Goal: Task Accomplishment & Management: Manage account settings

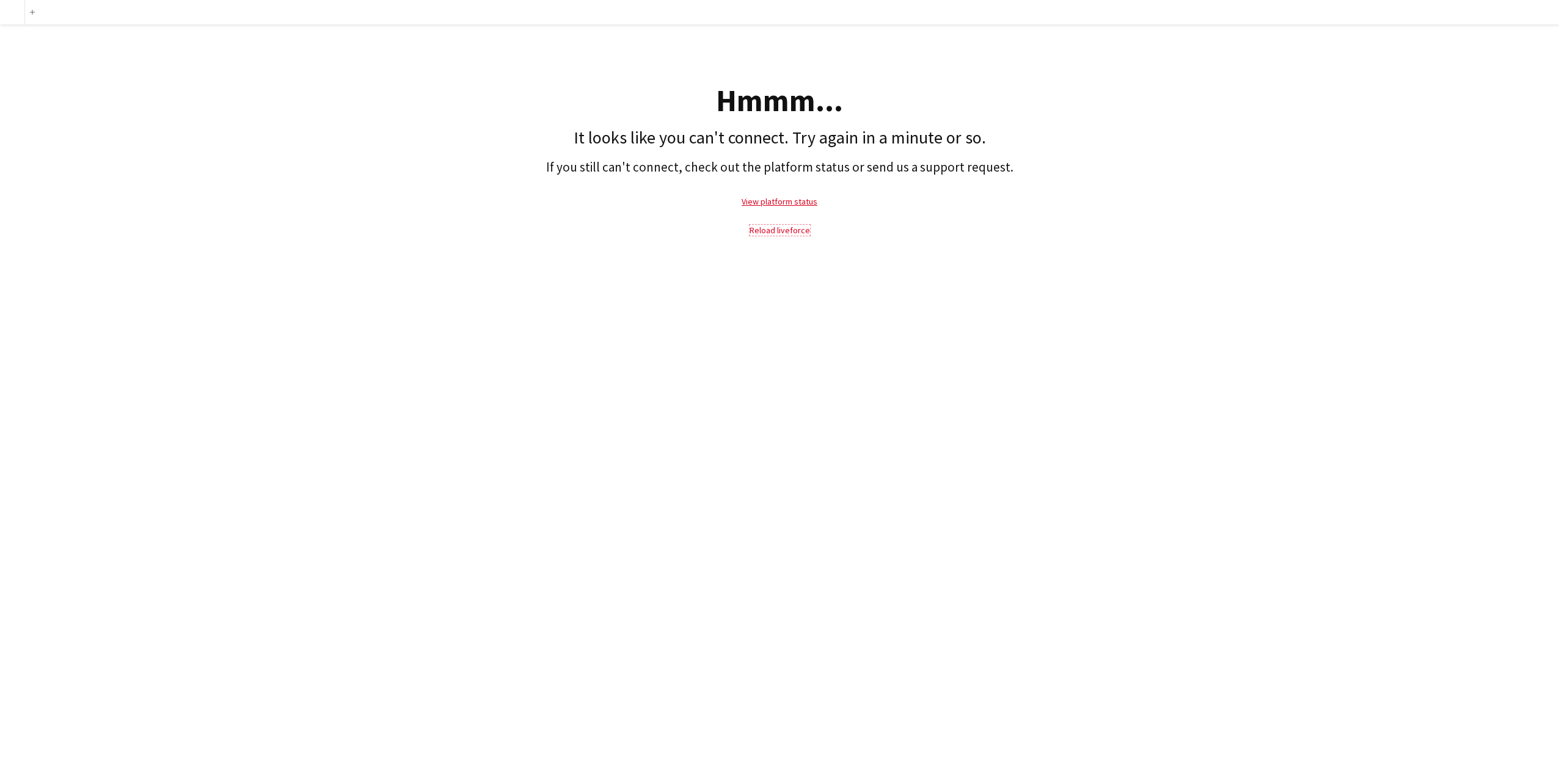
click at [788, 228] on link "Reload liveforce" at bounding box center [780, 230] width 61 height 11
click at [796, 228] on link "Reload liveforce" at bounding box center [780, 230] width 61 height 11
click at [781, 231] on link "Reload liveforce" at bounding box center [780, 230] width 61 height 11
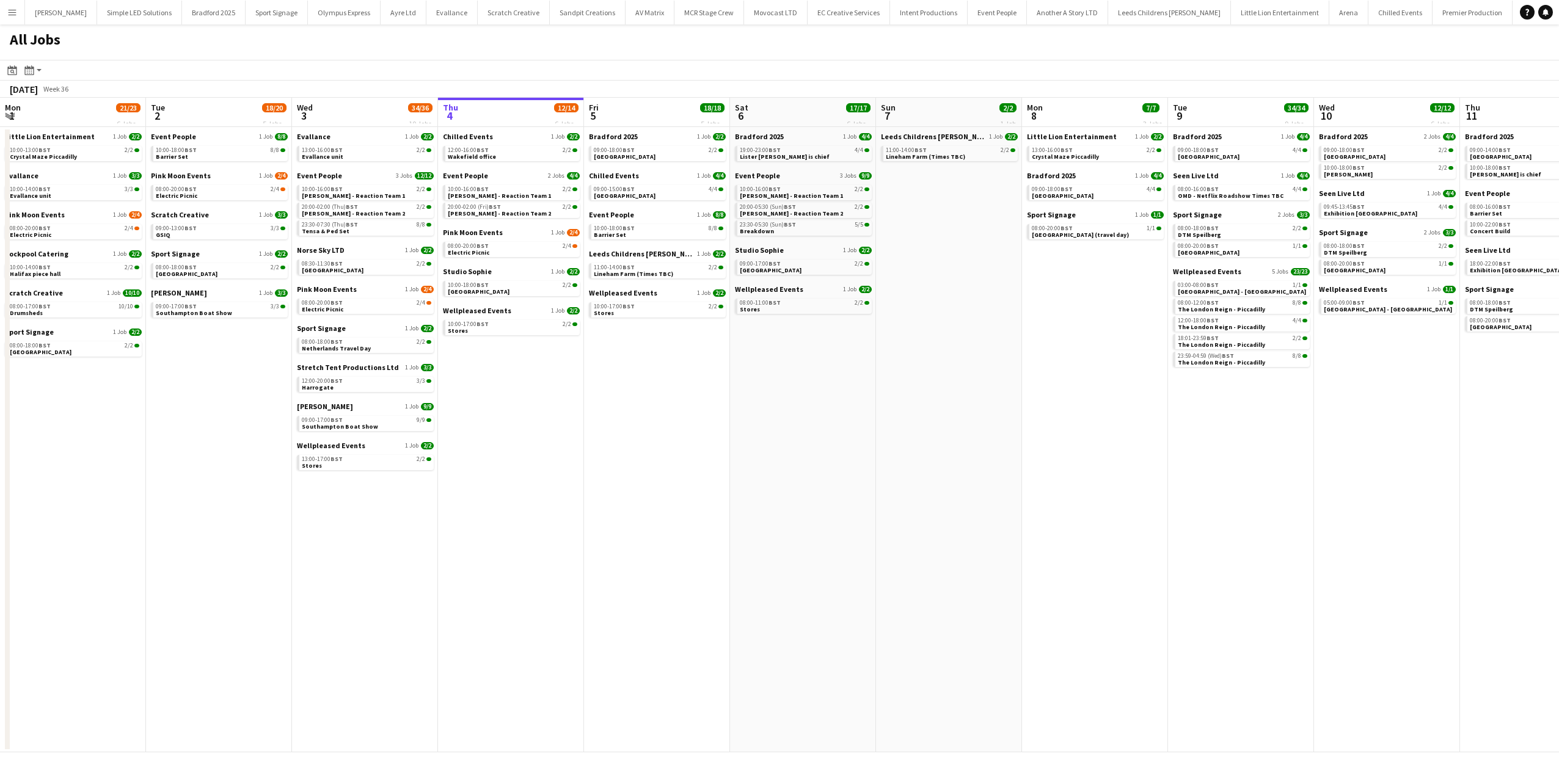
scroll to position [0, 292]
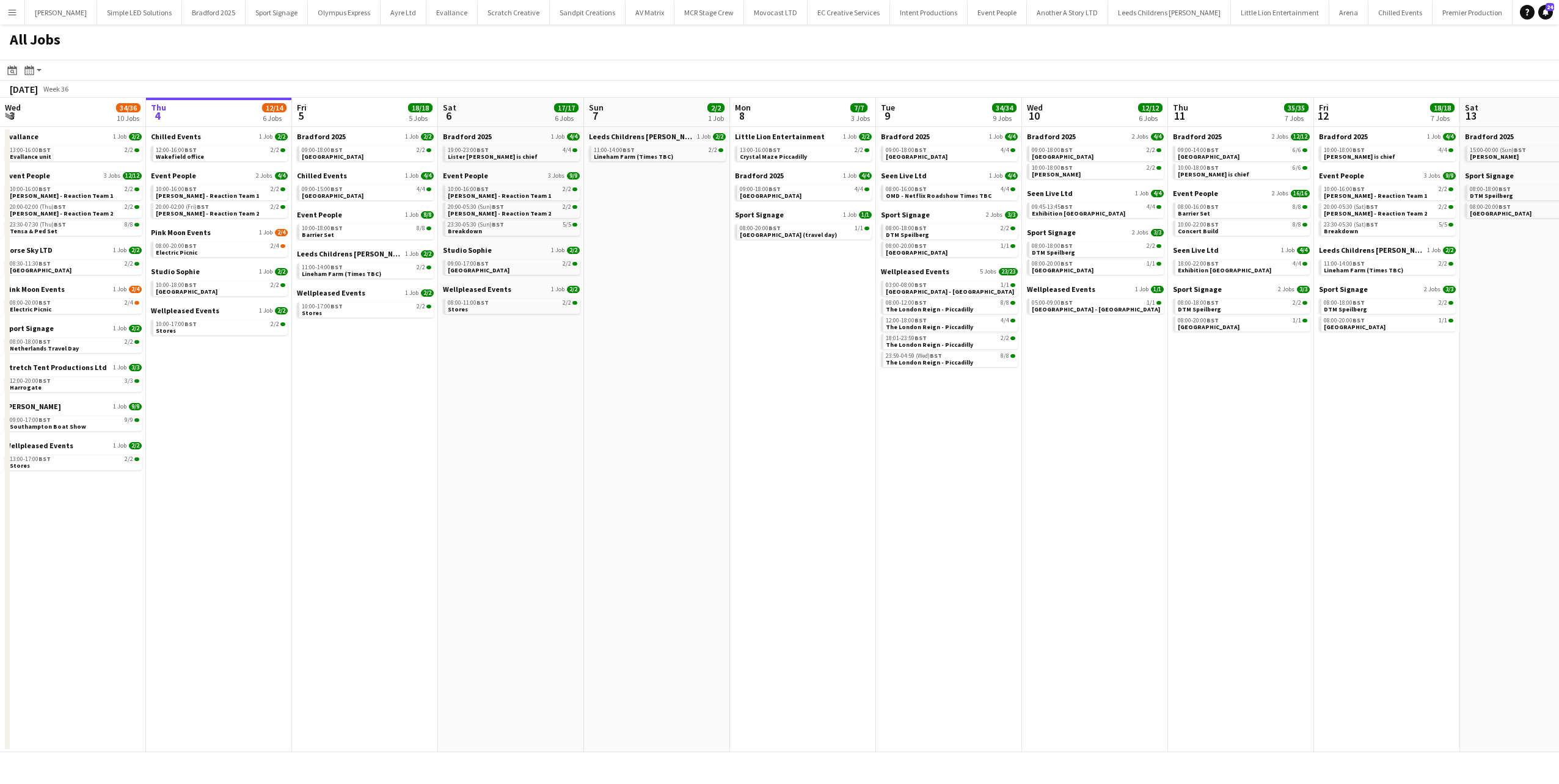
click at [384, 401] on app-date-cell "Bradford 2025 1 Job 2/2 09:00-18:00 BST 2/2 Lister Park Chilled Events 1 Job 4/…" at bounding box center [365, 439] width 146 height 625
click at [375, 419] on app-calendar-viewport "Mon 1 21/23 6 Jobs Tue 2 18/20 5 Jobs Wed 3 34/36 10 Jobs Thu 4 12/14 6 Jobs Fr…" at bounding box center [779, 424] width 1559 height 654
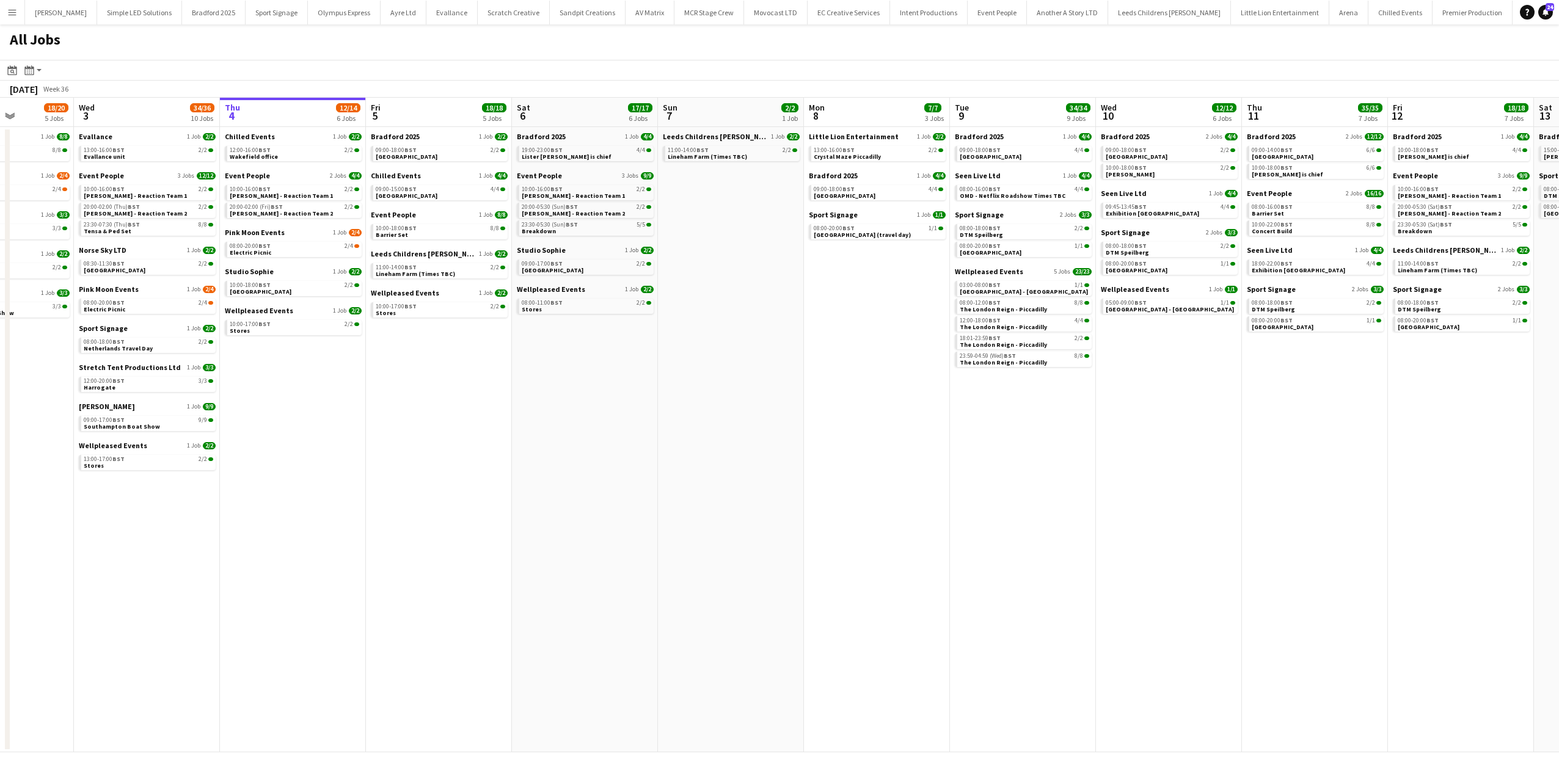
click at [346, 437] on app-date-cell "Chilled Events 1 Job 2/2 12:00-16:00 BST 2/2 Wakefield office Event People 2 Jo…" at bounding box center [293, 439] width 146 height 625
drag, startPoint x: 320, startPoint y: 503, endPoint x: 486, endPoint y: 544, distance: 171.0
click at [486, 543] on app-calendar-viewport "Sun 31 21/21 8 Jobs Mon 1 21/23 6 Jobs Tue 2 18/20 5 Jobs Wed 3 34/36 10 Jobs T…" at bounding box center [779, 424] width 1559 height 654
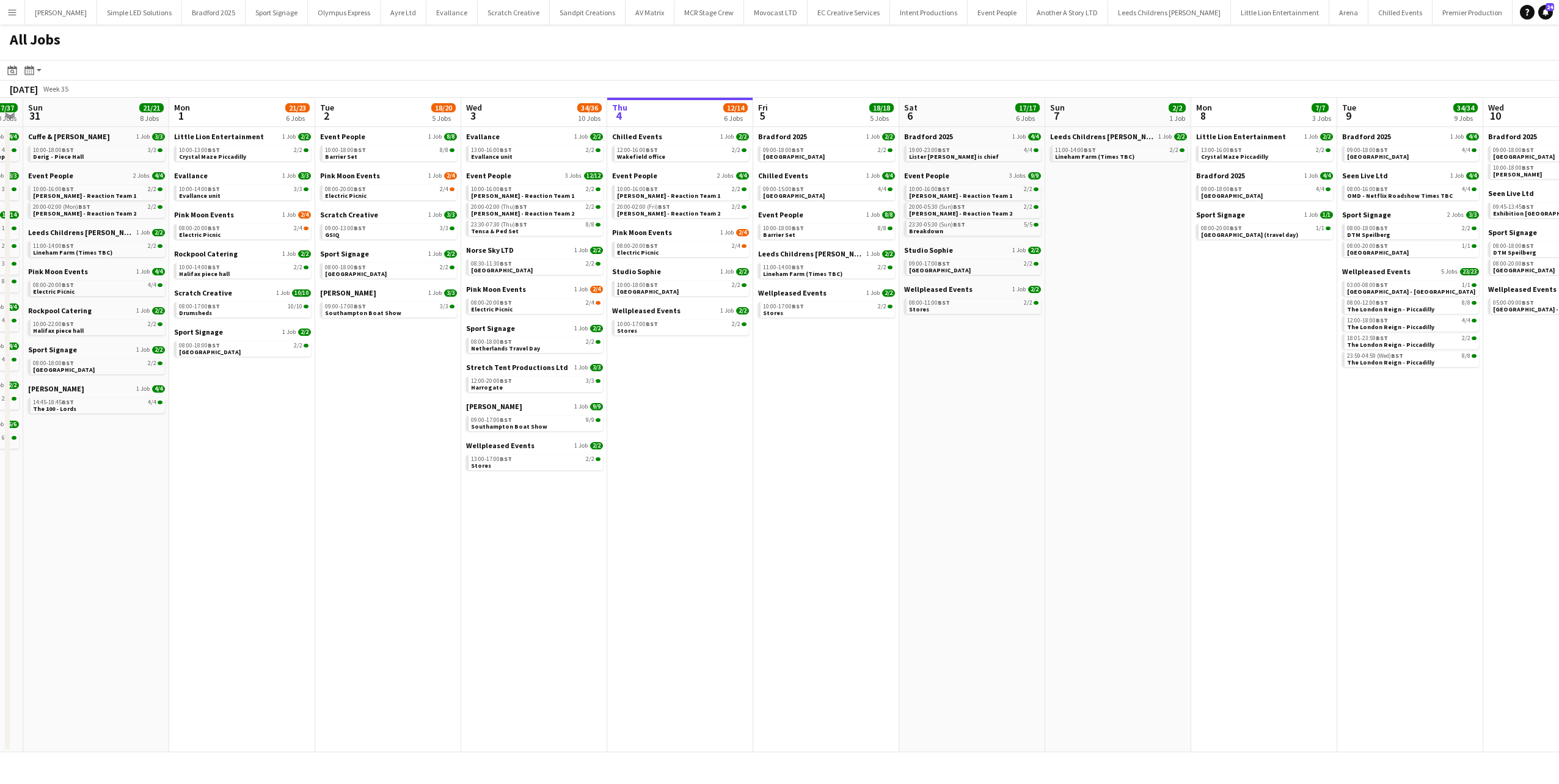
drag, startPoint x: 677, startPoint y: 448, endPoint x: 685, endPoint y: 448, distance: 8.0
click at [685, 448] on app-calendar-viewport "Fri 29 43/43 11 Jobs Sat 30 37/37 10 Jobs Sun 31 21/21 8 Jobs Mon 1 21/23 6 Job…" at bounding box center [779, 424] width 1559 height 654
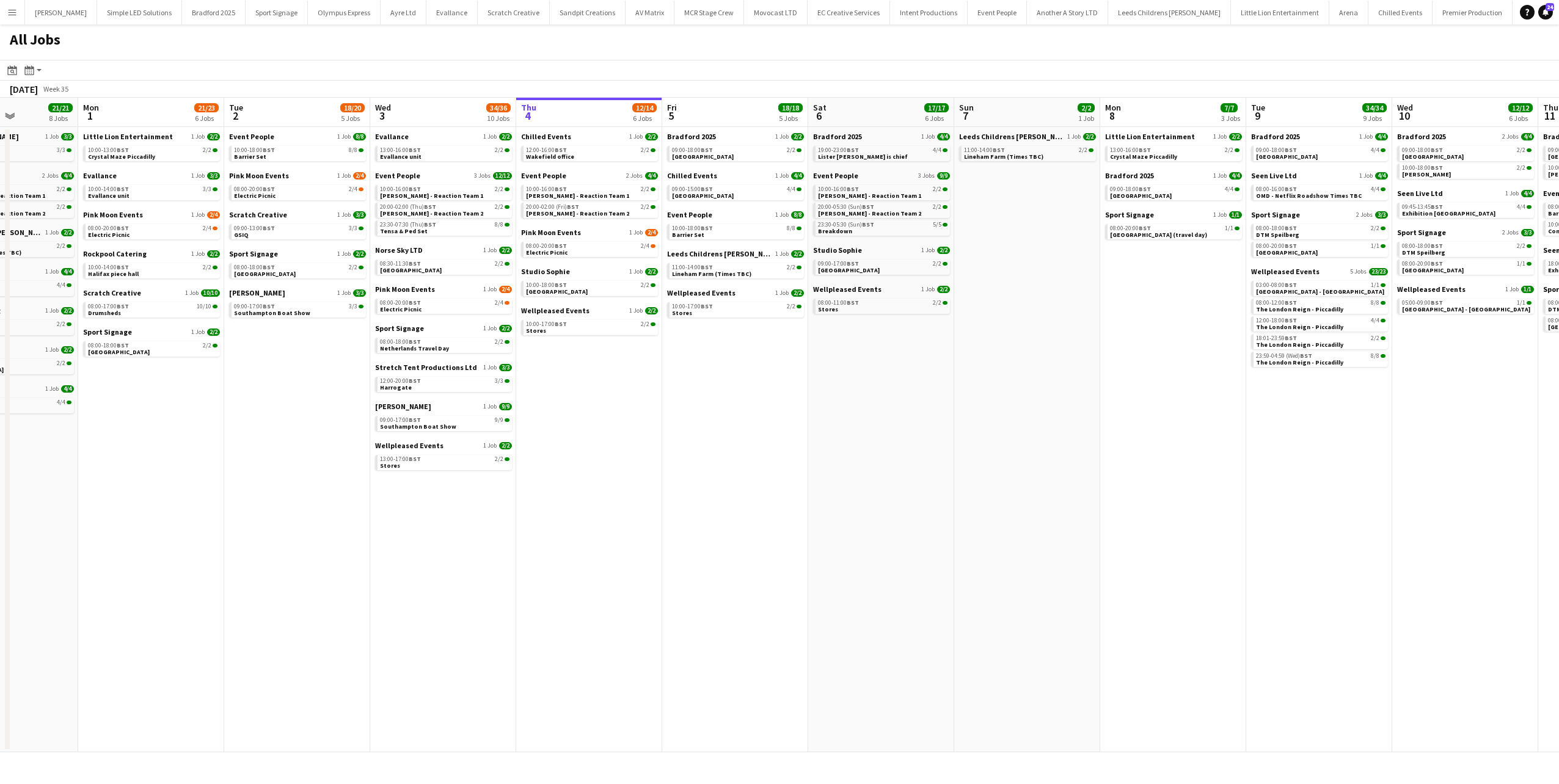
click at [755, 548] on app-all-jobs "All Jobs Date picker SEP 2025 SEP 2025 Monday M Tuesday T Wednesday W Thursday …" at bounding box center [779, 388] width 1559 height 728
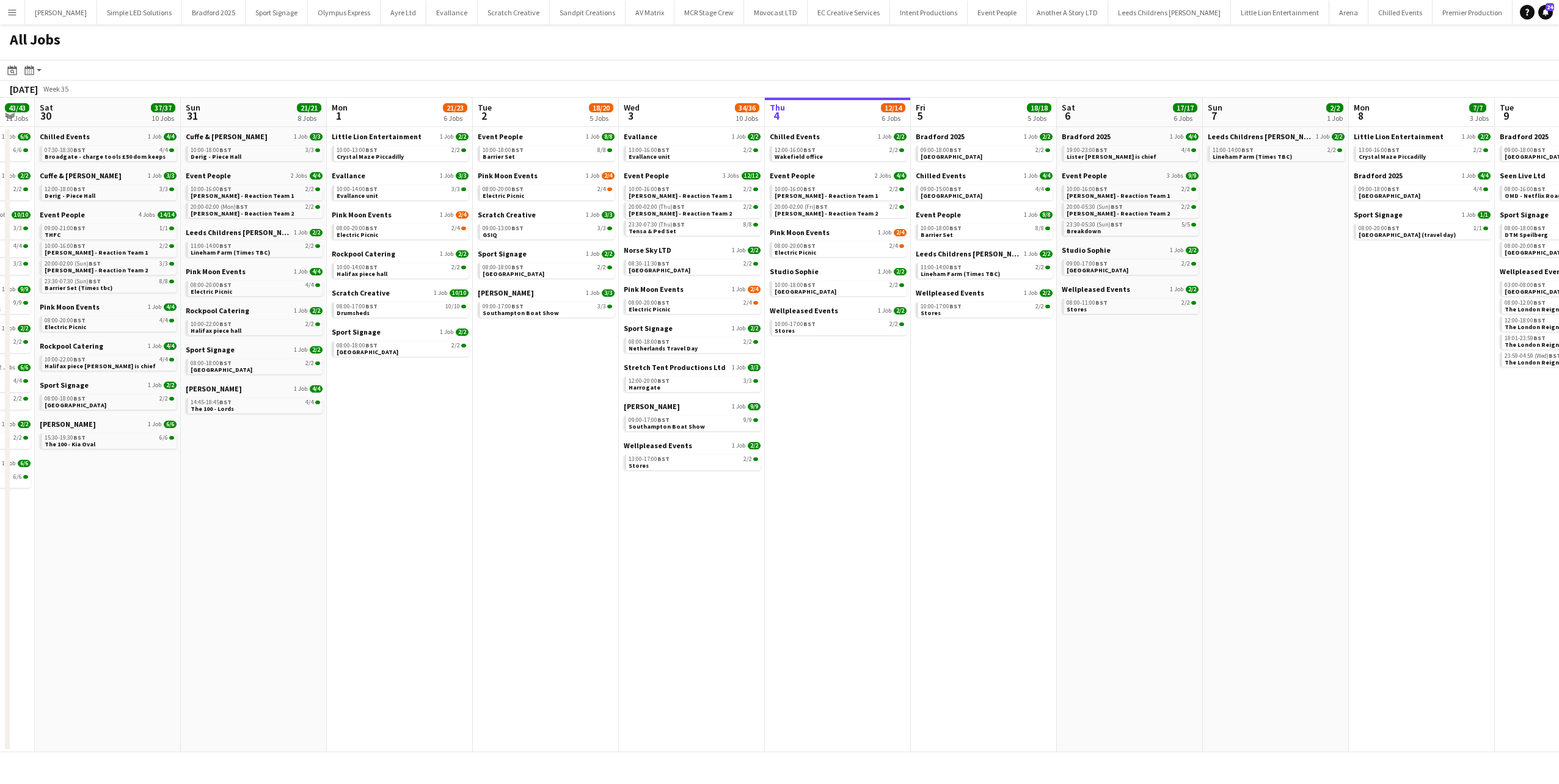
drag, startPoint x: 575, startPoint y: 521, endPoint x: 584, endPoint y: 521, distance: 9.0
click at [584, 521] on app-calendar-viewport "Thu 28 24/24 8 Jobs Fri 29 43/43 11 Jobs Sat 30 37/37 10 Jobs Sun 31 21/21 8 Jo…" at bounding box center [779, 424] width 1559 height 654
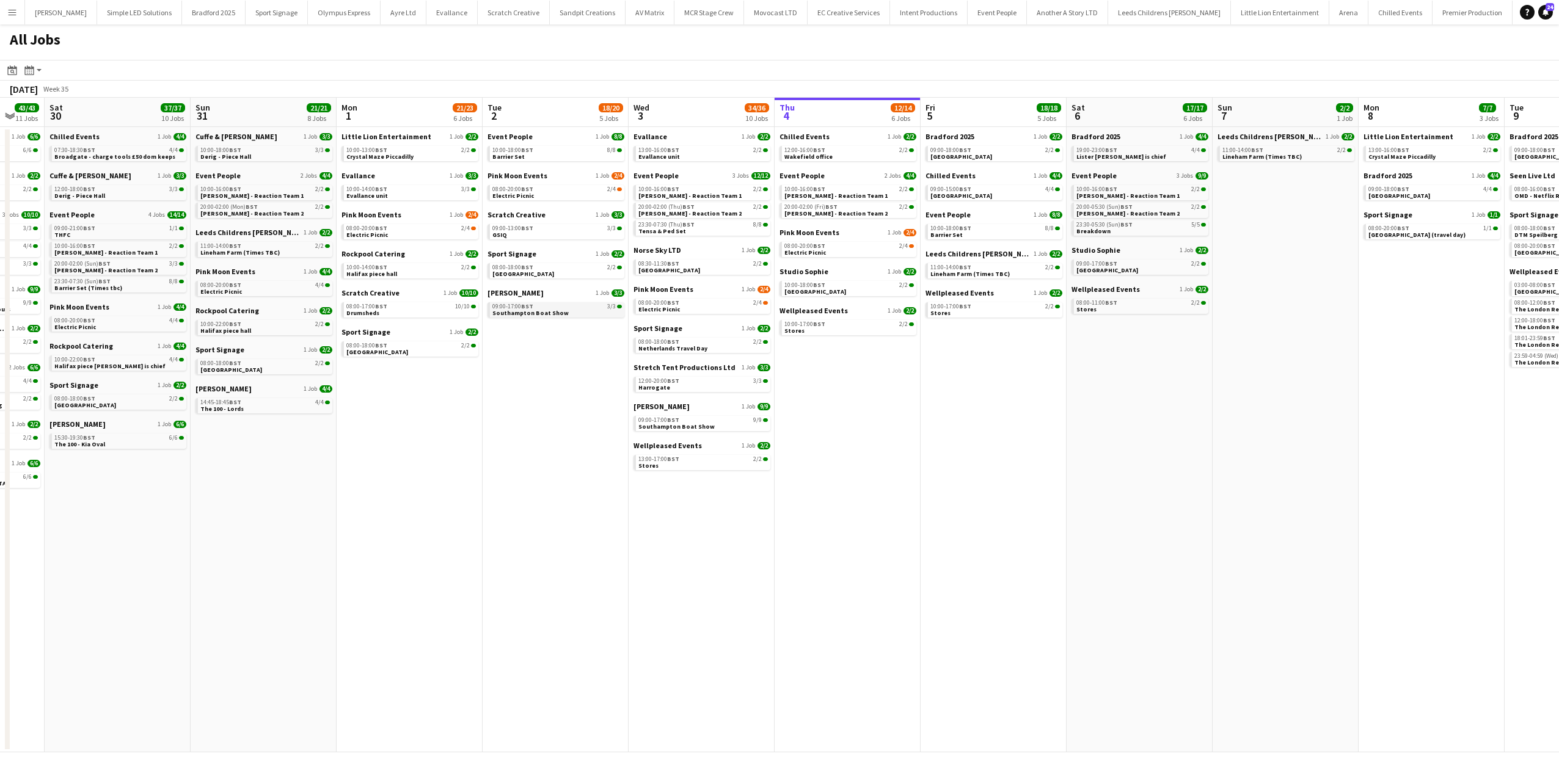
click at [521, 309] on span "Southampton Boat Show" at bounding box center [530, 313] width 76 height 8
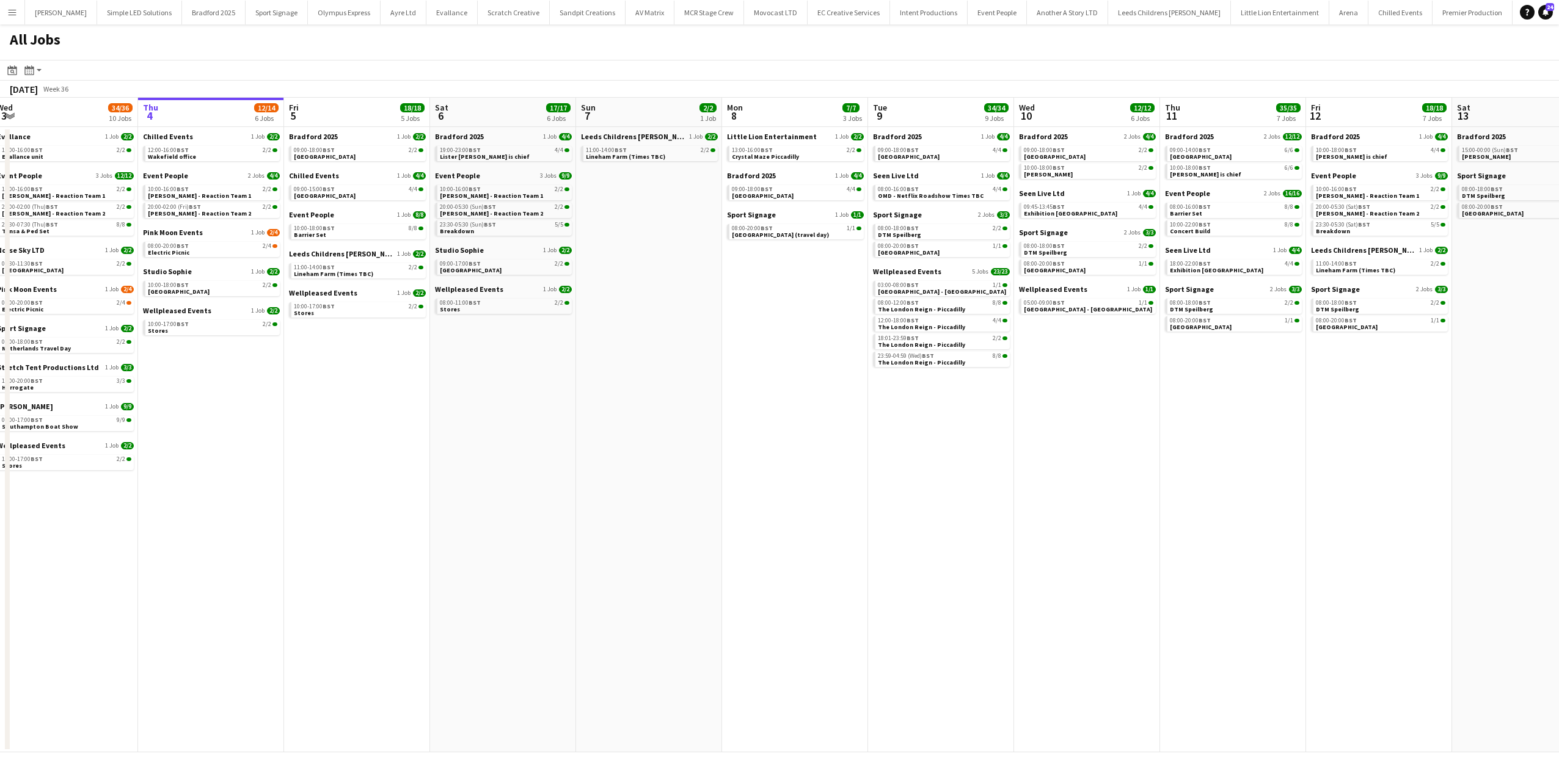
drag, startPoint x: 431, startPoint y: 405, endPoint x: 401, endPoint y: 405, distance: 30.0
click at [386, 405] on app-calendar-viewport "Sun 31 21/21 8 Jobs Mon 1 21/23 6 Jobs Tue 2 18/20 5 Jobs Wed 3 34/36 10 Jobs T…" at bounding box center [779, 424] width 1559 height 654
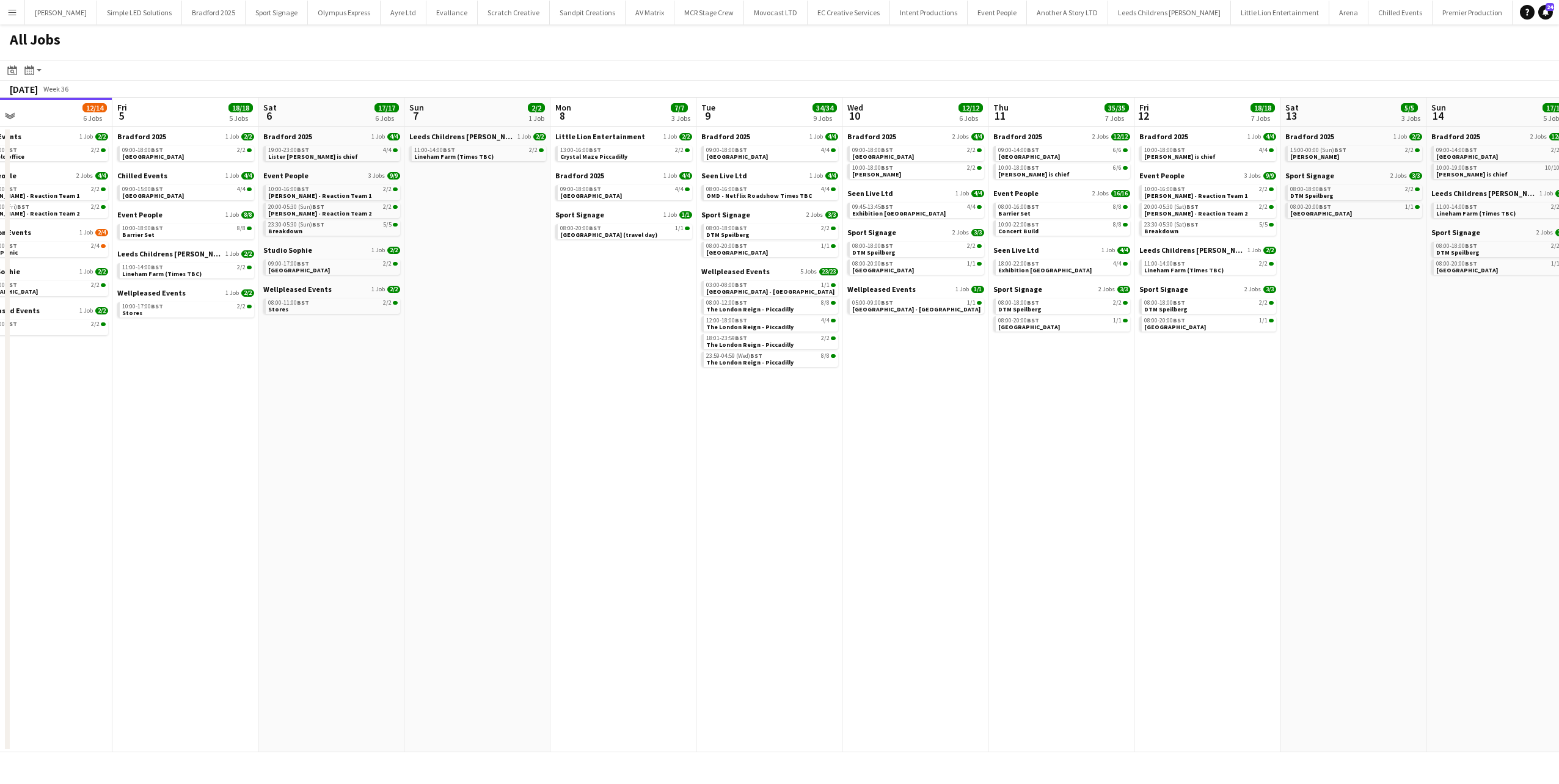
drag, startPoint x: 793, startPoint y: 424, endPoint x: 372, endPoint y: 424, distance: 421.0
click at [372, 424] on app-calendar-viewport "Mon 1 21/23 6 Jobs Tue 2 18/20 5 Jobs Wed 3 34/36 10 Jobs Thu 4 12/14 6 Jobs Fr…" at bounding box center [779, 424] width 1559 height 654
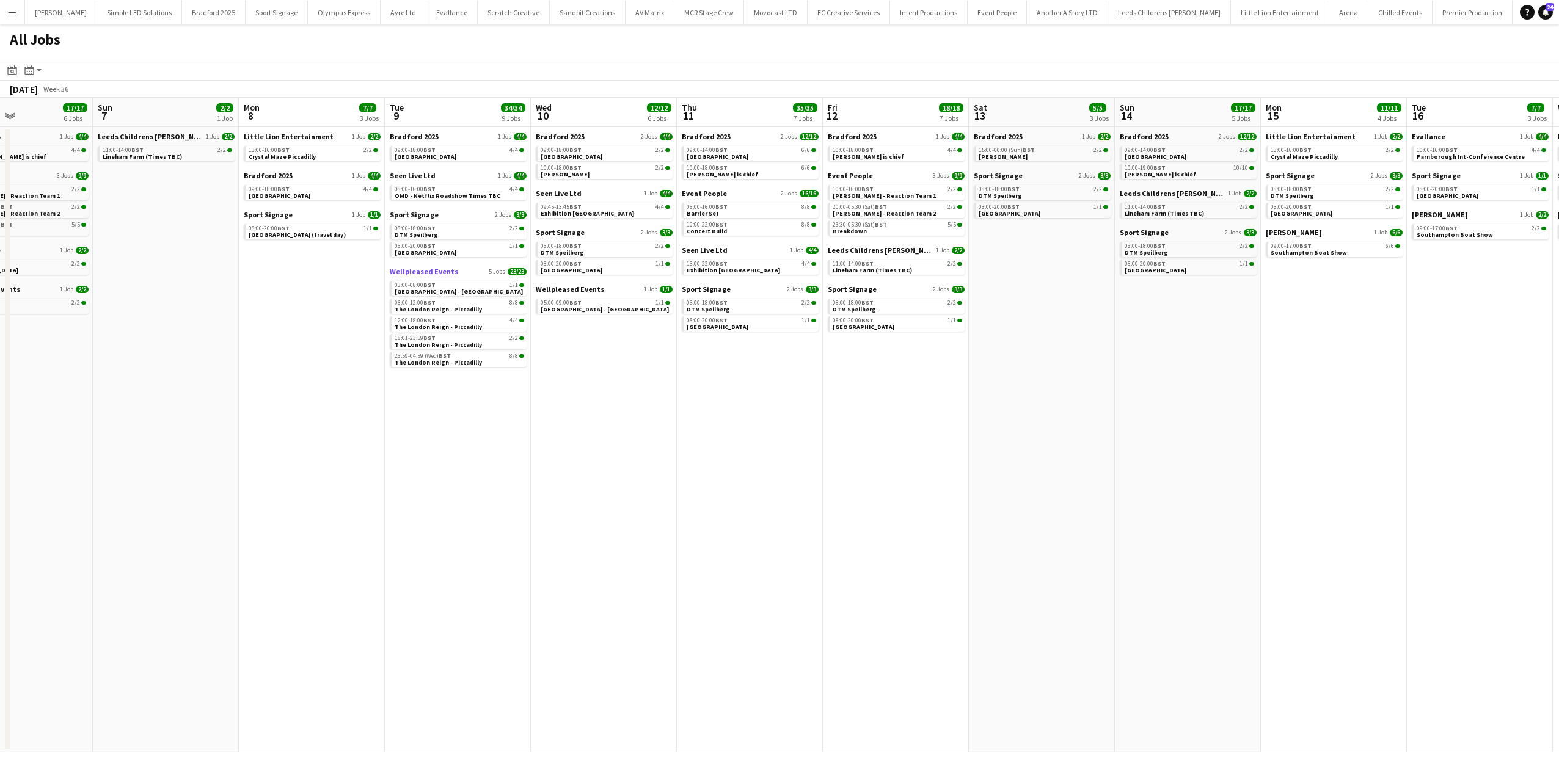
click at [445, 271] on span "Wellpleased Events" at bounding box center [424, 271] width 68 height 9
drag, startPoint x: 451, startPoint y: 479, endPoint x: 787, endPoint y: 490, distance: 336.2
click at [807, 484] on app-calendar-viewport "Wed 3 34/36 10 Jobs Thu 4 12/14 6 Jobs Fri 5 18/18 5 Jobs Sat 6 17/17 6 Jobs Su…" at bounding box center [779, 424] width 1559 height 654
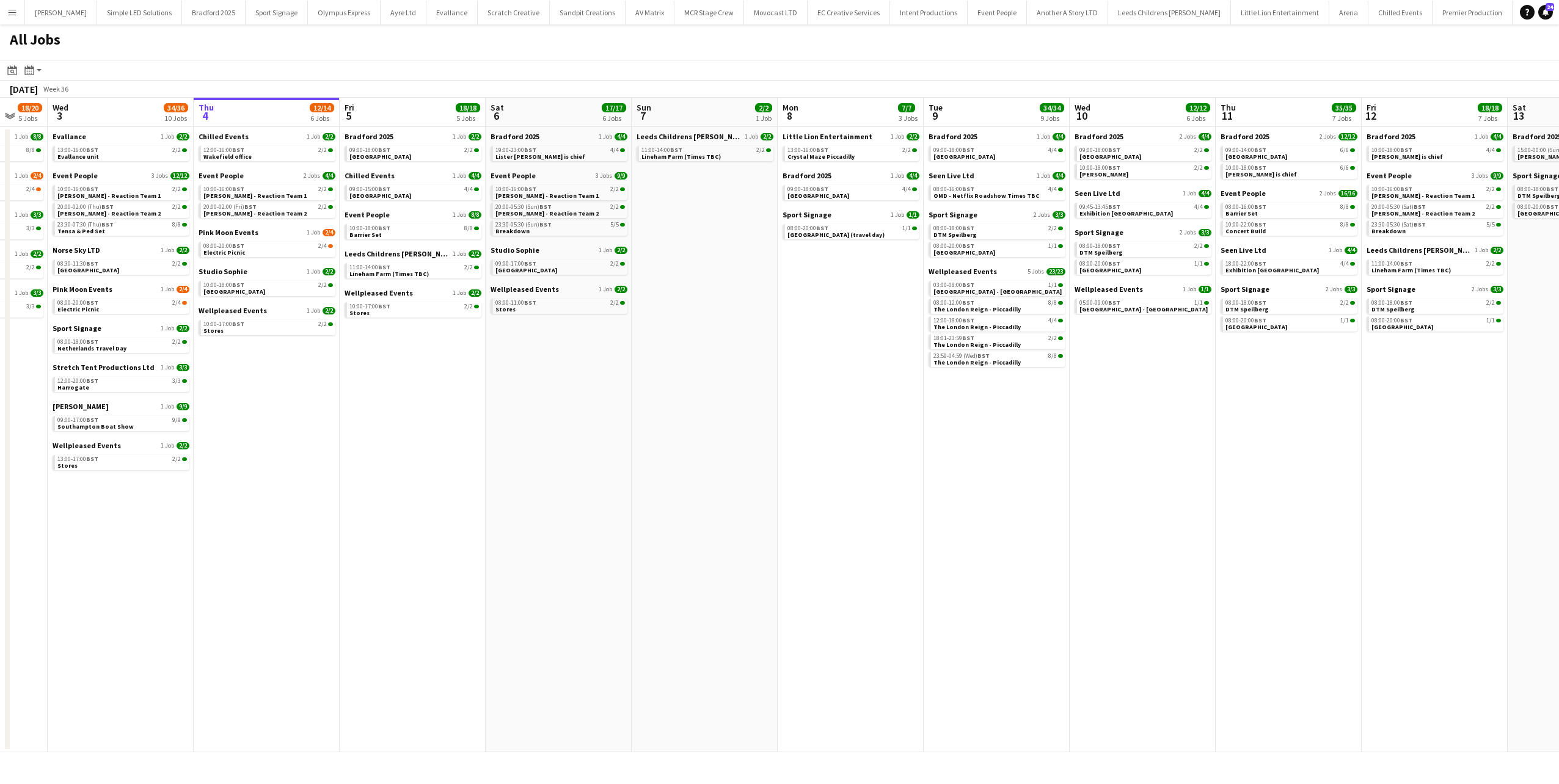
drag, startPoint x: 781, startPoint y: 497, endPoint x: 904, endPoint y: 497, distance: 123.0
click at [928, 497] on app-calendar-viewport "Mon 1 21/23 6 Jobs Tue 2 18/20 5 Jobs Wed 3 34/36 10 Jobs Thu 4 12/14 6 Jobs Fr…" at bounding box center [779, 424] width 1559 height 654
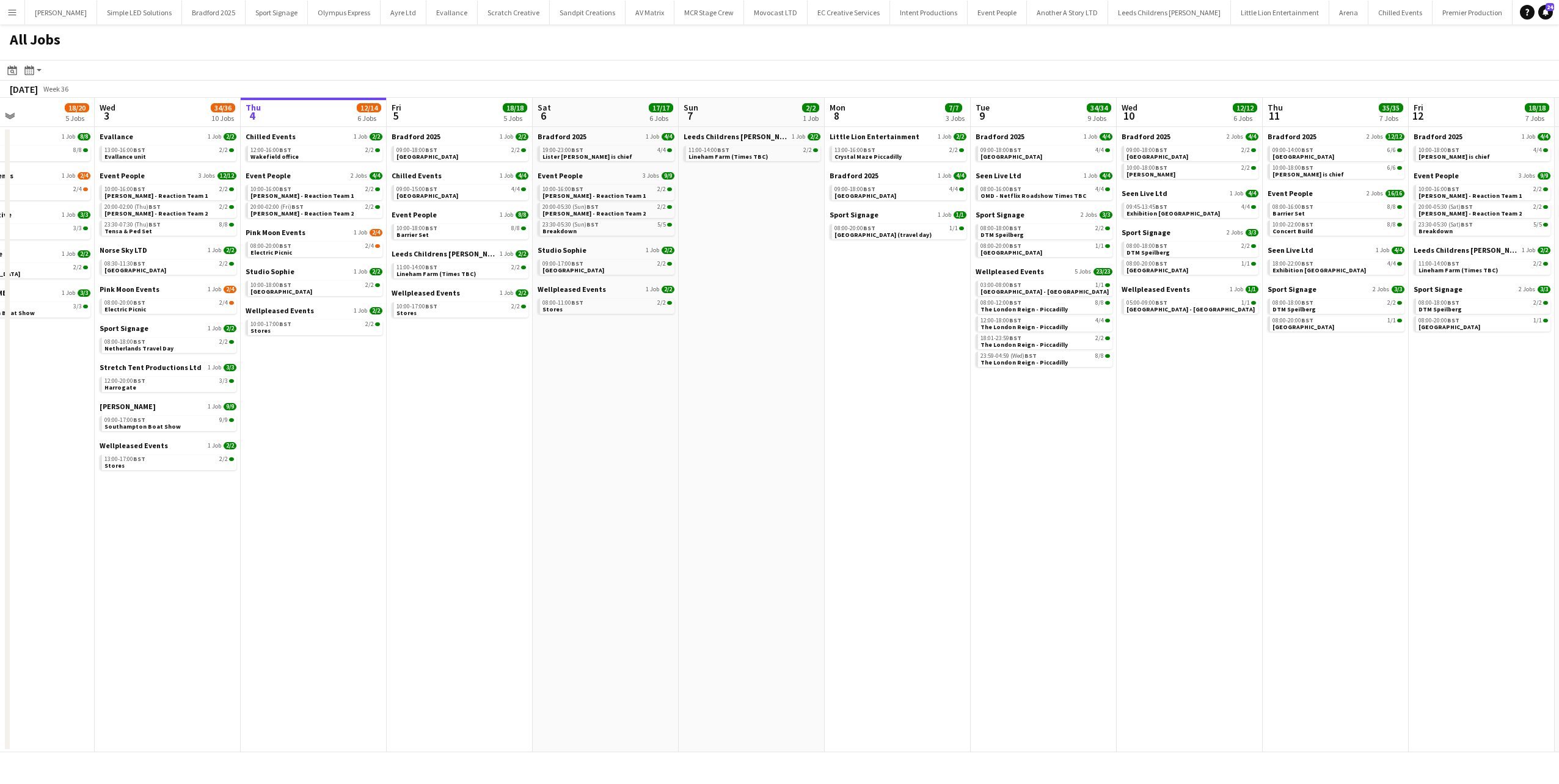
drag, startPoint x: 904, startPoint y: 497, endPoint x: 951, endPoint y: 493, distance: 47.2
click at [947, 494] on app-calendar-viewport "Sun 31 21/21 8 Jobs Mon 1 21/23 6 Jobs Tue 2 18/20 5 Jobs Wed 3 34/36 10 Jobs T…" at bounding box center [779, 424] width 1559 height 654
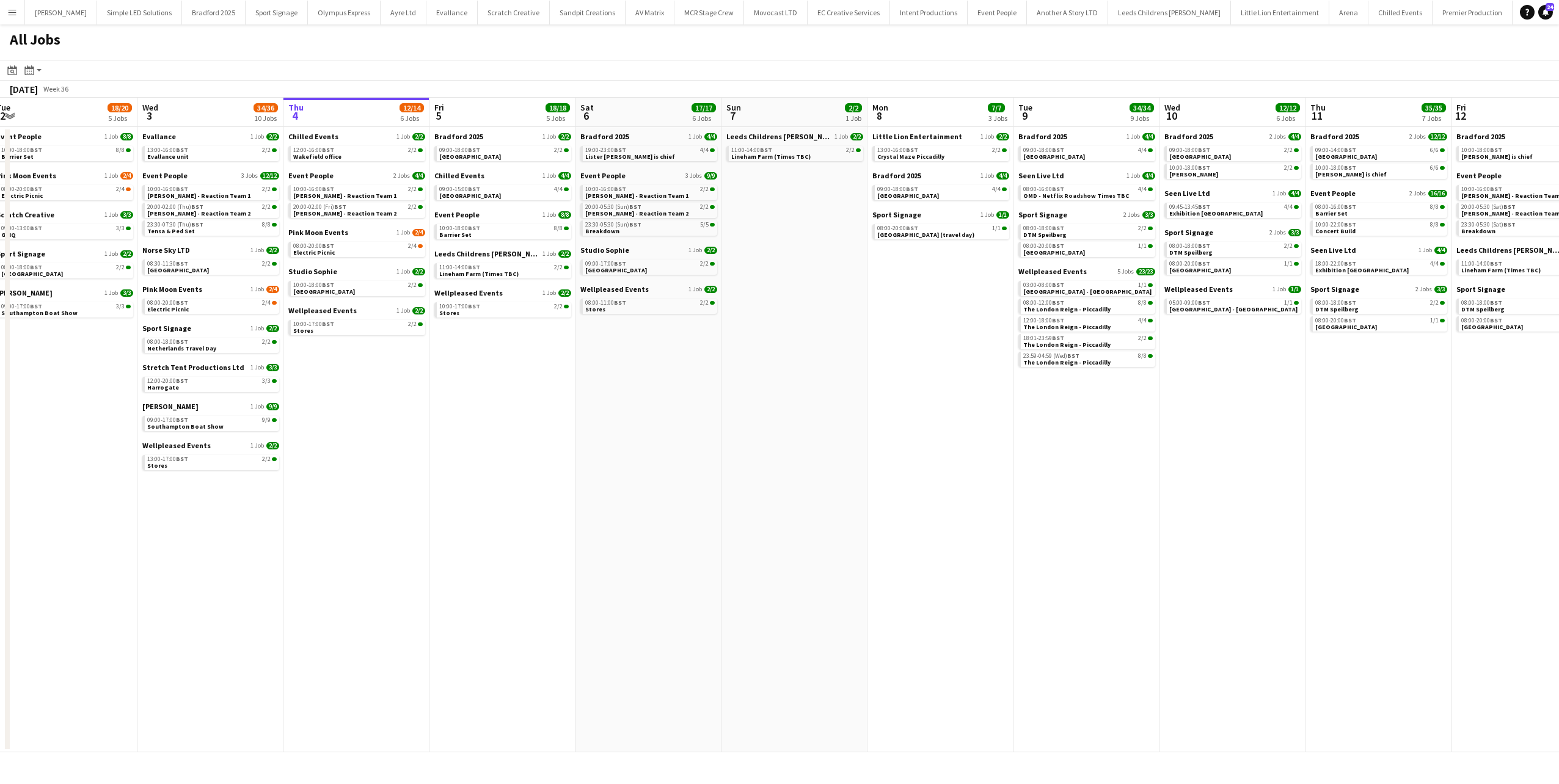
drag, startPoint x: 945, startPoint y: 491, endPoint x: 964, endPoint y: 485, distance: 19.9
click at [958, 487] on app-calendar-viewport "Sun 31 21/21 8 Jobs Mon 1 21/23 6 Jobs Tue 2 18/20 5 Jobs Wed 3 34/36 10 Jobs T…" at bounding box center [779, 424] width 1559 height 654
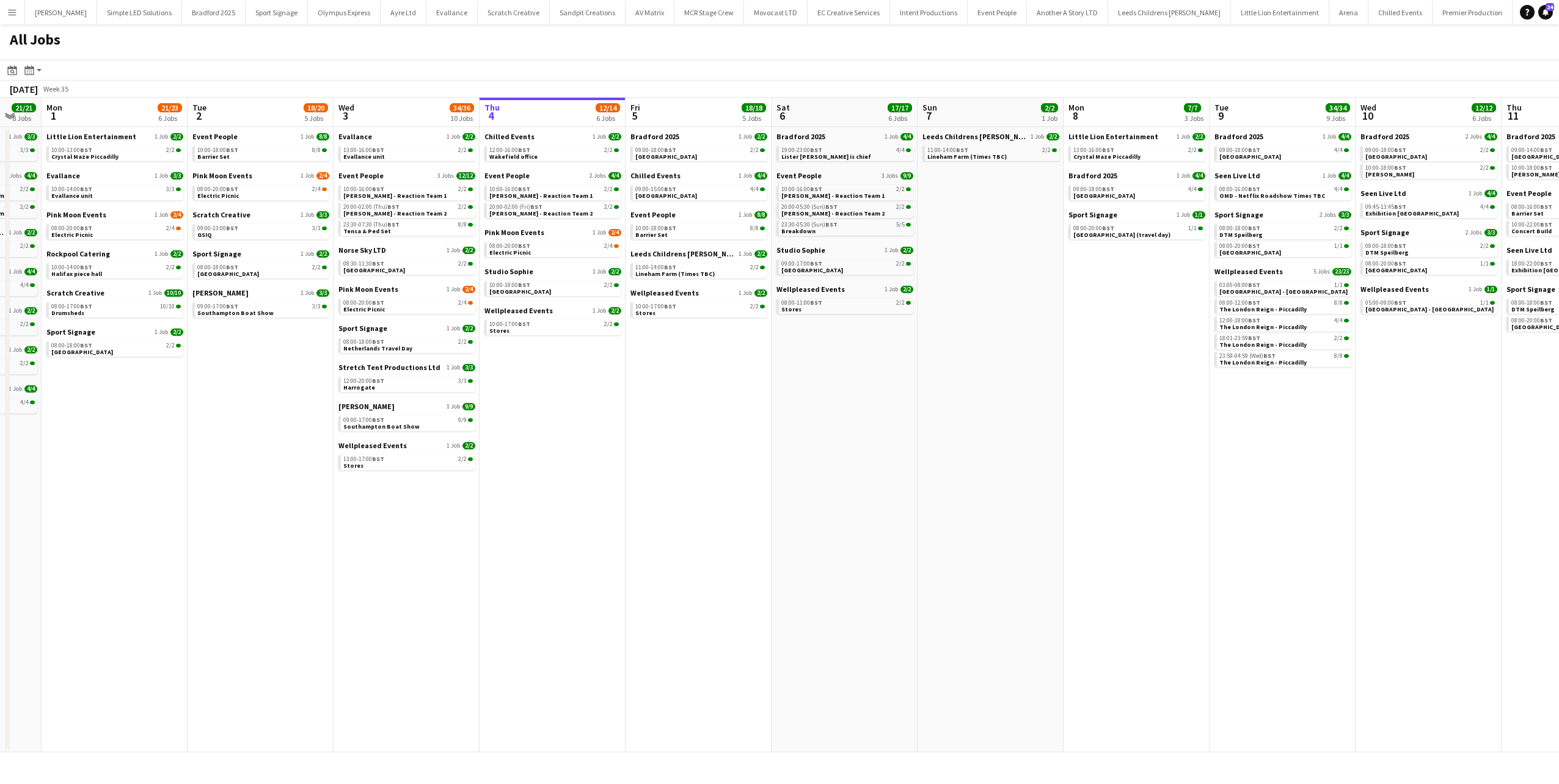
drag, startPoint x: 592, startPoint y: 408, endPoint x: 700, endPoint y: 415, distance: 108.2
click at [700, 415] on app-calendar-viewport "Sat 30 37/37 10 Jobs Sun 31 21/21 8 Jobs Mon 1 21/23 6 Jobs Tue 2 18/20 5 Jobs …" at bounding box center [779, 424] width 1559 height 654
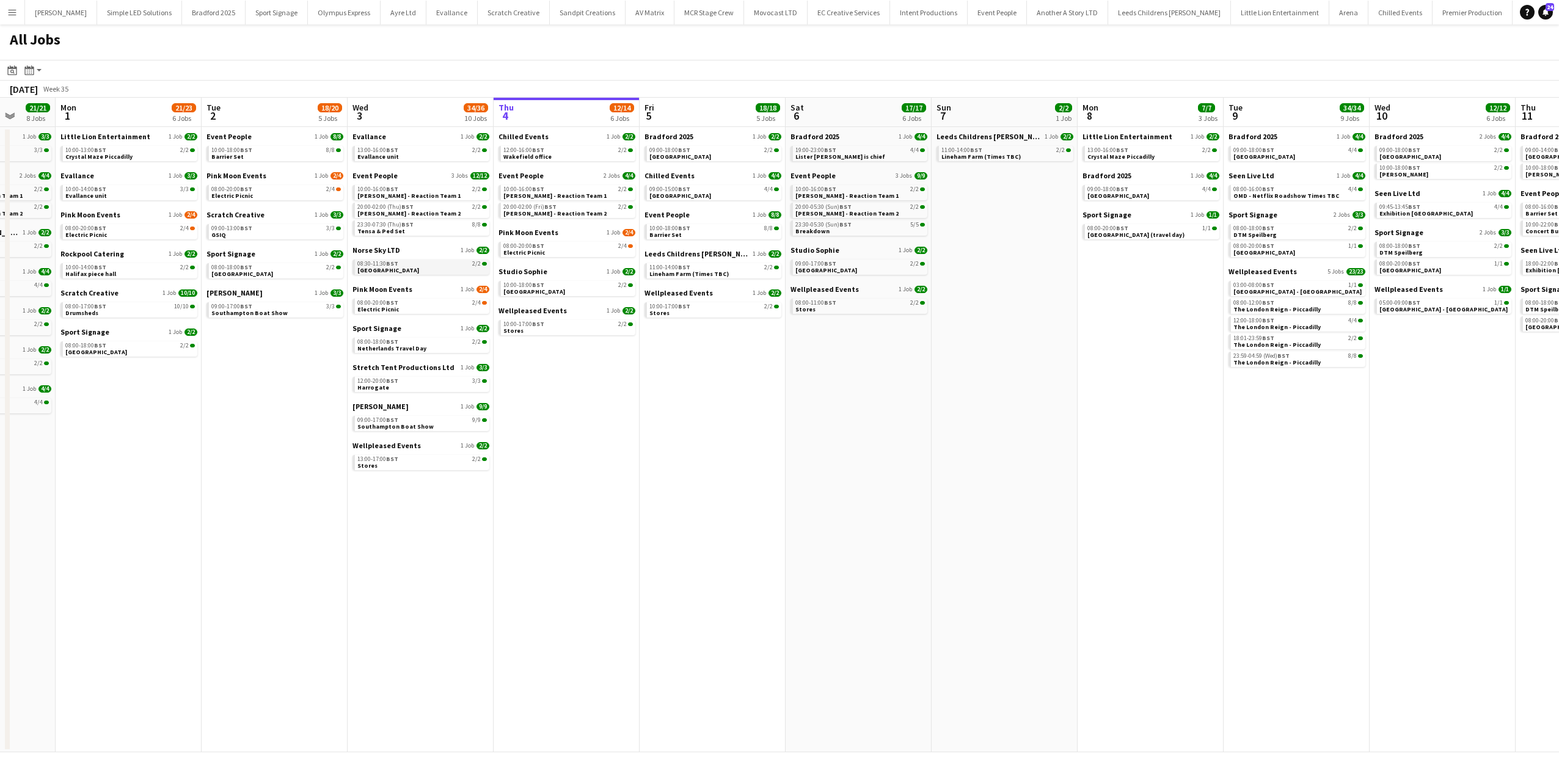
click at [393, 263] on span "BST" at bounding box center [392, 264] width 12 height 8
click at [548, 293] on span "Elmley Nature Reserve" at bounding box center [534, 291] width 62 height 8
click at [409, 384] on link "12:00-20:00 BST 3/3 Harrogate" at bounding box center [422, 384] width 129 height 14
click at [408, 454] on app-calendar-brief-board "Wellpleased Events 1 Job 2/2 13:00-17:00 BST 2/2 Stores" at bounding box center [421, 455] width 137 height 29
click at [405, 458] on div "13:00-17:00 BST 2/2" at bounding box center [422, 459] width 129 height 6
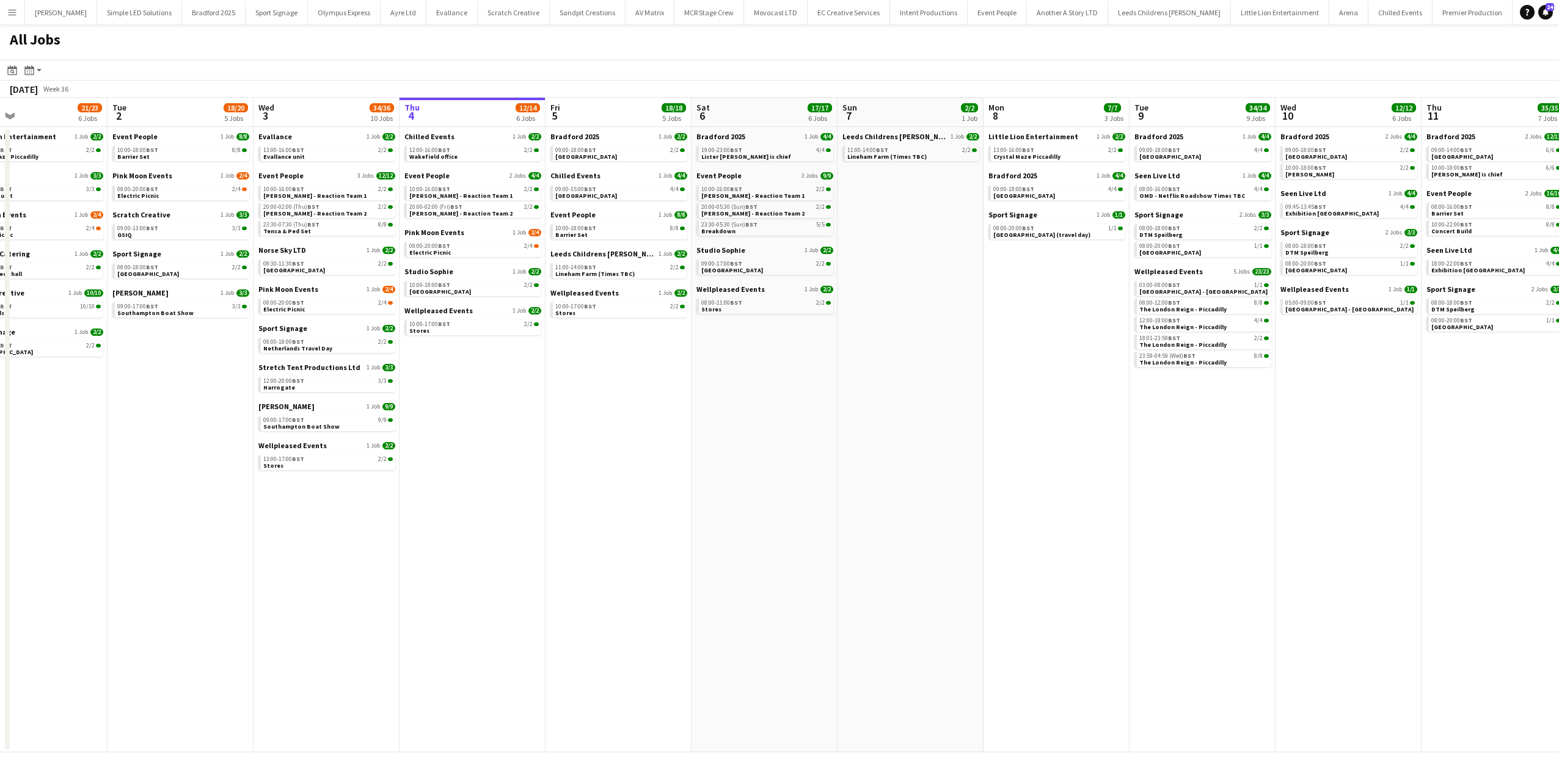
scroll to position [0, 524]
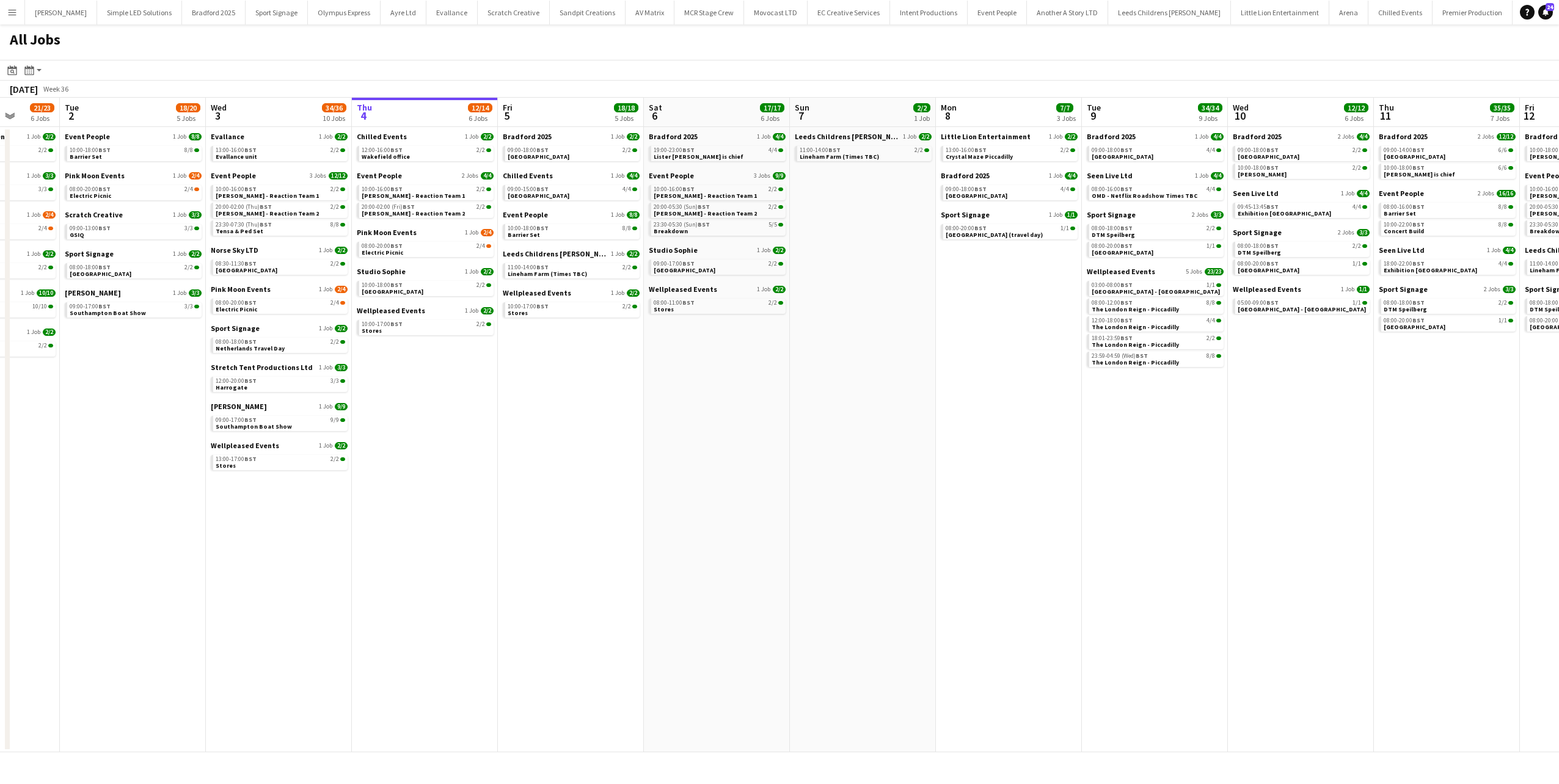
drag, startPoint x: 529, startPoint y: 372, endPoint x: 438, endPoint y: 370, distance: 91.0
click at [438, 370] on app-calendar-viewport "Fri 29 43/43 11 Jobs Sat 30 37/37 10 Jobs Sun 31 21/21 8 Jobs Mon 1 21/23 6 Job…" at bounding box center [779, 424] width 1559 height 654
click at [388, 267] on span "Studio Sophie" at bounding box center [381, 271] width 49 height 9
drag, startPoint x: 463, startPoint y: 364, endPoint x: 501, endPoint y: 370, distance: 38.5
click at [501, 370] on app-calendar-viewport "Fri 29 43/43 11 Jobs Sat 30 37/37 10 Jobs Sun 31 21/21 8 Jobs Mon 1 21/23 6 Job…" at bounding box center [779, 424] width 1559 height 654
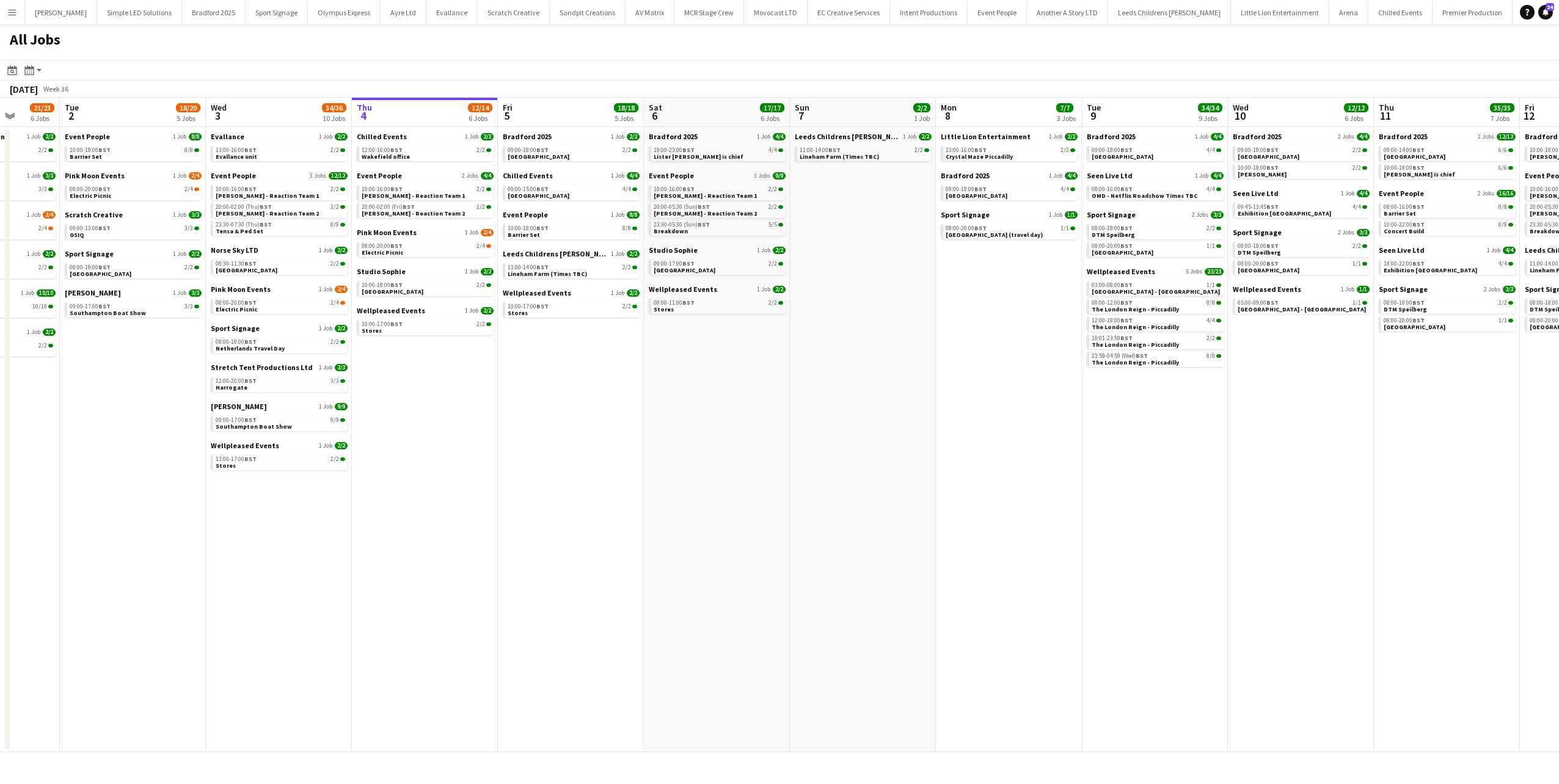
scroll to position [0, 486]
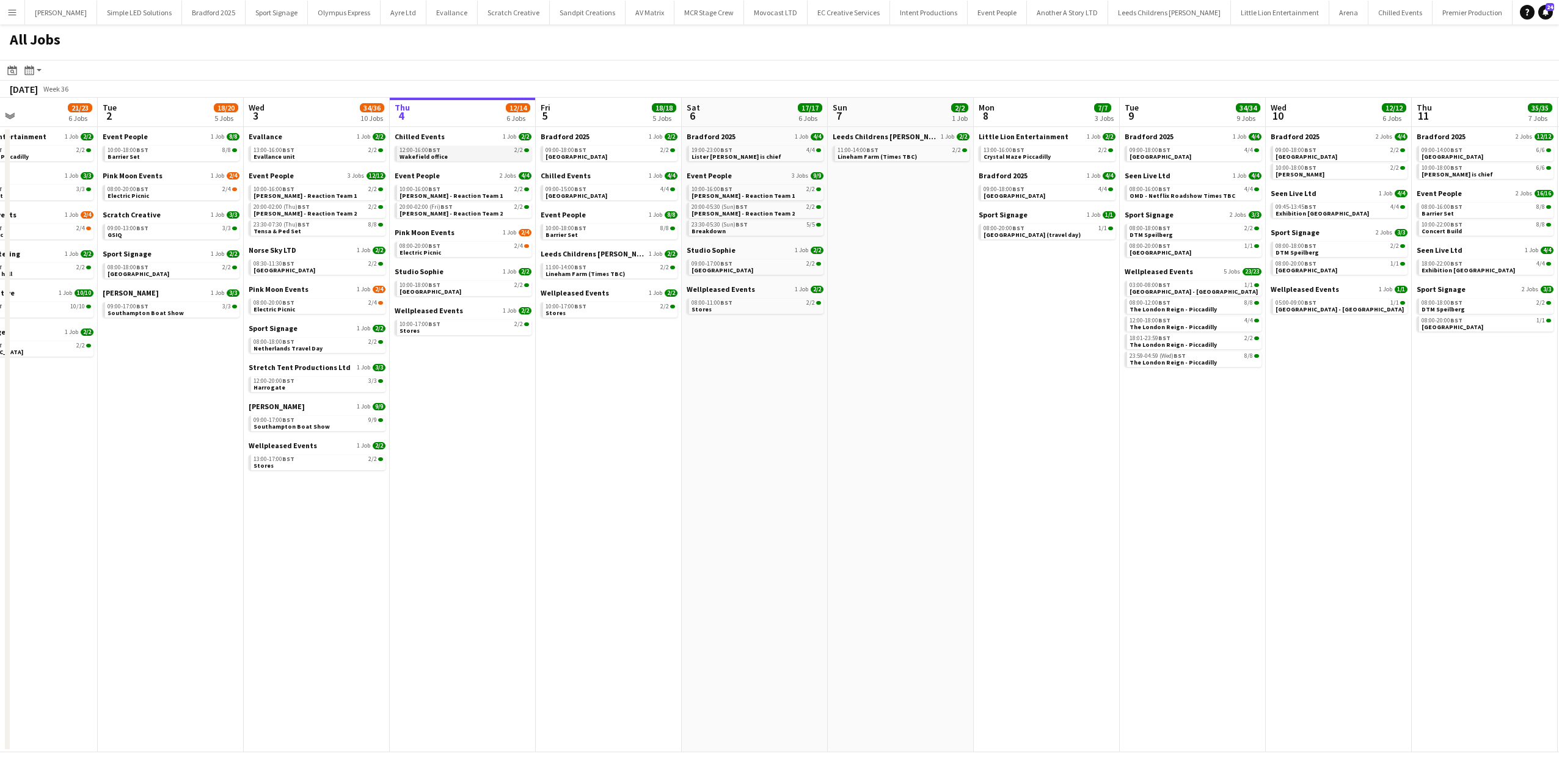
click at [450, 151] on div "12:00-16:00 BST 2/2" at bounding box center [464, 150] width 129 height 6
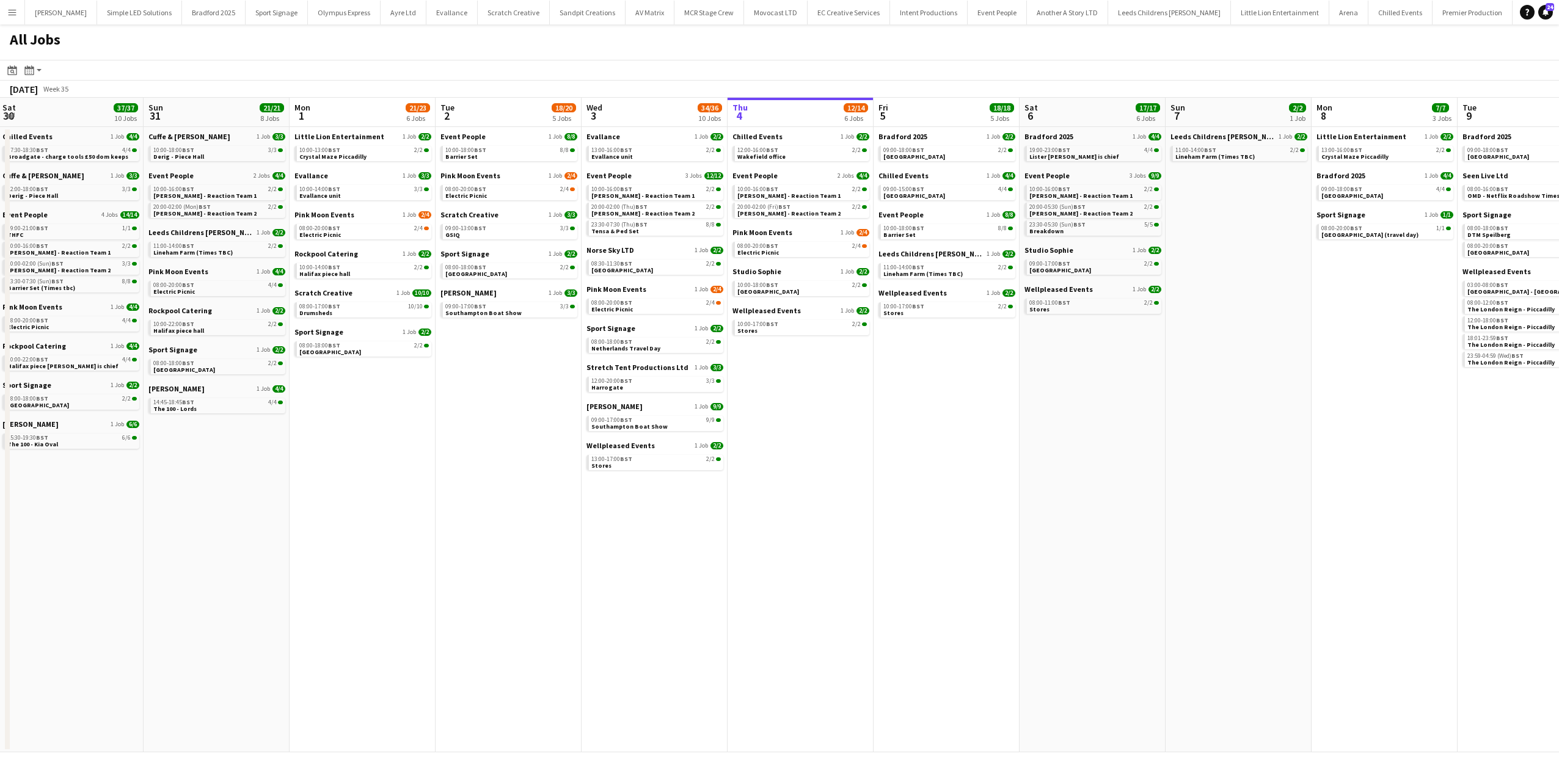
drag, startPoint x: 601, startPoint y: 400, endPoint x: 833, endPoint y: 412, distance: 232.3
click at [834, 411] on app-calendar-viewport "Thu 28 24/24 8 Jobs Fri 29 43/43 11 Jobs Sat 30 37/37 10 Jobs Sun 31 21/21 8 Jo…" at bounding box center [779, 424] width 1559 height 654
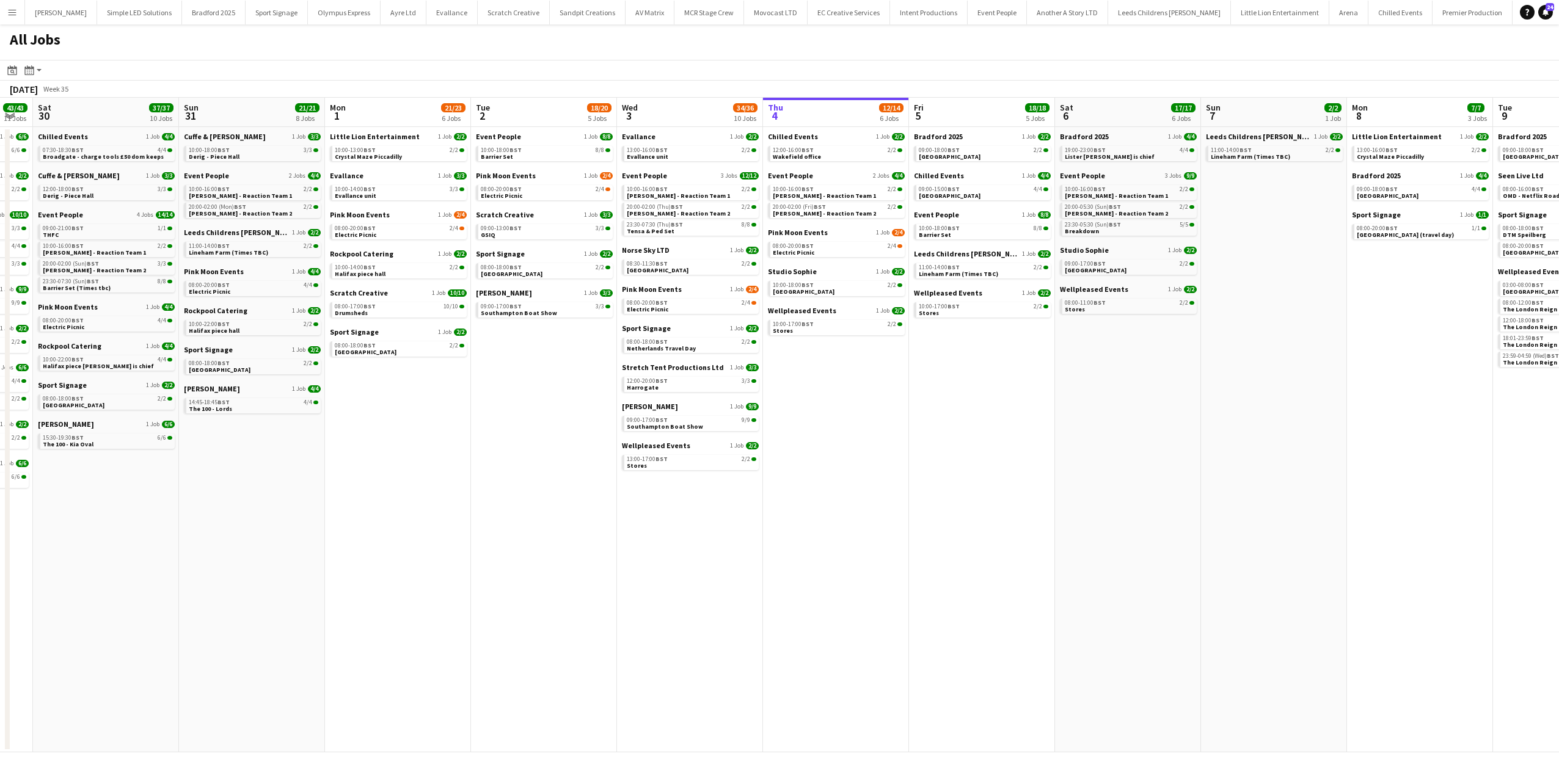
drag, startPoint x: 408, startPoint y: 379, endPoint x: 545, endPoint y: 378, distance: 137.0
click at [542, 378] on app-calendar-viewport "Thu 28 24/24 8 Jobs Fri 29 43/43 11 Jobs Sat 30 37/37 10 Jobs Sun 31 21/21 8 Jo…" at bounding box center [779, 424] width 1559 height 654
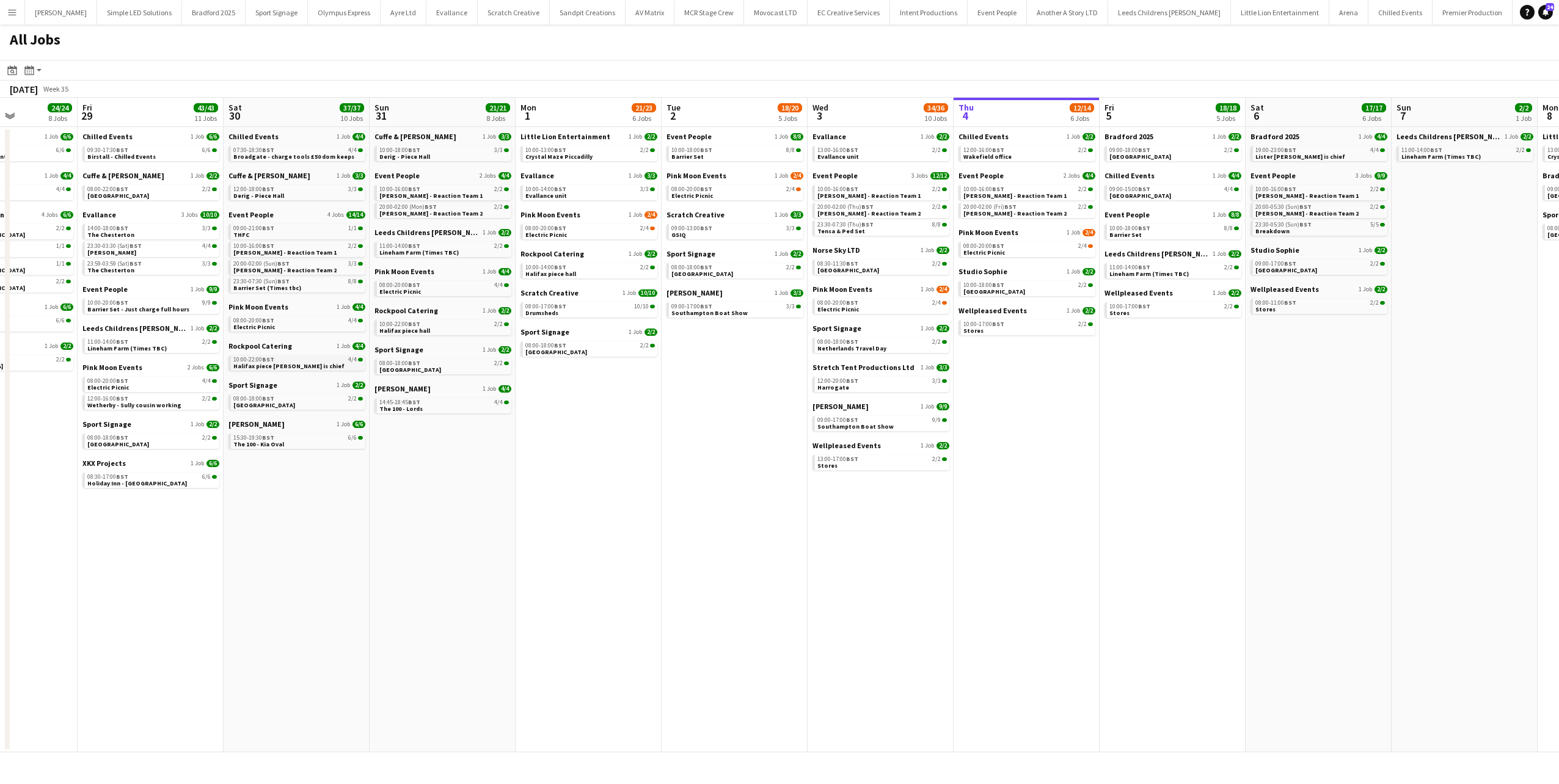
click at [261, 361] on span "10:00-22:00 BST" at bounding box center [253, 360] width 41 height 6
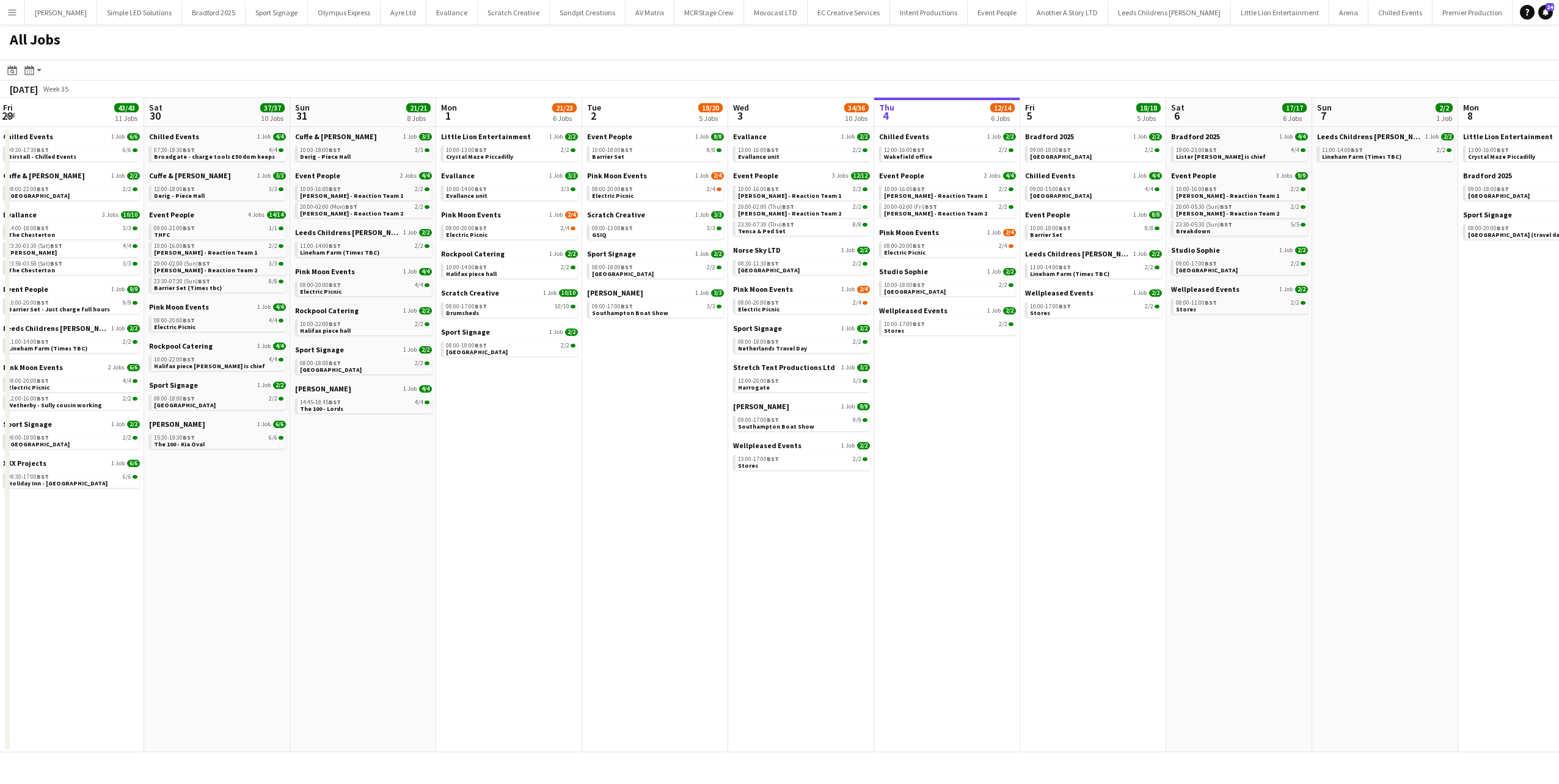
scroll to position [0, 498]
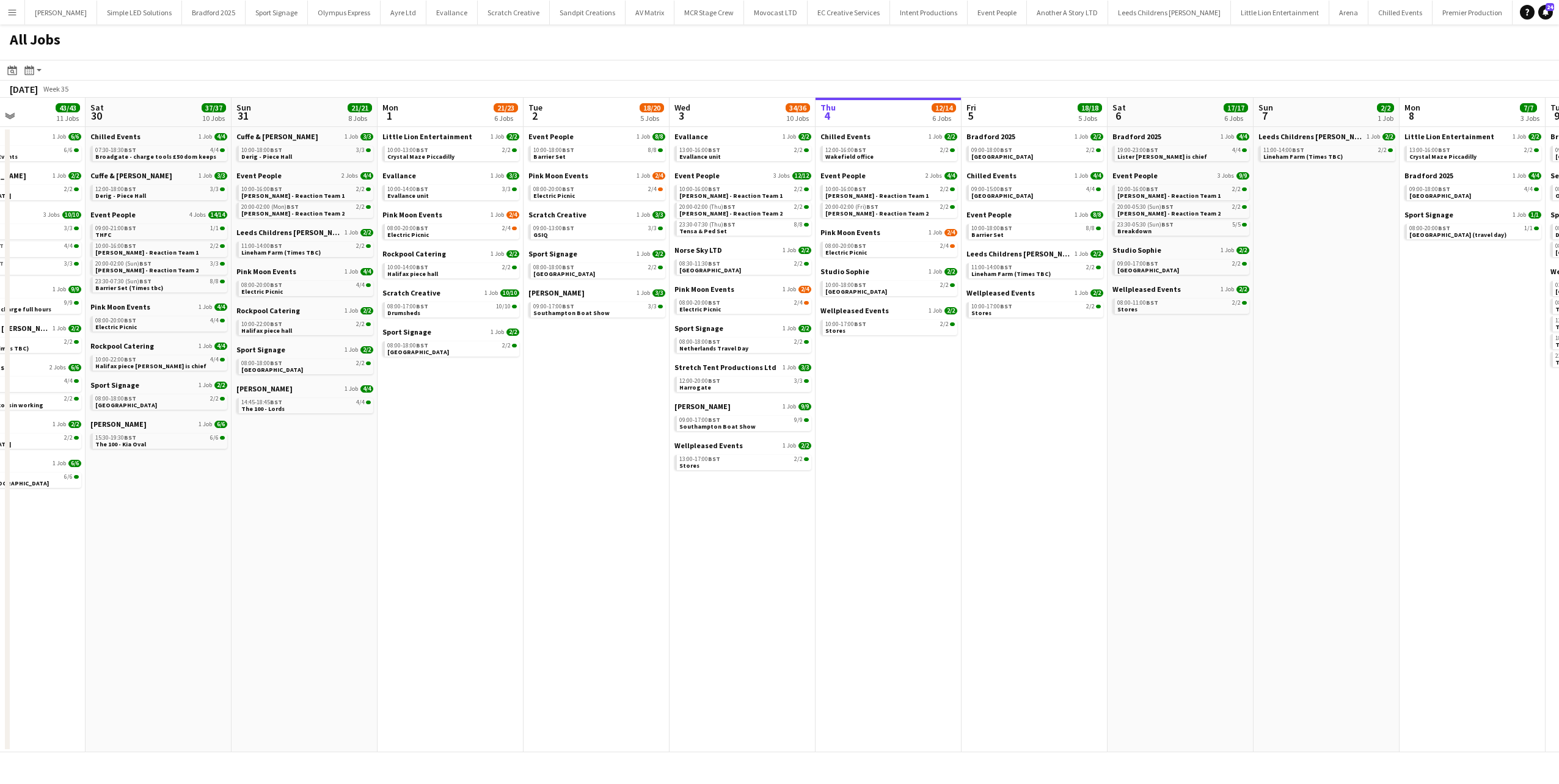
drag, startPoint x: 1041, startPoint y: 348, endPoint x: 902, endPoint y: 354, distance: 139.1
click at [902, 354] on app-calendar-viewport "Tue 26 36/36 11 Jobs Wed 27 18/18 7 Jobs Thu 28 24/24 8 Jobs Fri 29 43/43 11 Jo…" at bounding box center [779, 424] width 1559 height 654
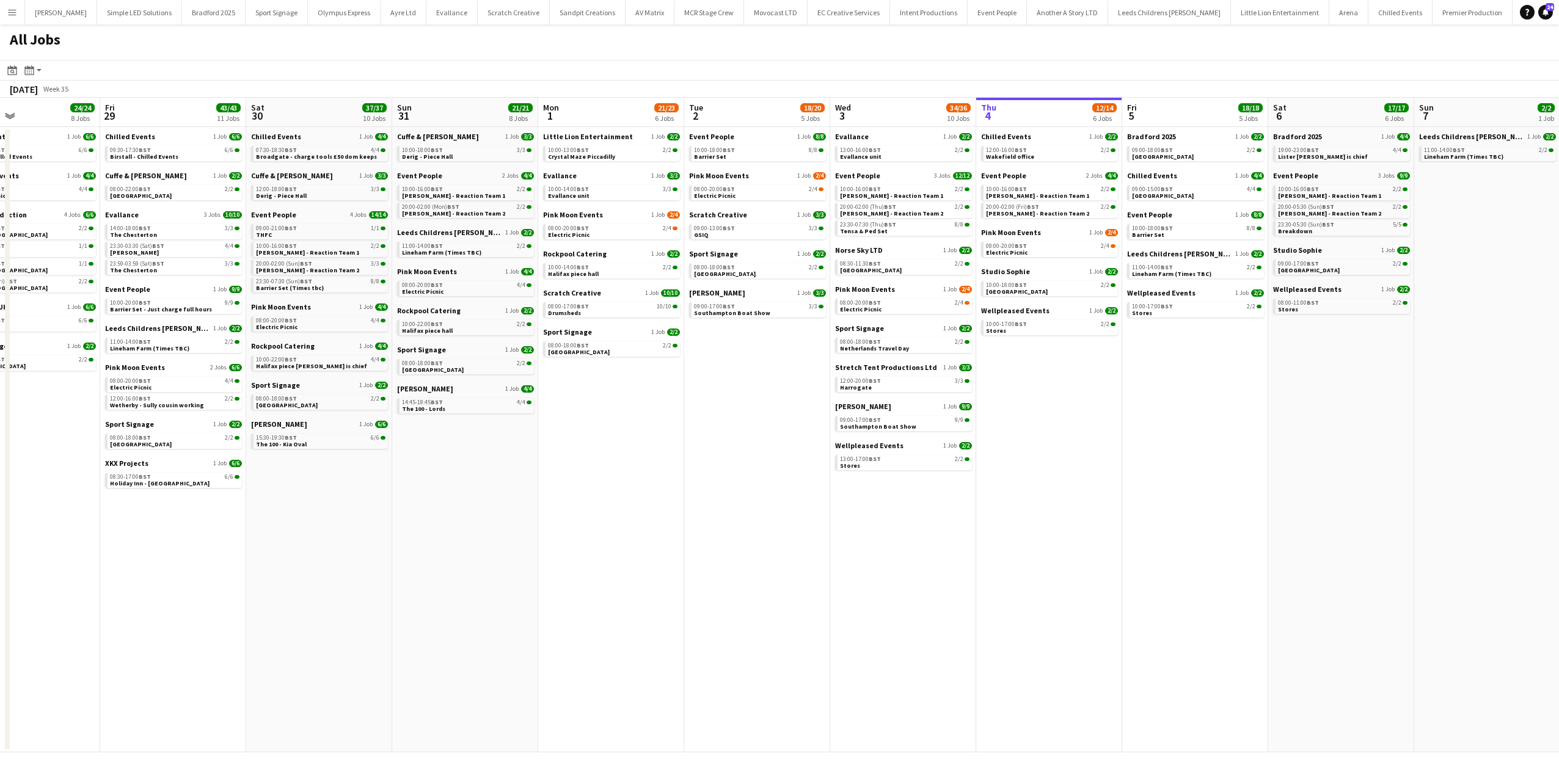
click at [604, 234] on app-all-jobs "All Jobs Date picker SEP 2025 SEP 2025 Monday M Tuesday T Wednesday W Thursday …" at bounding box center [779, 388] width 1559 height 728
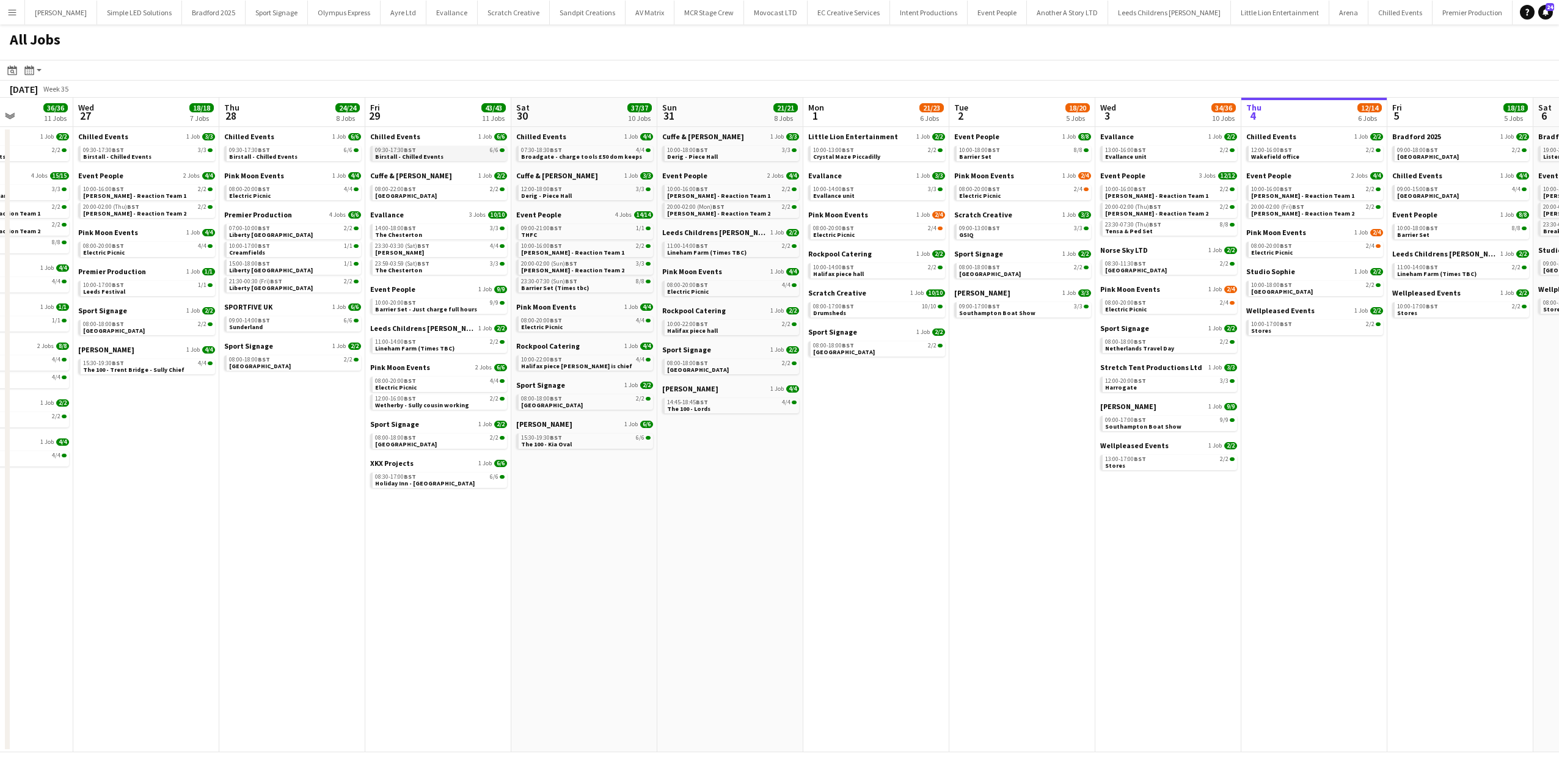
click at [408, 155] on span "Birstall - Chilled Events" at bounding box center [409, 157] width 68 height 8
click at [571, 362] on span "Halifax piece hall - sully is chief" at bounding box center [576, 366] width 112 height 8
click at [393, 288] on span "Event People" at bounding box center [392, 289] width 45 height 9
click at [419, 482] on span "Holiday Inn - Whitechapel" at bounding box center [425, 483] width 99 height 8
click at [546, 441] on span "The 100 - Kia Oval" at bounding box center [546, 444] width 51 height 8
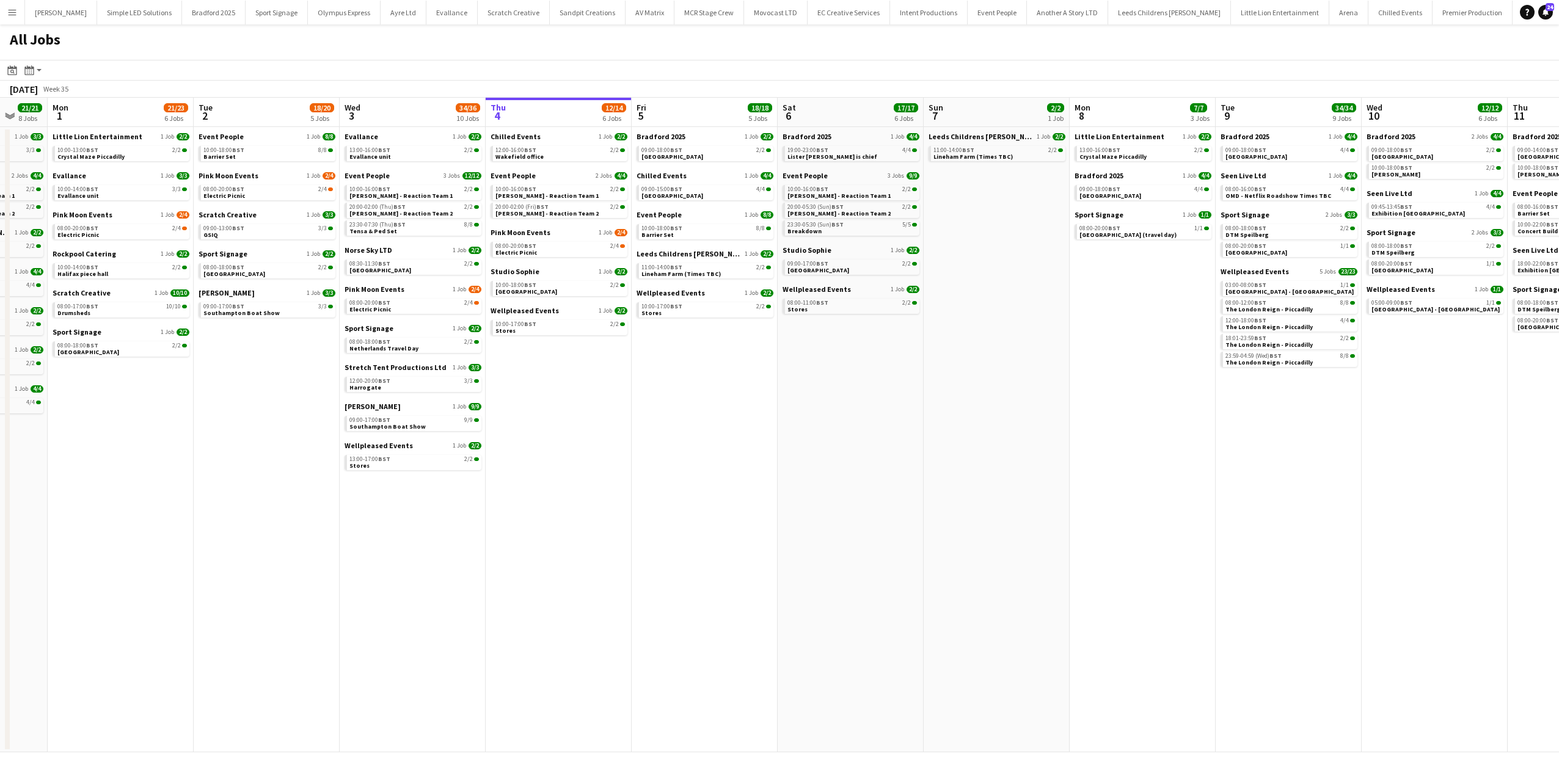
drag, startPoint x: 901, startPoint y: 488, endPoint x: 276, endPoint y: 470, distance: 625.3
click at [284, 483] on app-calendar-viewport "Thu 28 24/24 8 Jobs Fri 29 43/43 11 Jobs Sat 30 37/37 10 Jobs Sun 31 21/21 8 Jo…" at bounding box center [779, 424] width 1559 height 654
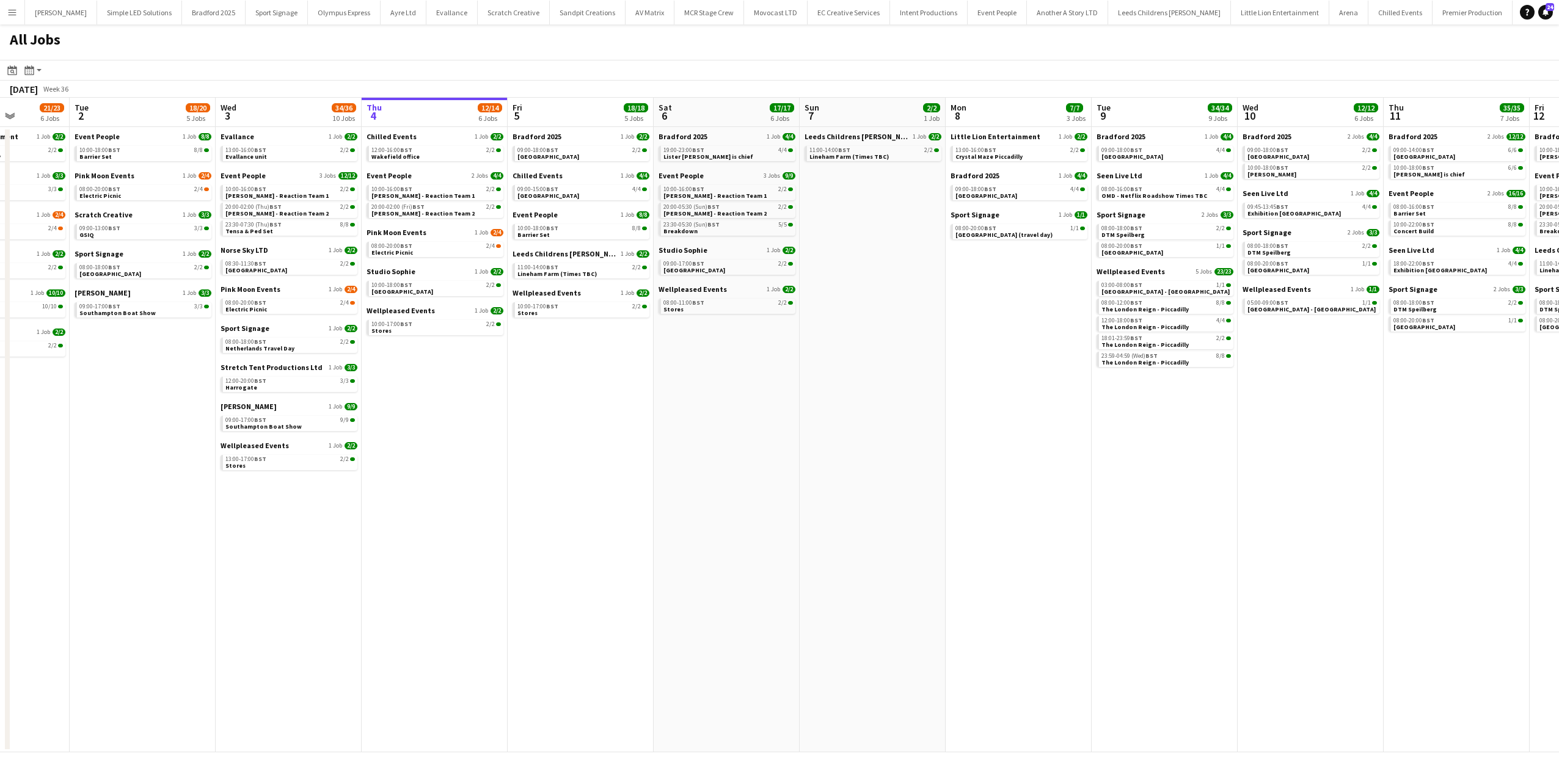
drag, startPoint x: 518, startPoint y: 369, endPoint x: 355, endPoint y: 390, distance: 164.3
click at [386, 390] on app-calendar-viewport "Fri 29 43/43 11 Jobs Sat 30 37/37 10 Jobs Sun 31 21/21 8 Jobs Mon 1 21/23 6 Job…" at bounding box center [779, 424] width 1559 height 654
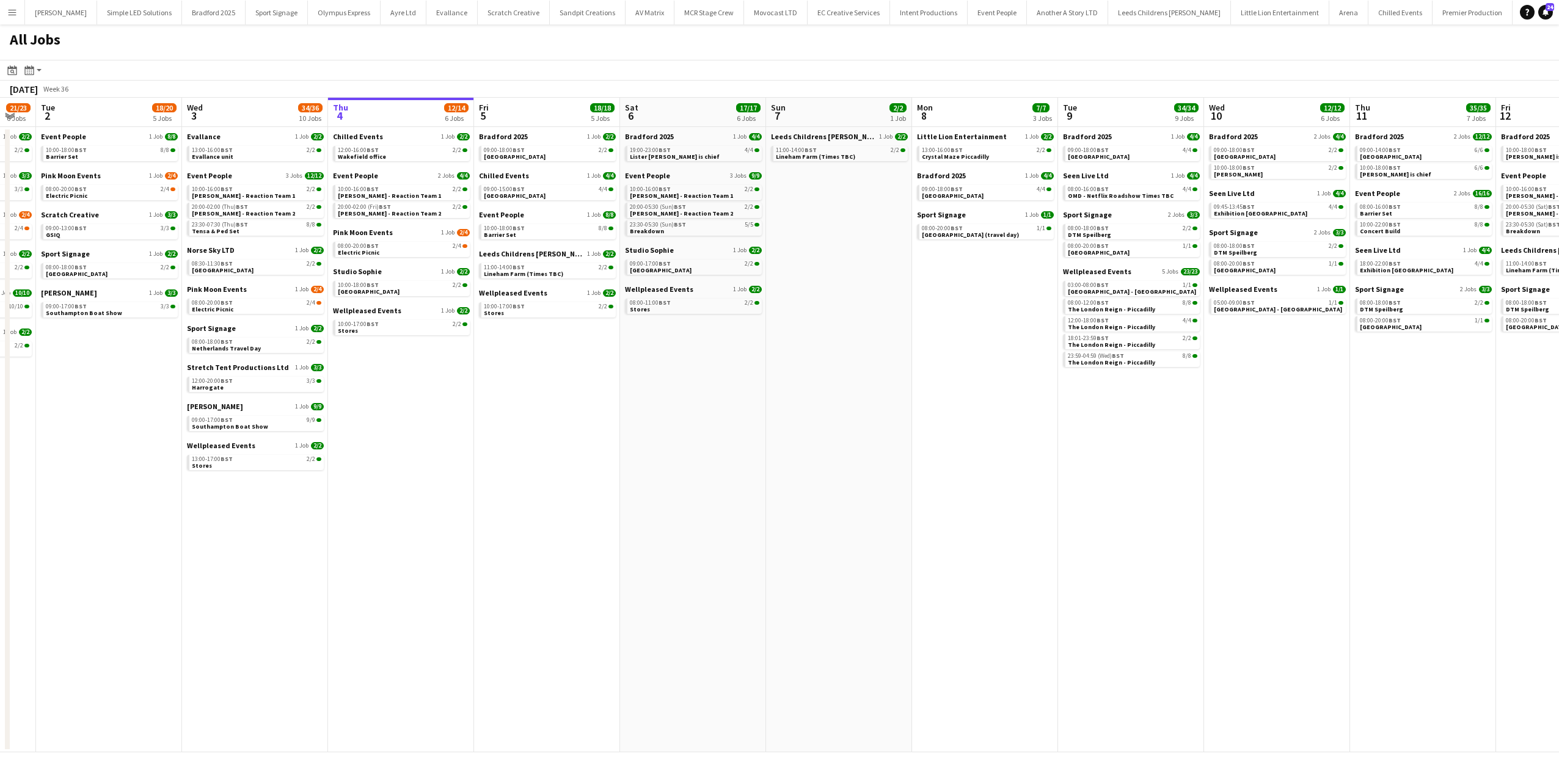
click at [378, 111] on app-all-jobs-date-header "Thu 4 12/14 6 Jobs" at bounding box center [401, 112] width 146 height 29
click at [14, 9] on app-icon "Menu" at bounding box center [12, 12] width 10 height 10
click at [174, 42] on link "Boards" at bounding box center [184, 42] width 122 height 25
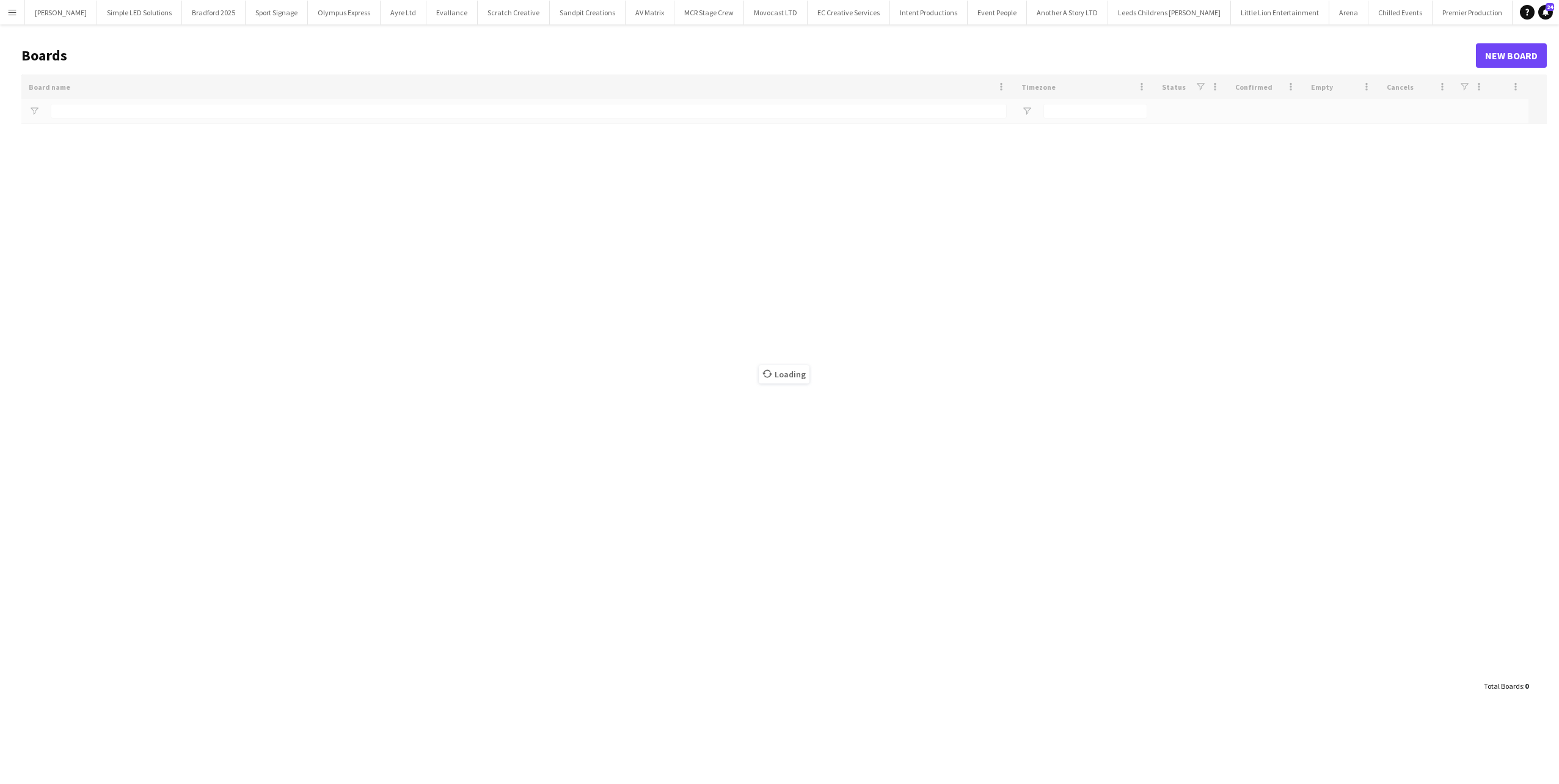
type input "*********"
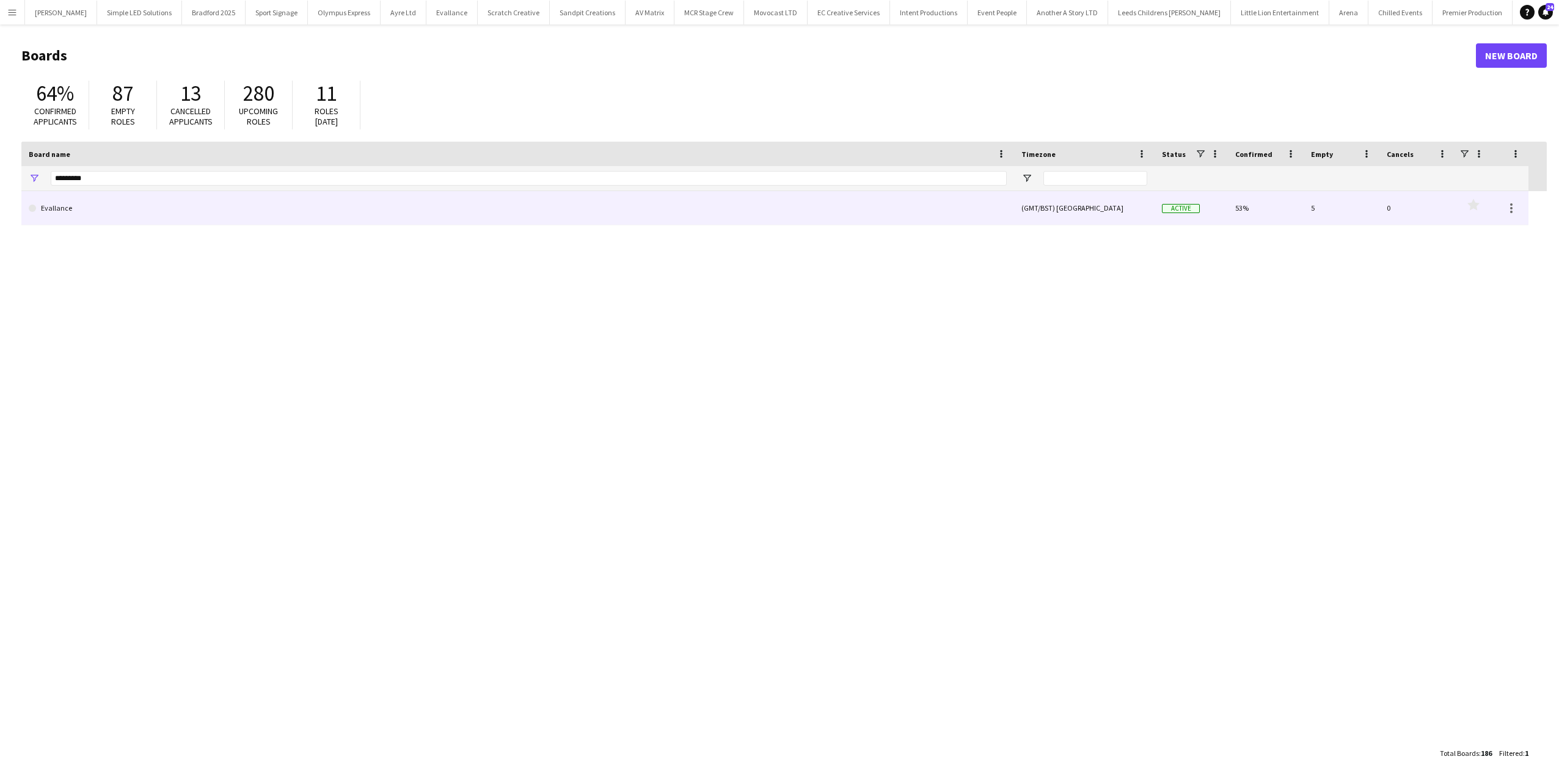
click at [143, 206] on link "Evallance" at bounding box center [518, 208] width 978 height 34
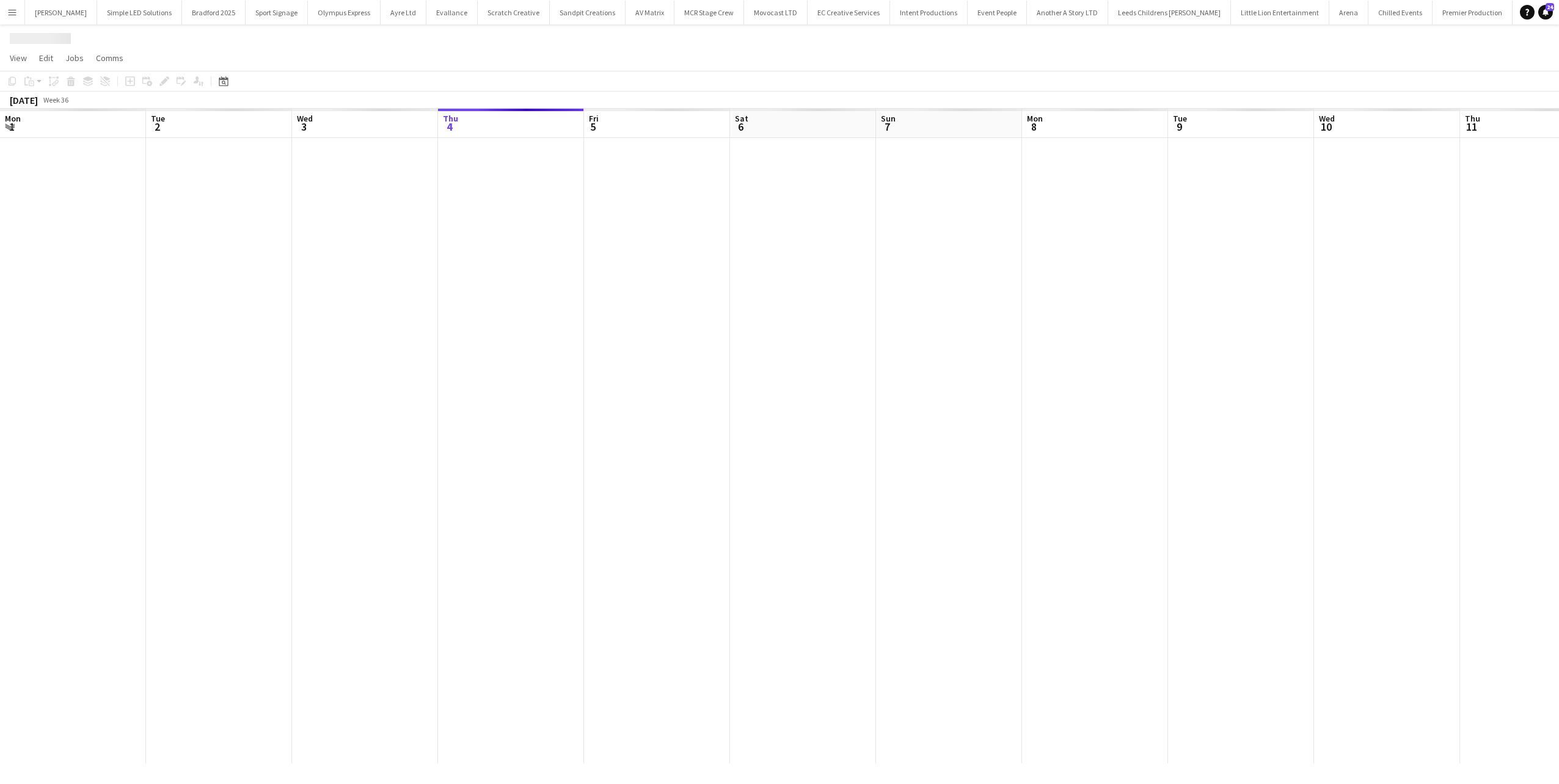
scroll to position [0, 292]
click at [224, 205] on app-date-cell at bounding box center [219, 450] width 146 height 625
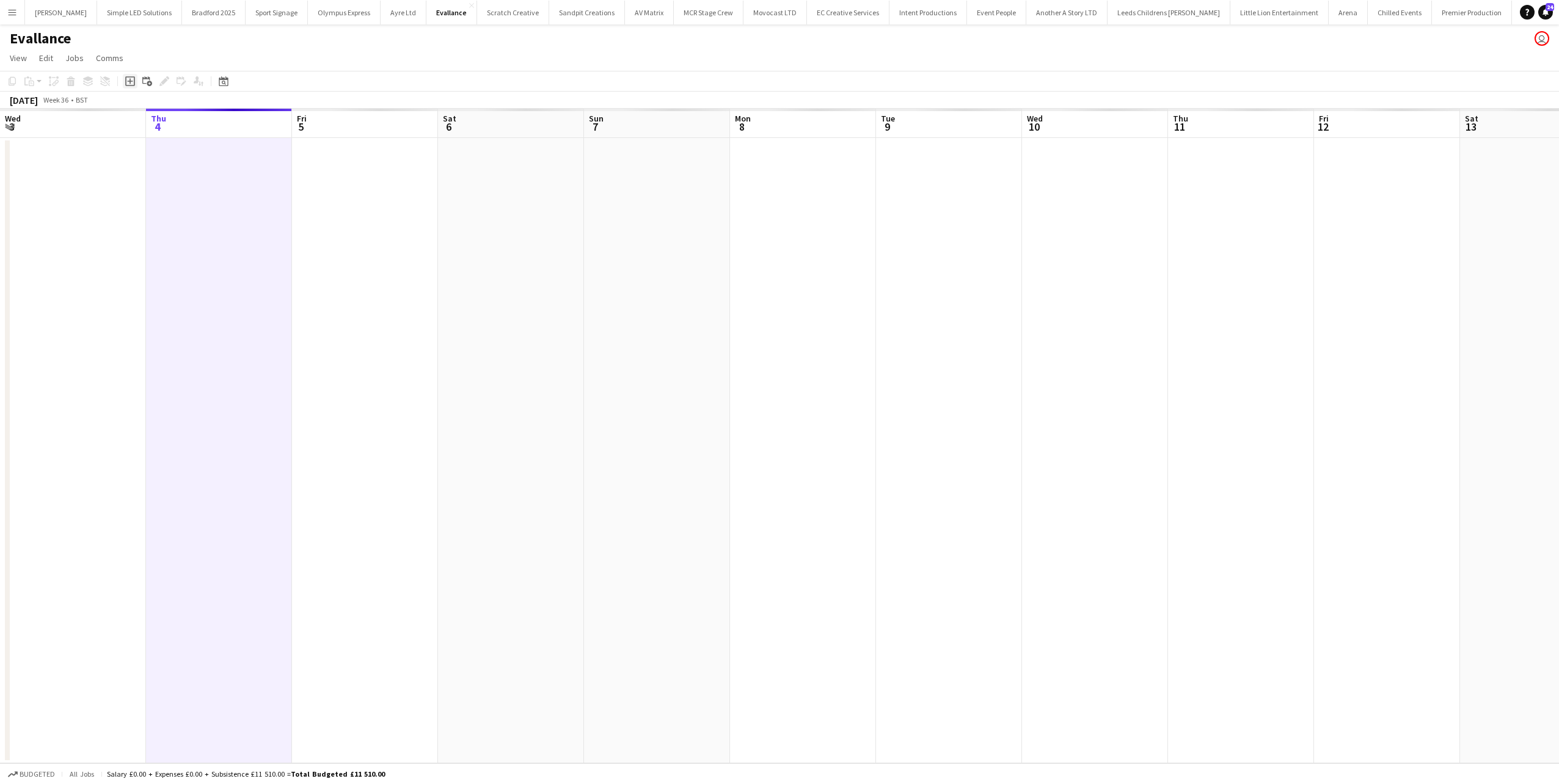
click at [136, 81] on div "Add job" at bounding box center [130, 81] width 15 height 15
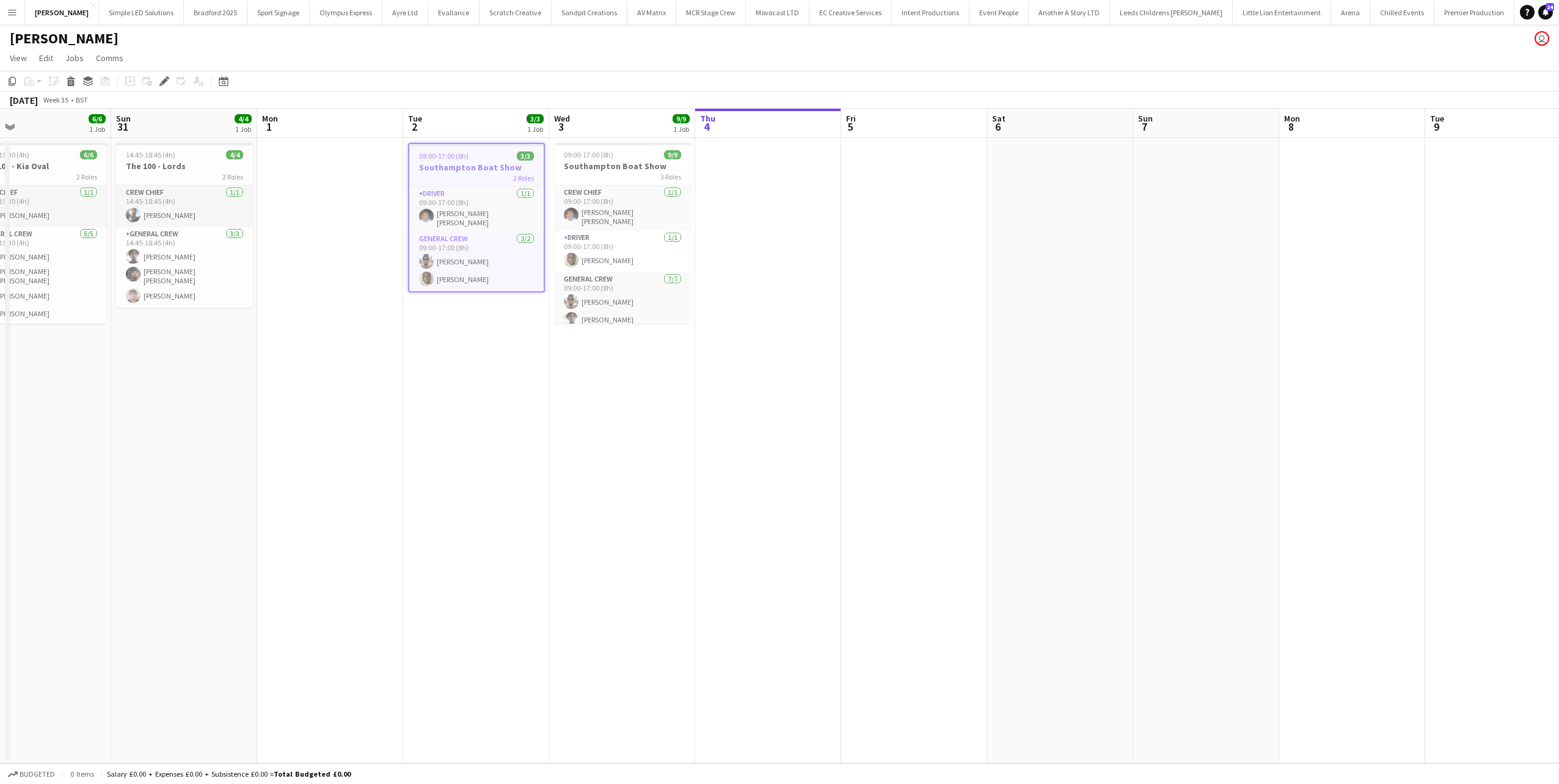
scroll to position [0, 499]
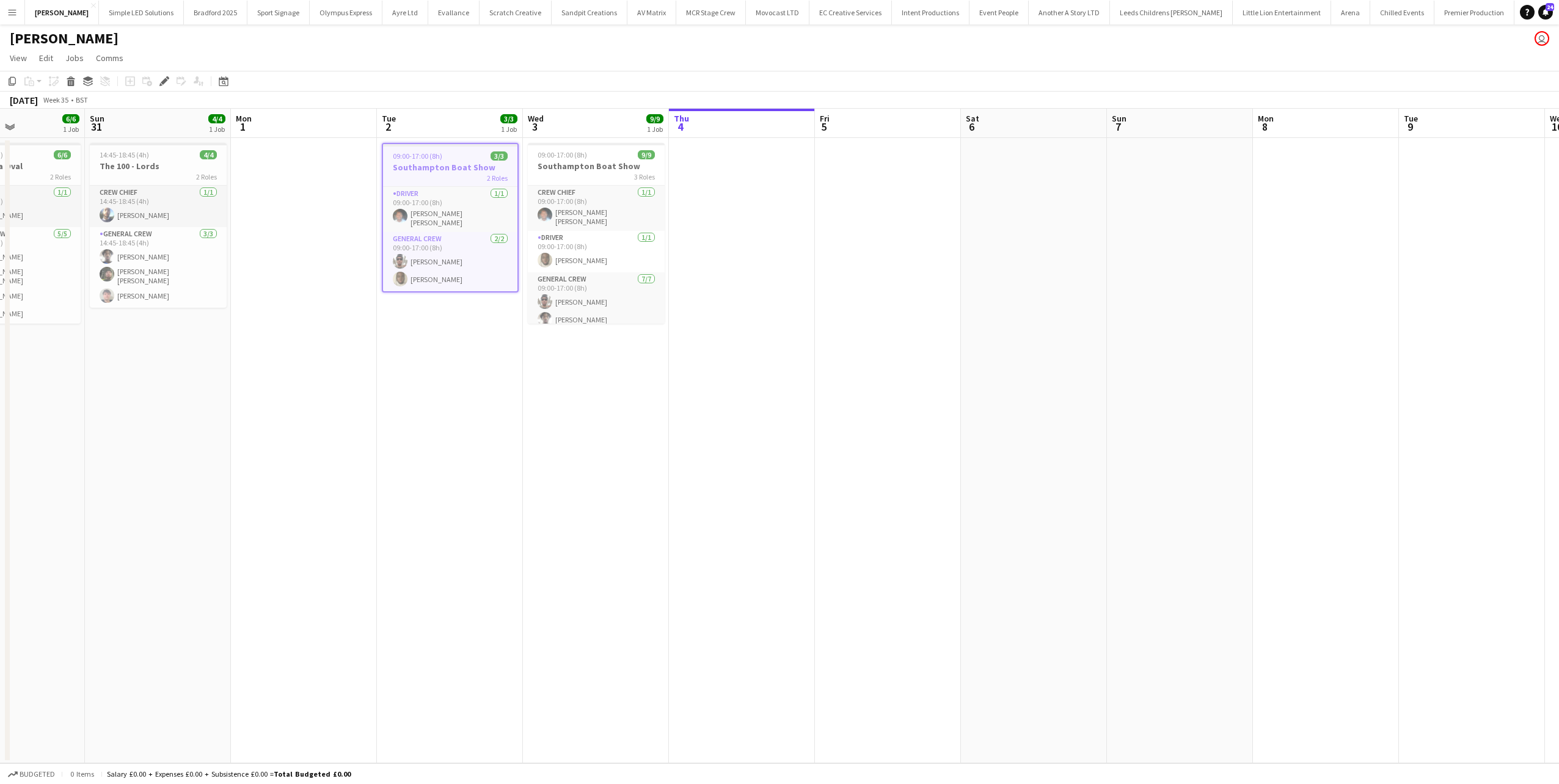
drag, startPoint x: 375, startPoint y: 419, endPoint x: 236, endPoint y: 417, distance: 139.0
click at [236, 417] on app-calendar-viewport "Wed 27 4/4 1 Job Thu 28 1 Job Fri 29 Sat 30 6/6 1 Job Sun 31 4/4 1 Job Mon 1 Tu…" at bounding box center [779, 435] width 1559 height 654
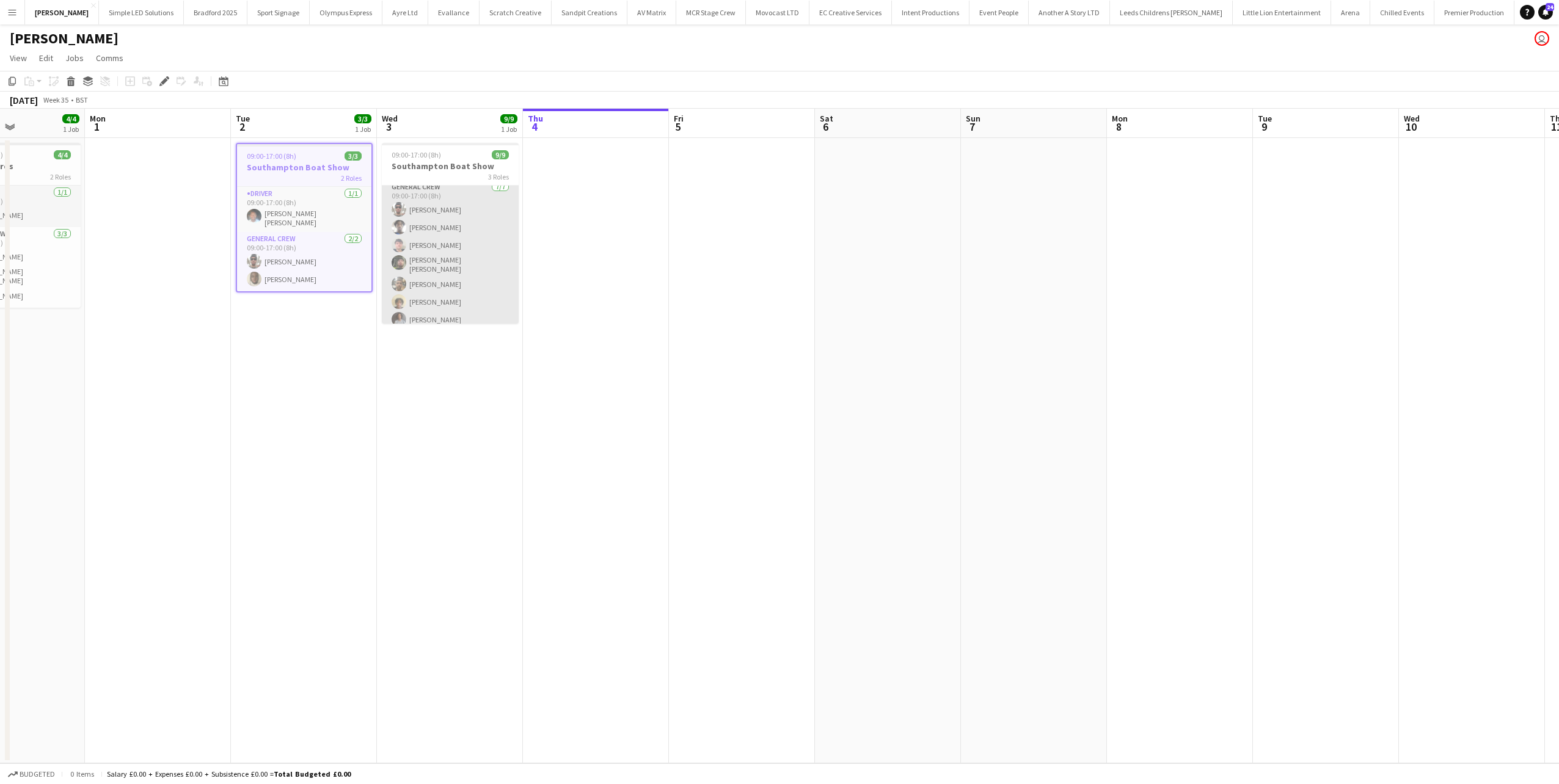
scroll to position [0, 0]
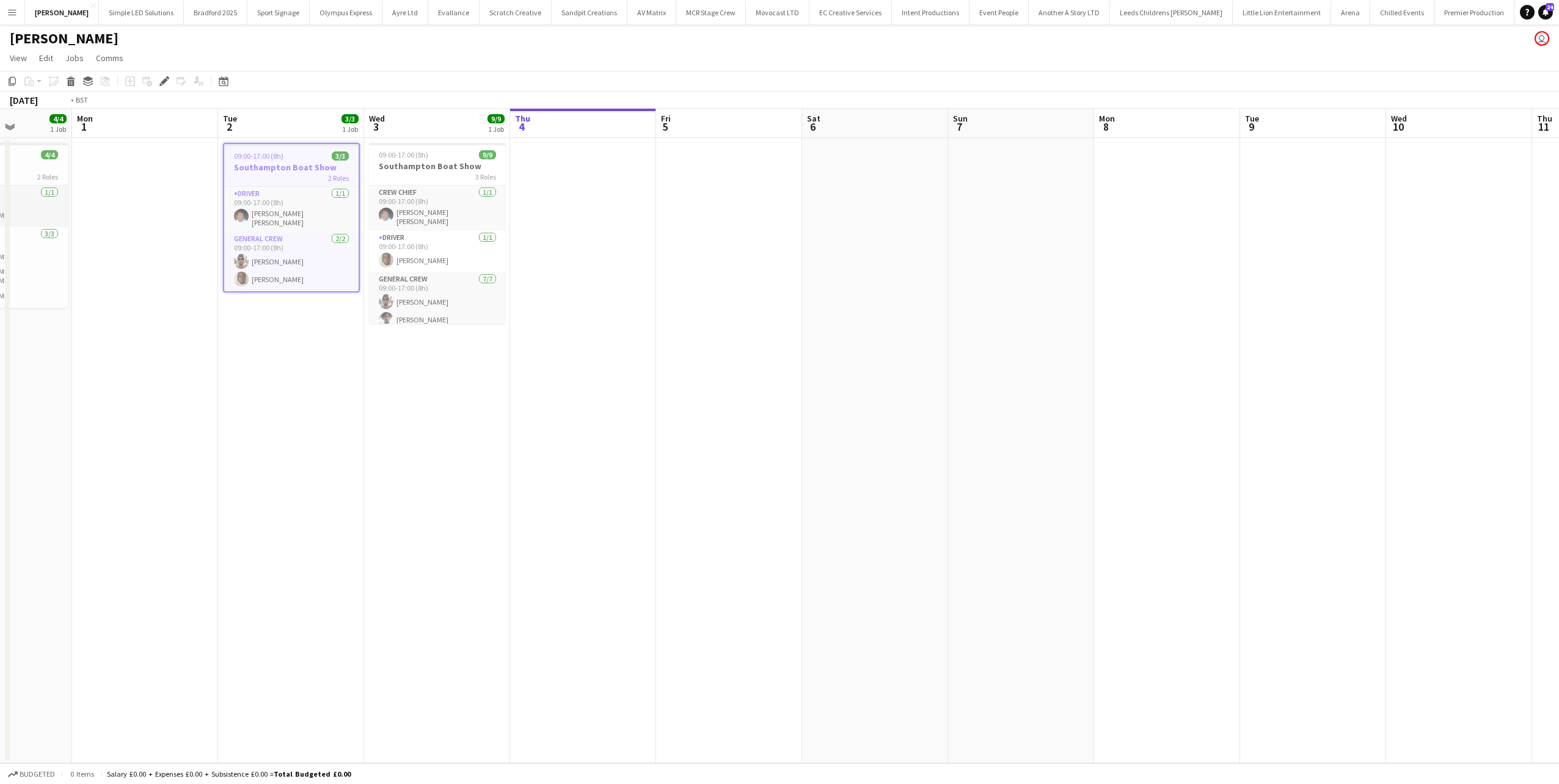
click at [240, 367] on app-calendar-viewport "Thu 28 1 Job Fri 29 Sat 30 6/6 1 Job Sun 31 4/4 1 Job Mon 1 Tue 2 3/3 1 Job Wed…" at bounding box center [779, 435] width 1559 height 654
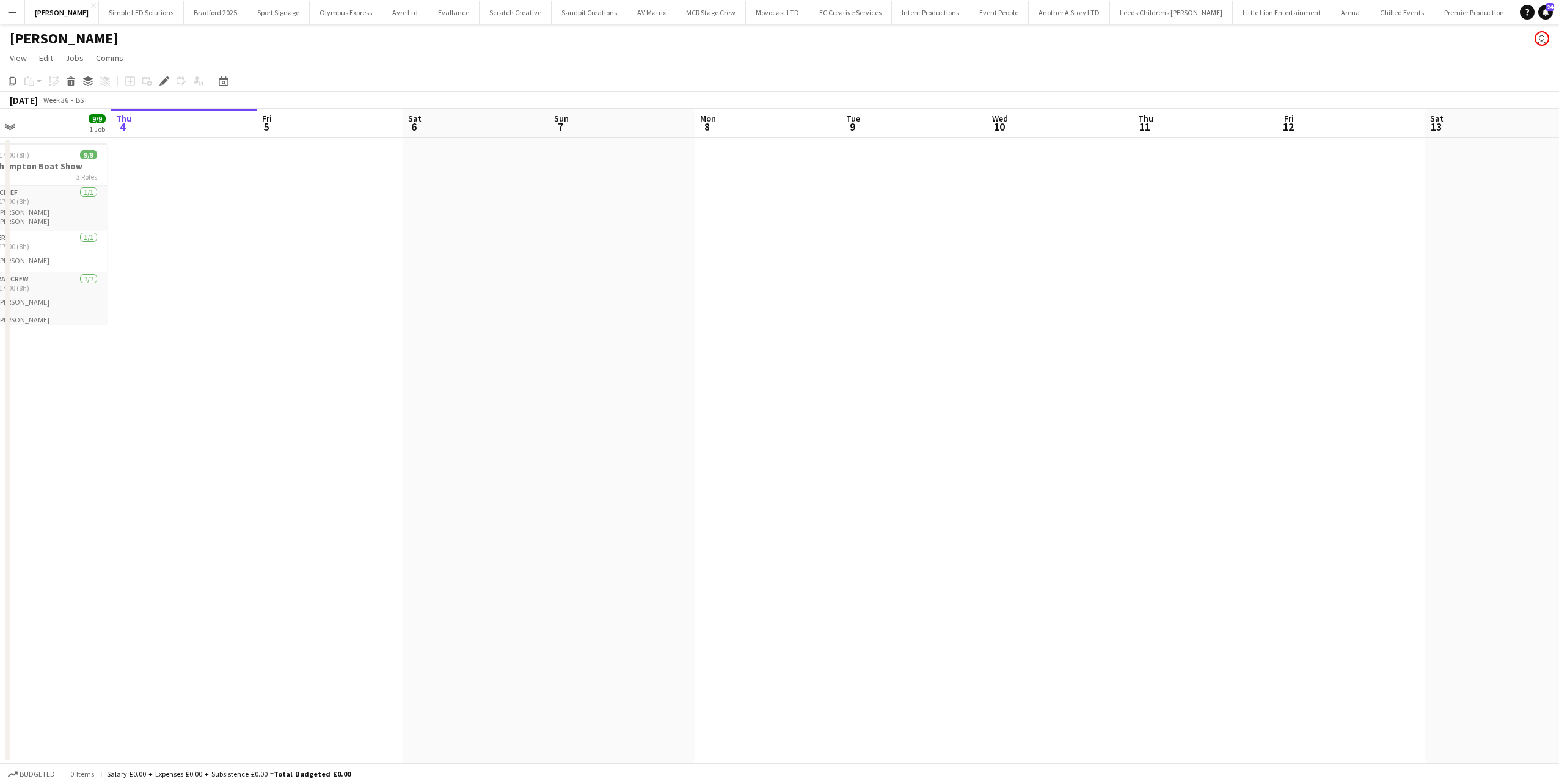
drag, startPoint x: 326, startPoint y: 412, endPoint x: 319, endPoint y: 411, distance: 7.1
click at [319, 412] on app-calendar-viewport "Sun 31 4/4 1 Job Mon 1 Tue 2 3/3 1 Job Wed 3 9/9 1 Job Thu 4 Fri 5 Sat 6 Sun 7 …" at bounding box center [779, 435] width 1559 height 654
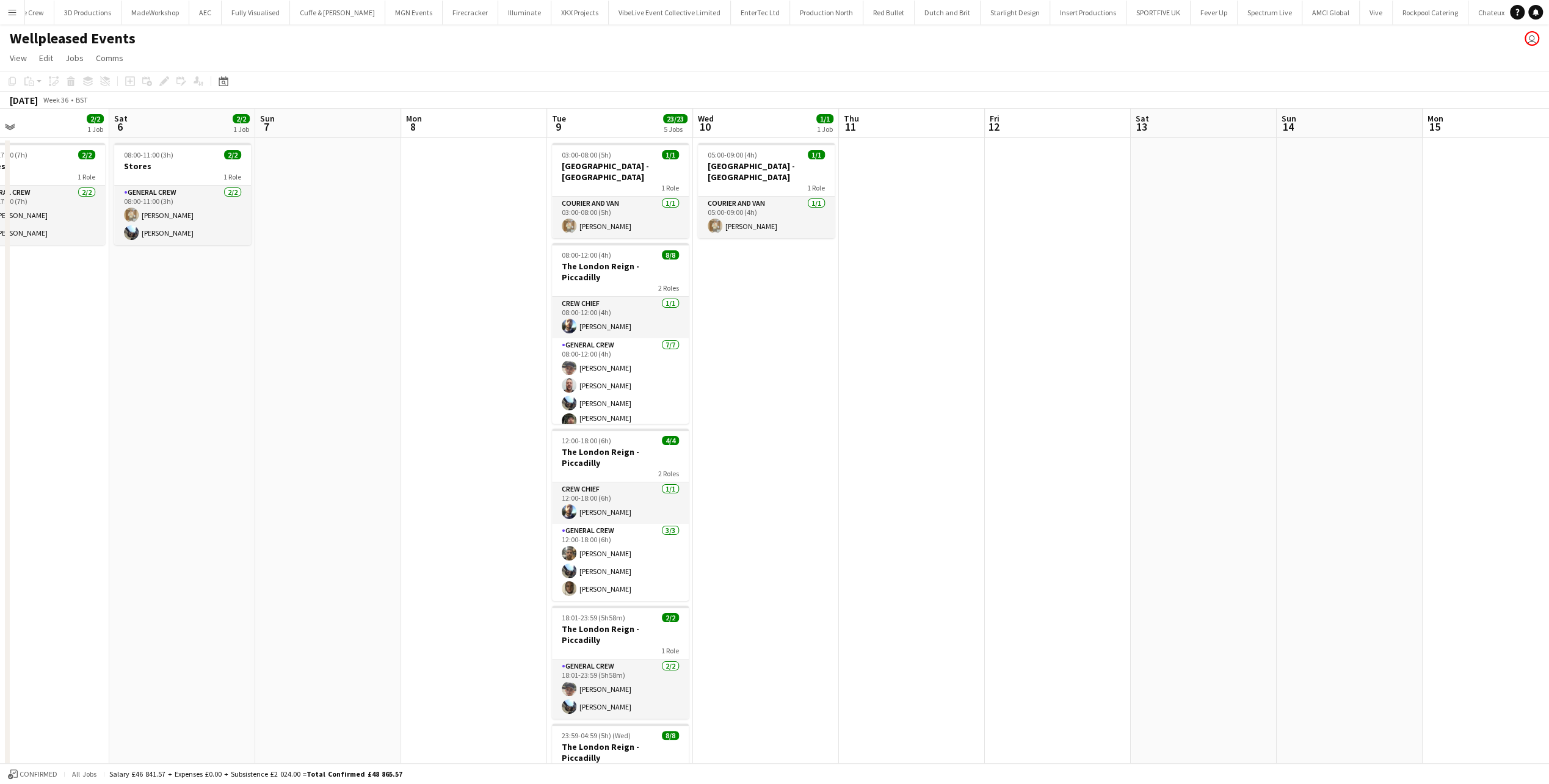
drag, startPoint x: 660, startPoint y: 364, endPoint x: 272, endPoint y: 414, distance: 391.2
click at [264, 420] on app-calendar-viewport "Tue 2 Wed 3 2/2 1 Job Thu 4 2/2 1 Job Fri 5 2/2 1 Job Sat 6 2/2 1 Job Sun 7 Mon…" at bounding box center [774, 514] width 1549 height 812
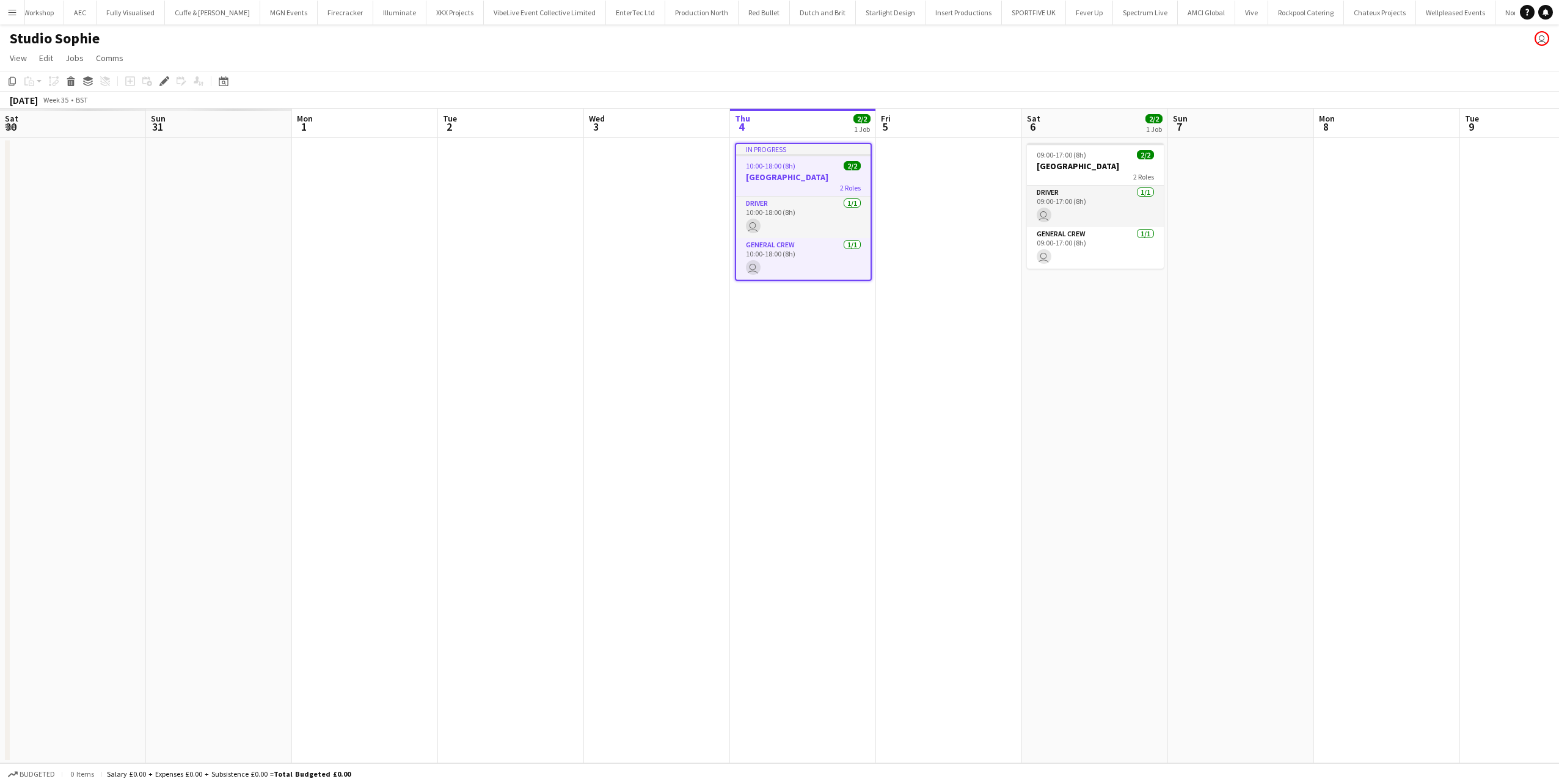
scroll to position [0, 420]
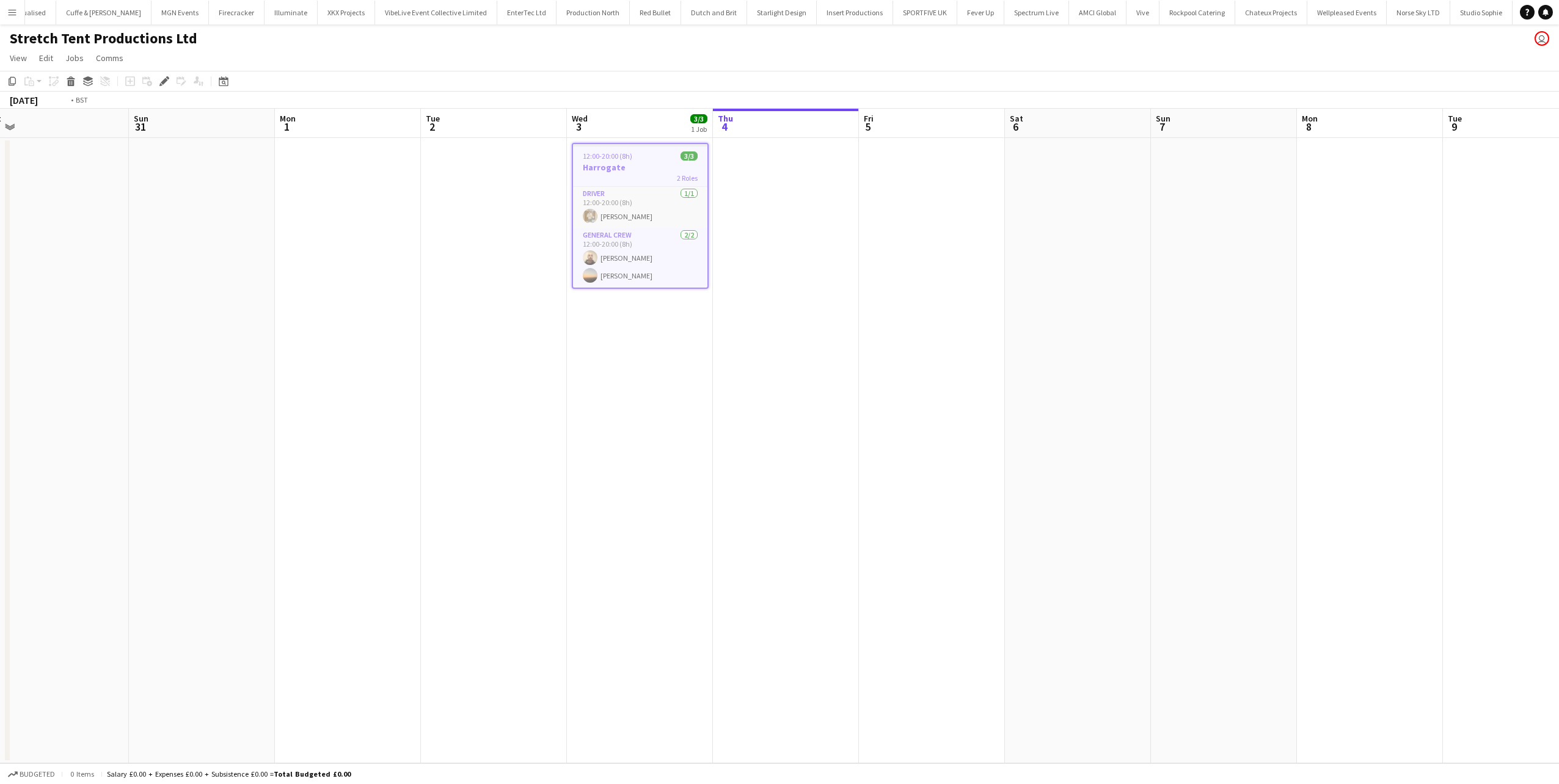
drag, startPoint x: 624, startPoint y: 390, endPoint x: 342, endPoint y: 394, distance: 282.0
click at [342, 394] on app-calendar-viewport "Wed 27 Thu 28 Fri 29 Sat 30 Sun 31 Mon 1 Tue 2 Wed 3 3/3 1 Job Thu 4 Fri 5 Sat …" at bounding box center [779, 435] width 1559 height 654
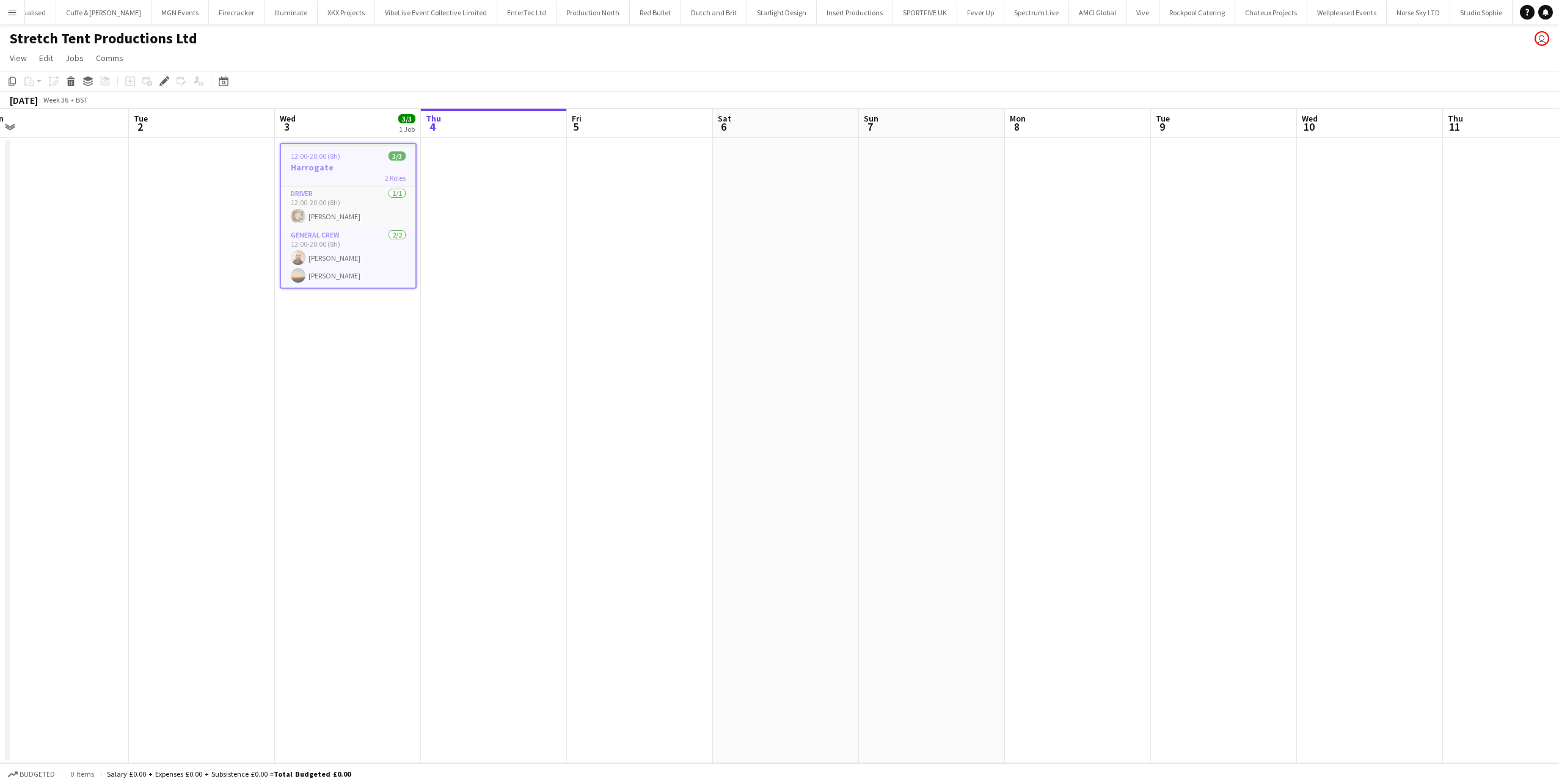
scroll to position [0, 458]
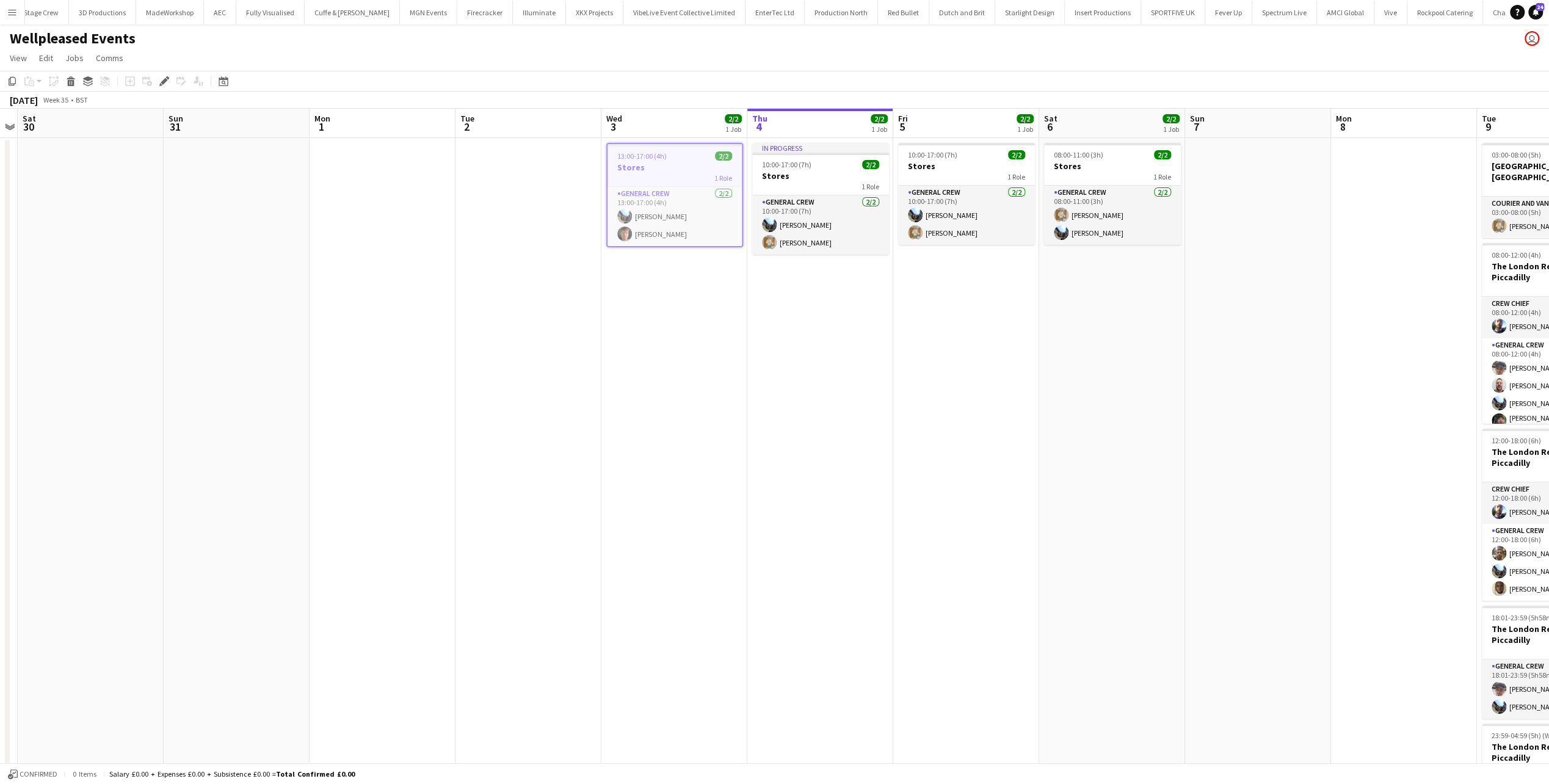
drag, startPoint x: 1393, startPoint y: 379, endPoint x: 1018, endPoint y: 414, distance: 376.6
click at [1069, 413] on app-calendar-viewport "Wed 27 Thu 28 Fri 29 Sat 30 Sun 31 Mon 1 Tue 2 Wed 3 2/2 1 Job Thu 4 2/2 1 Job …" at bounding box center [774, 514] width 1549 height 812
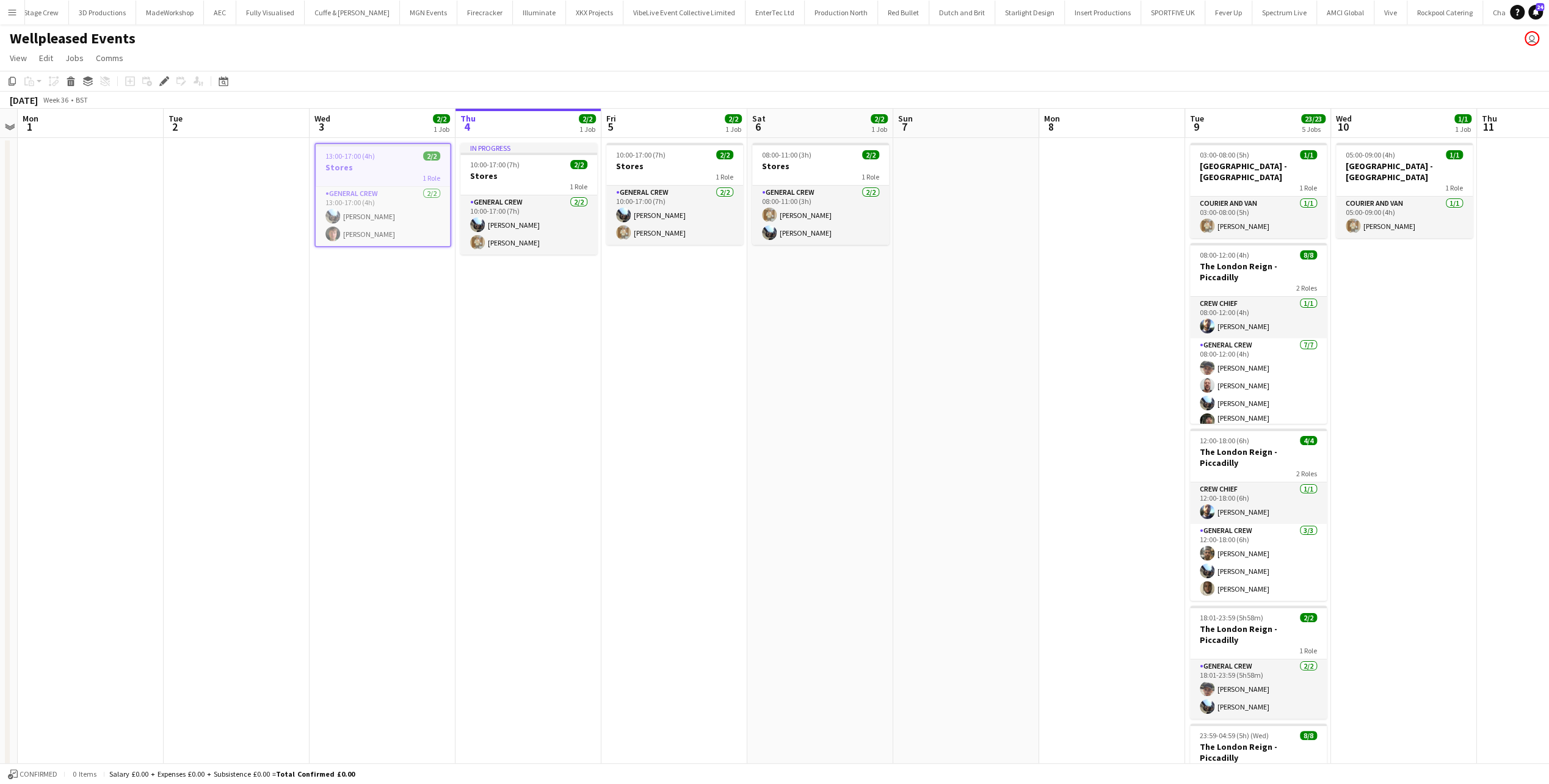
scroll to position [0, 453]
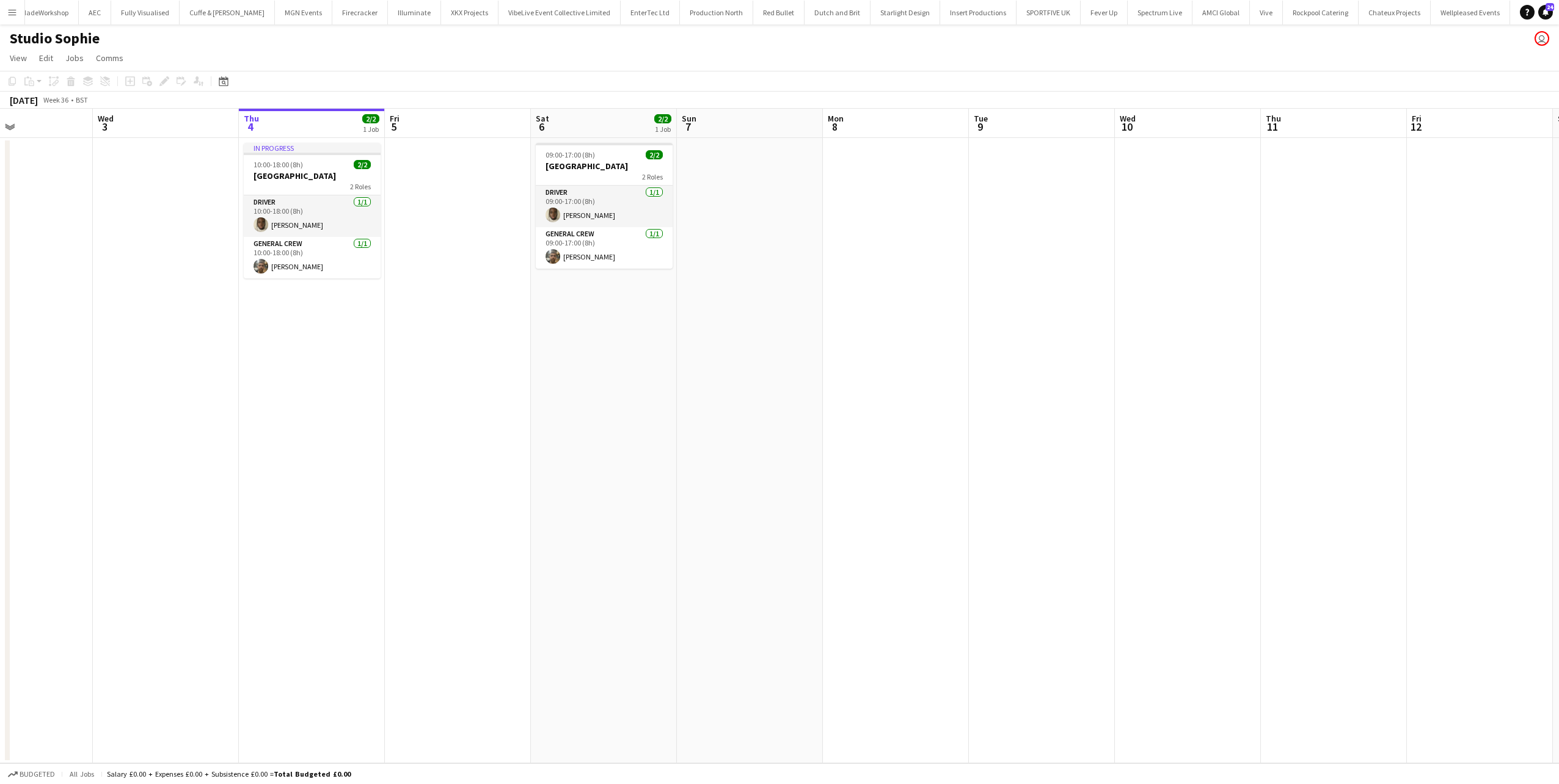
scroll to position [0, 345]
drag, startPoint x: 487, startPoint y: 353, endPoint x: 536, endPoint y: 361, distance: 49.6
click at [535, 359] on app-calendar-viewport "Sun 31 Mon 1 Tue 2 Wed 3 Thu 4 2/2 1 Job Fri 5 Sat 6 2/2 1 Job Sun 7 Mon 8 Tue …" at bounding box center [779, 435] width 1559 height 654
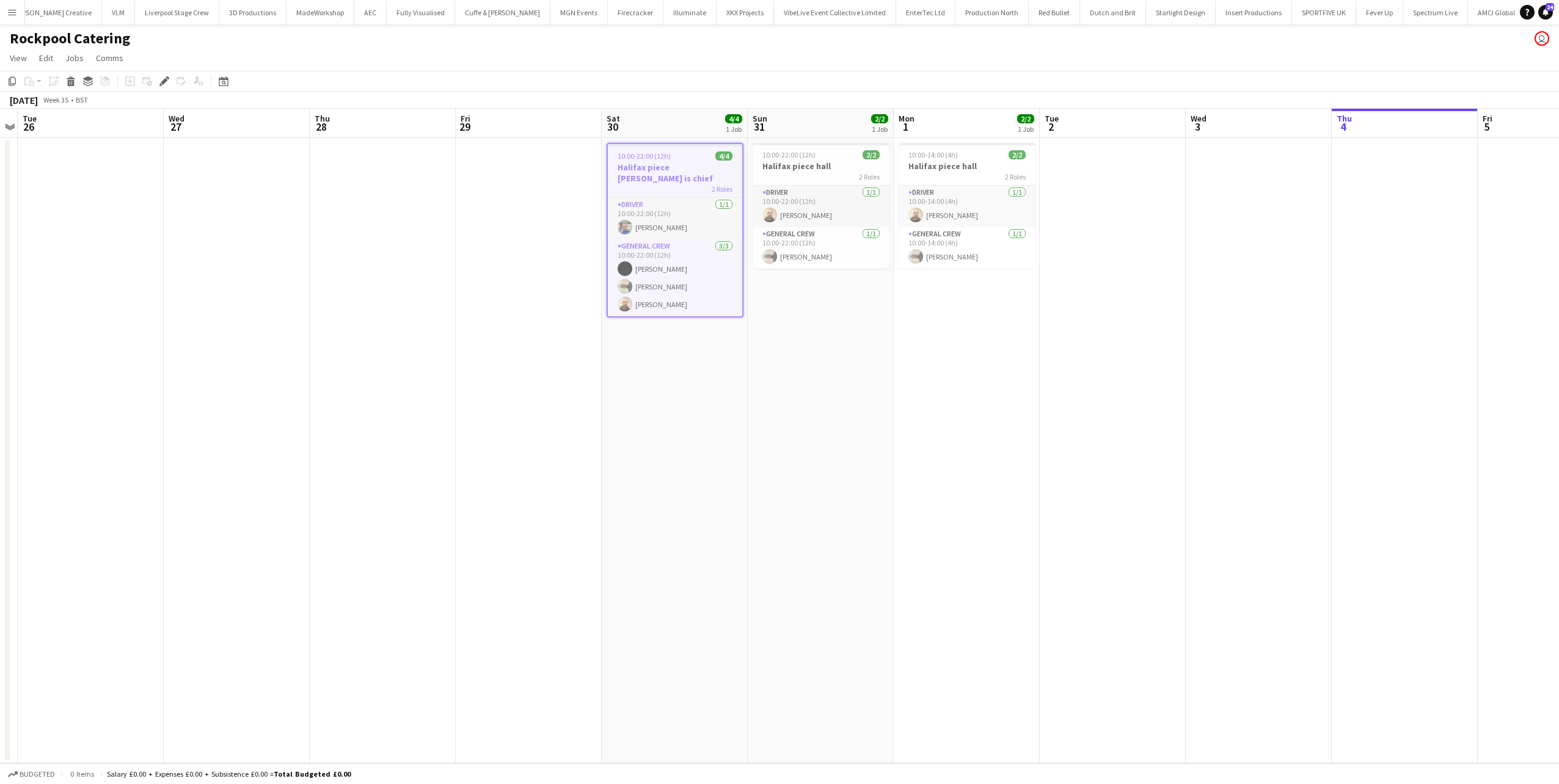
click at [11, 10] on app-icon "Menu" at bounding box center [12, 12] width 10 height 10
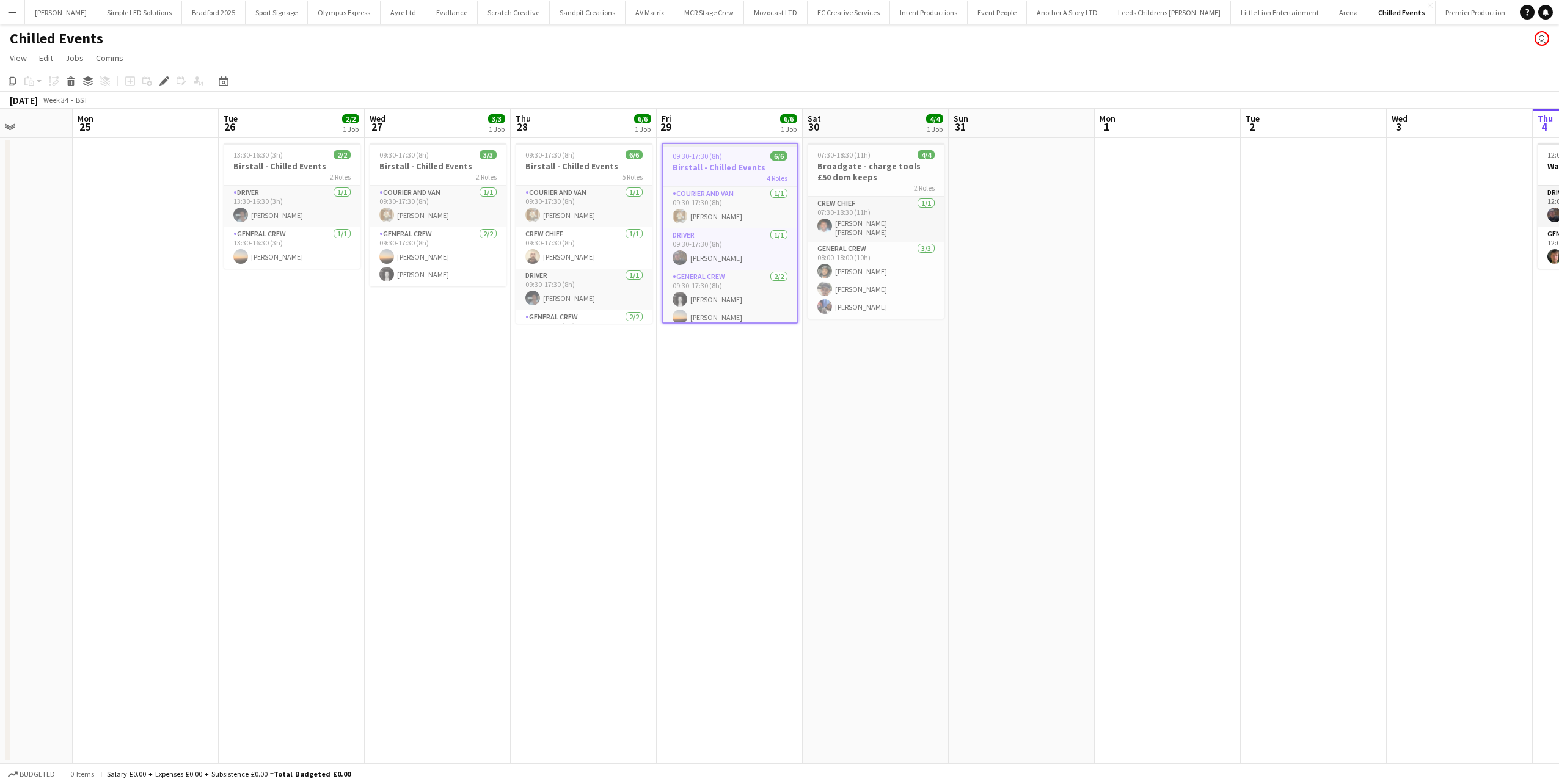
scroll to position [0, 359]
drag, startPoint x: 480, startPoint y: 383, endPoint x: 539, endPoint y: 383, distance: 59.0
click at [539, 383] on app-calendar-viewport "Fri 22 Sat 23 3/3 1 Job Sun 24 Mon 25 Tue 26 2/2 1 Job Wed 27 3/3 1 Job Thu 28 …" at bounding box center [779, 435] width 1559 height 654
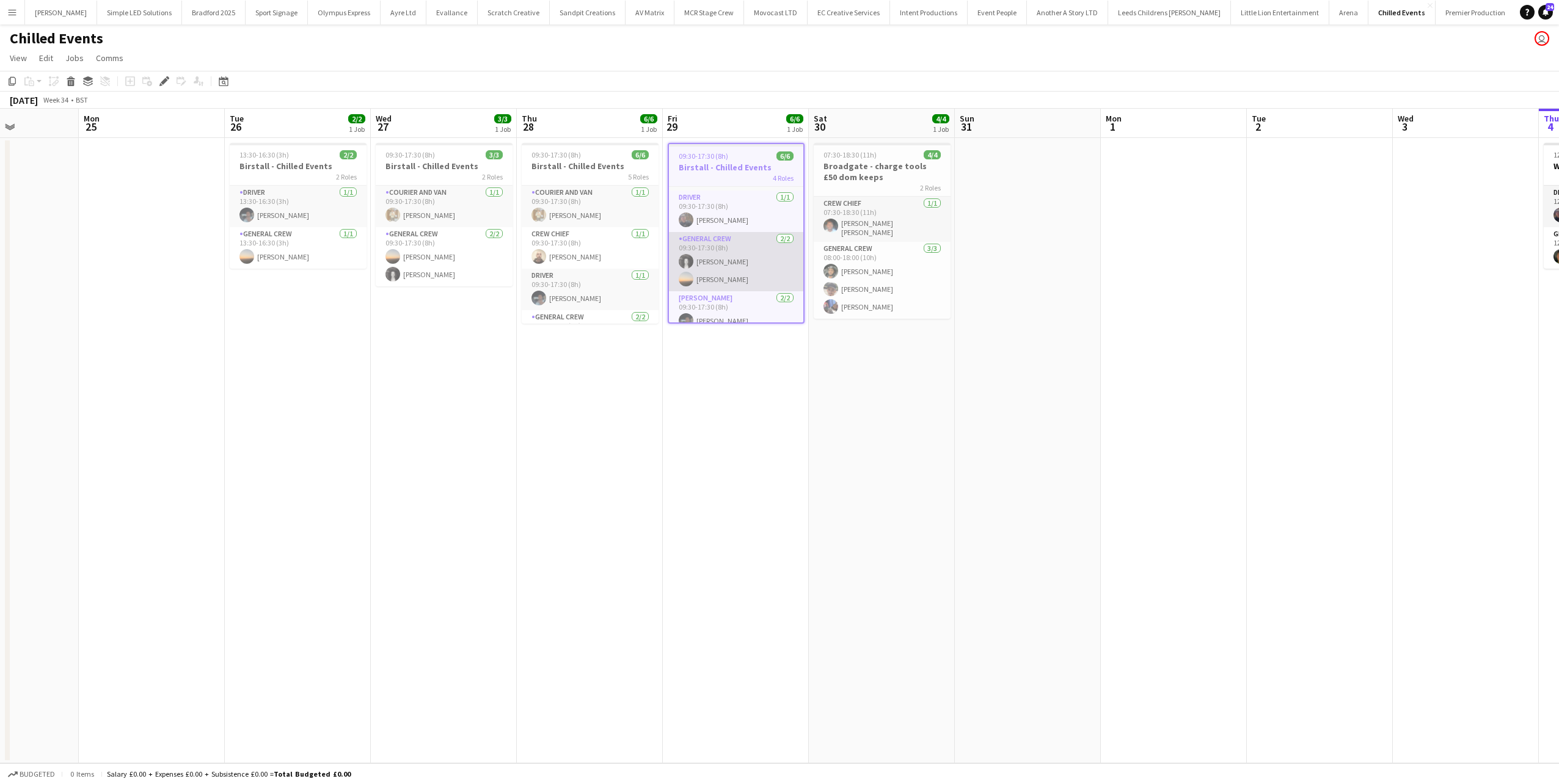
scroll to position [65, 0]
click at [846, 372] on app-date-cell "07:30-18:30 (11h) 4/4 Broadgate - charge tools £50 dom keeps 2 Roles Crew Chief…" at bounding box center [882, 450] width 146 height 625
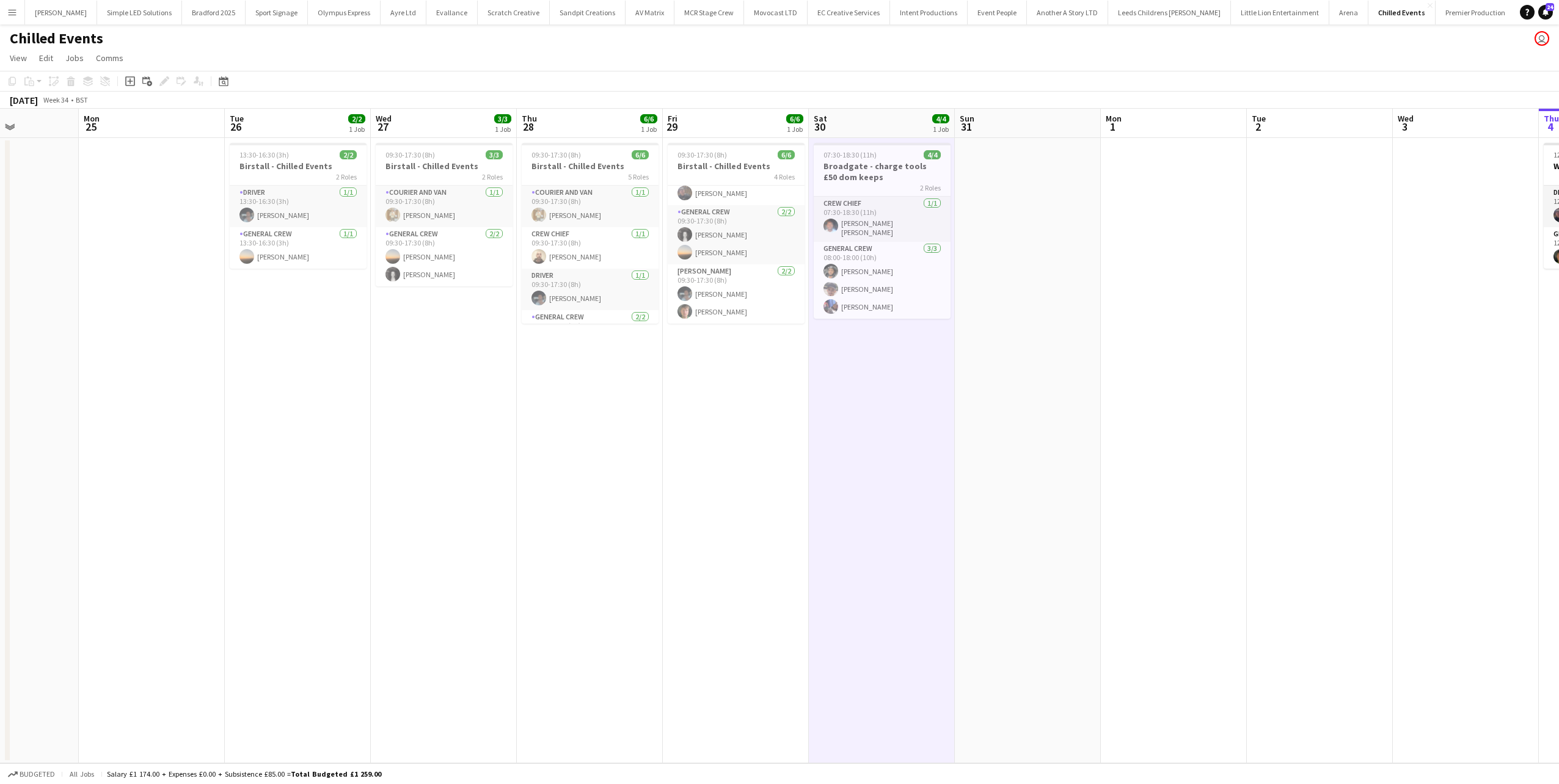
scroll to position [63, 0]
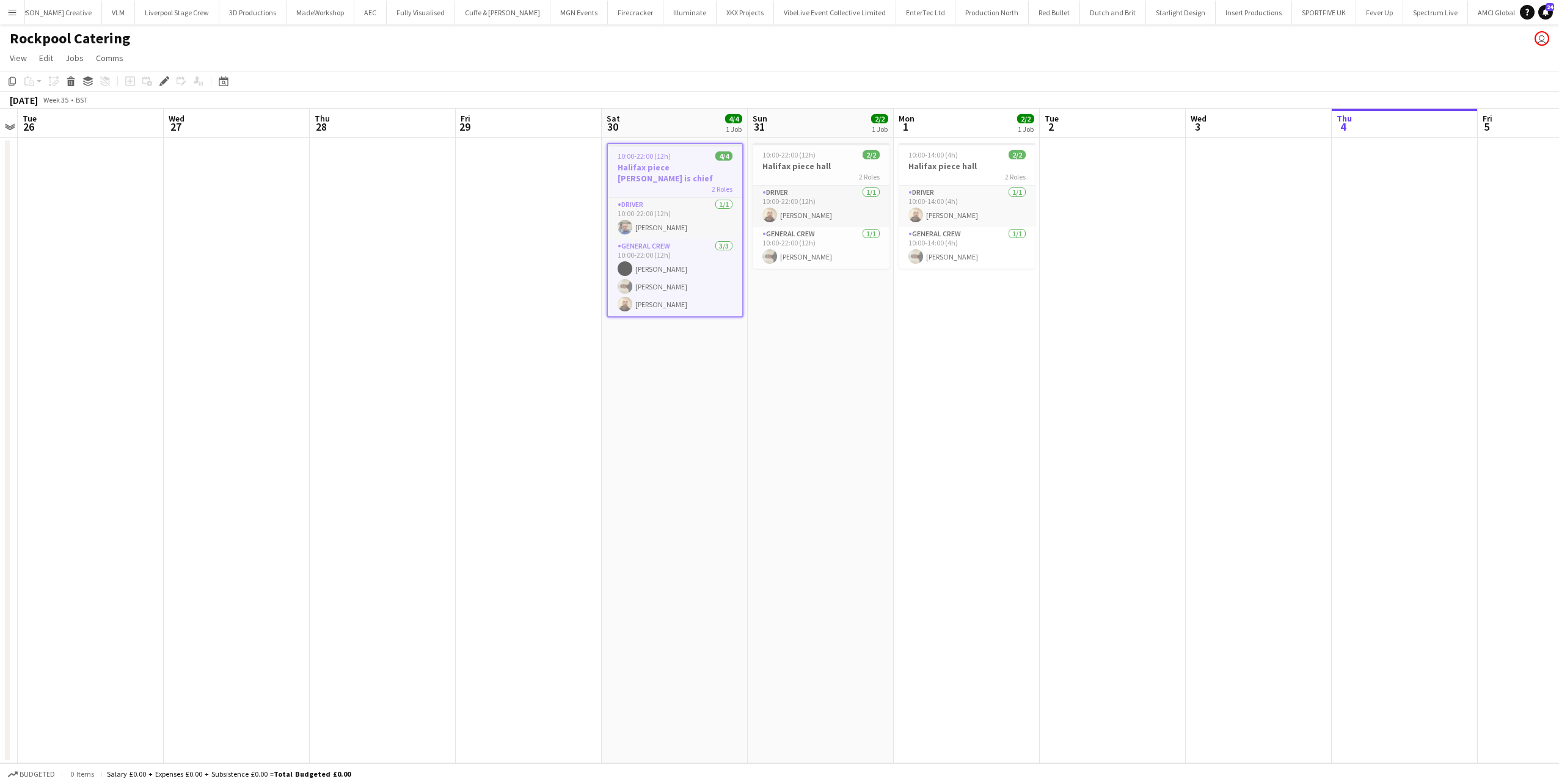
click at [15, 16] on app-icon "Menu" at bounding box center [12, 12] width 10 height 10
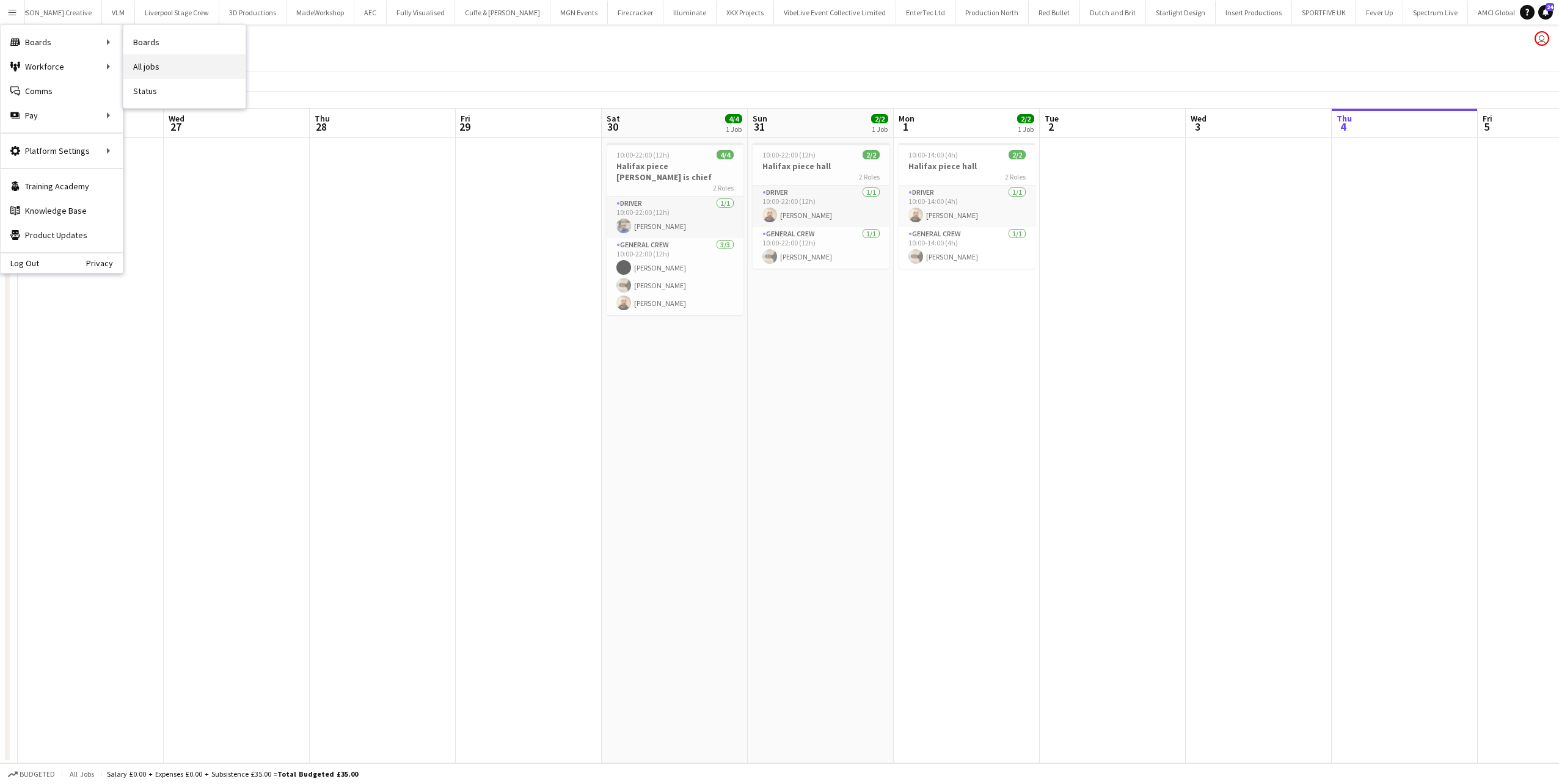
click at [172, 62] on link "All jobs" at bounding box center [184, 67] width 122 height 25
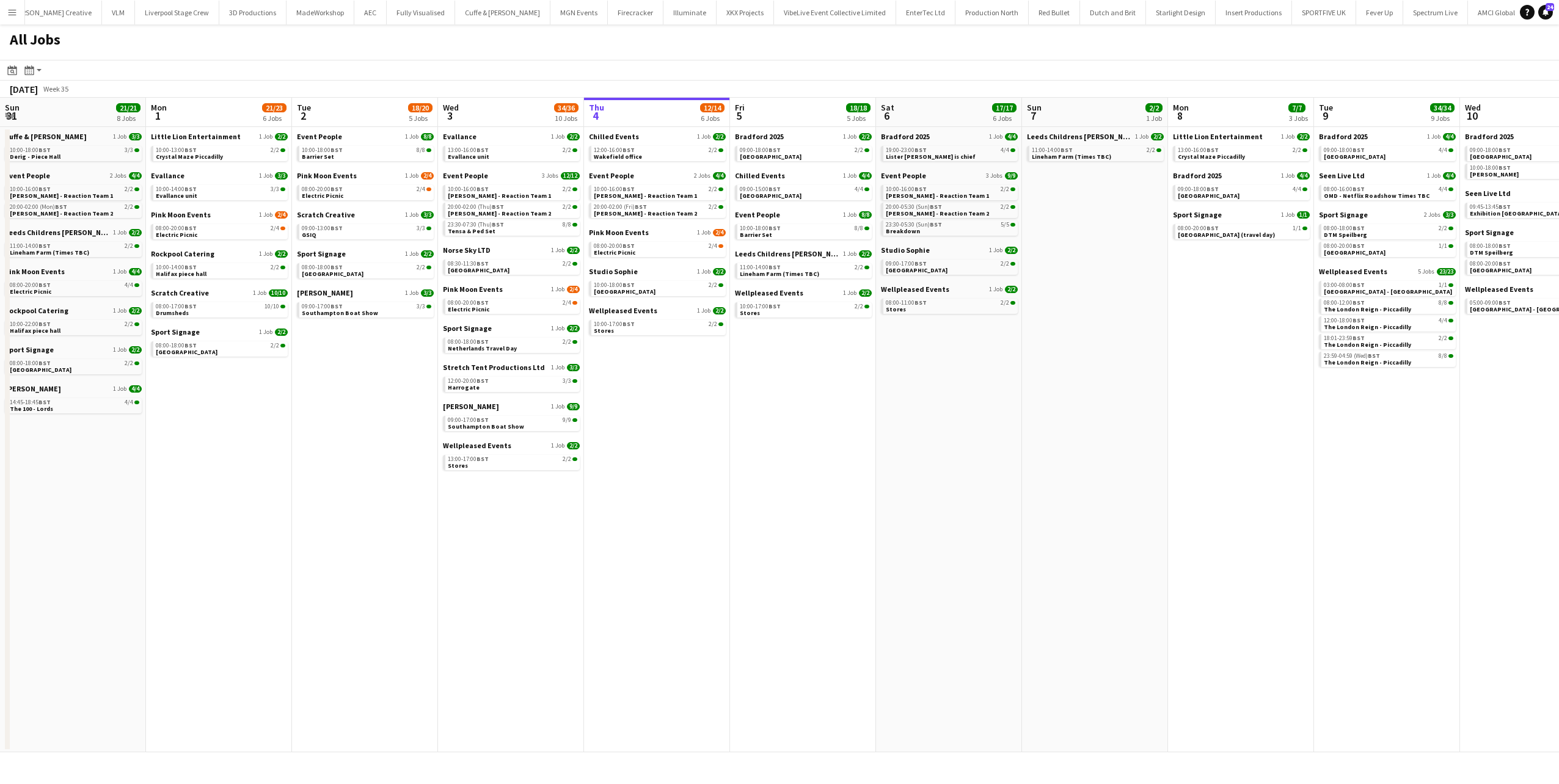
scroll to position [0, 314]
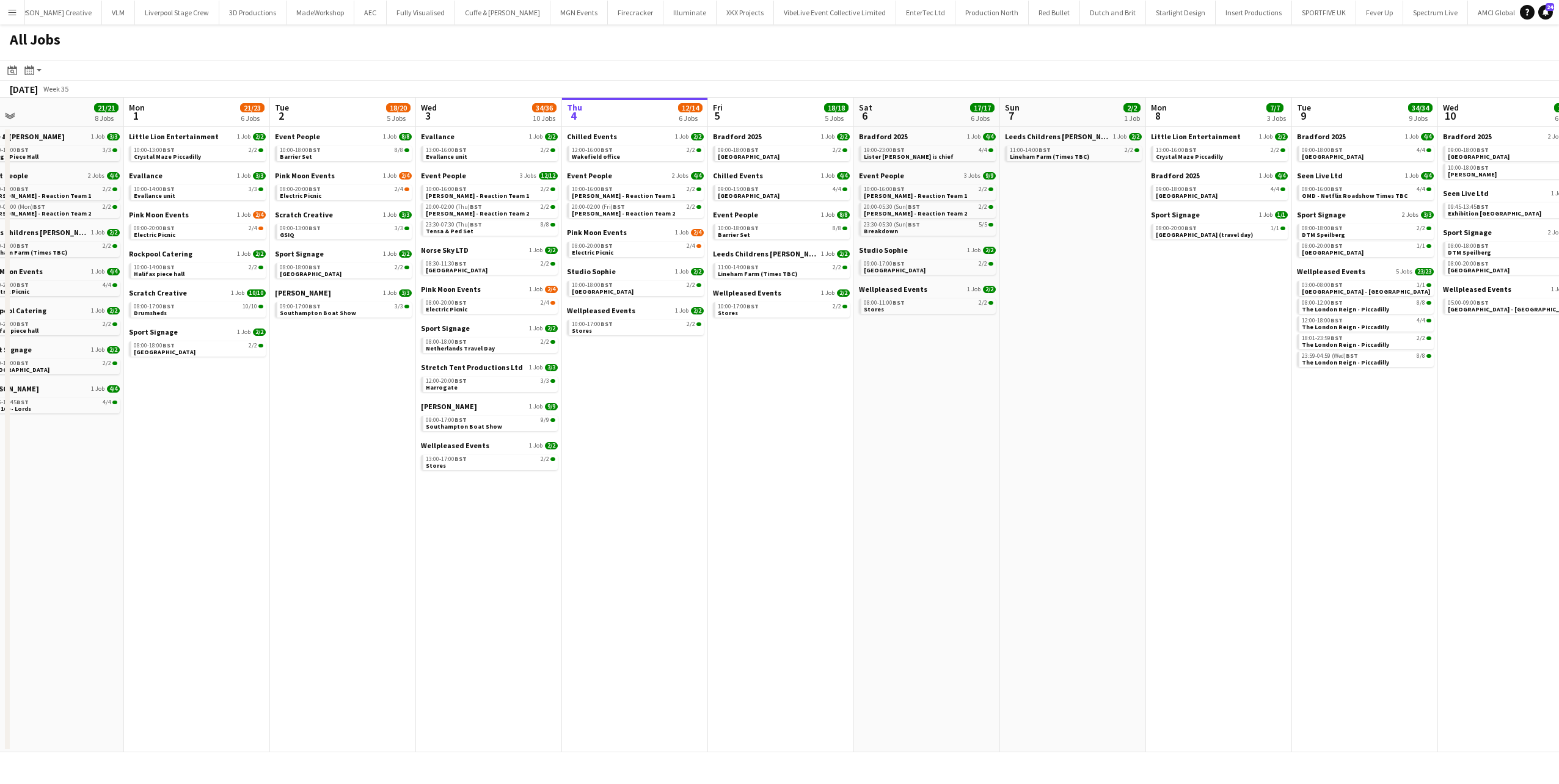
click at [978, 351] on app-all-jobs "All Jobs Date picker SEP 2025 SEP 2025 Monday M Tuesday T Wednesday W Thursday …" at bounding box center [779, 388] width 1559 height 728
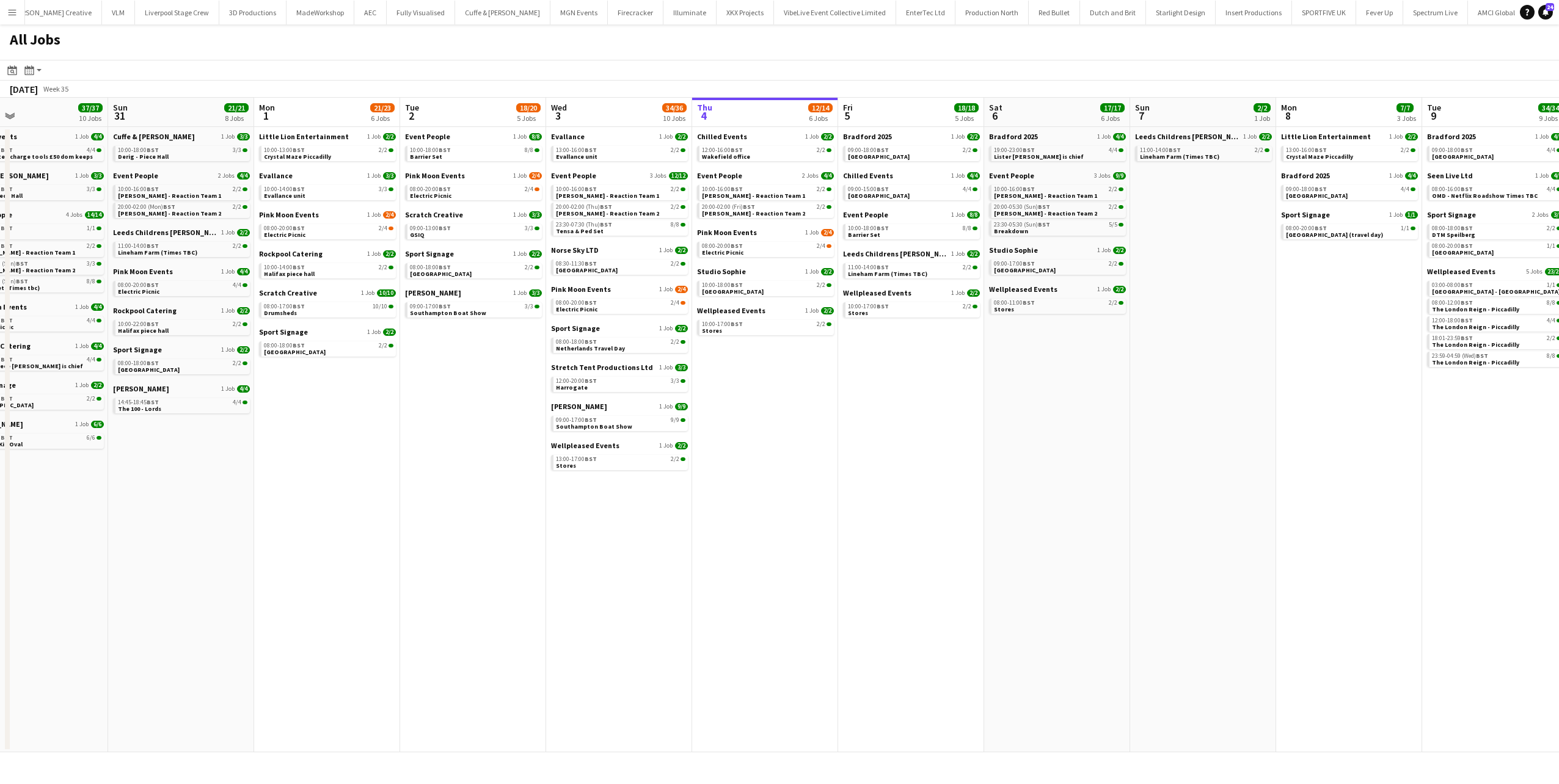
drag, startPoint x: 561, startPoint y: 384, endPoint x: 641, endPoint y: 381, distance: 80.1
click at [640, 381] on app-calendar-viewport "Thu 28 24/24 8 Jobs Fri 29 43/43 11 Jobs Sat 30 37/37 10 Jobs Sun 31 21/21 8 Jo…" at bounding box center [779, 424] width 1559 height 654
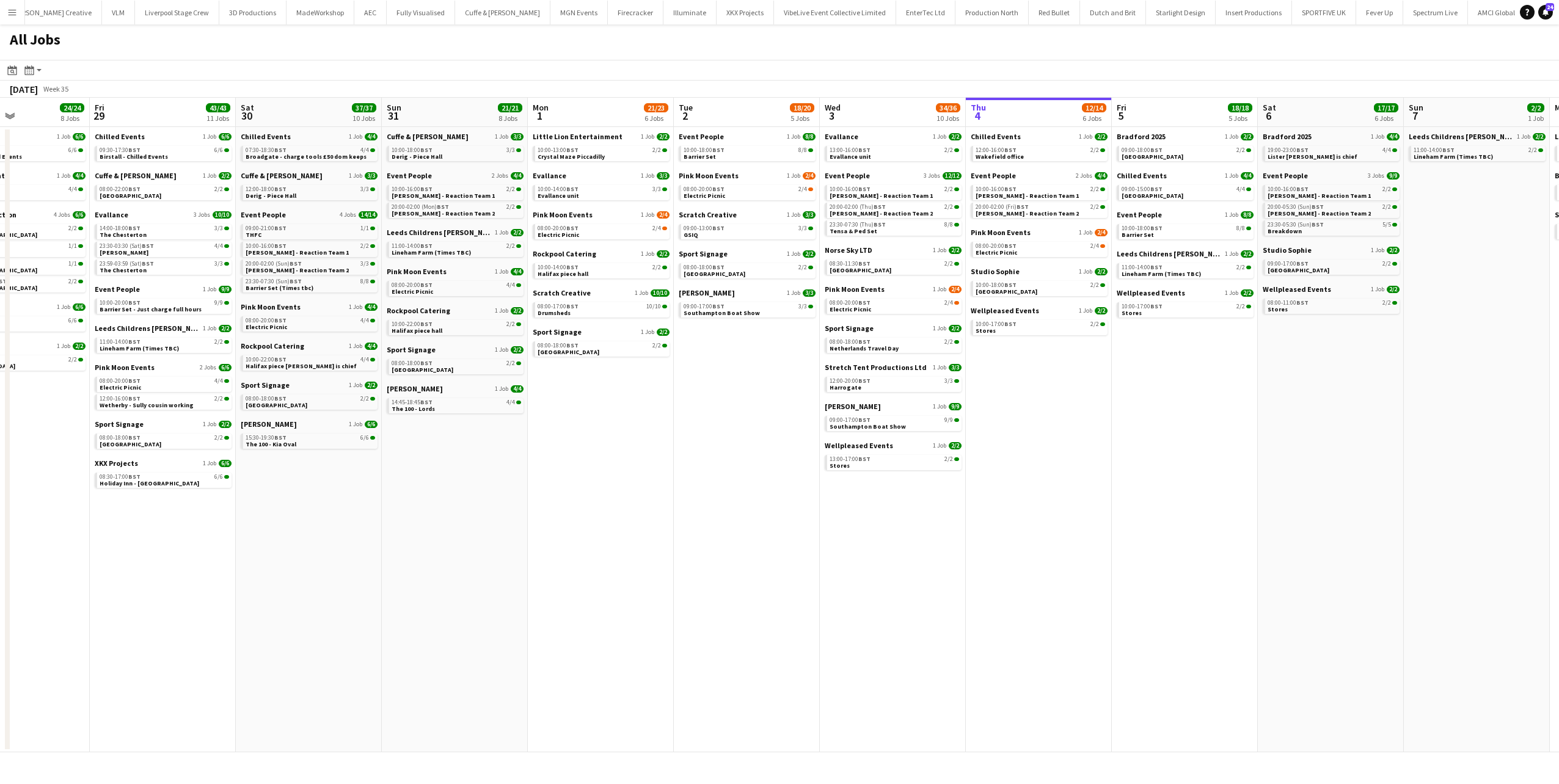
drag, startPoint x: 582, startPoint y: 379, endPoint x: 665, endPoint y: 364, distance: 84.3
click at [661, 375] on app-calendar-viewport "Tue 26 36/36 11 Jobs Wed 27 18/18 7 Jobs Thu 28 24/24 8 Jobs Fri 29 43/43 11 Jo…" at bounding box center [779, 424] width 1559 height 654
click at [306, 192] on link "12:00-18:00 BST 3/3 Derig - Piece Hall" at bounding box center [313, 192] width 129 height 14
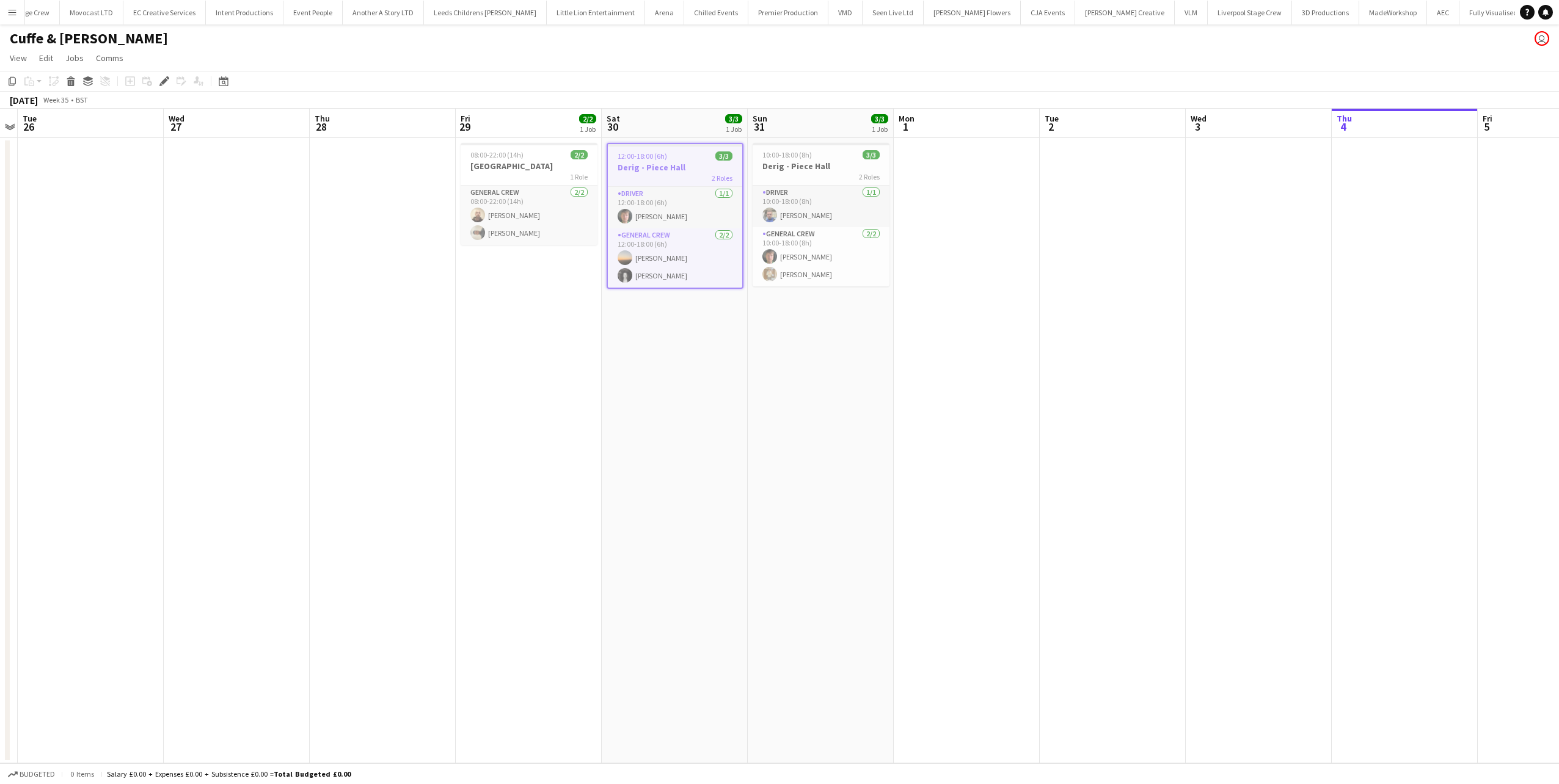
scroll to position [0, 685]
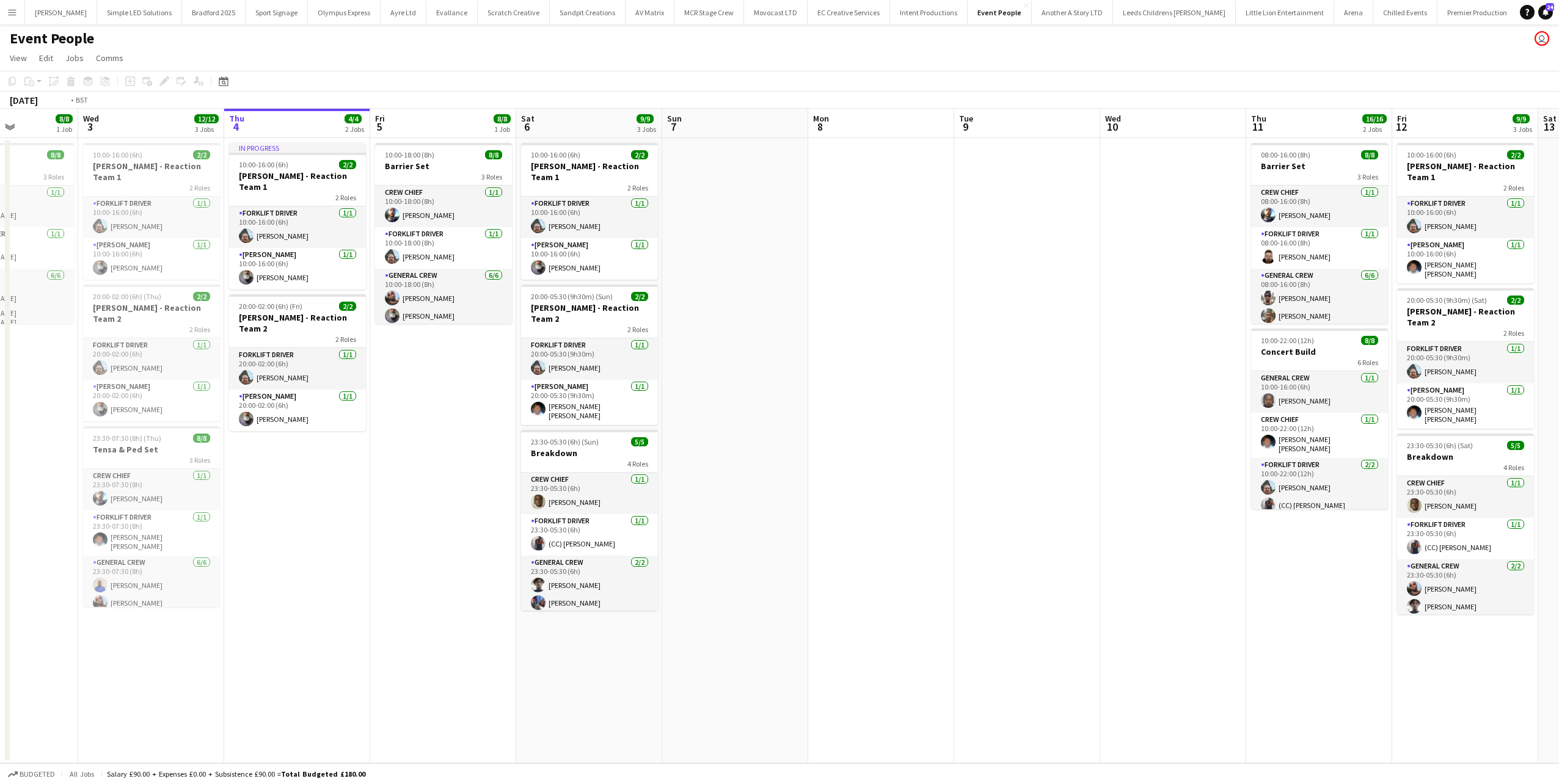
drag, startPoint x: 804, startPoint y: 373, endPoint x: 1186, endPoint y: 410, distance: 383.8
click at [1152, 420] on app-calendar-viewport "Sun 31 Mon 1 Tue 2 8/8 1 Job Wed 3 12/12 3 Jobs Thu 4 4/4 2 Jobs Fri 5 8/8 1 Jo…" at bounding box center [779, 435] width 1559 height 654
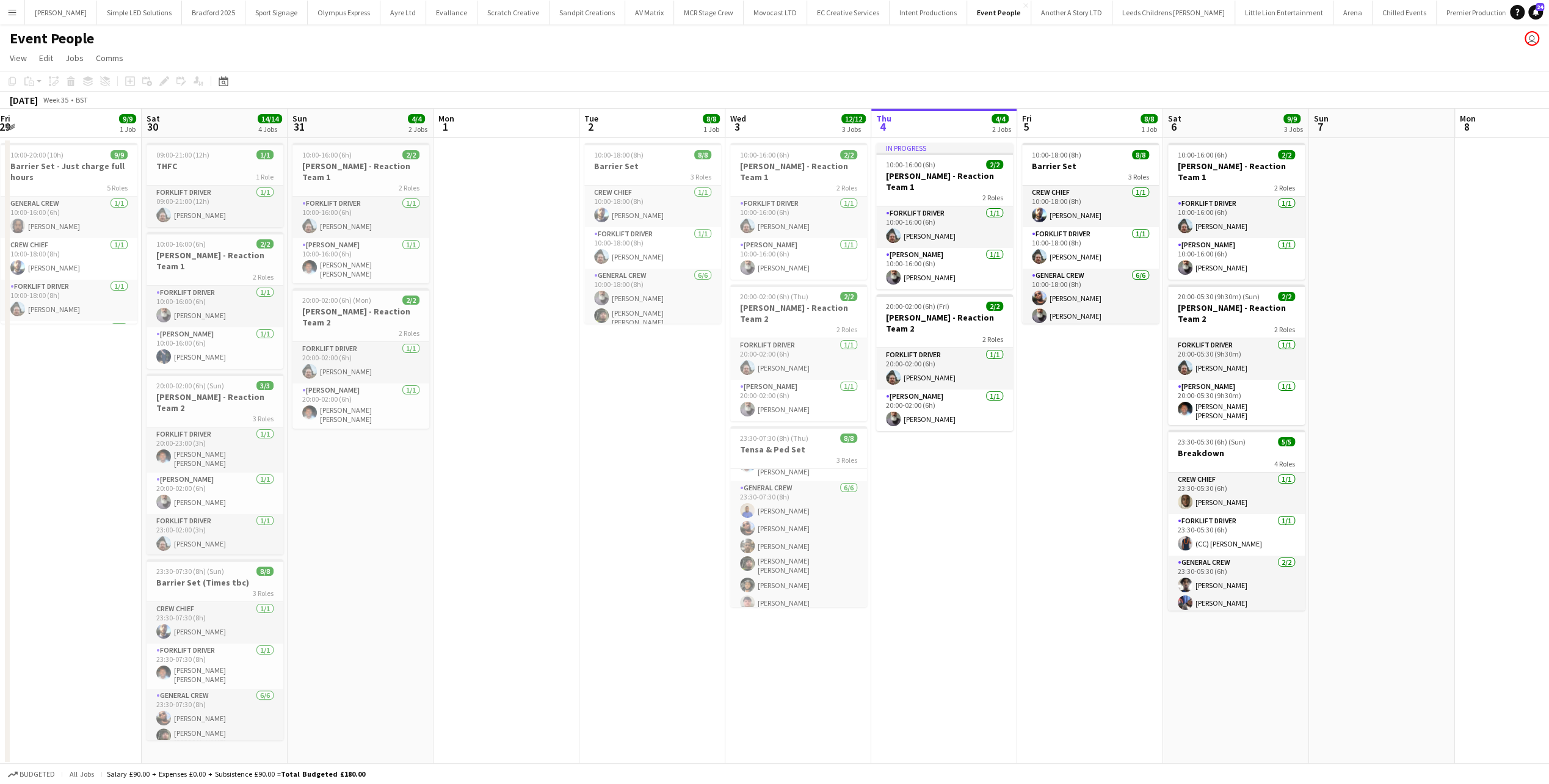
scroll to position [0, 244]
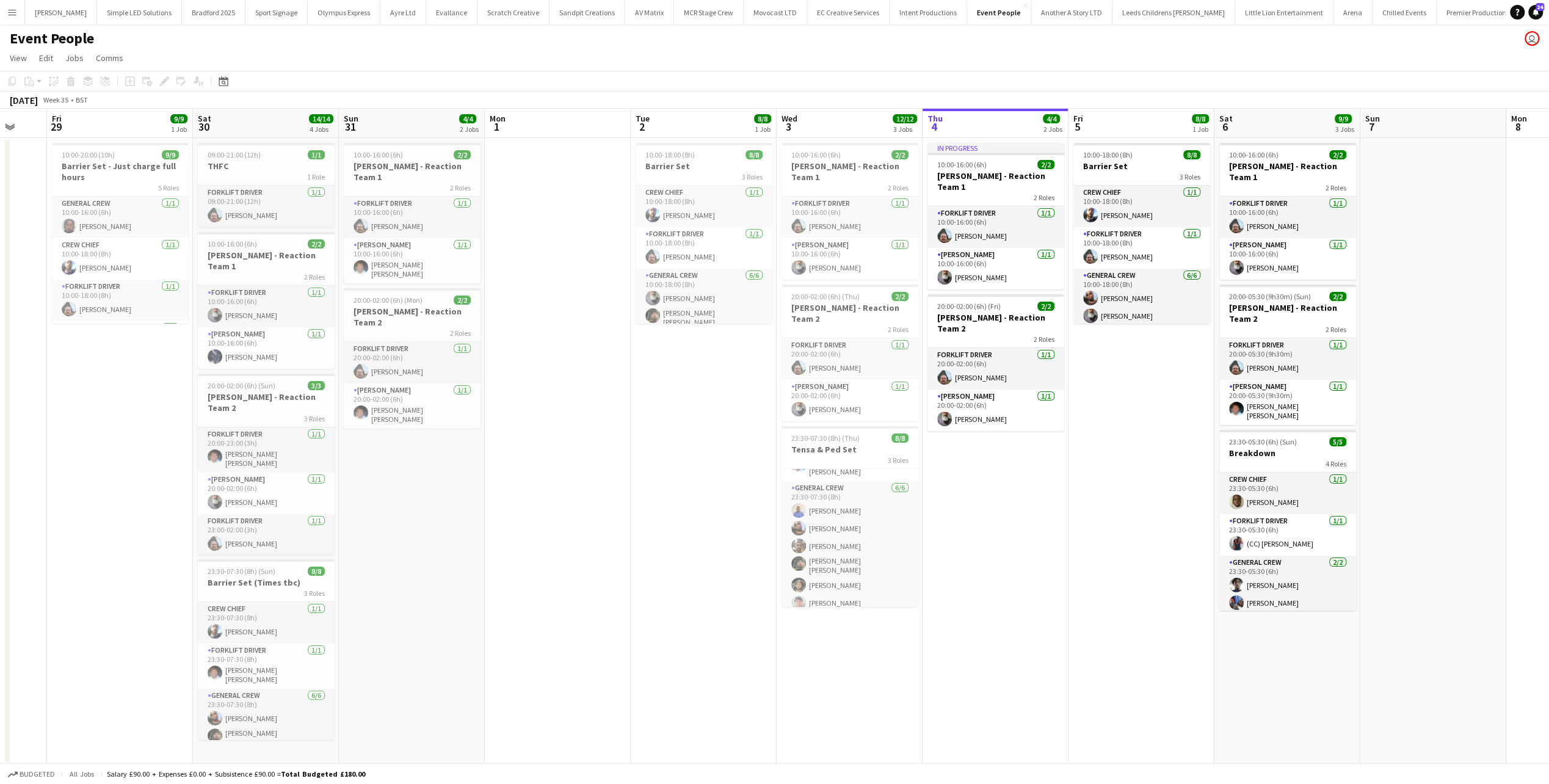
drag, startPoint x: 408, startPoint y: 414, endPoint x: 850, endPoint y: 427, distance: 442.2
click at [850, 427] on app-calendar-viewport "Wed 27 Thu 28 Fri 29 9/9 1 Job Sat 30 14/14 4 Jobs Sun 31 4/4 2 Jobs Mon 1 Tue …" at bounding box center [774, 437] width 1549 height 656
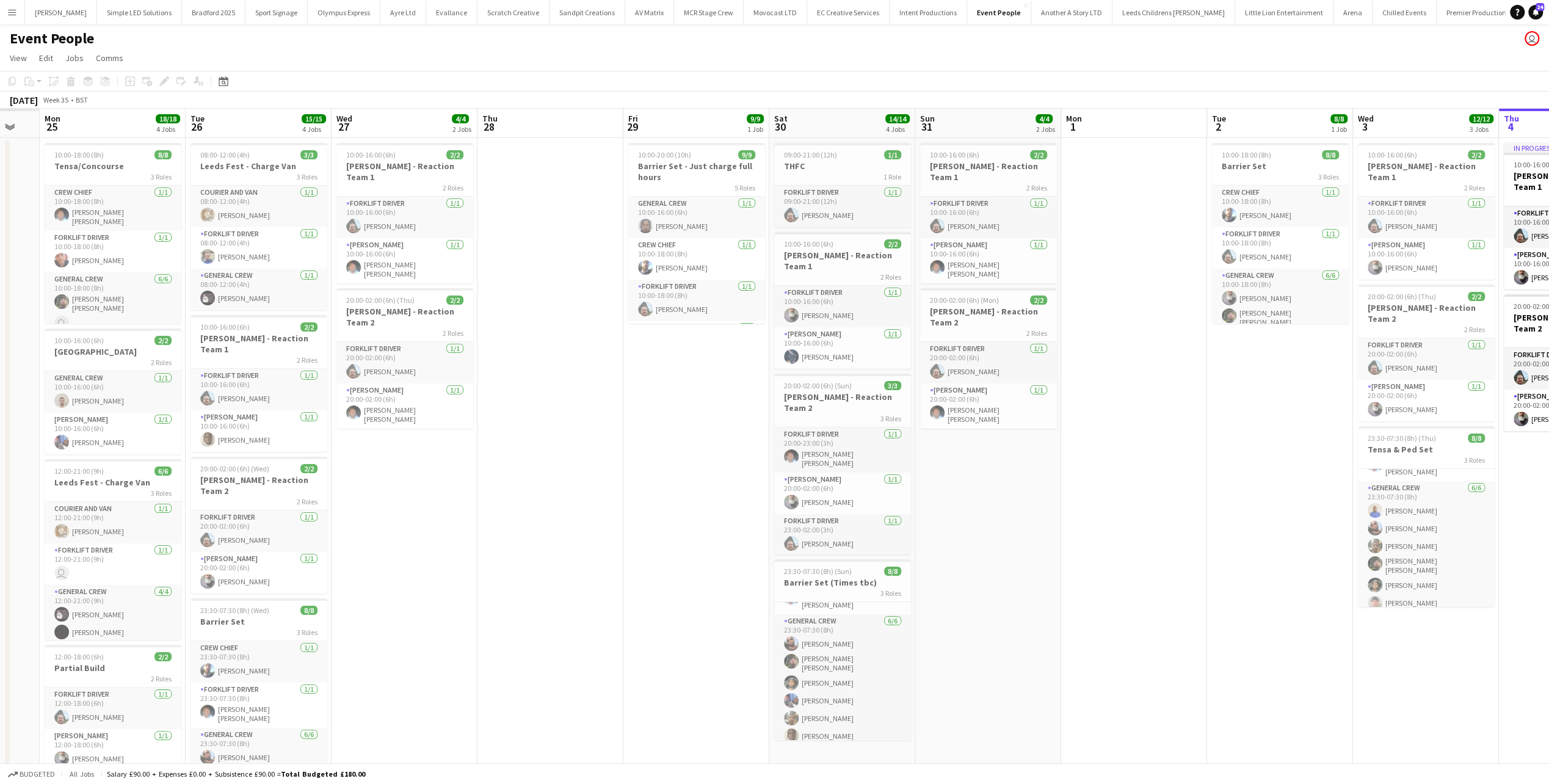
scroll to position [0, 271]
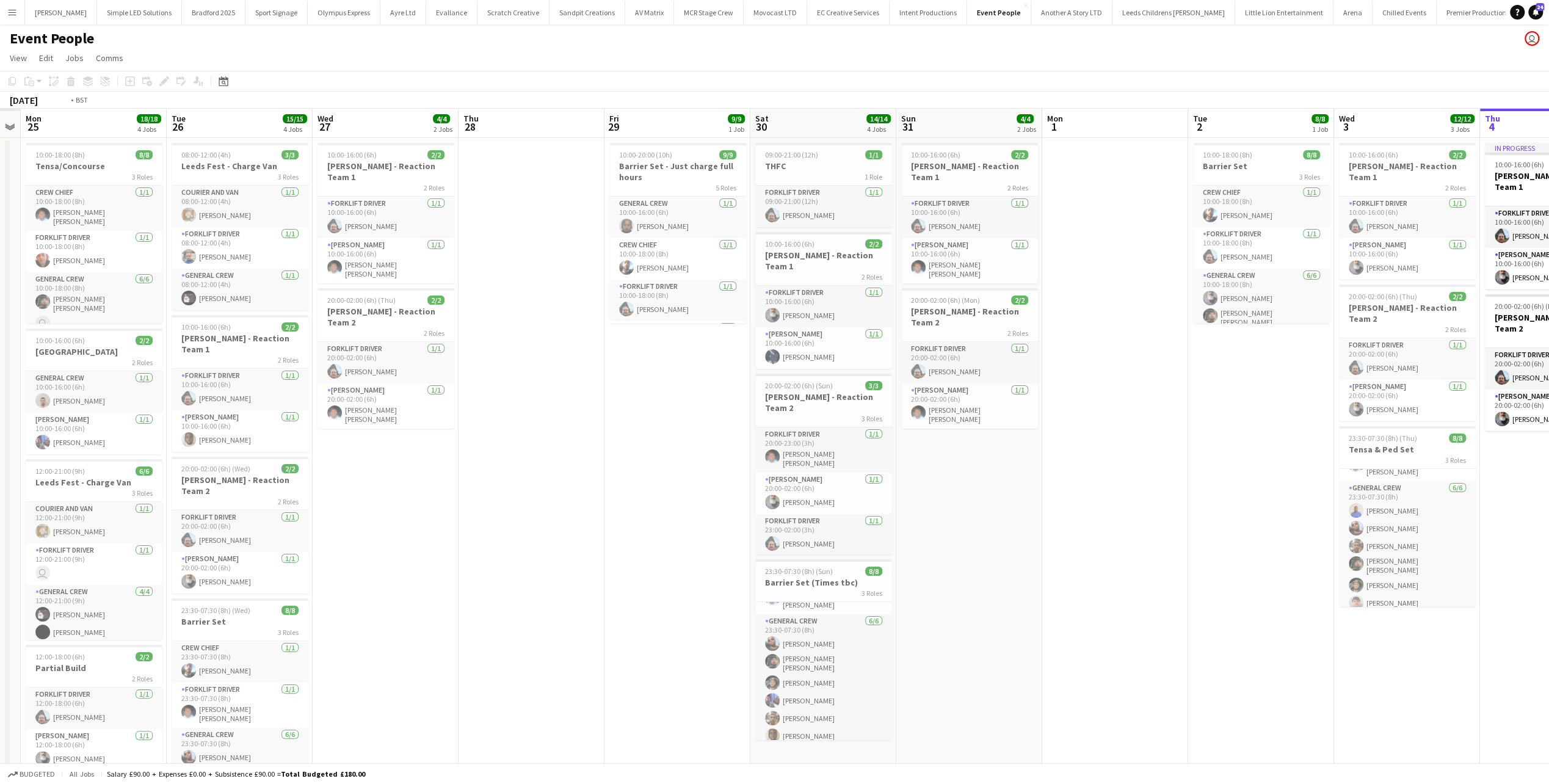
drag, startPoint x: 317, startPoint y: 563, endPoint x: 729, endPoint y: 543, distance: 412.5
click at [729, 543] on app-calendar-viewport "Sat 23 Sun 24 Mon 25 18/18 4 Jobs Tue 26 15/15 4 Jobs Wed 27 4/4 2 Jobs Thu 28 …" at bounding box center [774, 463] width 1549 height 709
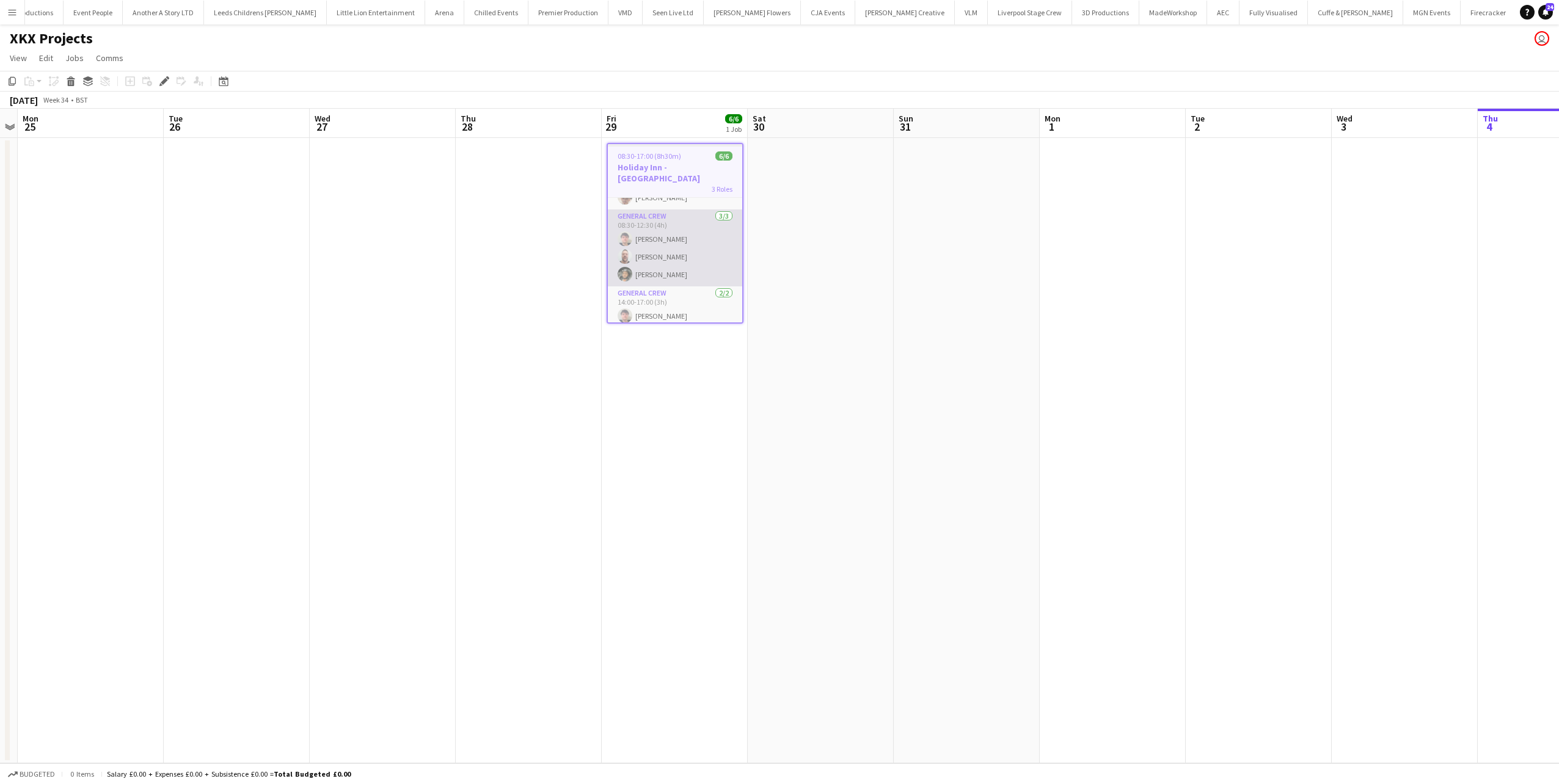
scroll to position [42, 0]
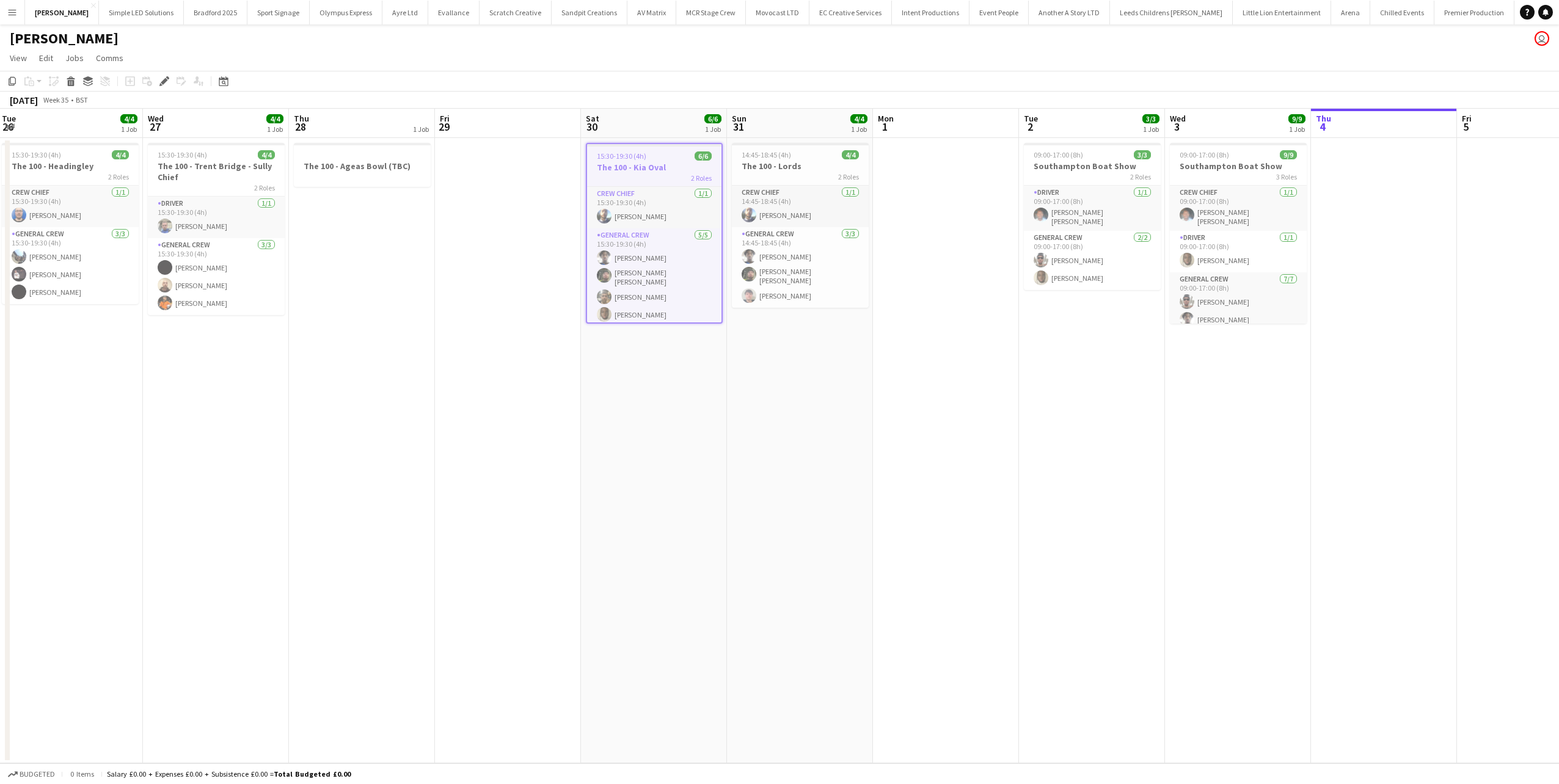
scroll to position [0, 485]
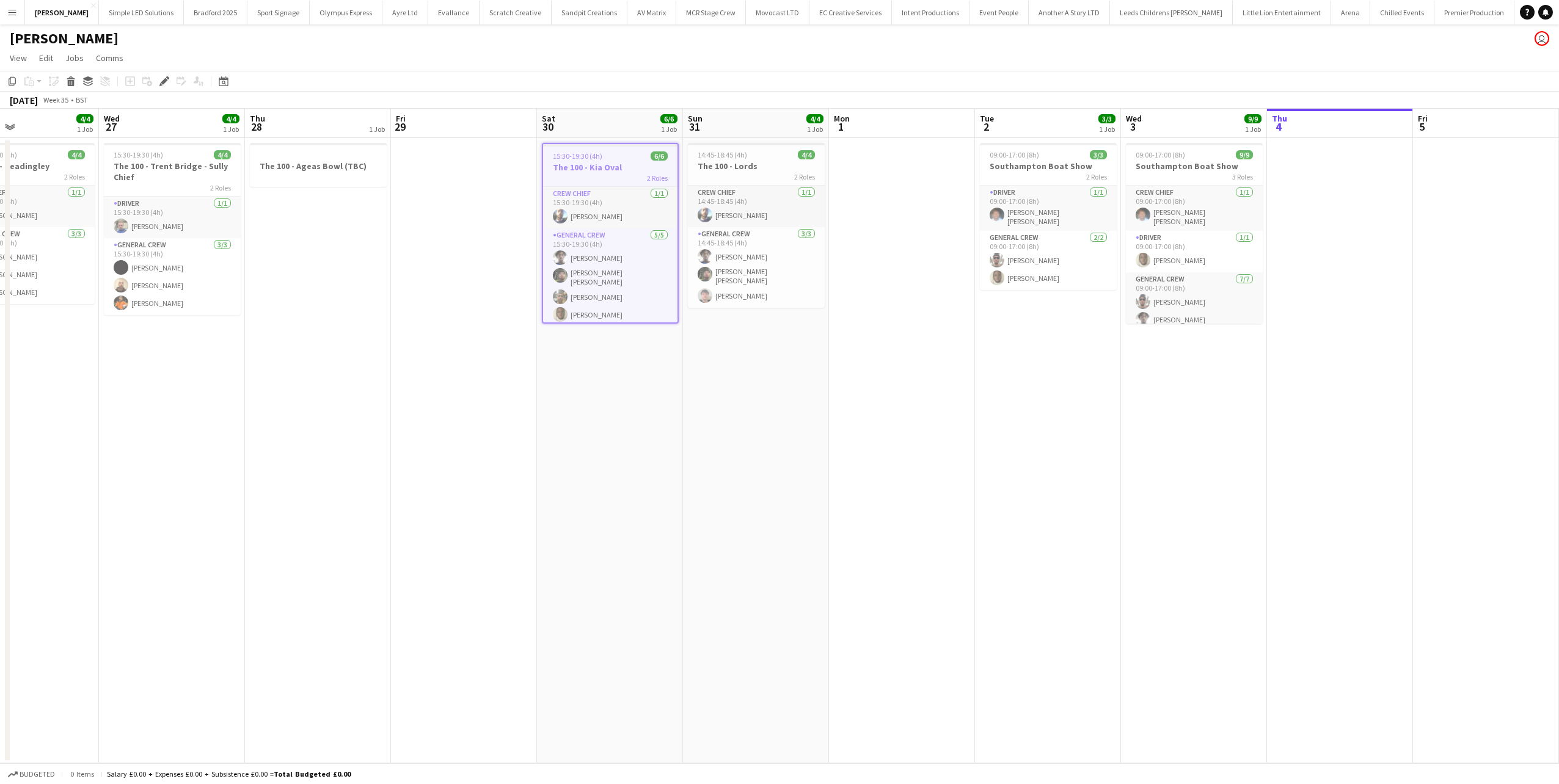
drag, startPoint x: 658, startPoint y: 360, endPoint x: 594, endPoint y: 372, distance: 65.1
click at [594, 372] on app-calendar-viewport "Sat 23 8/8 2 Jobs Sun 24 2 Jobs Mon 25 6/6 1 Job Tue 26 4/4 1 Job Wed 27 4/4 1 …" at bounding box center [779, 435] width 1559 height 654
click at [13, 13] on app-icon "Menu" at bounding box center [12, 12] width 10 height 10
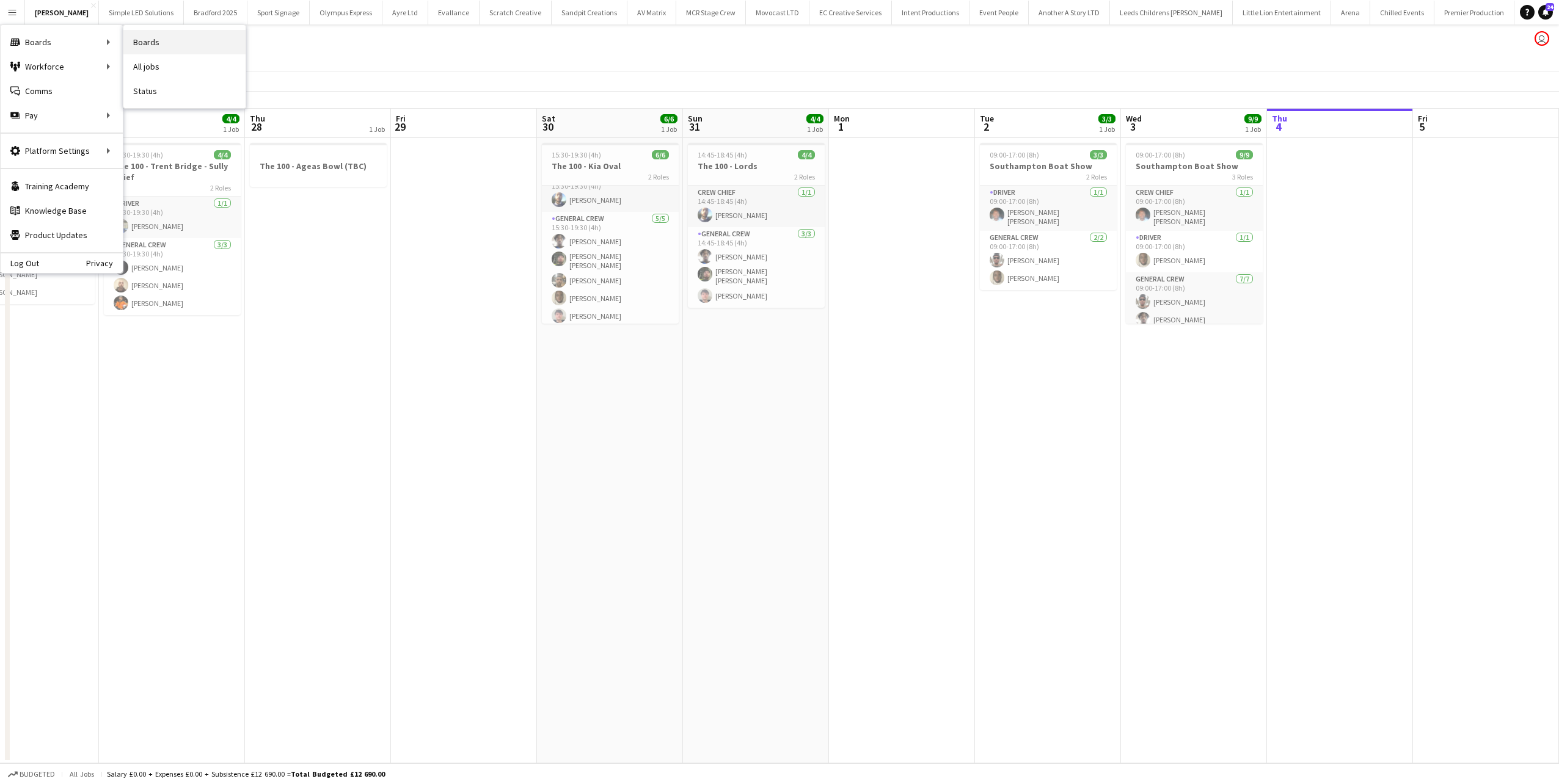
click at [164, 34] on link "Boards" at bounding box center [184, 42] width 122 height 25
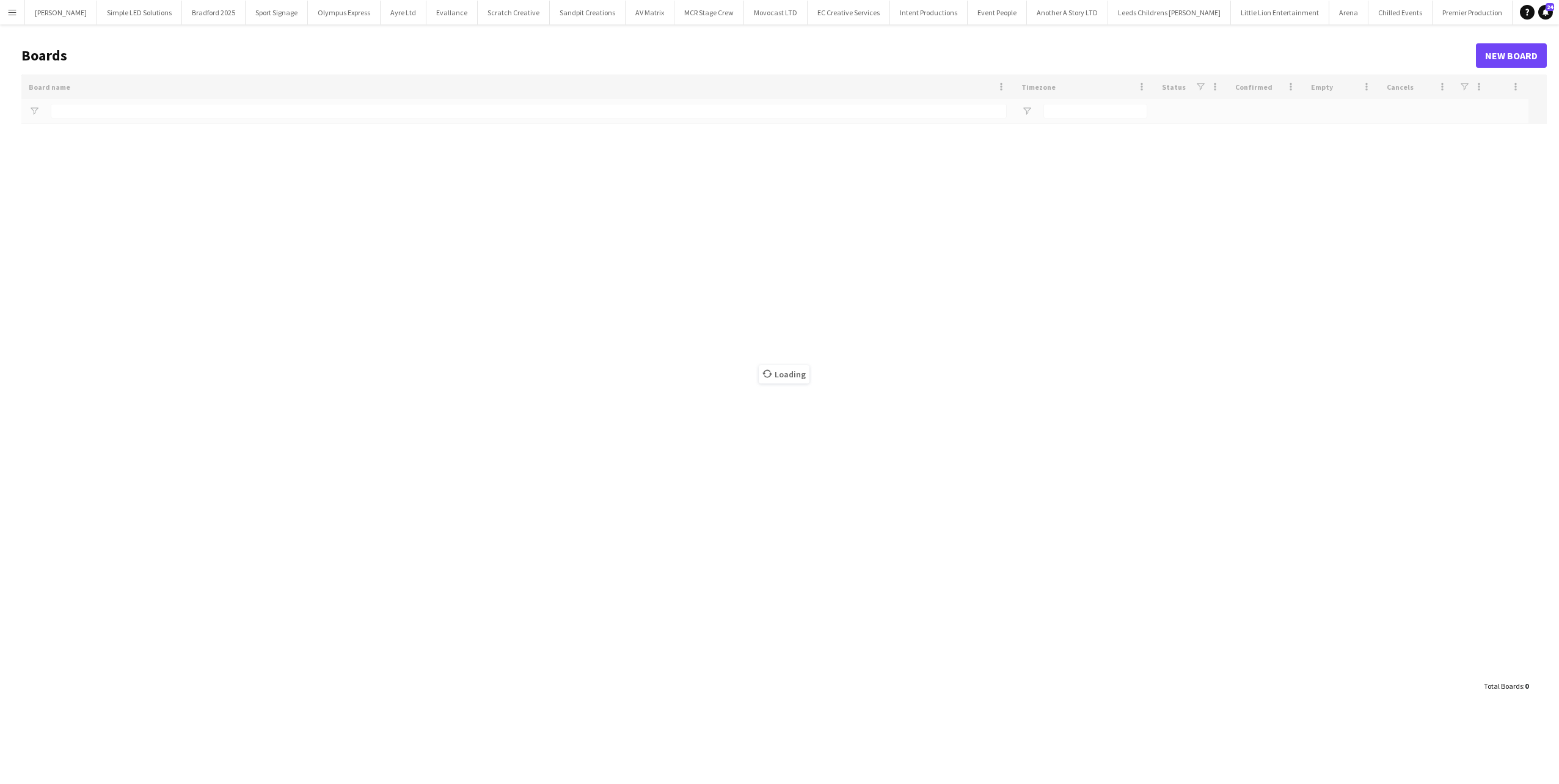
type input "*********"
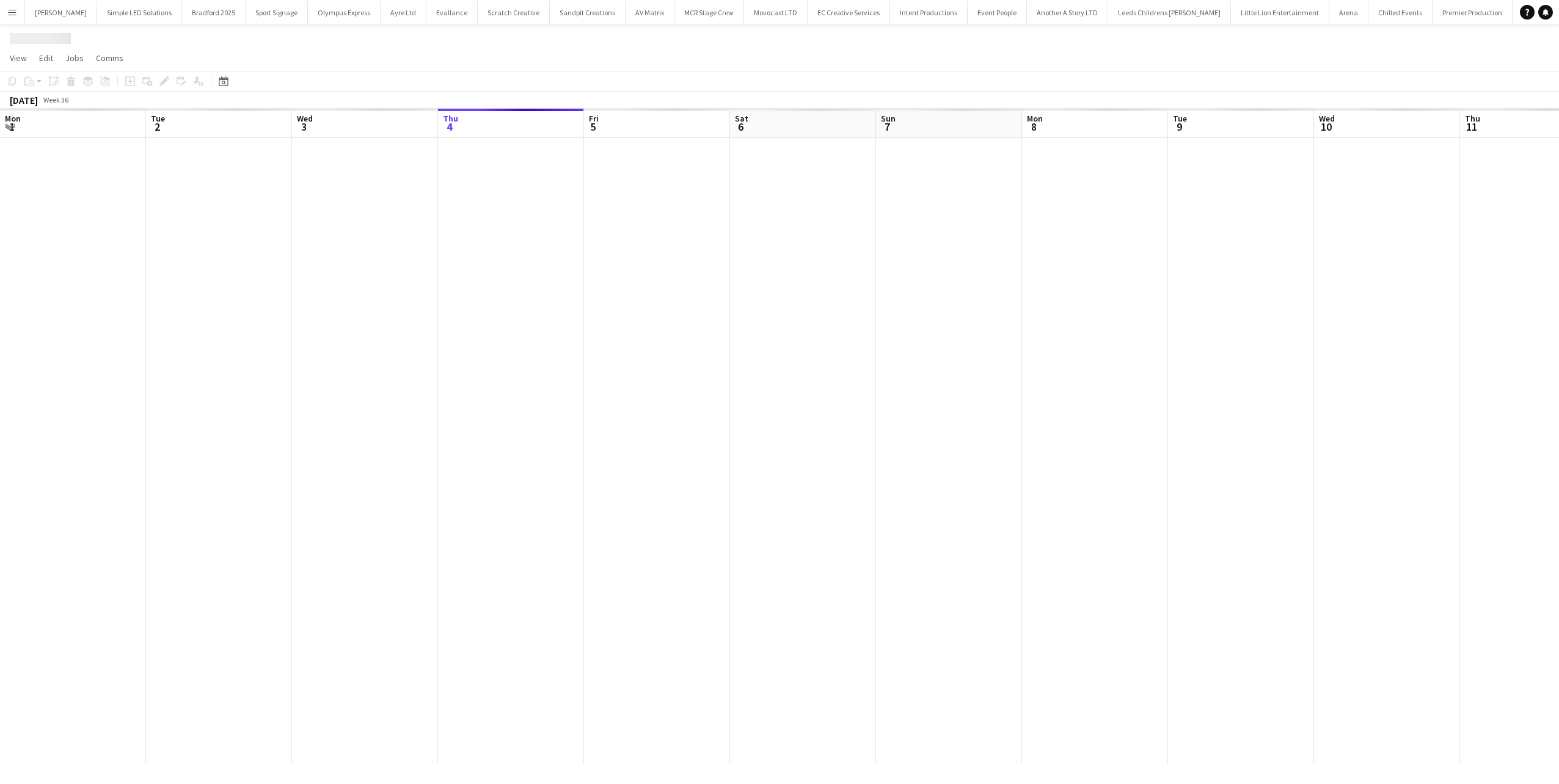
scroll to position [0, 292]
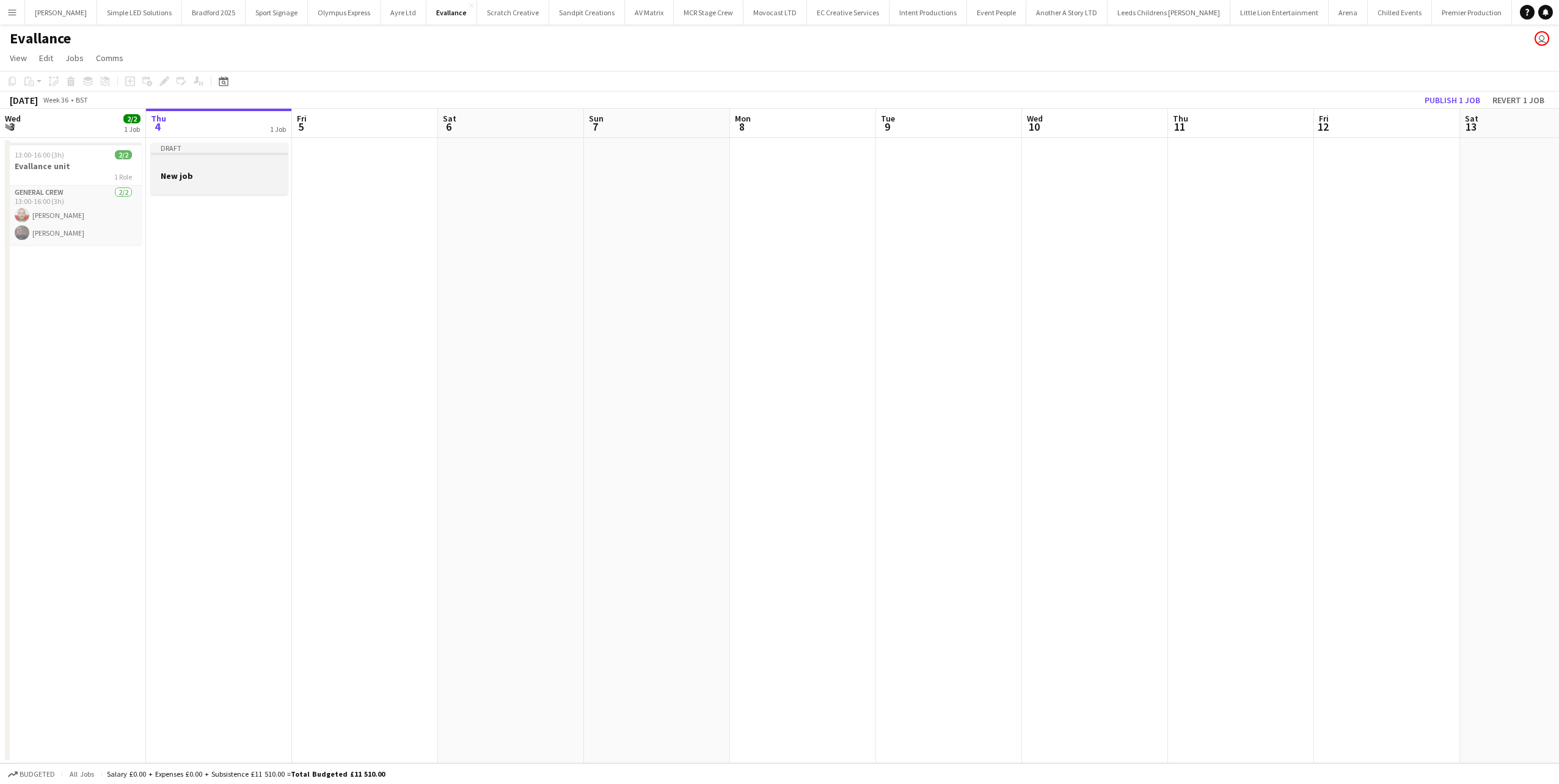
click at [234, 174] on h3 "New job" at bounding box center [219, 176] width 137 height 11
click at [162, 76] on icon "Edit" at bounding box center [164, 81] width 10 height 10
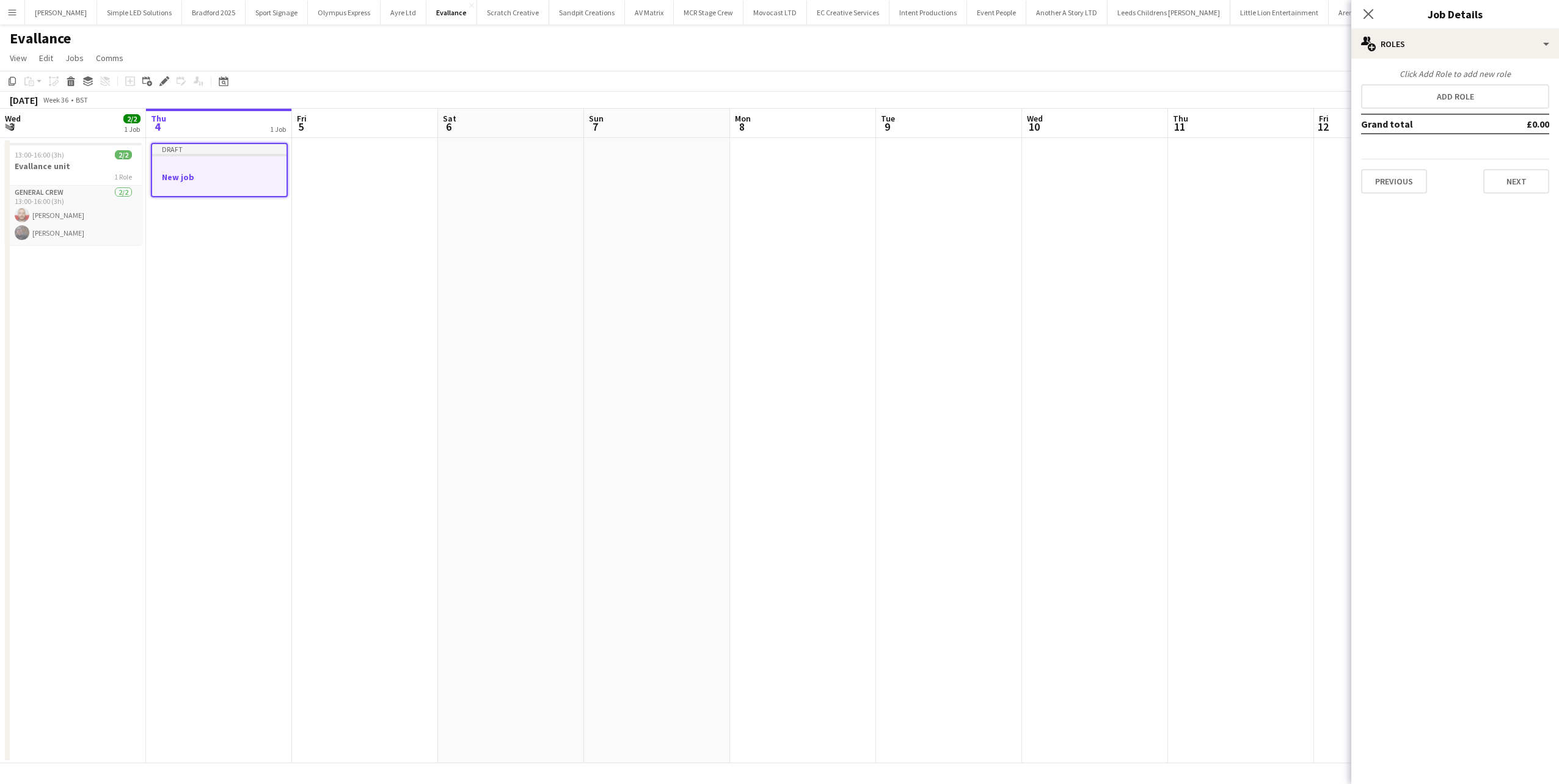
scroll to position [0, 0]
click at [1470, 97] on button "Add role" at bounding box center [1455, 97] width 188 height 25
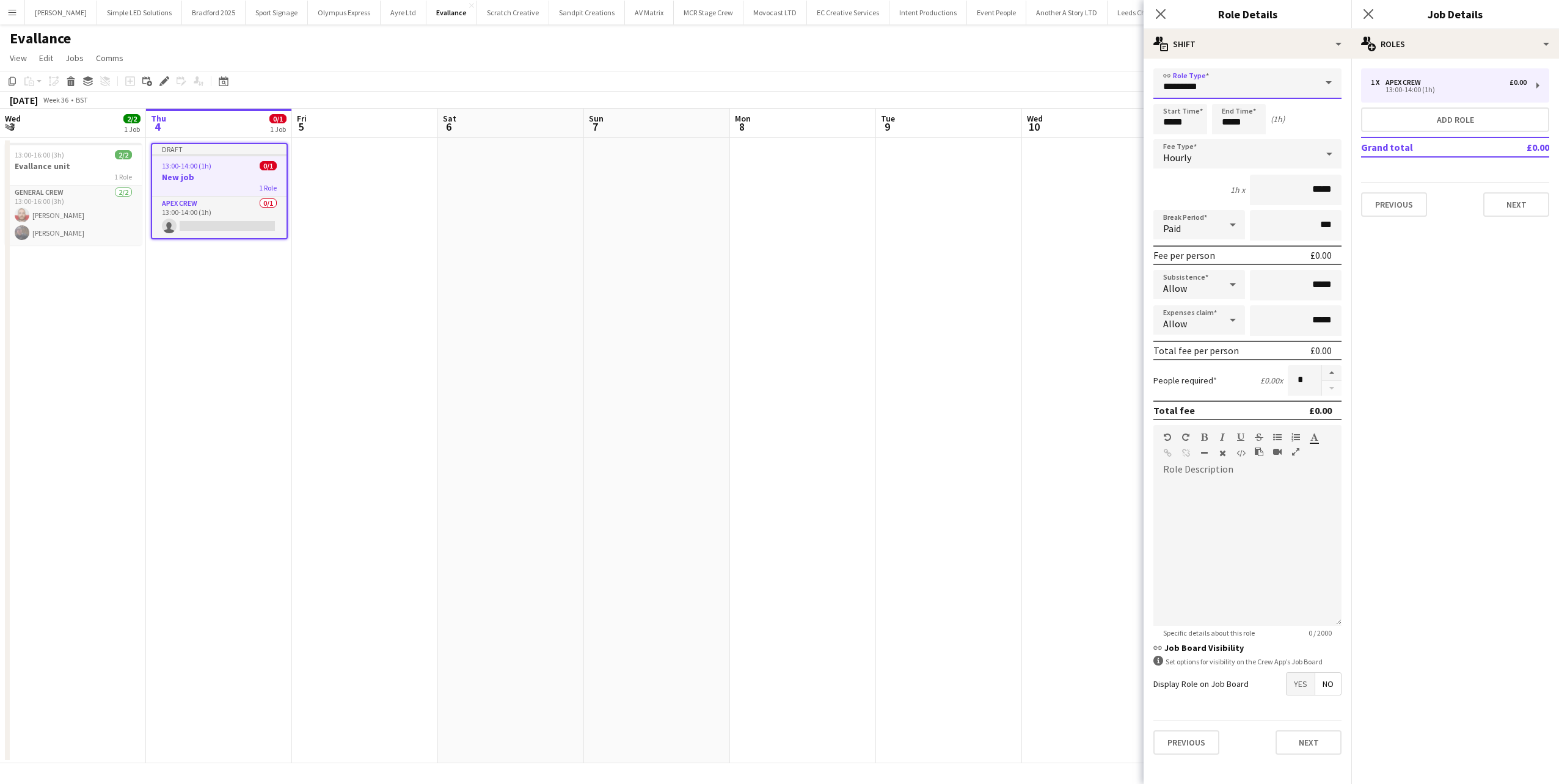
drag, startPoint x: 1215, startPoint y: 86, endPoint x: 1076, endPoint y: 88, distance: 139.0
click at [1076, 88] on body "Menu Boards Boards Boards All jobs Status Workforce Workforce My Workforce Recr…" at bounding box center [779, 392] width 1559 height 784
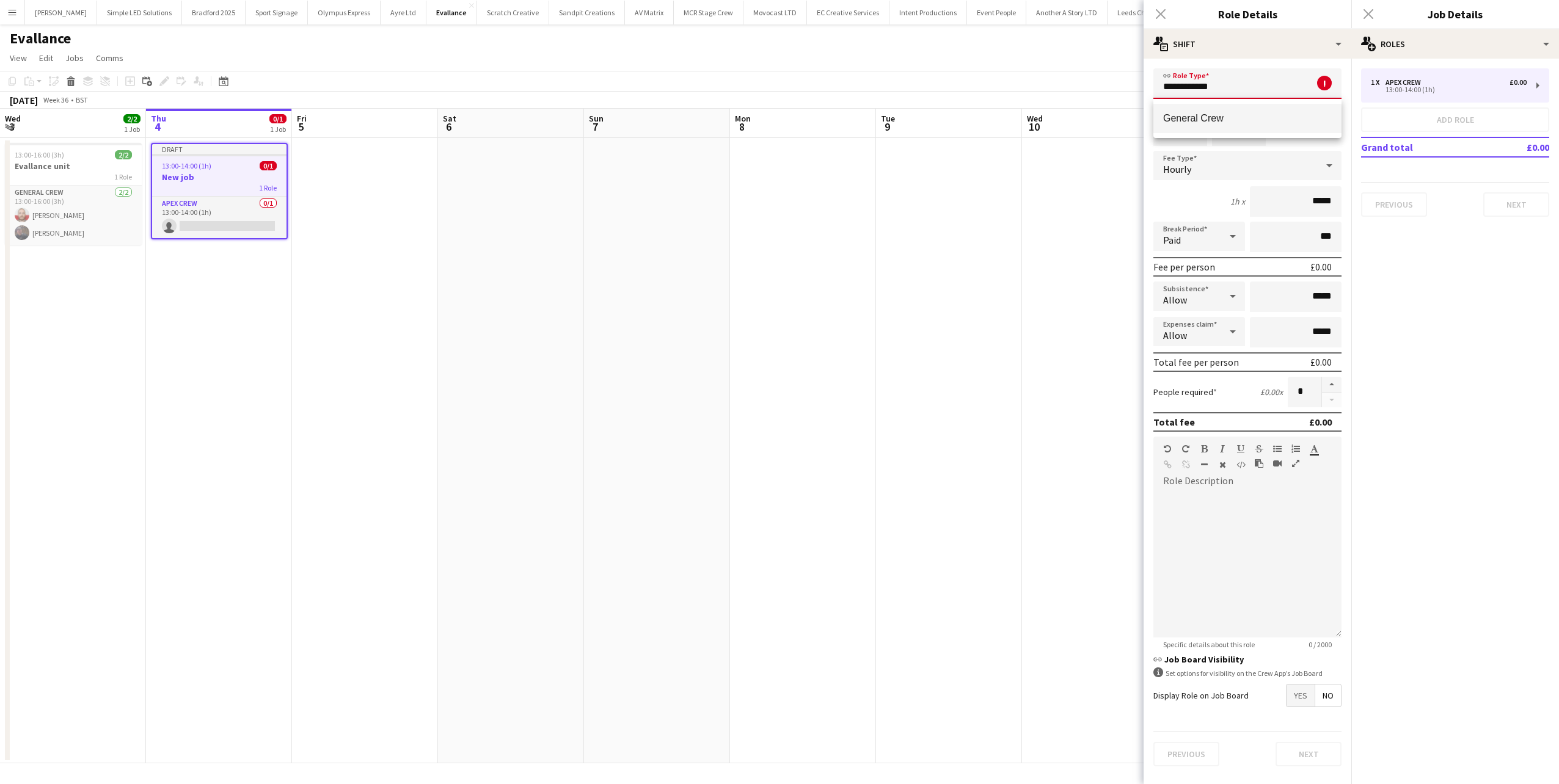
type input "**********"
click at [1300, 116] on span "General Crew" at bounding box center [1247, 118] width 168 height 12
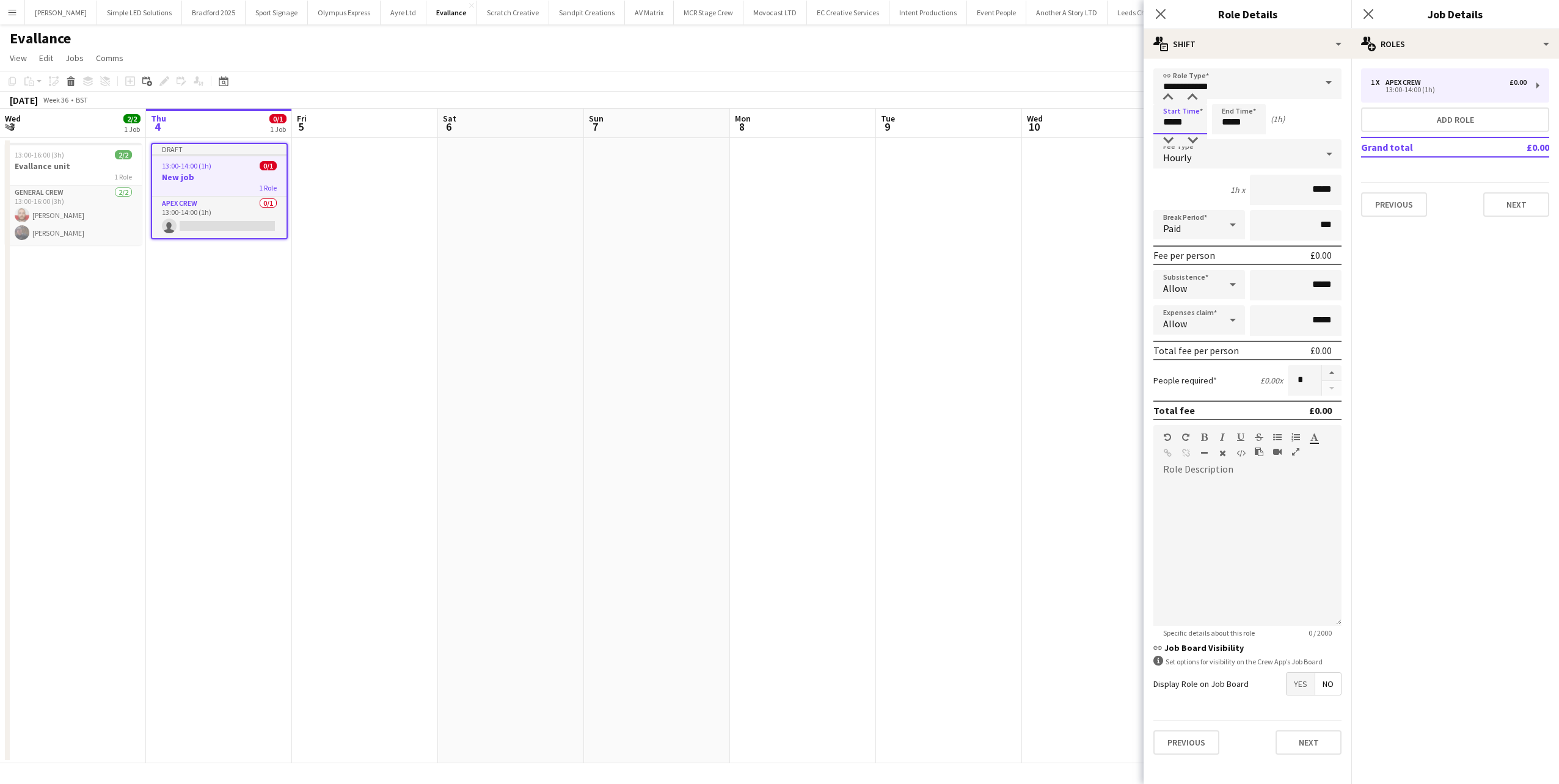
drag, startPoint x: 1195, startPoint y: 120, endPoint x: 1079, endPoint y: 148, distance: 119.3
click at [1067, 141] on body "Menu Boards Boards Boards All jobs Status Workforce Workforce My Workforce Recr…" at bounding box center [779, 392] width 1559 height 784
type input "*****"
click at [1334, 373] on button "button" at bounding box center [1331, 373] width 19 height 16
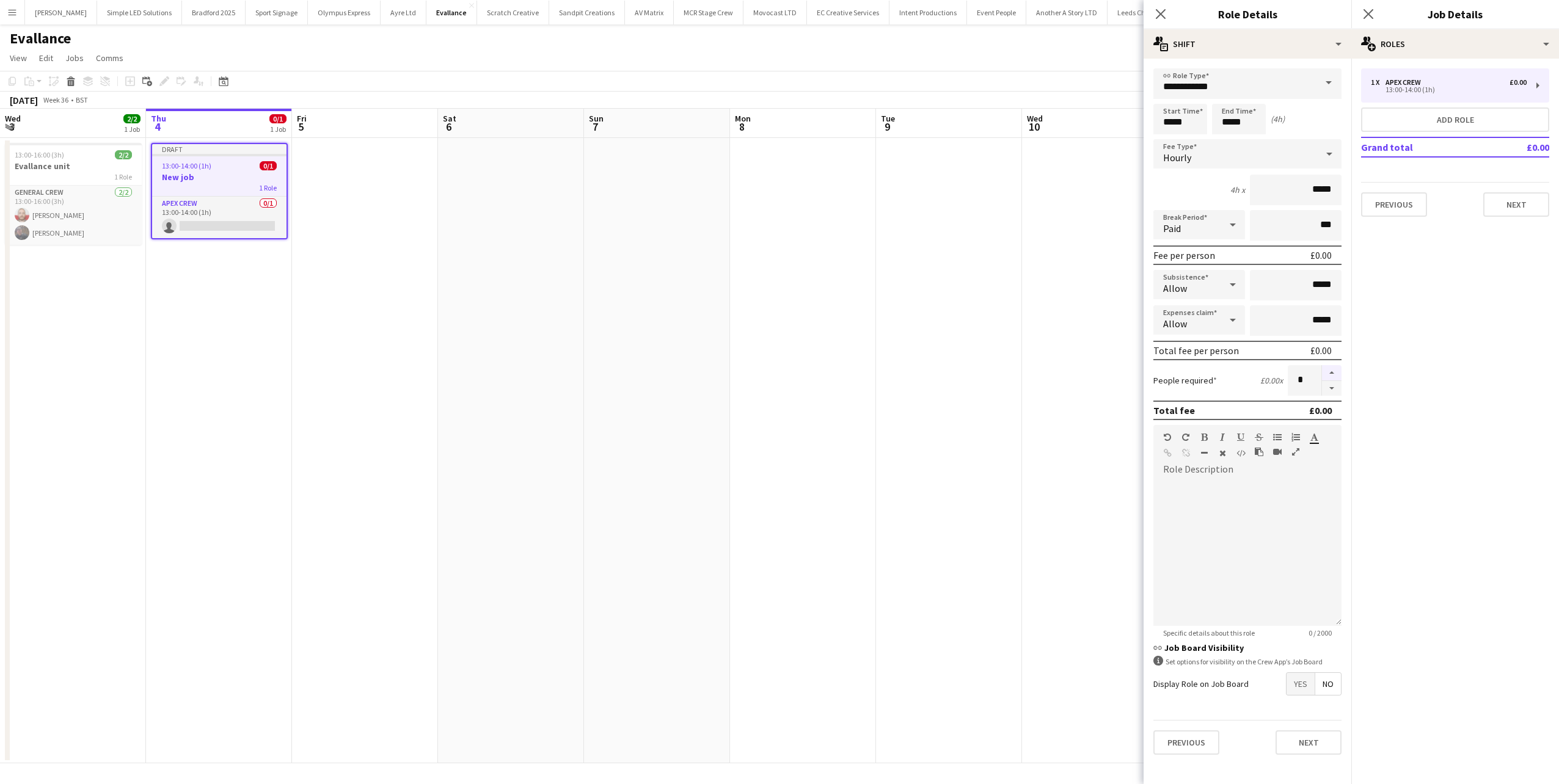
click at [1334, 373] on button "button" at bounding box center [1331, 373] width 19 height 16
click at [1334, 371] on button "button" at bounding box center [1331, 373] width 19 height 16
type input "*"
click at [1165, 11] on icon "Close pop-in" at bounding box center [1160, 13] width 12 height 12
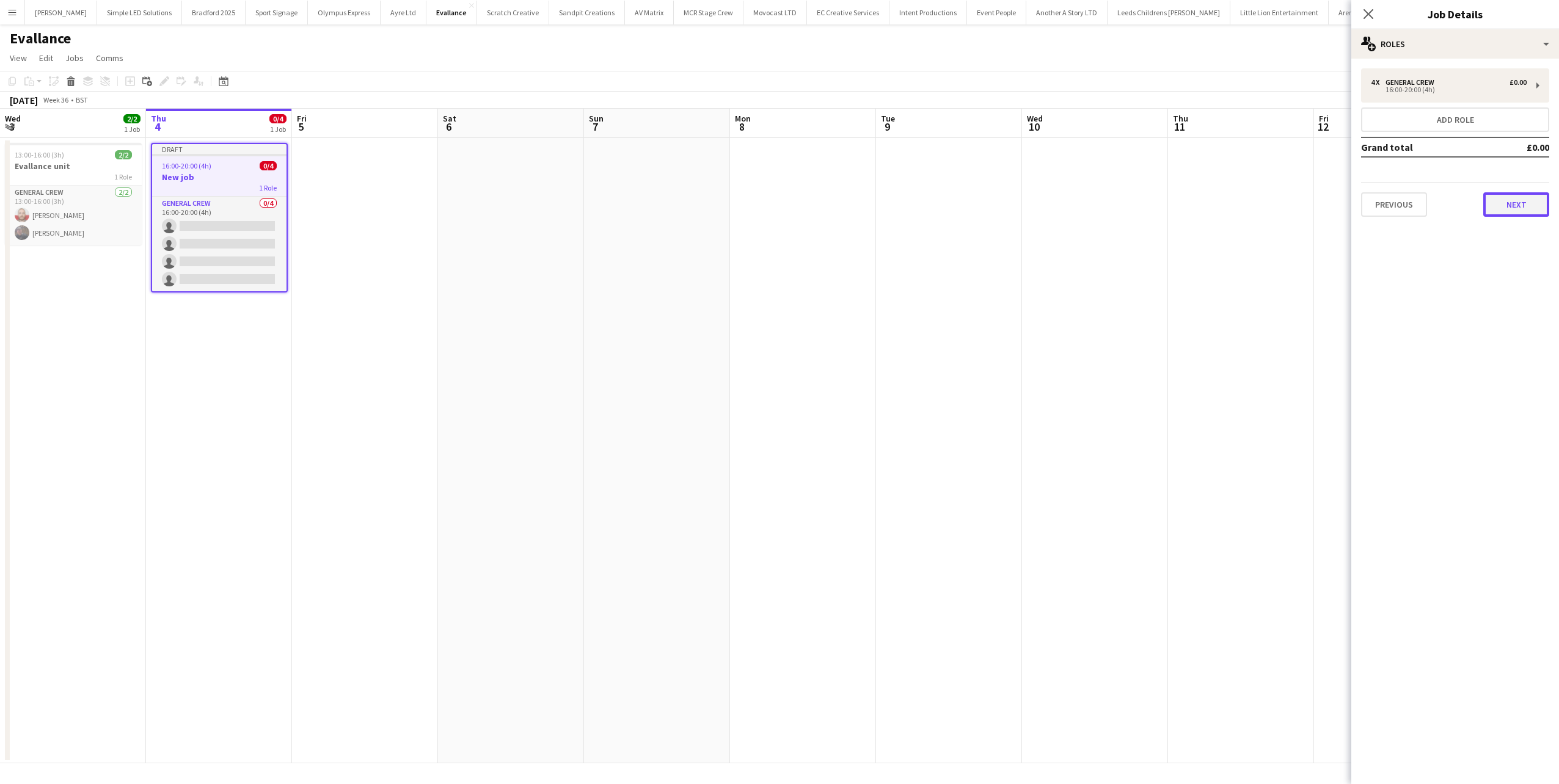
click at [1504, 201] on button "Next" at bounding box center [1516, 204] width 66 height 25
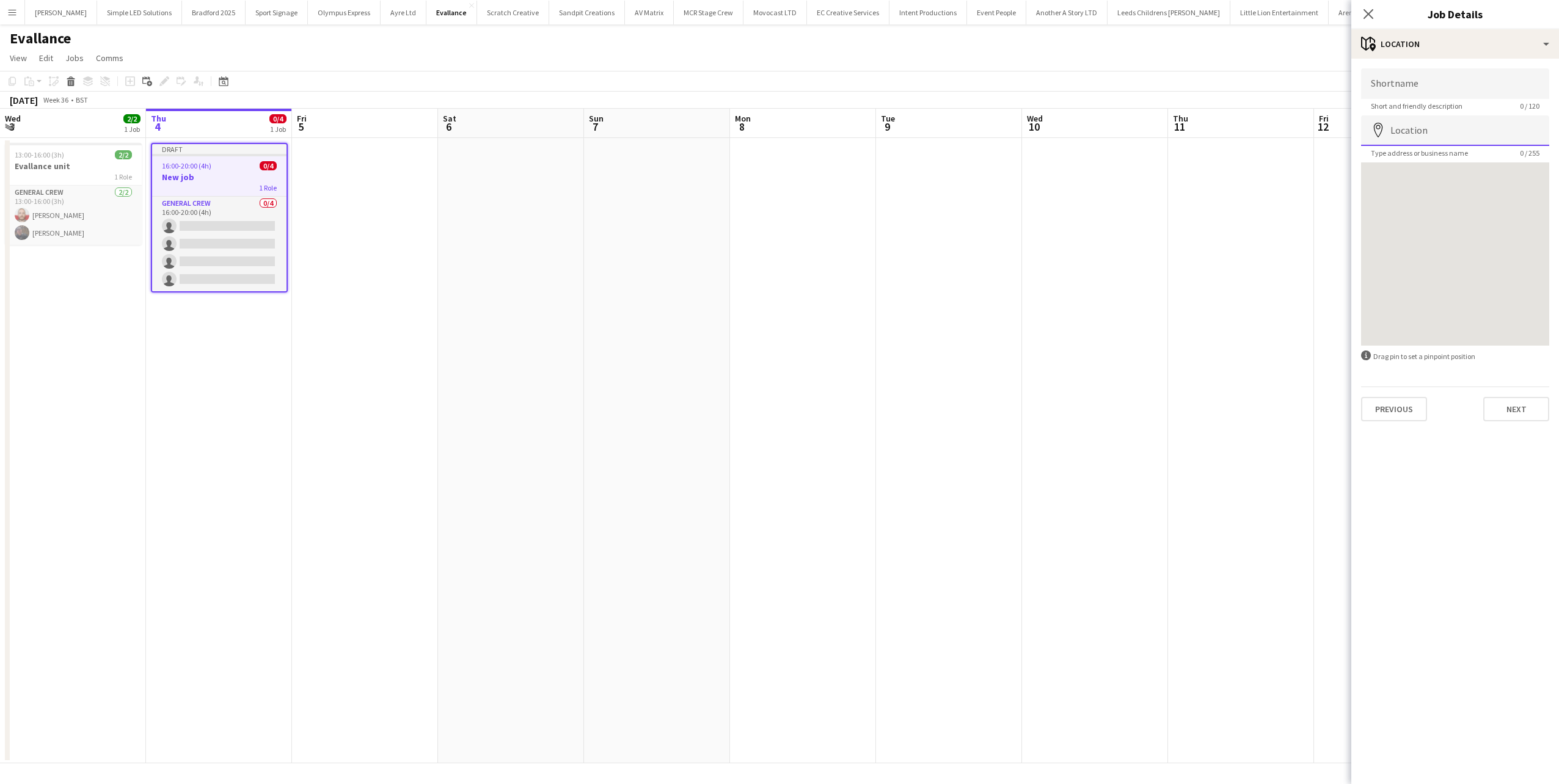
click at [1461, 134] on input "Location" at bounding box center [1455, 131] width 188 height 31
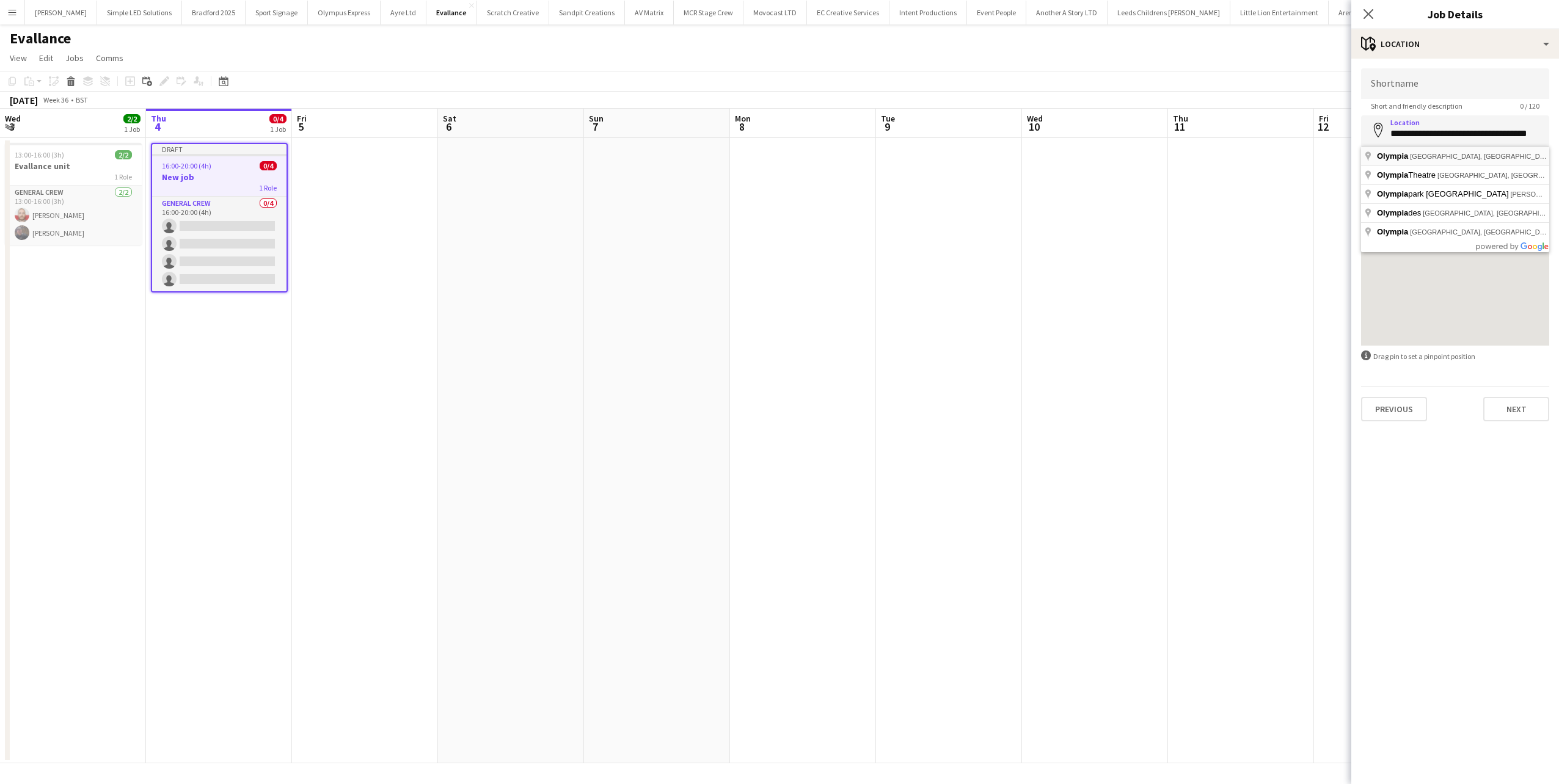
type input "**********"
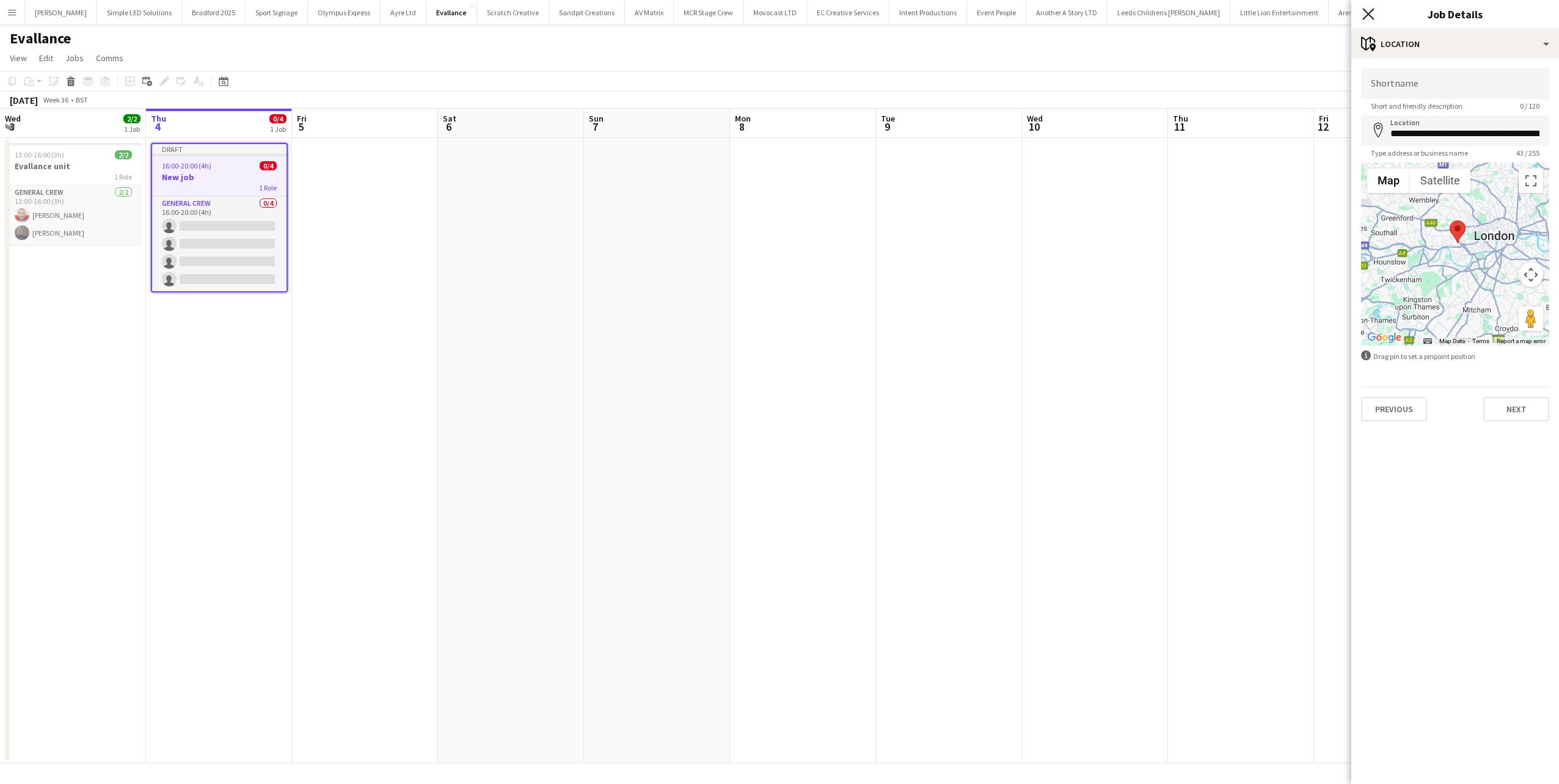
click at [1371, 12] on icon "Close pop-in" at bounding box center [1367, 13] width 12 height 12
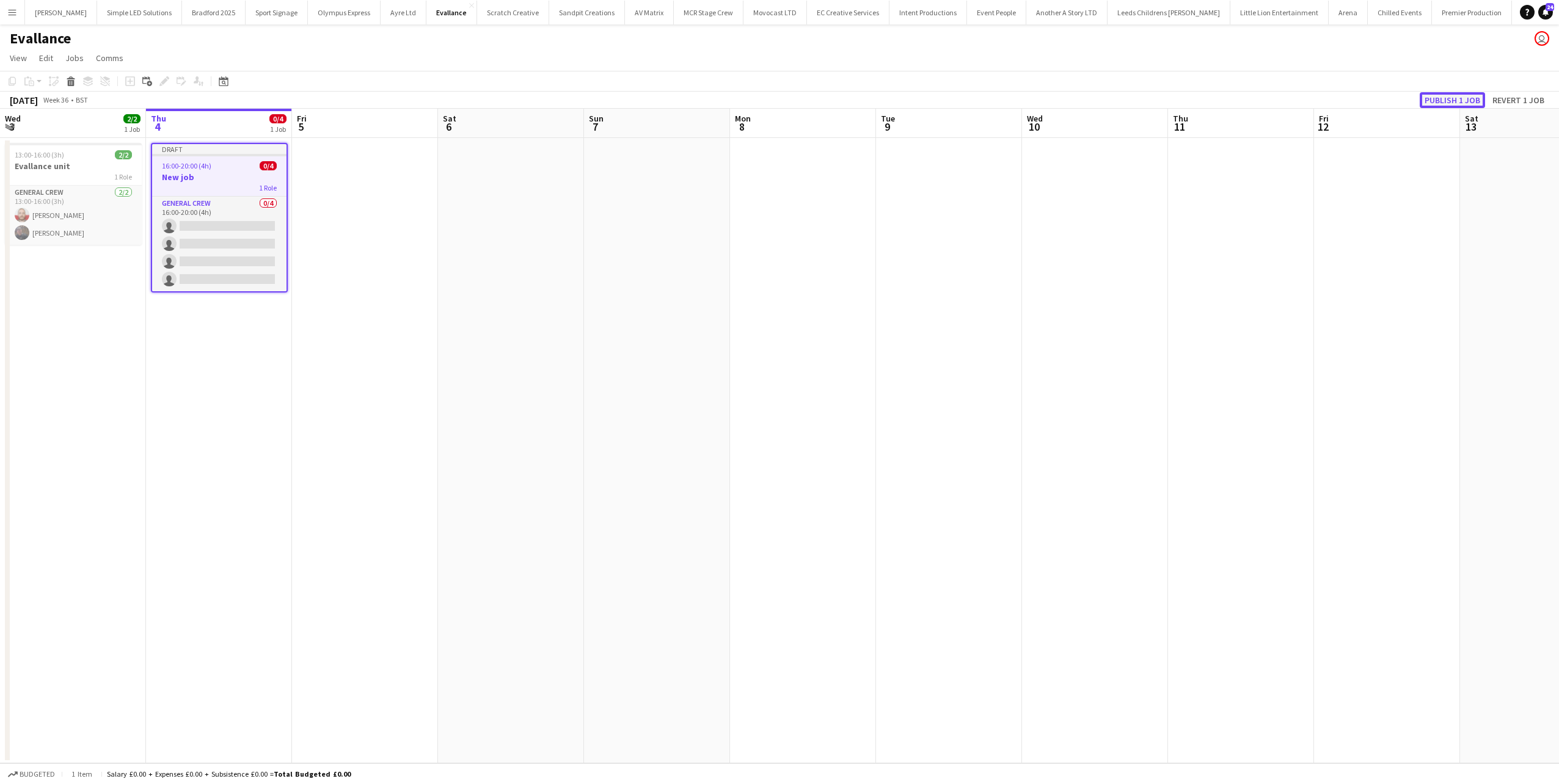
click at [1459, 96] on button "Publish 1 job" at bounding box center [1452, 100] width 65 height 16
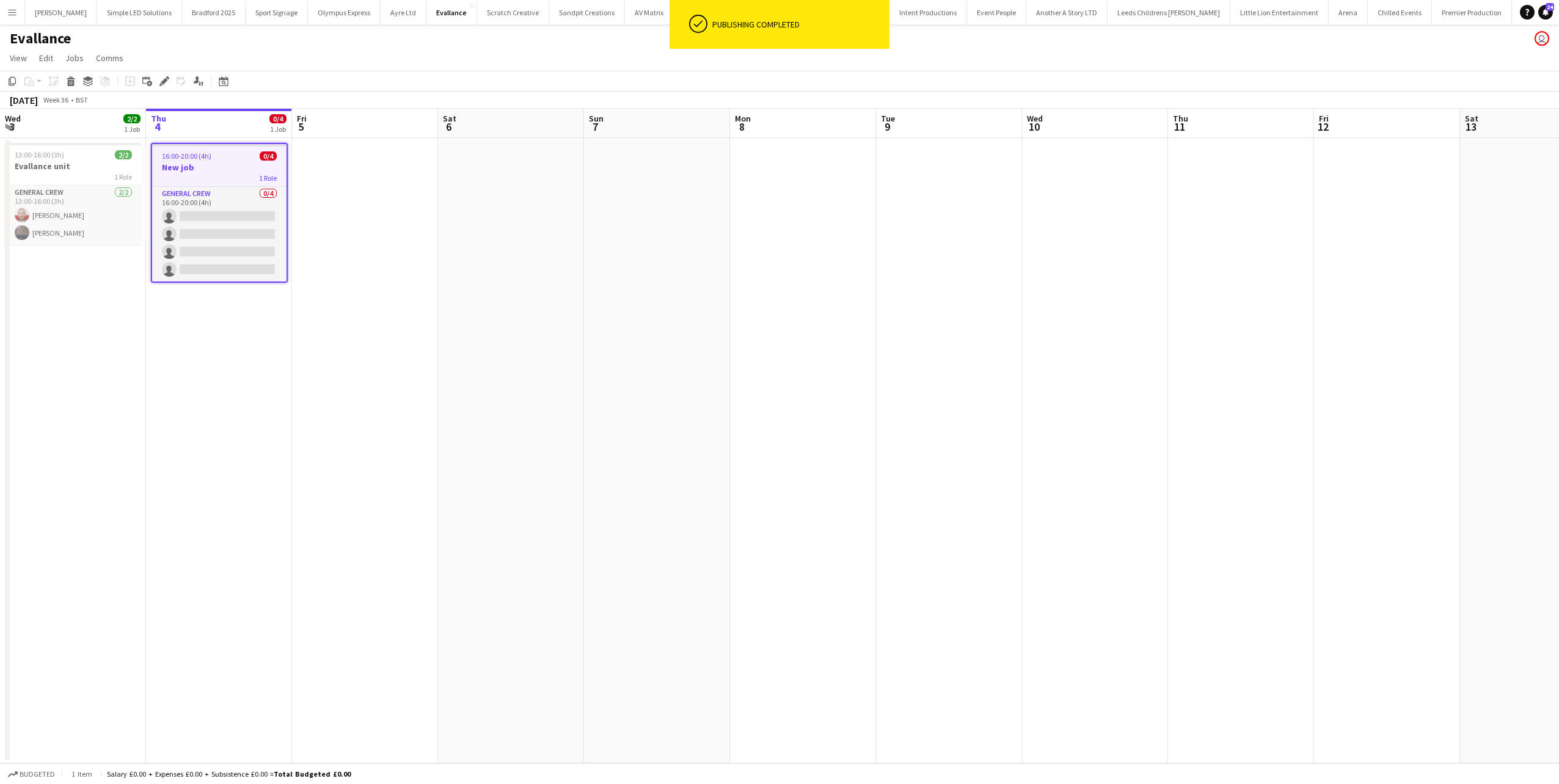
click at [195, 174] on div "1 Role" at bounding box center [219, 178] width 135 height 10
click at [191, 154] on span "16:00-20:00 (4h)" at bounding box center [185, 154] width 49 height 9
click at [170, 78] on div "Edit" at bounding box center [164, 81] width 15 height 15
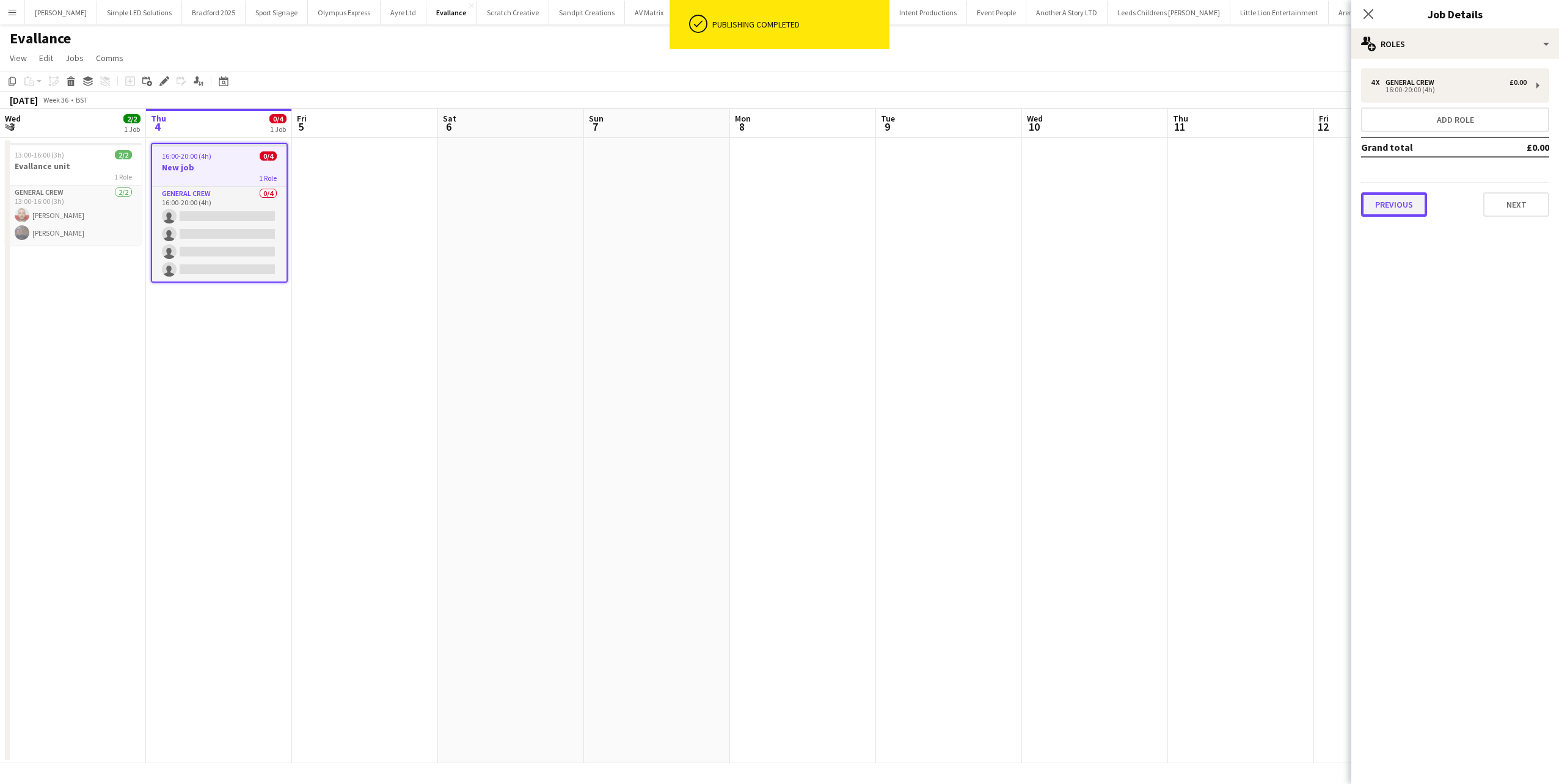
click at [1406, 211] on button "Previous" at bounding box center [1394, 204] width 66 height 25
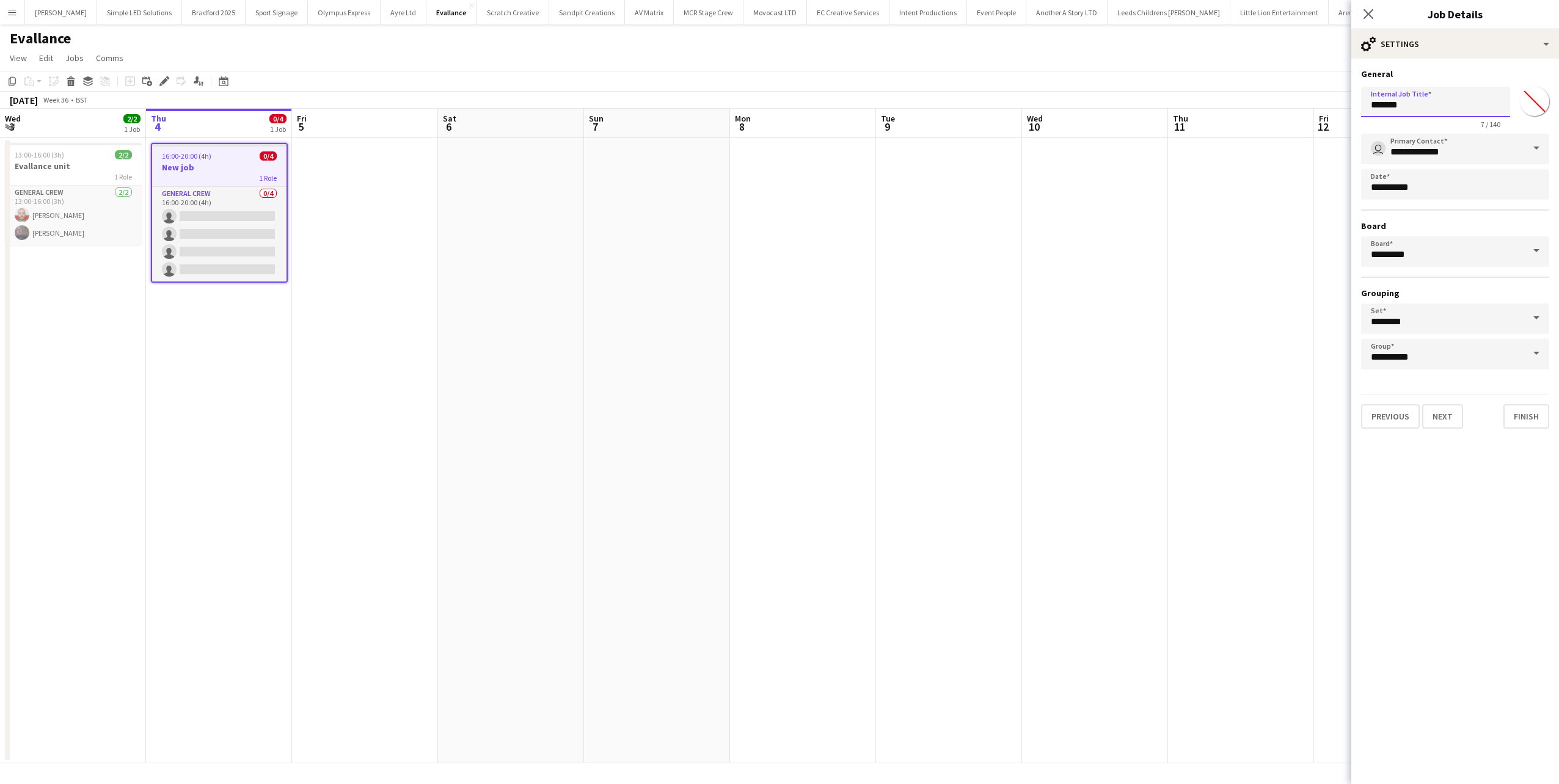
drag, startPoint x: 1427, startPoint y: 108, endPoint x: 1295, endPoint y: 112, distance: 132.1
click at [1295, 112] on body "Menu Boards Boards Boards All jobs Status Workforce Workforce My Workforce Recr…" at bounding box center [779, 392] width 1559 height 784
type input "*******"
drag, startPoint x: 1367, startPoint y: 13, endPoint x: 1355, endPoint y: 33, distance: 23.3
click at [1366, 16] on icon at bounding box center [1368, 14] width 10 height 10
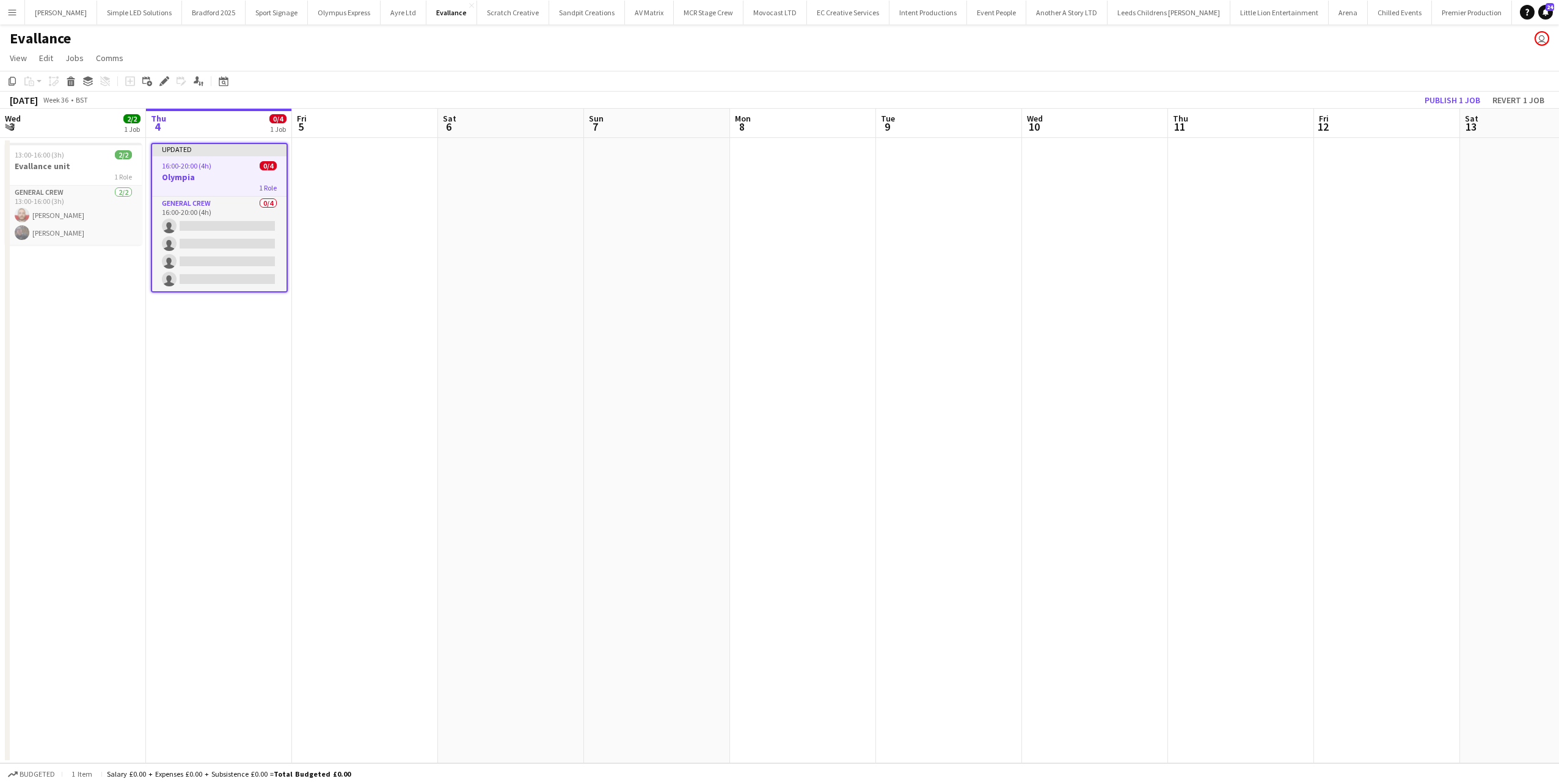
click at [377, 213] on app-date-cell at bounding box center [365, 450] width 146 height 625
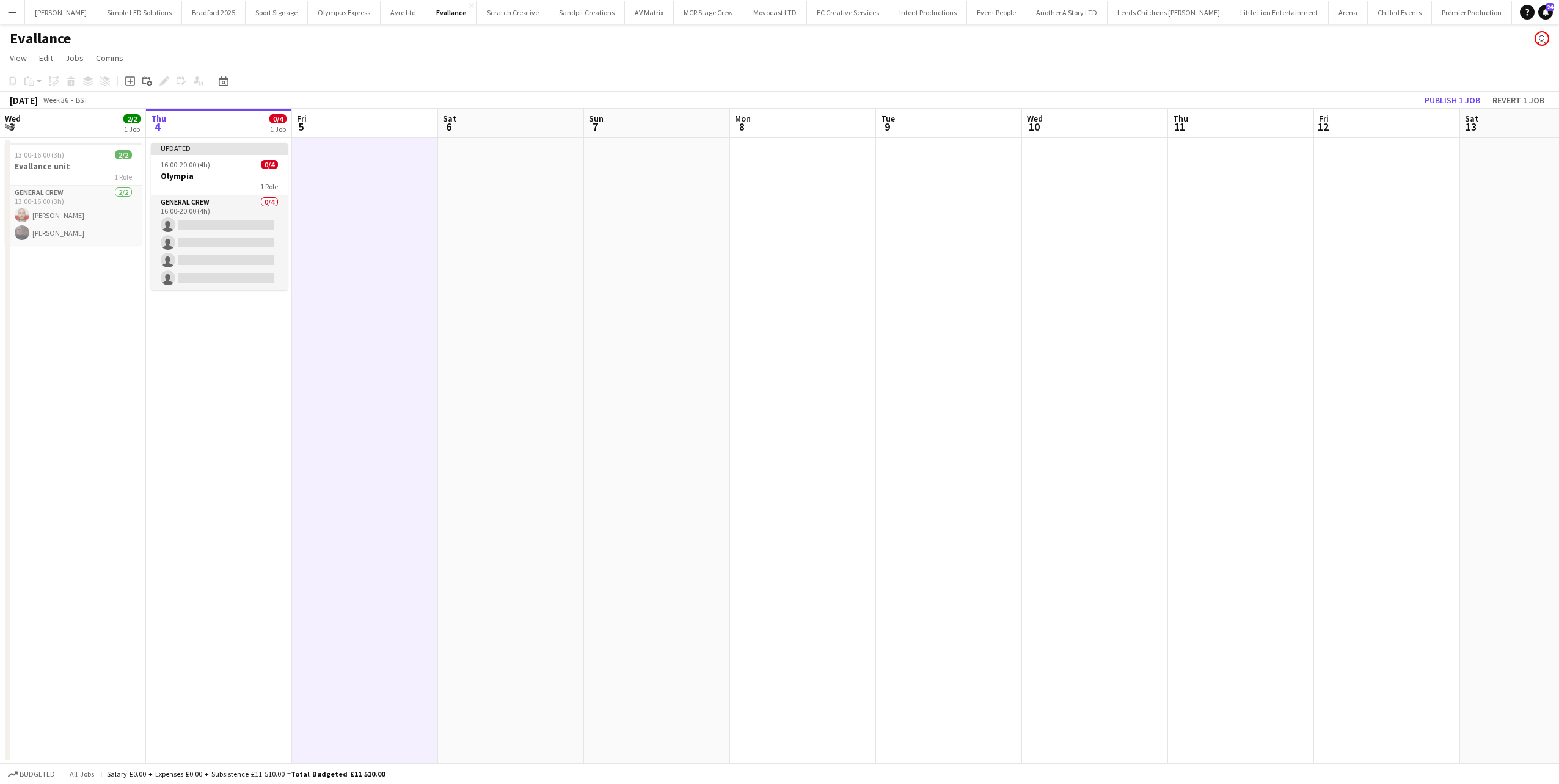
drag, startPoint x: 220, startPoint y: 396, endPoint x: 426, endPoint y: 380, distance: 206.6
click at [426, 380] on app-calendar-viewport "Mon 1 3/3 1 Job Tue 2 Wed 3 2/2 1 Job Thu 4 0/4 1 Job Fri 5 Sat 6 Sun 7 Mon 8 T…" at bounding box center [779, 435] width 1559 height 654
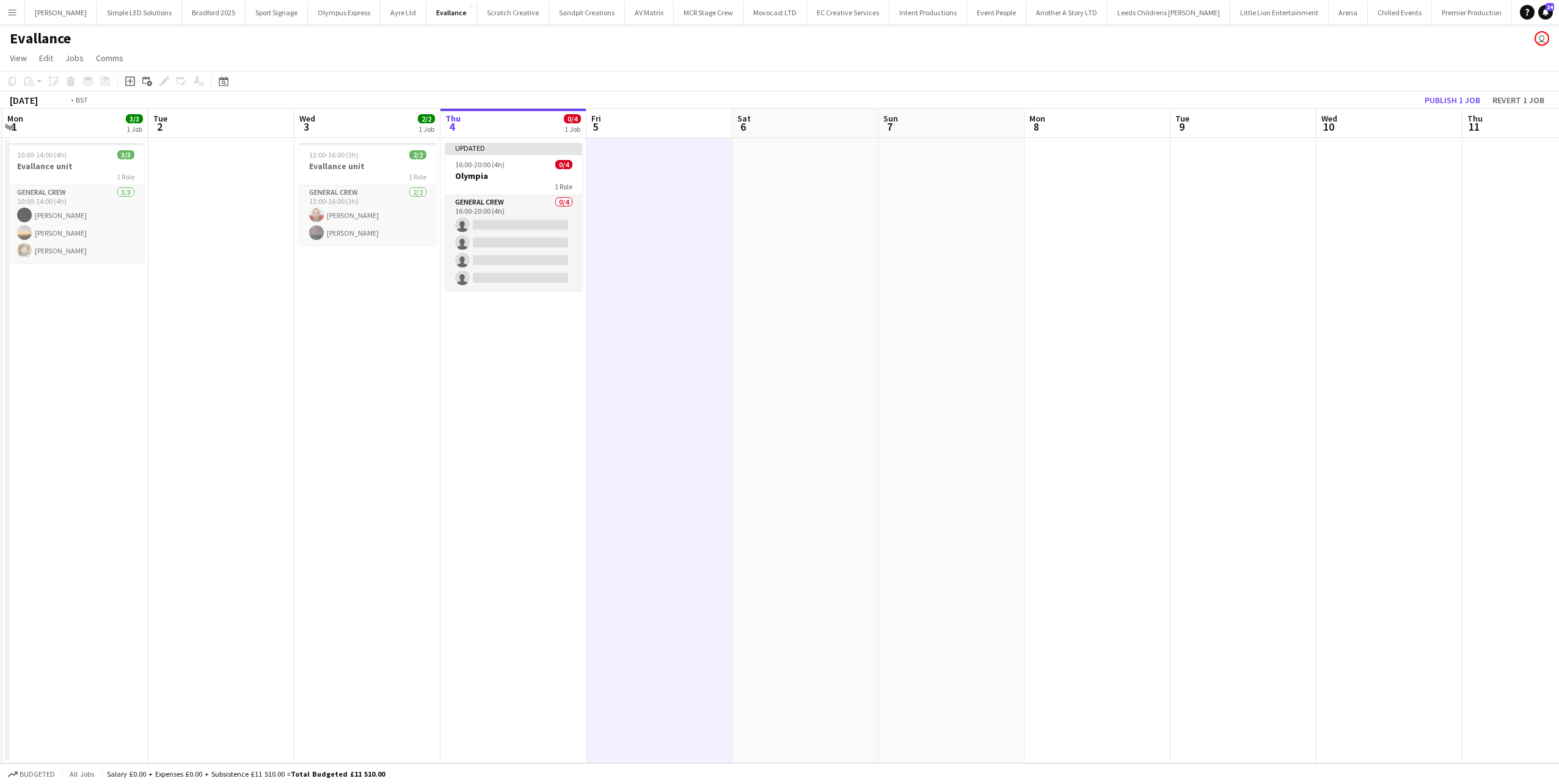
drag, startPoint x: 322, startPoint y: 309, endPoint x: 432, endPoint y: 310, distance: 110.0
click at [432, 310] on app-calendar-viewport "Sat 30 Sun 31 Mon 1 3/3 1 Job Tue 2 Wed 3 2/2 1 Job Thu 4 0/4 1 Job Fri 5 Sat 6…" at bounding box center [779, 435] width 1559 height 654
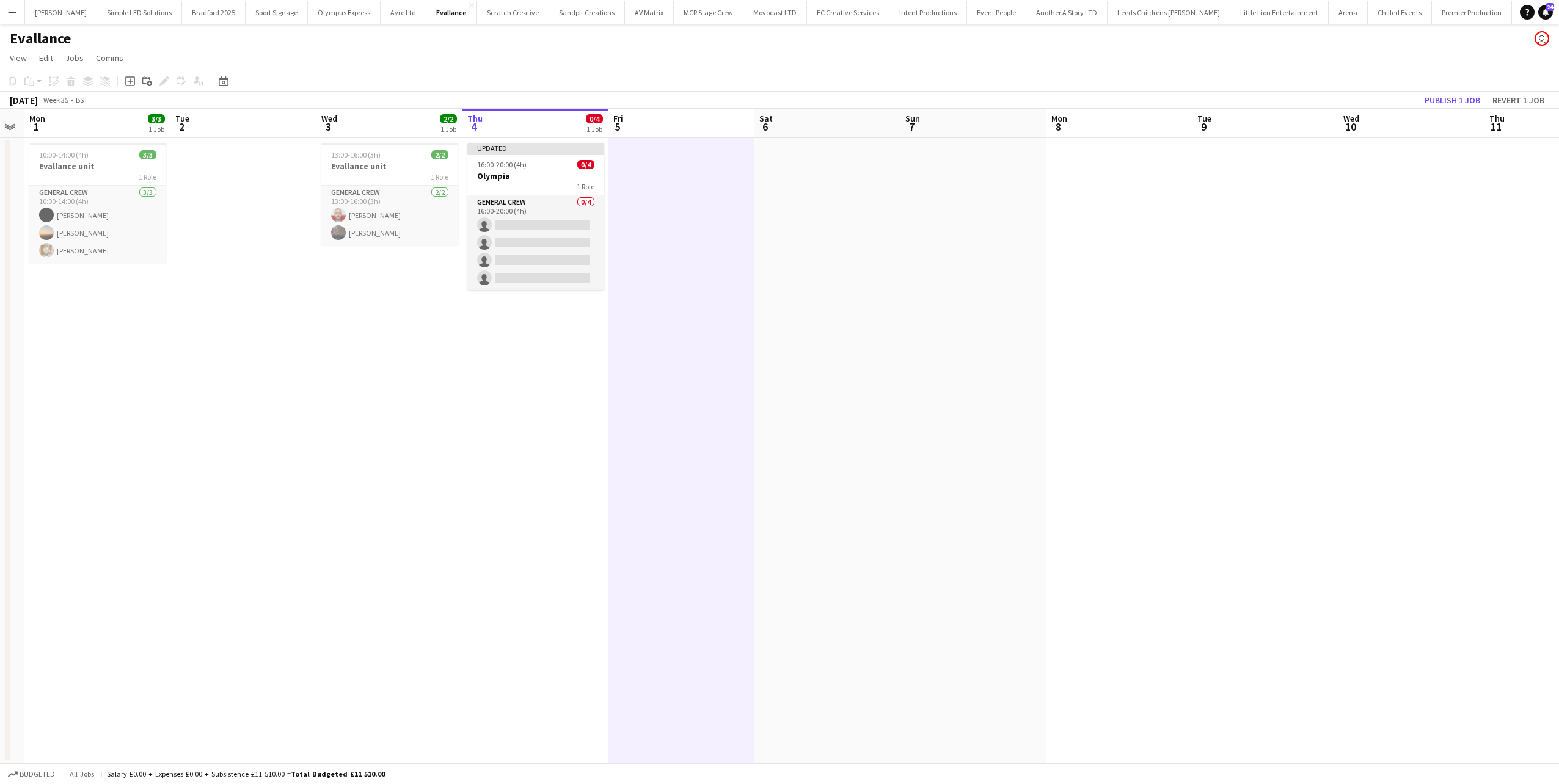
click at [904, 355] on app-date-cell at bounding box center [974, 450] width 146 height 625
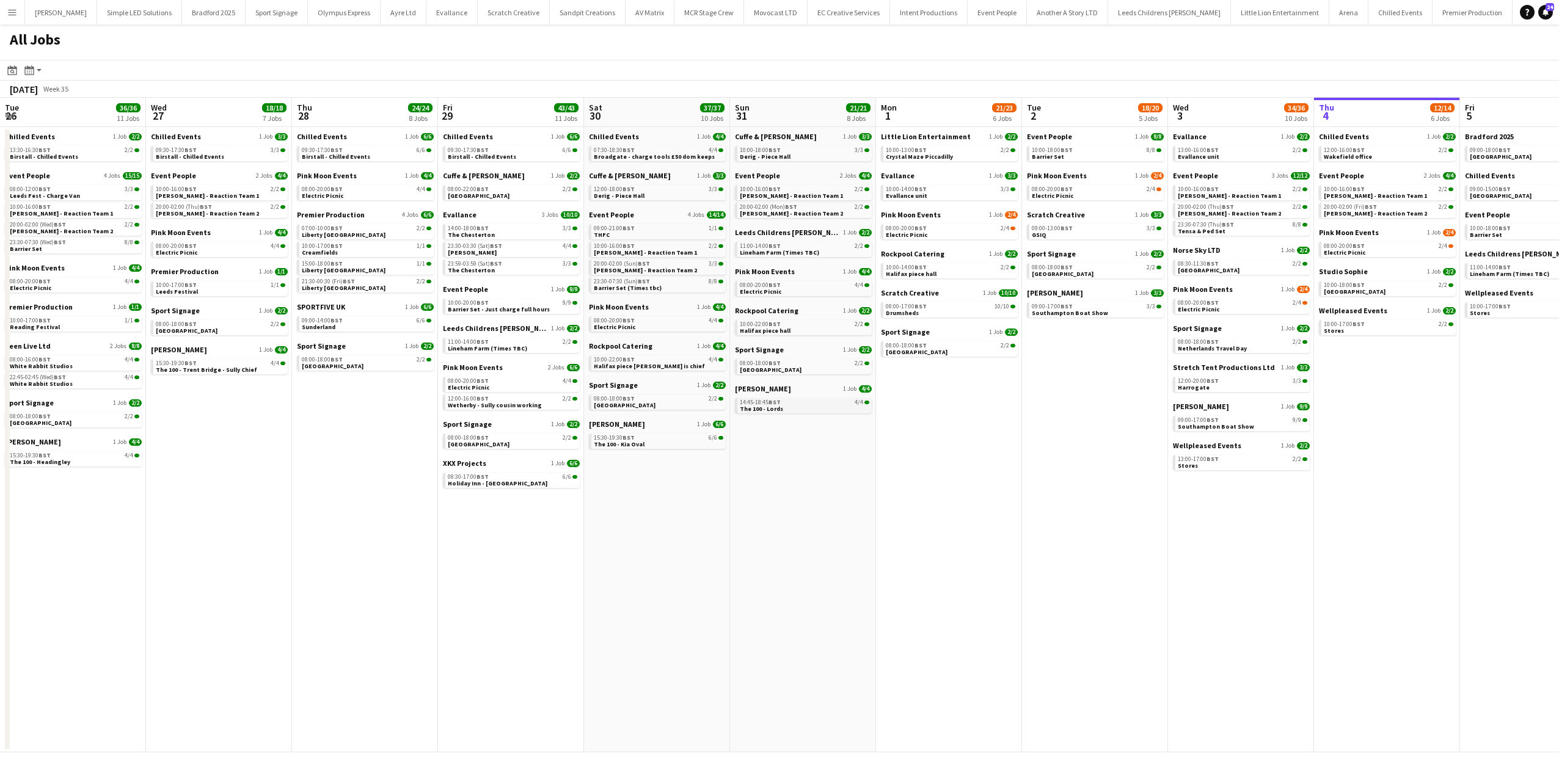
scroll to position [0, 345]
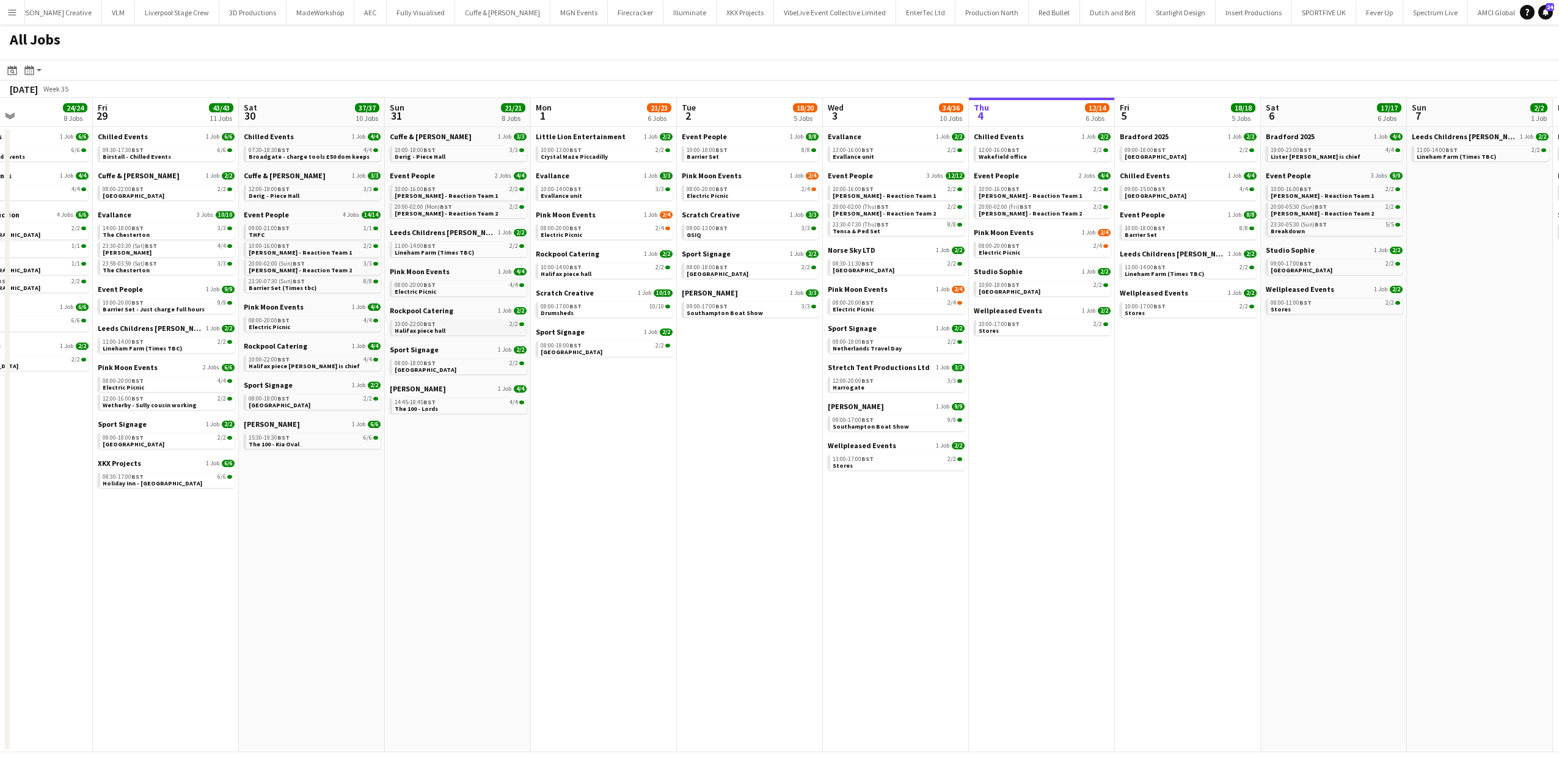
click at [429, 325] on span "BST" at bounding box center [429, 324] width 12 height 8
click at [433, 156] on span "Derig - Piece Hall" at bounding box center [420, 157] width 51 height 8
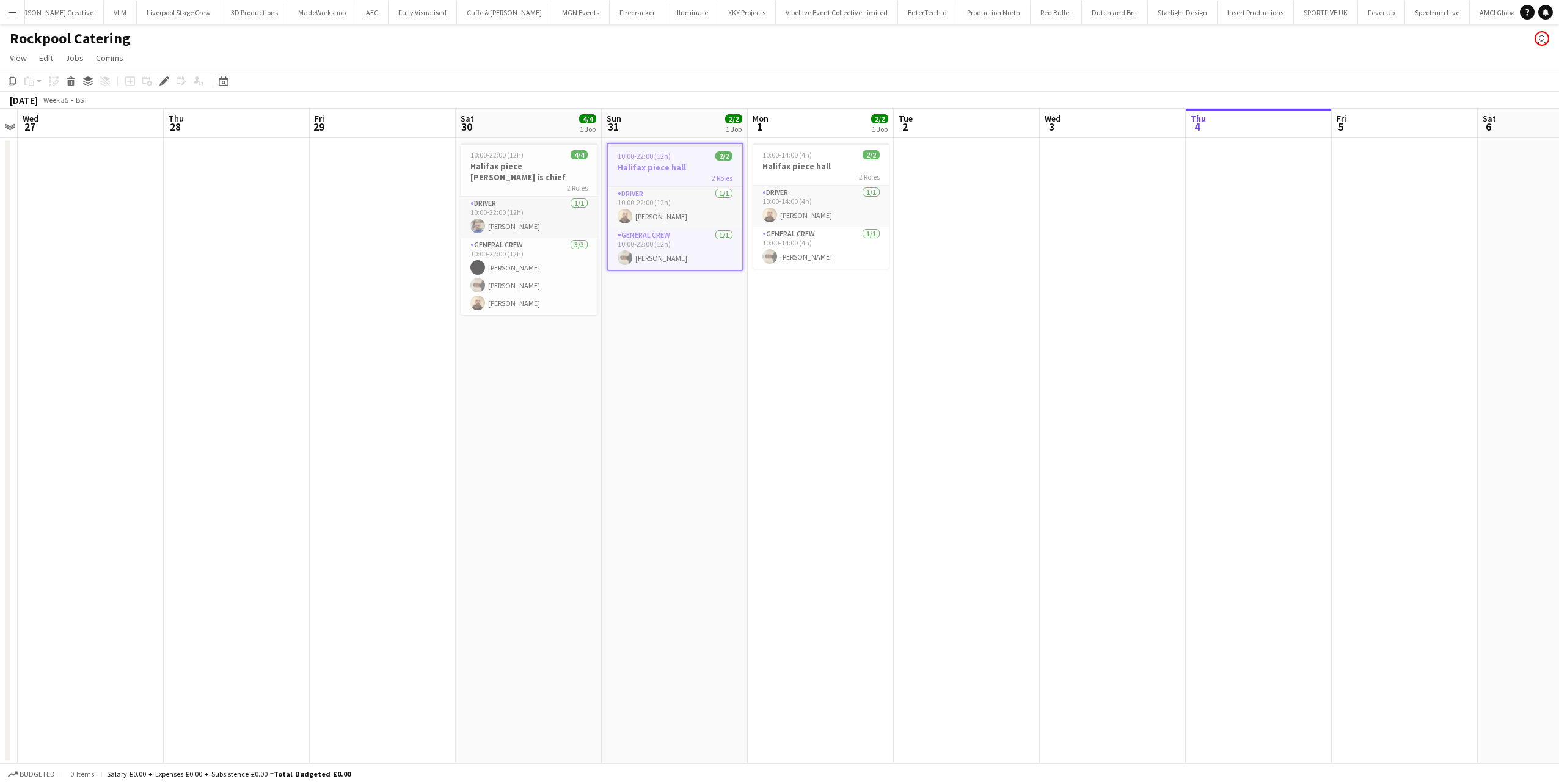
scroll to position [0, 1757]
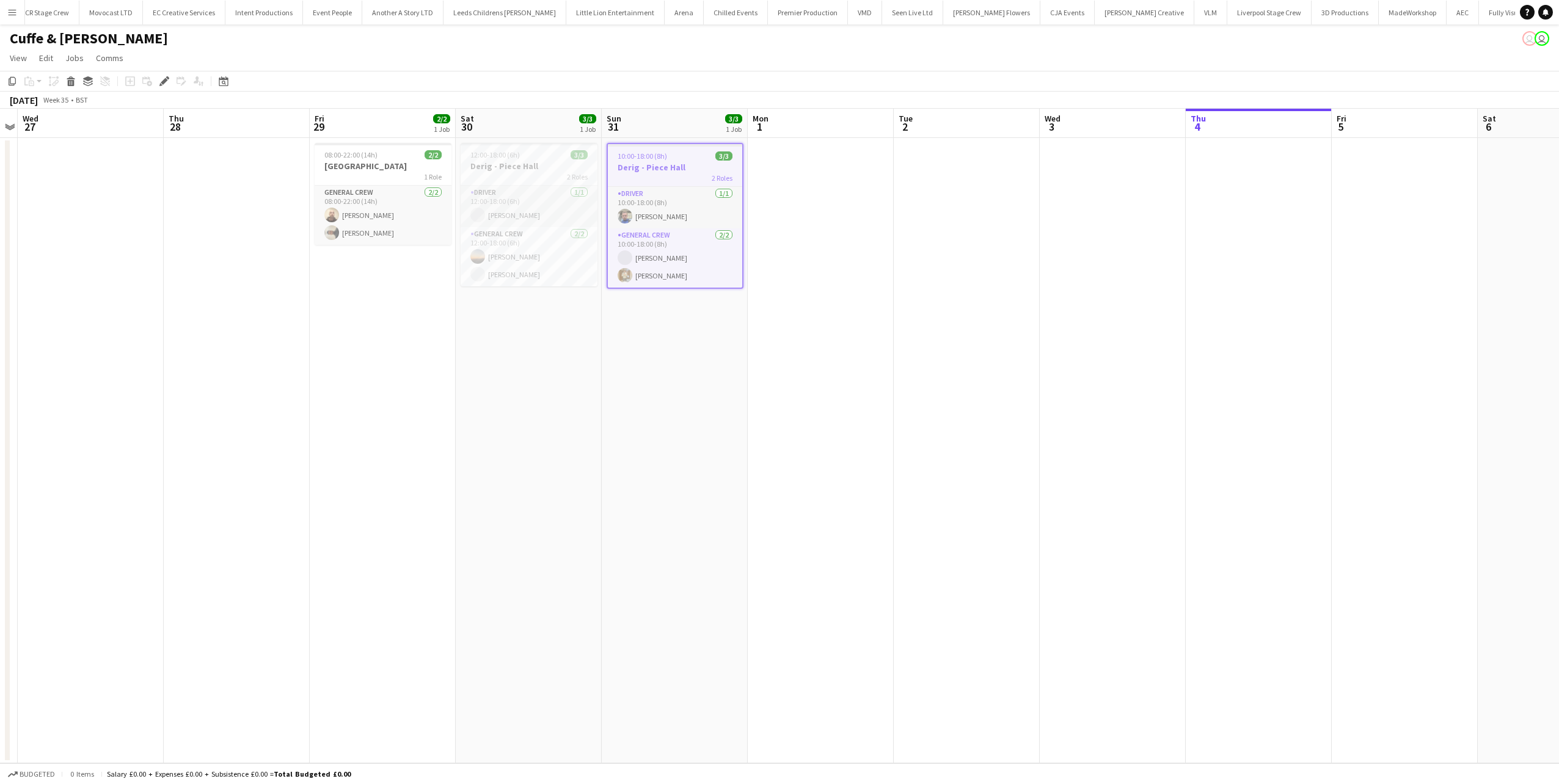
scroll to position [0, 685]
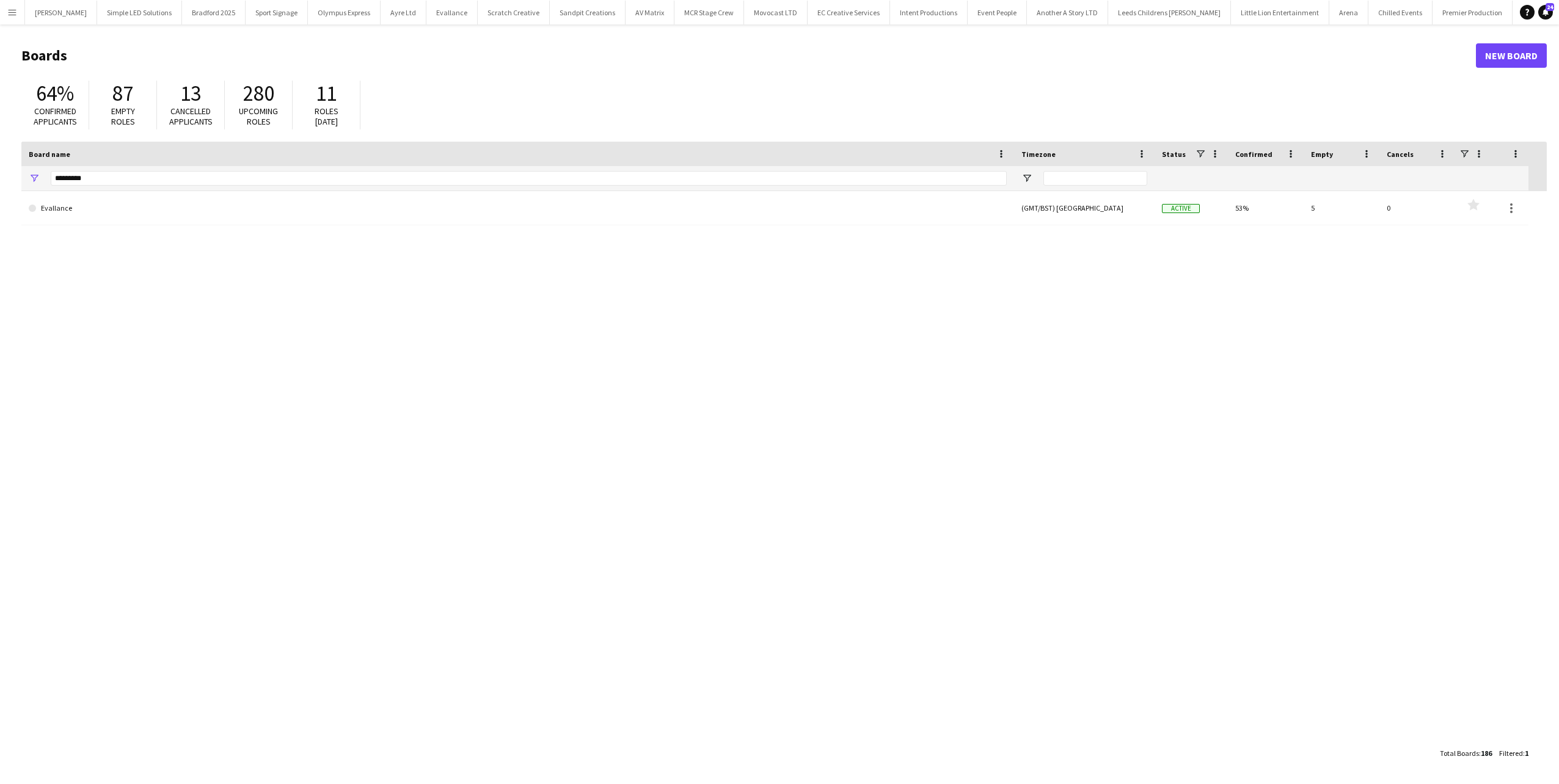
click at [8, 11] on app-icon "Menu" at bounding box center [12, 12] width 10 height 10
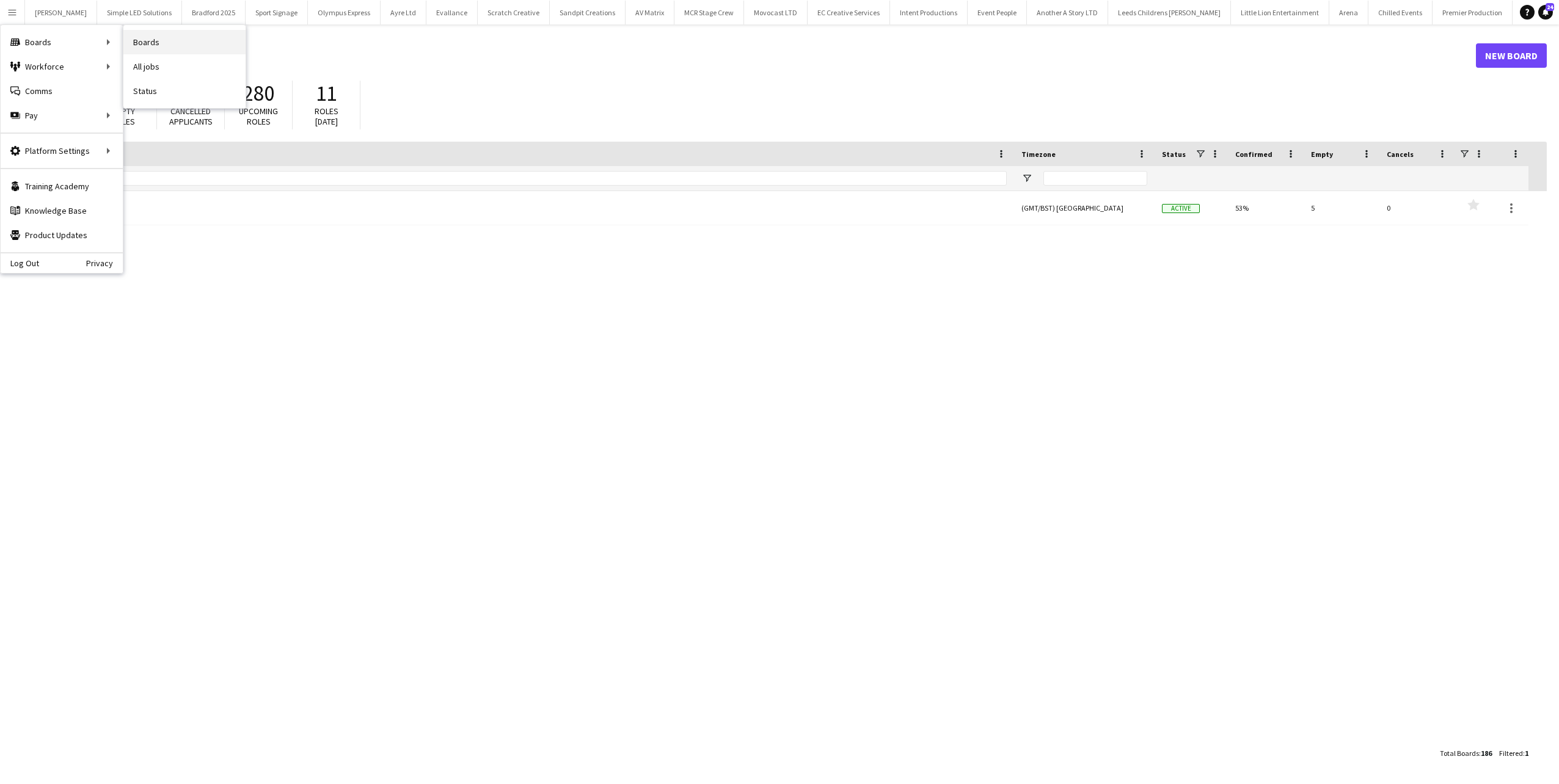
click at [174, 43] on link "Boards" at bounding box center [184, 42] width 122 height 25
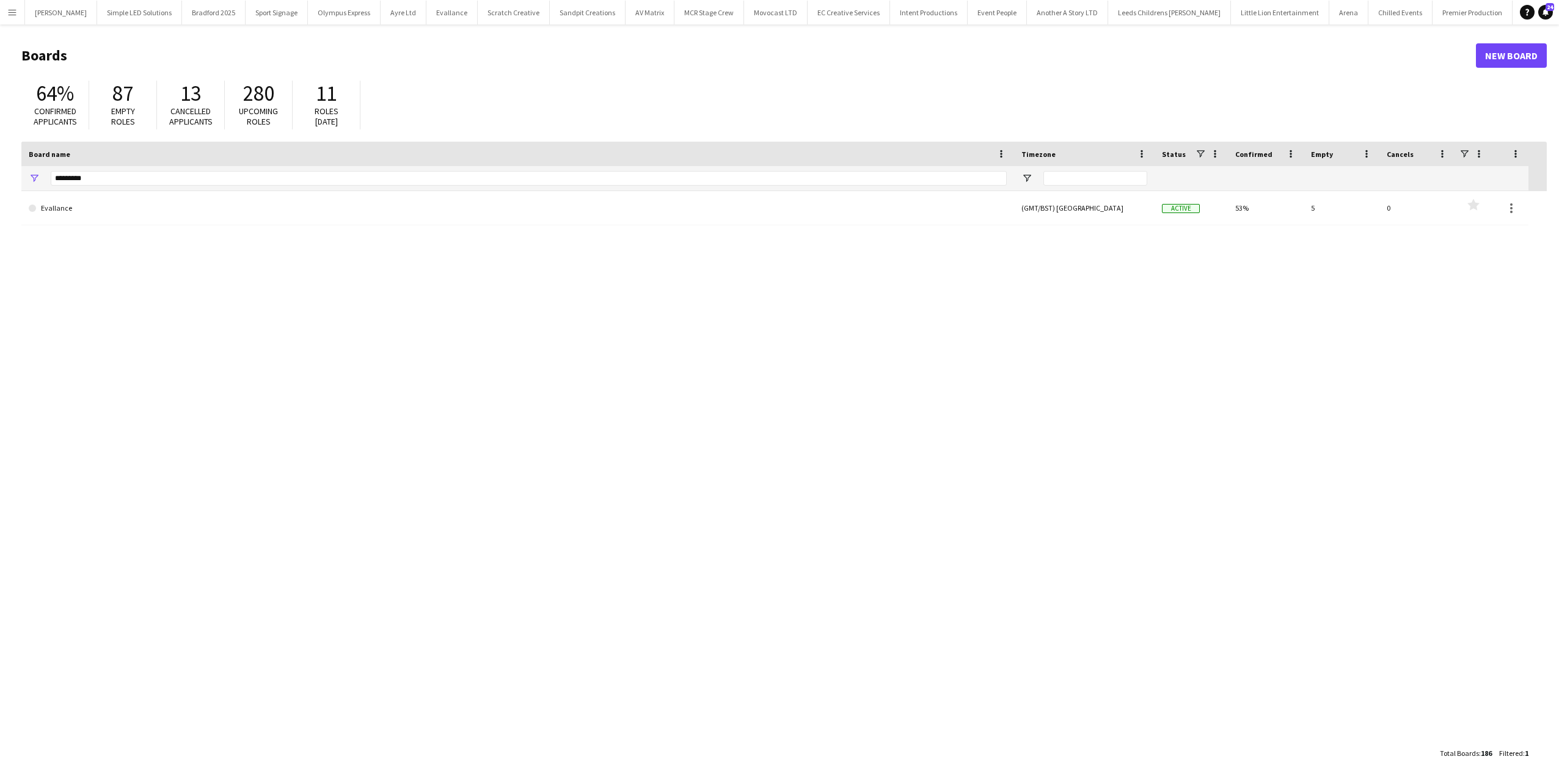
click at [0, 8] on button "Menu" at bounding box center [12, 12] width 25 height 25
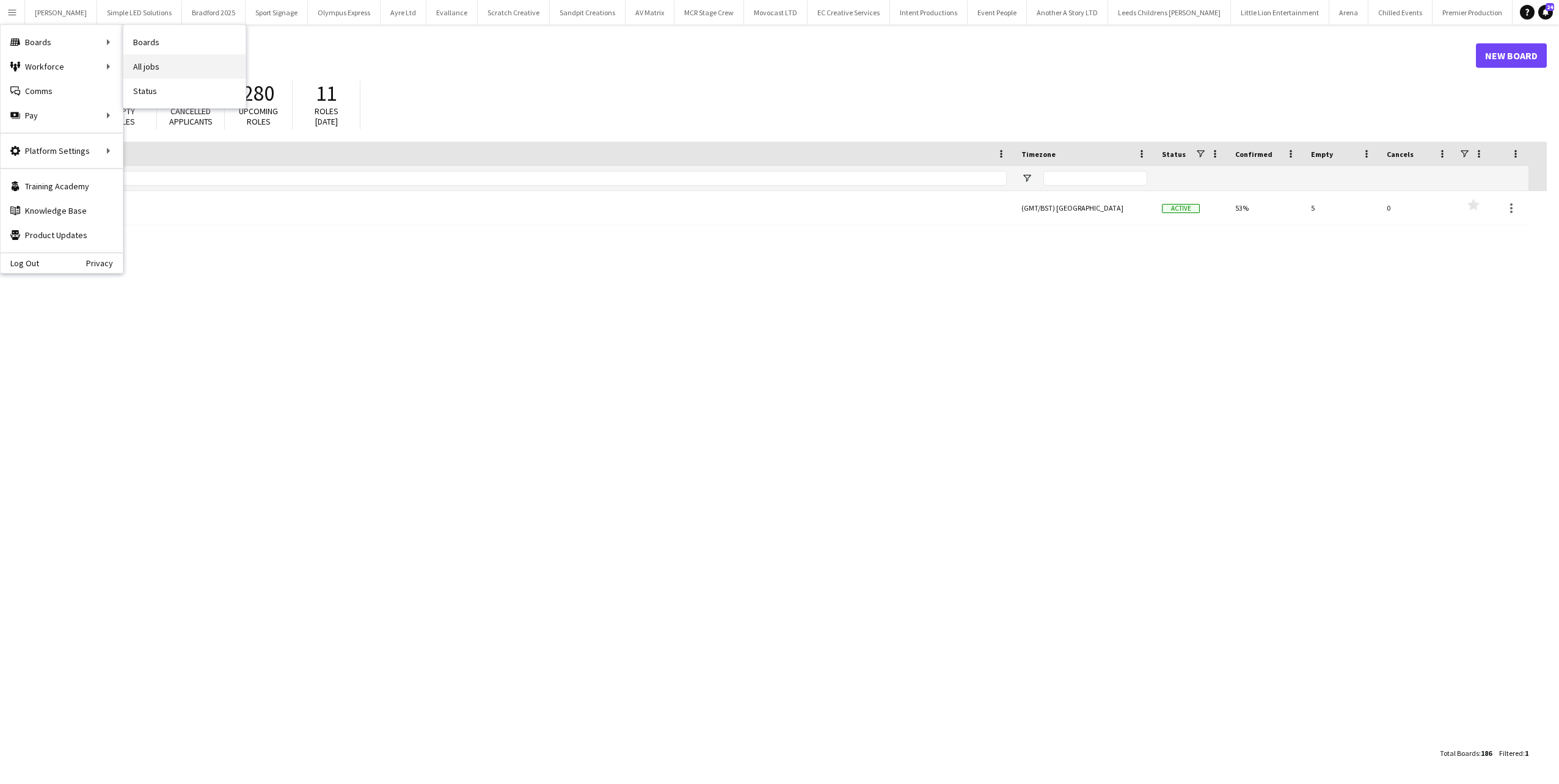
click at [164, 62] on link "All jobs" at bounding box center [184, 67] width 122 height 25
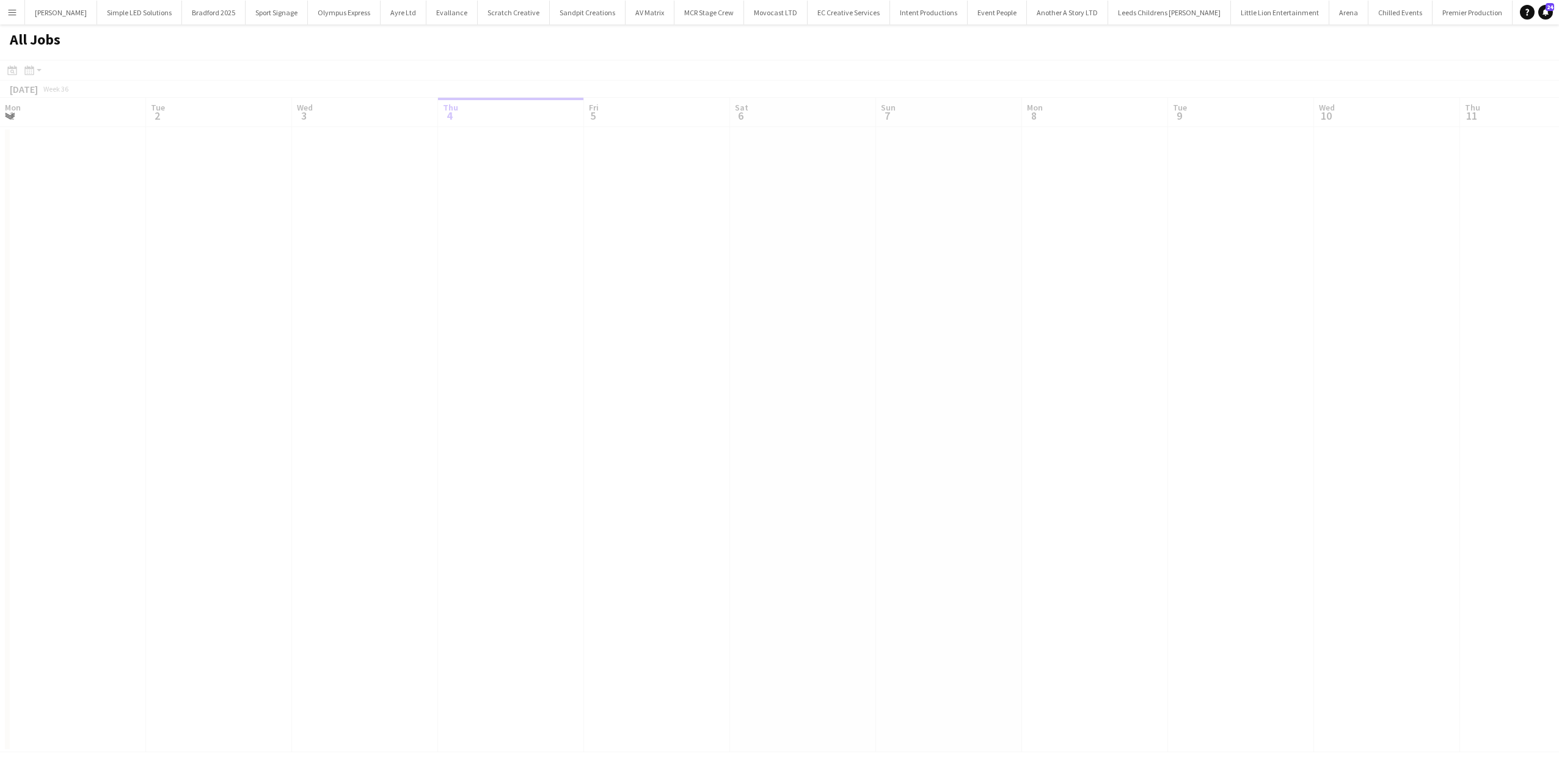
scroll to position [0, 292]
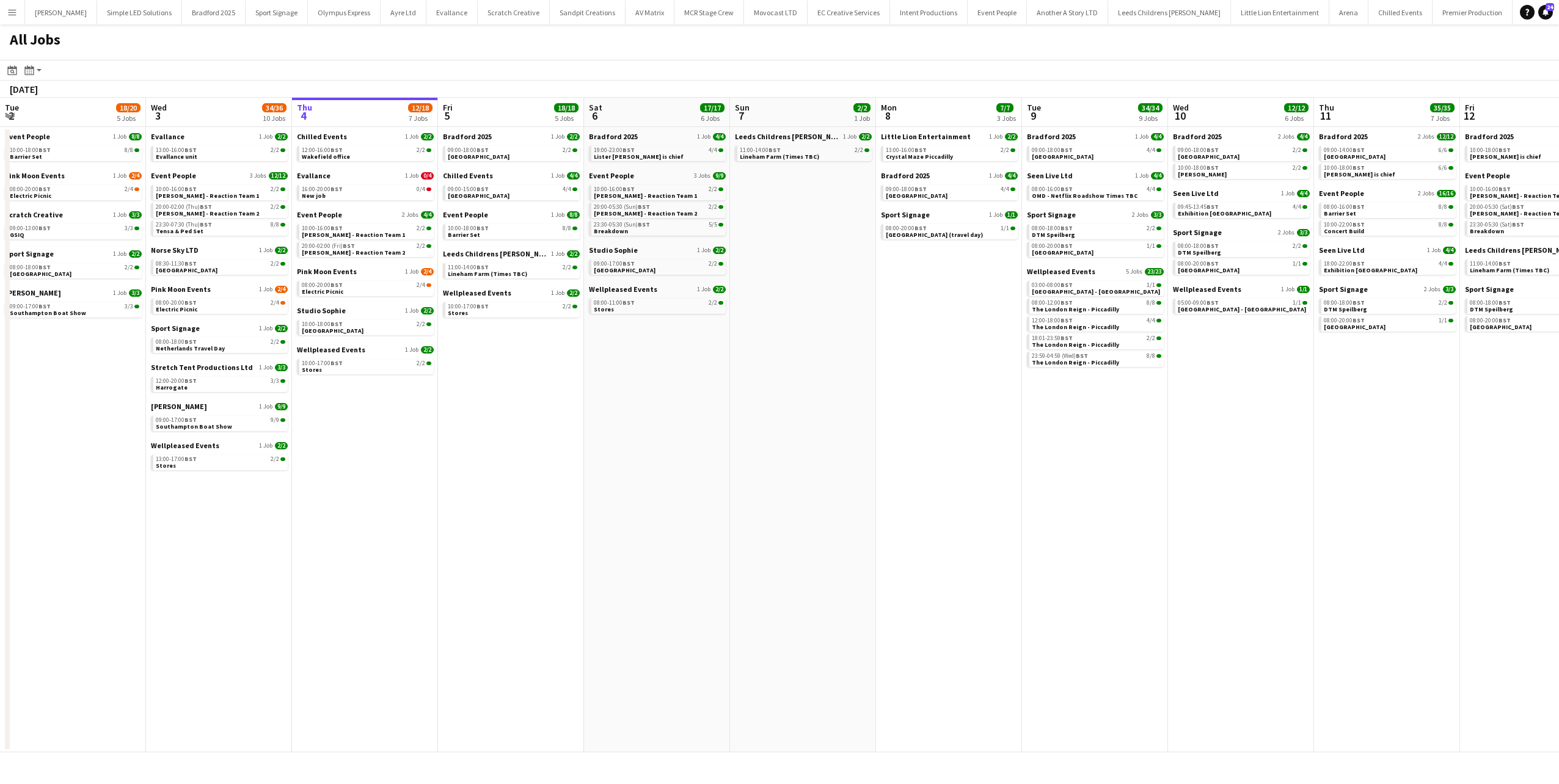
drag, startPoint x: 646, startPoint y: 398, endPoint x: 1006, endPoint y: 457, distance: 364.8
click at [1006, 457] on app-calendar-viewport "Sun 31 21/21 8 Jobs Mon 1 21/23 6 Jobs Tue 2 18/20 5 Jobs Wed 3 34/36 10 Jobs T…" at bounding box center [779, 424] width 1559 height 654
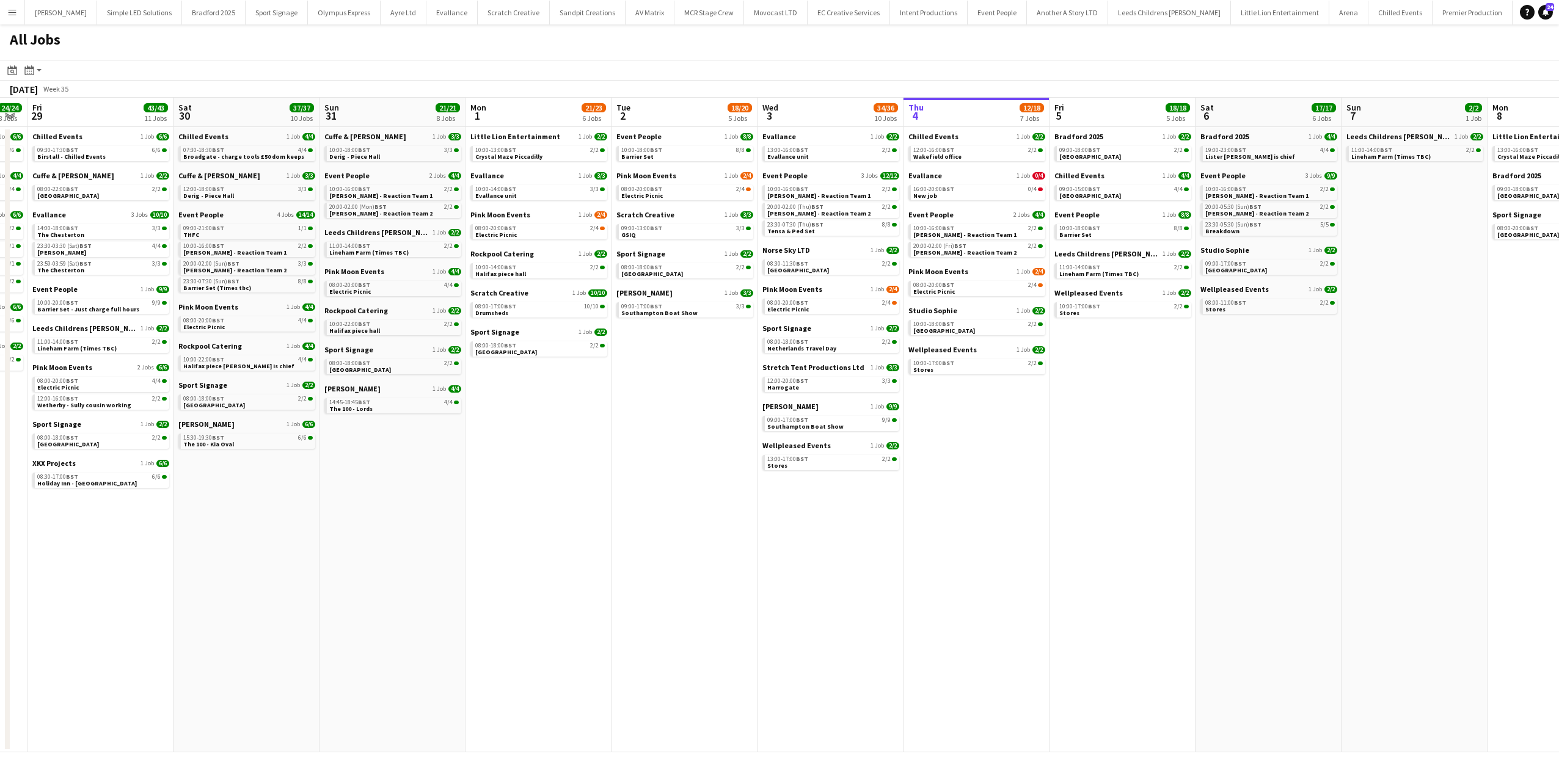
drag, startPoint x: 568, startPoint y: 356, endPoint x: 596, endPoint y: 357, distance: 28.0
click at [596, 357] on app-calendar-viewport "Wed 27 18/18 7 Jobs Thu 28 24/24 8 Jobs Fri 29 43/43 11 Jobs Sat 30 37/37 10 Jo…" at bounding box center [779, 424] width 1559 height 654
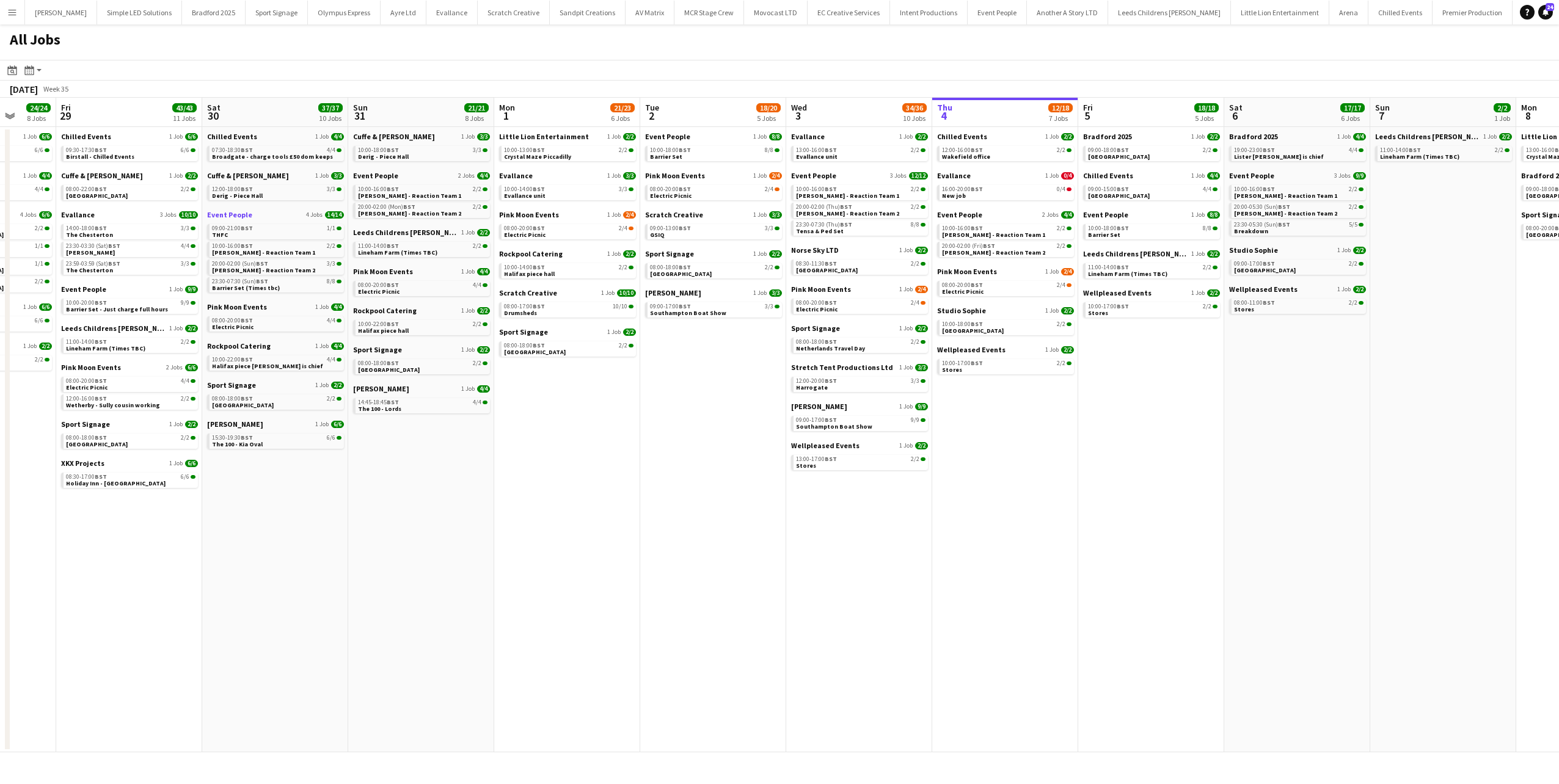
click at [236, 215] on span "Event People" at bounding box center [229, 214] width 45 height 9
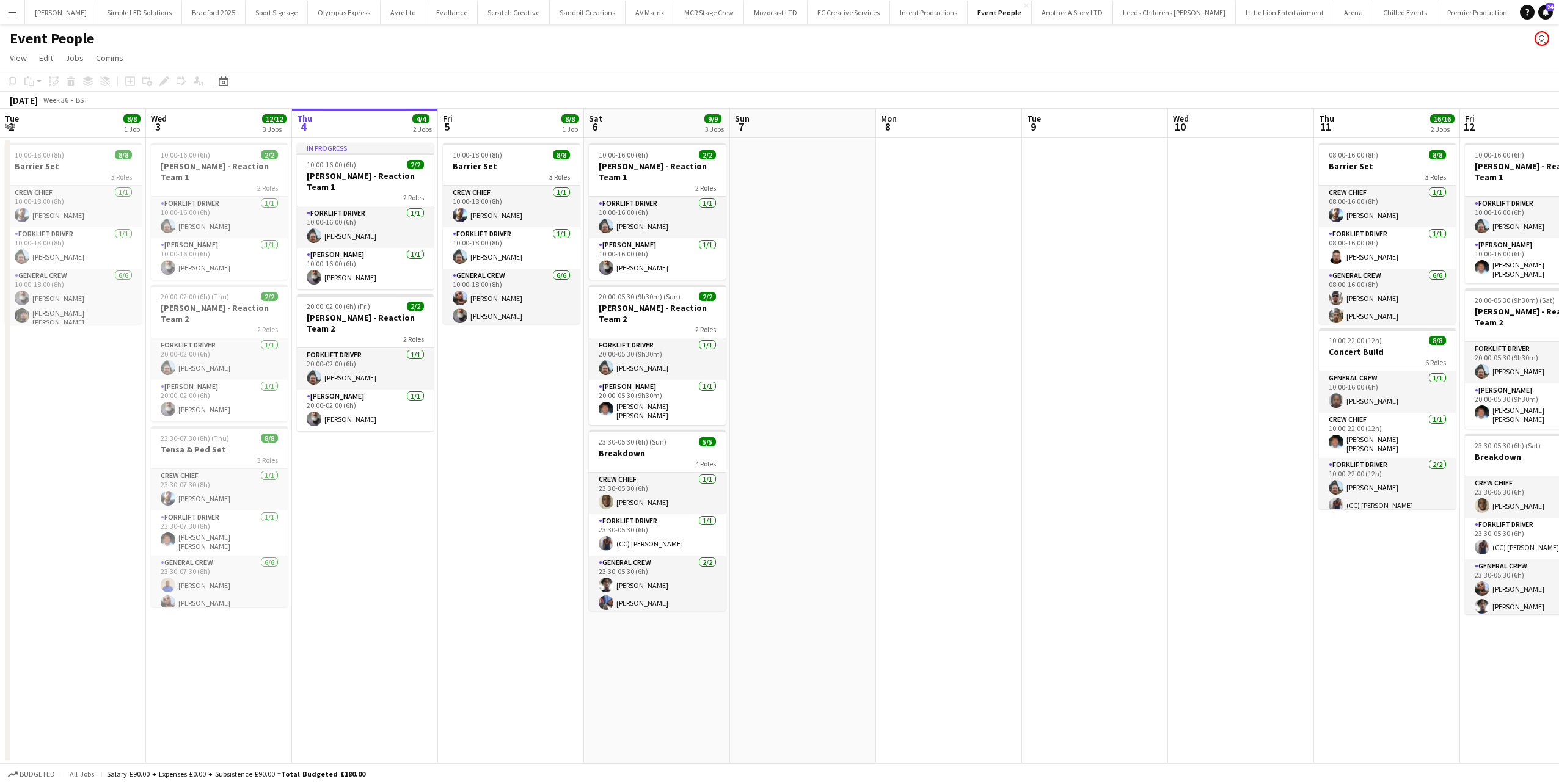
drag, startPoint x: 1011, startPoint y: 272, endPoint x: 1331, endPoint y: 274, distance: 320.0
click at [1272, 274] on app-calendar-viewport "Sun 31 Mon 1 Tue 2 8/8 1 Job Wed 3 12/12 3 Jobs Thu 4 4/4 2 Jobs Fri 5 8/8 1 Jo…" at bounding box center [779, 435] width 1559 height 654
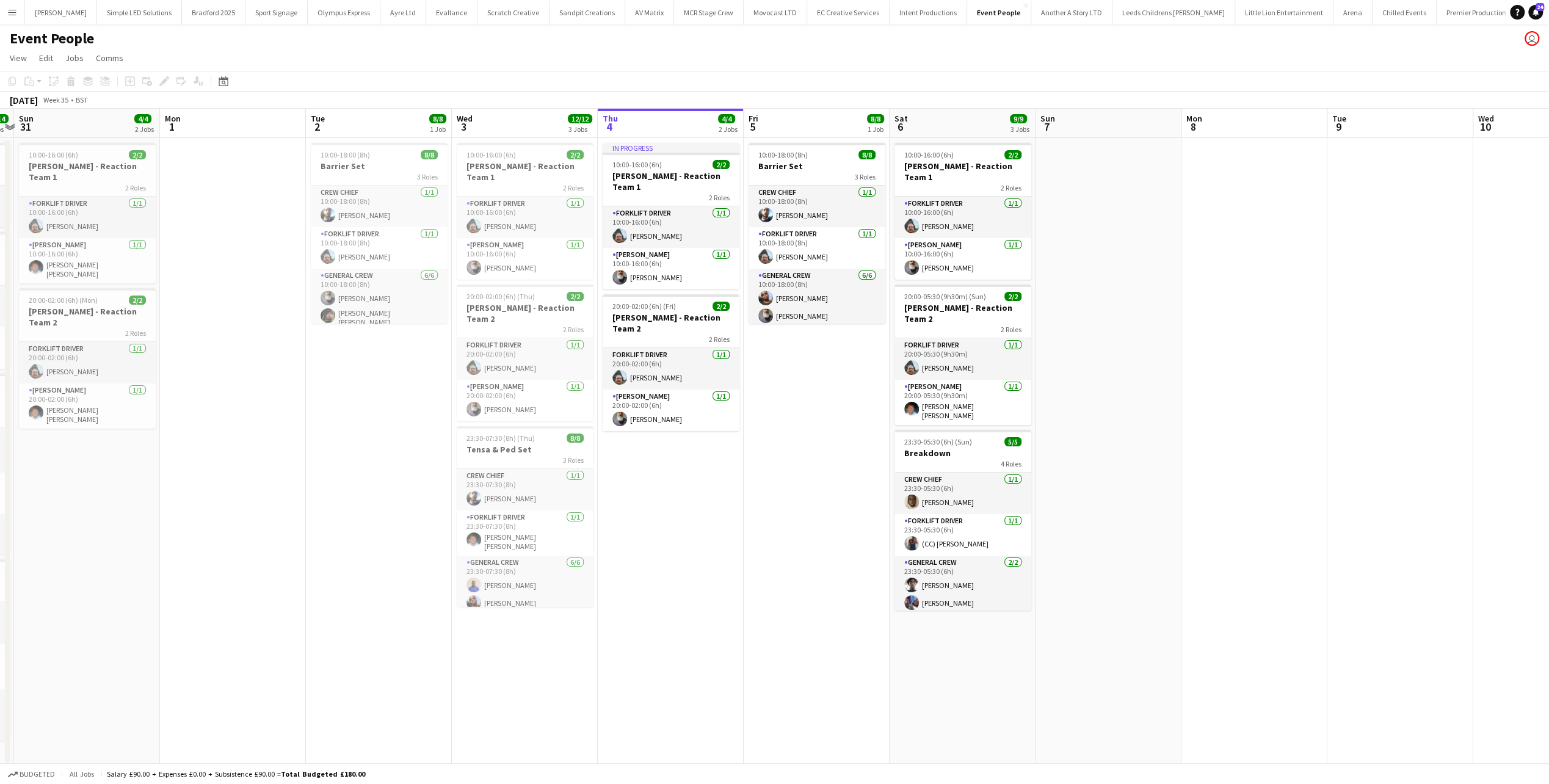
drag, startPoint x: 890, startPoint y: 287, endPoint x: 1096, endPoint y: 311, distance: 207.4
click at [1096, 311] on app-calendar-viewport "Fri 29 9/9 1 Job Sat 30 14/14 4 Jobs Sun 31 4/4 2 Jobs Mon 1 Tue 2 8/8 1 Job We…" at bounding box center [774, 437] width 1549 height 656
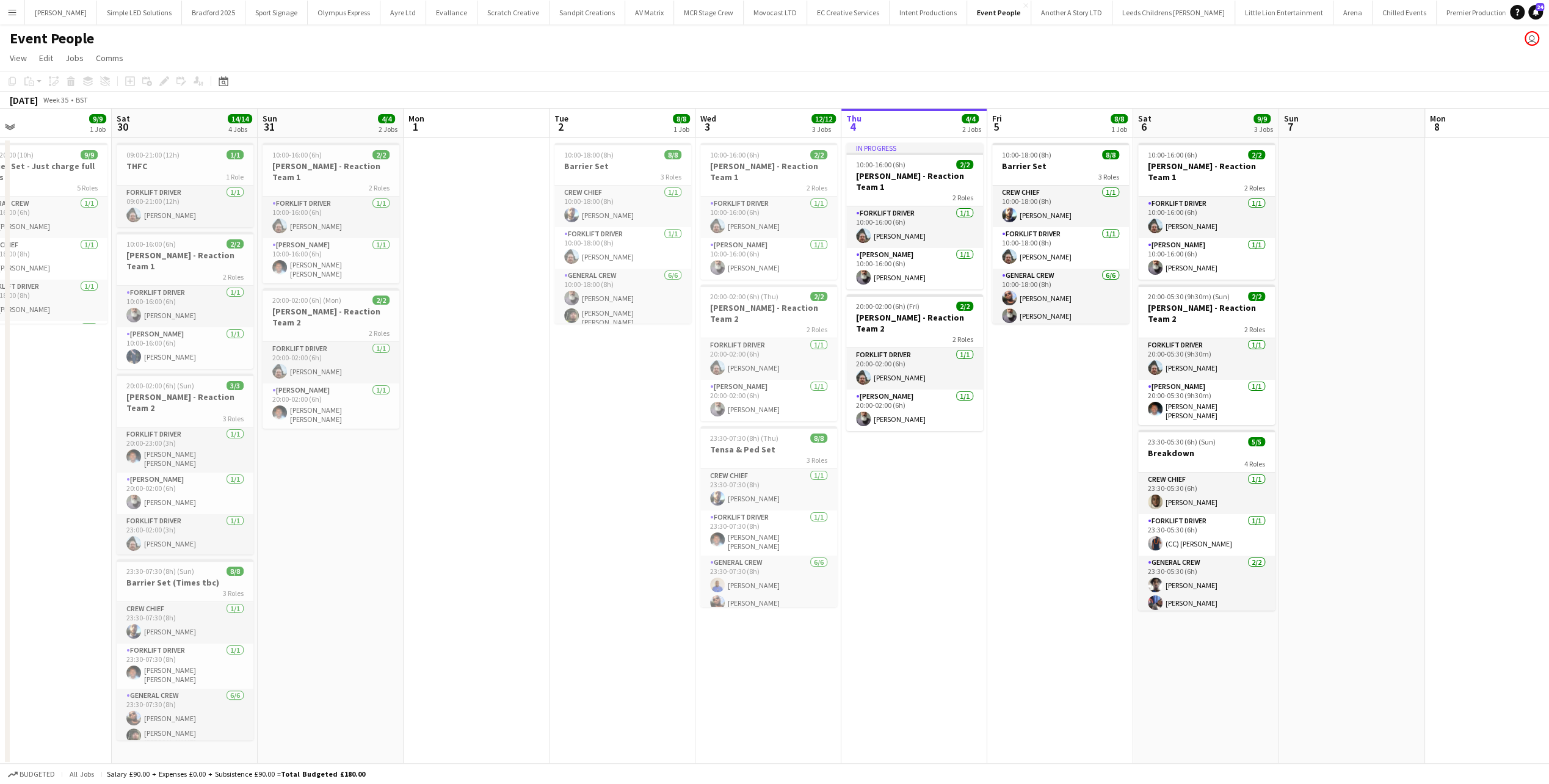
drag, startPoint x: 720, startPoint y: 334, endPoint x: 826, endPoint y: 336, distance: 106.0
click at [805, 336] on app-calendar-viewport "Wed 27 4/4 2 Jobs Thu 28 Fri 29 9/9 1 Job Sat 30 14/14 4 Jobs Sun 31 4/4 2 Jobs…" at bounding box center [774, 437] width 1549 height 656
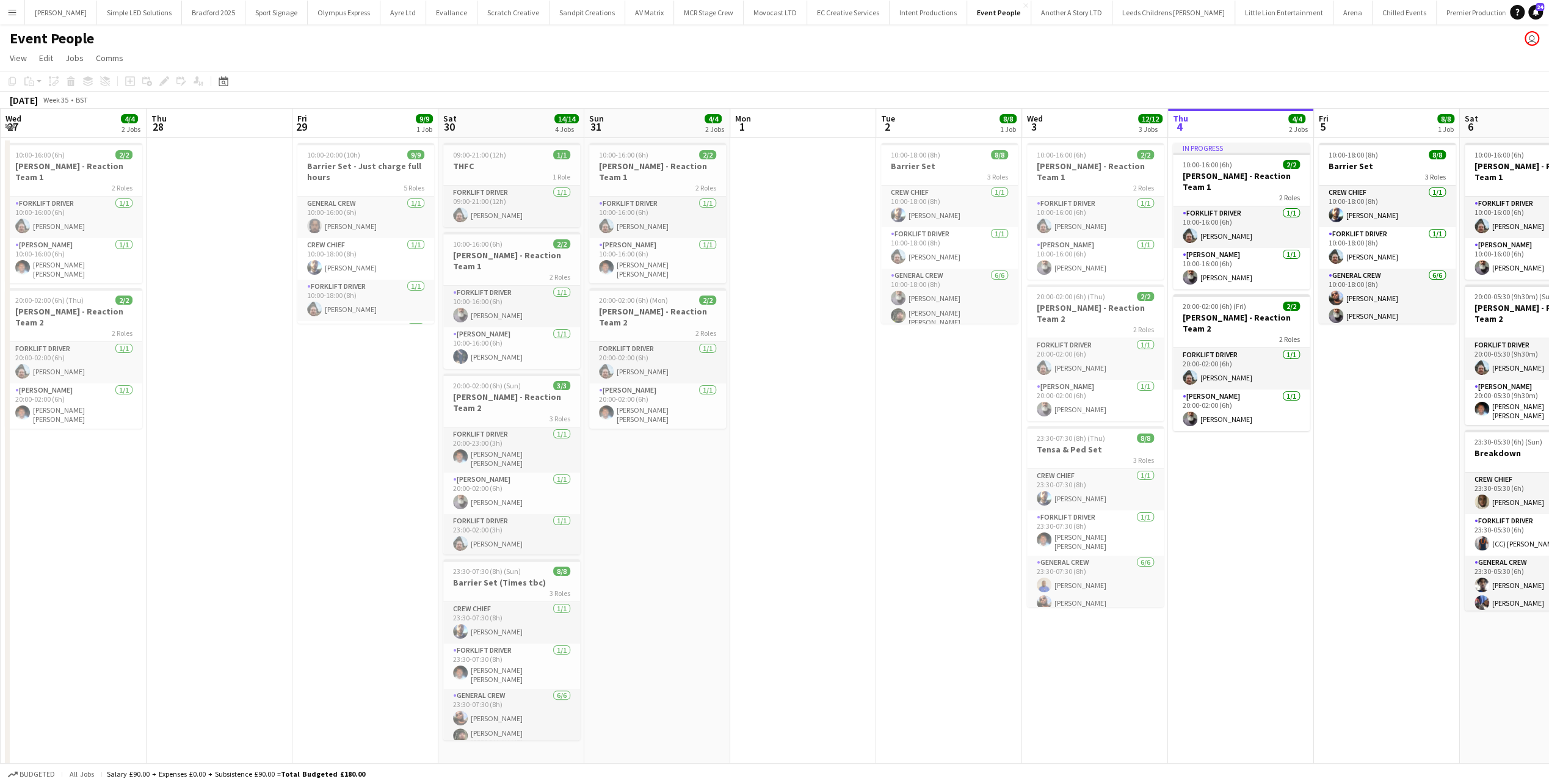
scroll to position [0, 291]
drag, startPoint x: 685, startPoint y: 340, endPoint x: 835, endPoint y: 332, distance: 150.2
click at [835, 332] on app-calendar-viewport "Mon 25 18/18 4 Jobs Tue 26 15/15 4 Jobs Wed 27 4/4 2 Jobs Thu 28 Fri 29 9/9 1 J…" at bounding box center [774, 463] width 1549 height 709
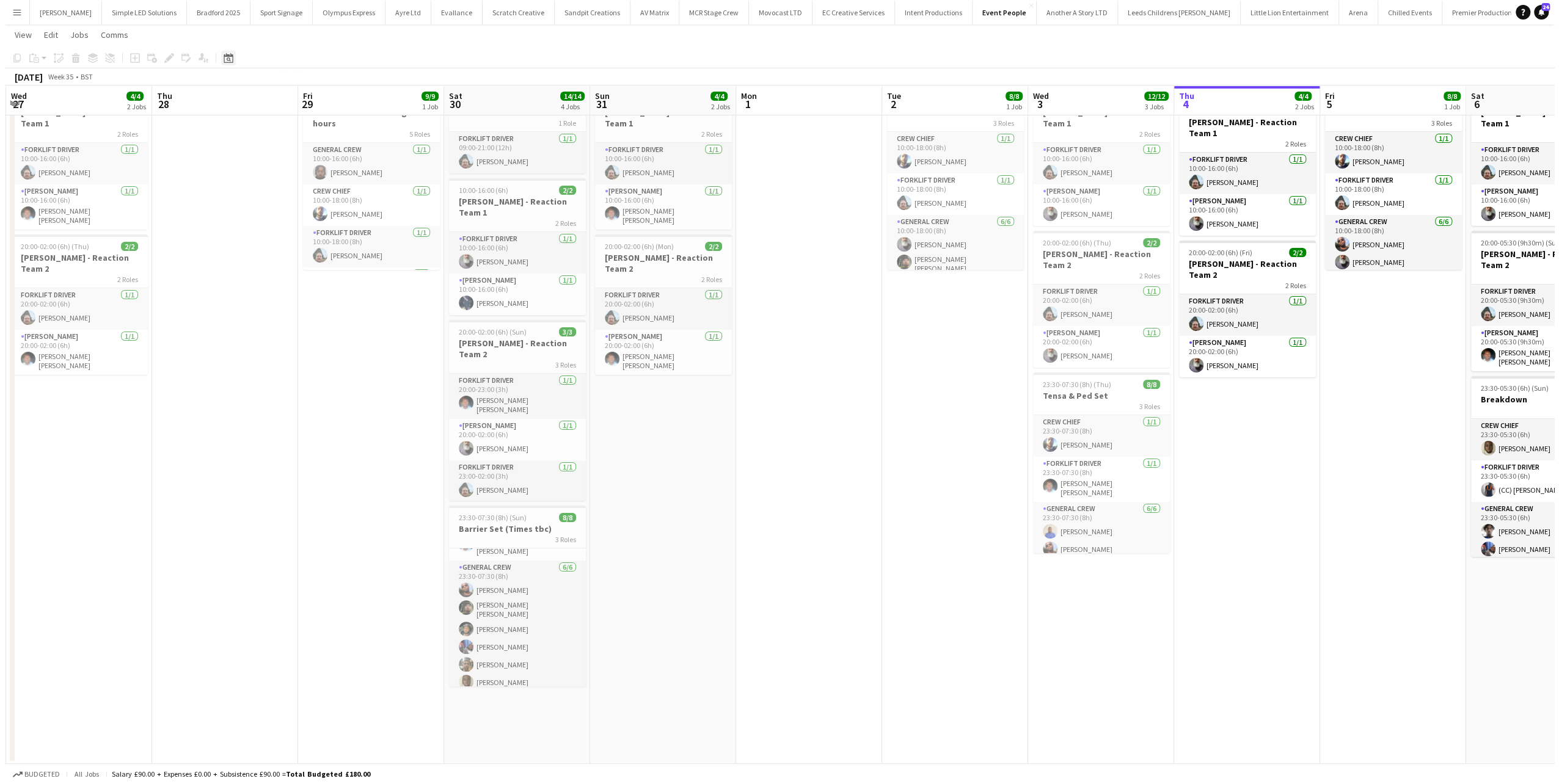
scroll to position [0, 0]
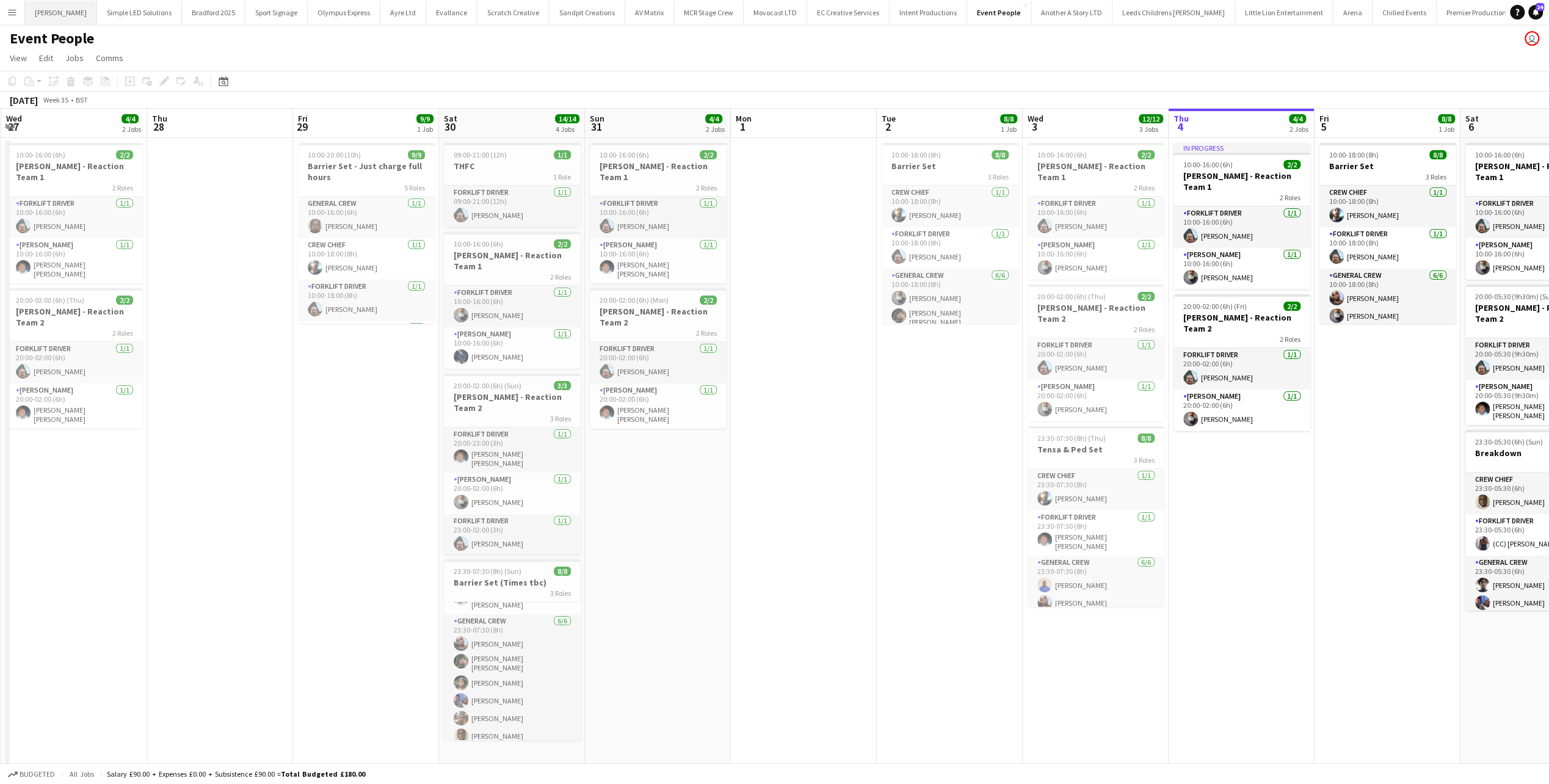
click at [68, 10] on button "[PERSON_NAME] Close" at bounding box center [61, 12] width 72 height 24
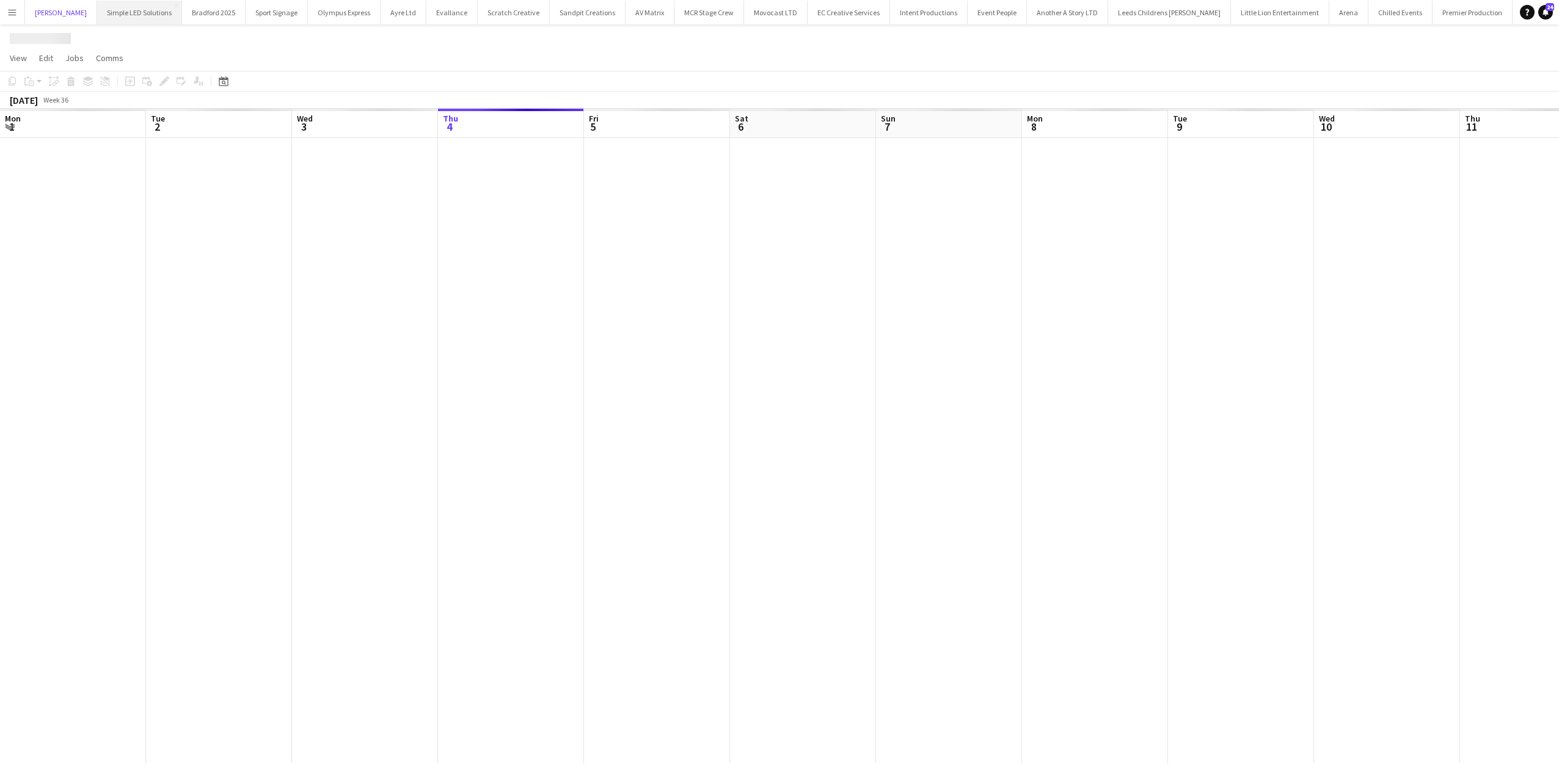
scroll to position [0, 292]
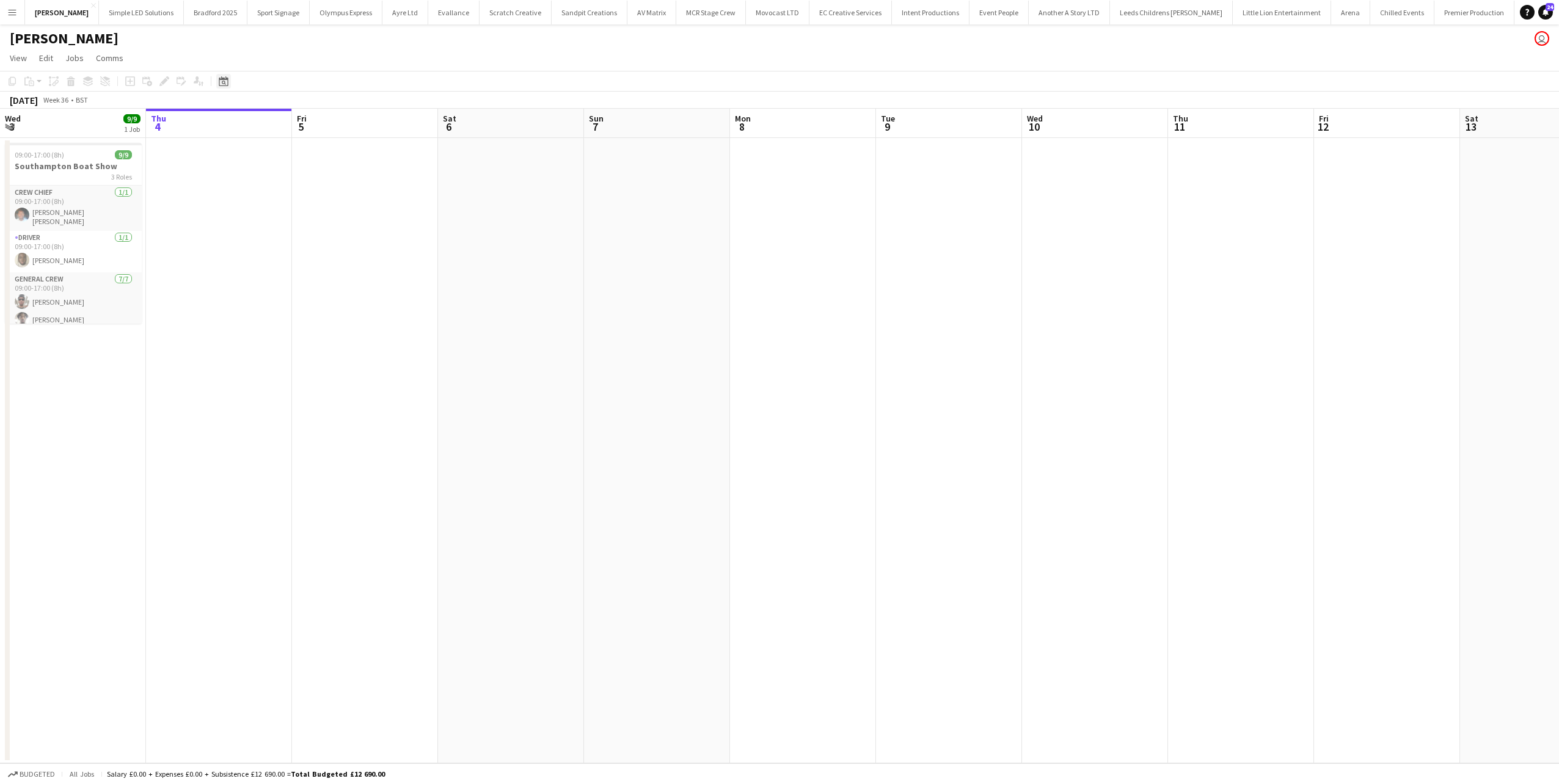
click at [223, 77] on icon "Date picker" at bounding box center [223, 81] width 10 height 10
click at [295, 120] on span "Previous month" at bounding box center [298, 124] width 25 height 25
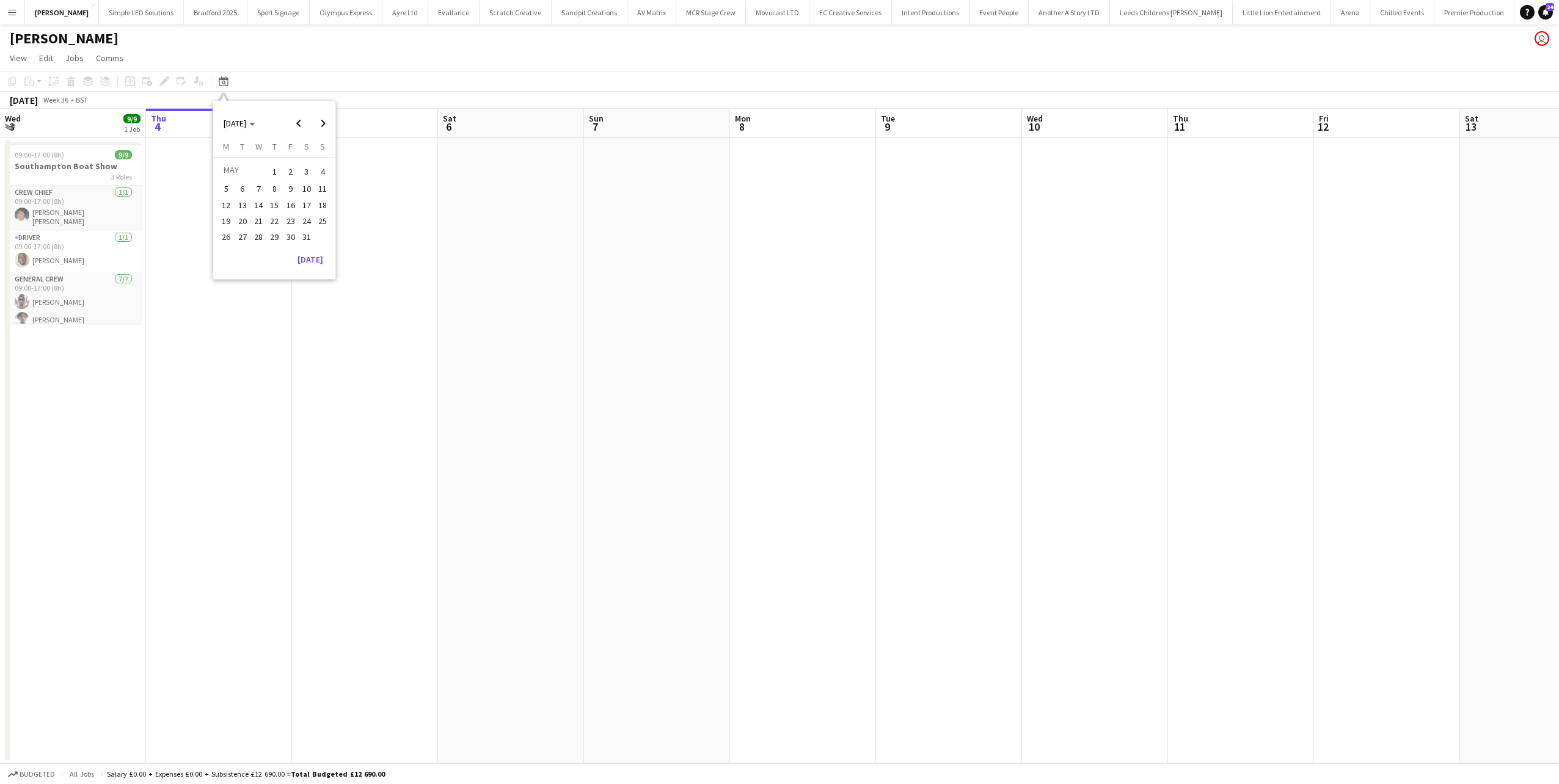
click at [328, 220] on span "25" at bounding box center [322, 221] width 15 height 15
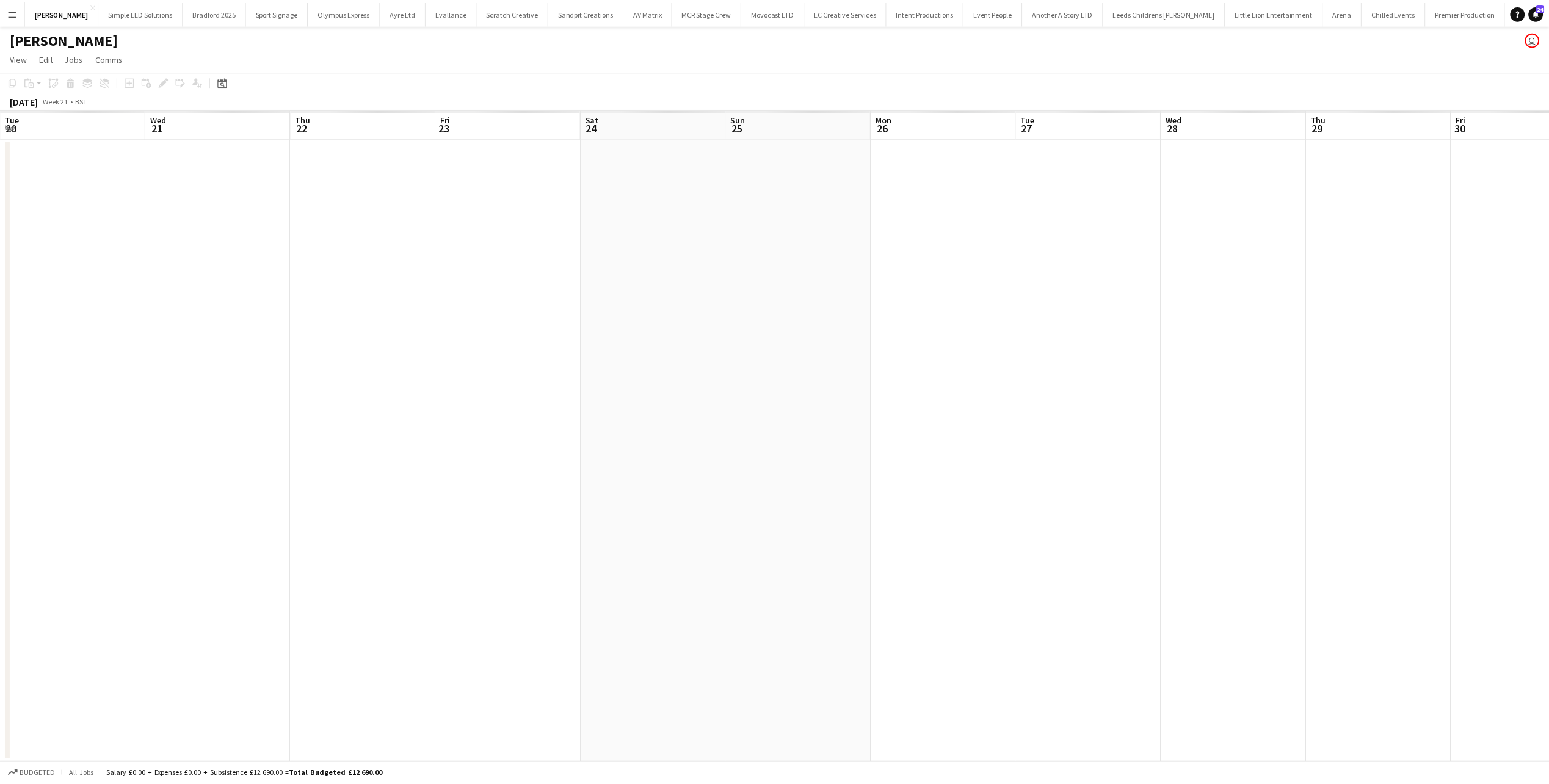
scroll to position [0, 420]
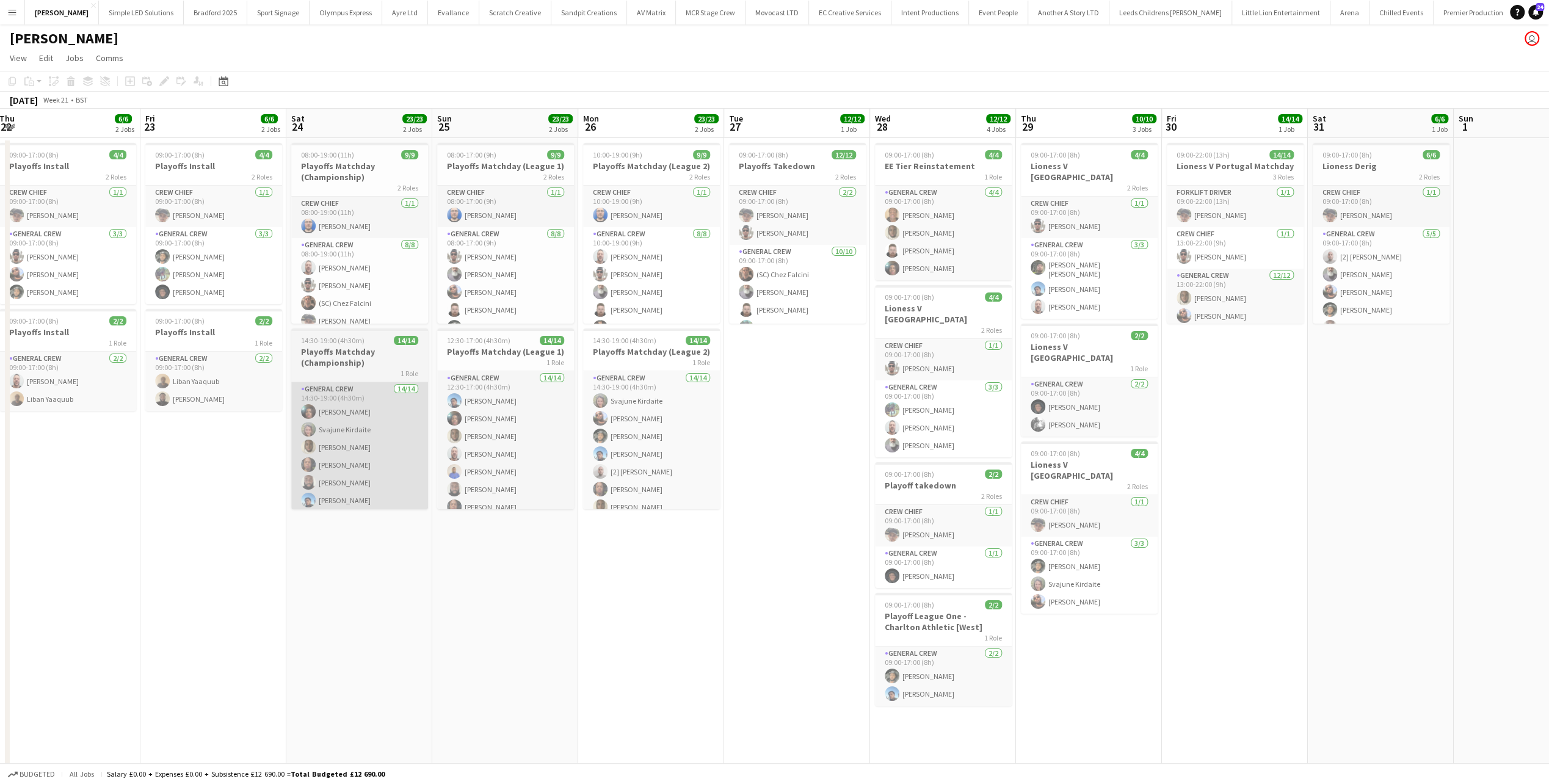
drag, startPoint x: 452, startPoint y: 468, endPoint x: 380, endPoint y: 428, distance: 82.4
click at [342, 467] on app-calendar-viewport "Mon 19 20/20 5 Jobs Tue 20 6/6 2 Jobs Wed 21 4/4 1 Job Thu 22 6/6 2 Jobs Fri 23…" at bounding box center [774, 517] width 1549 height 819
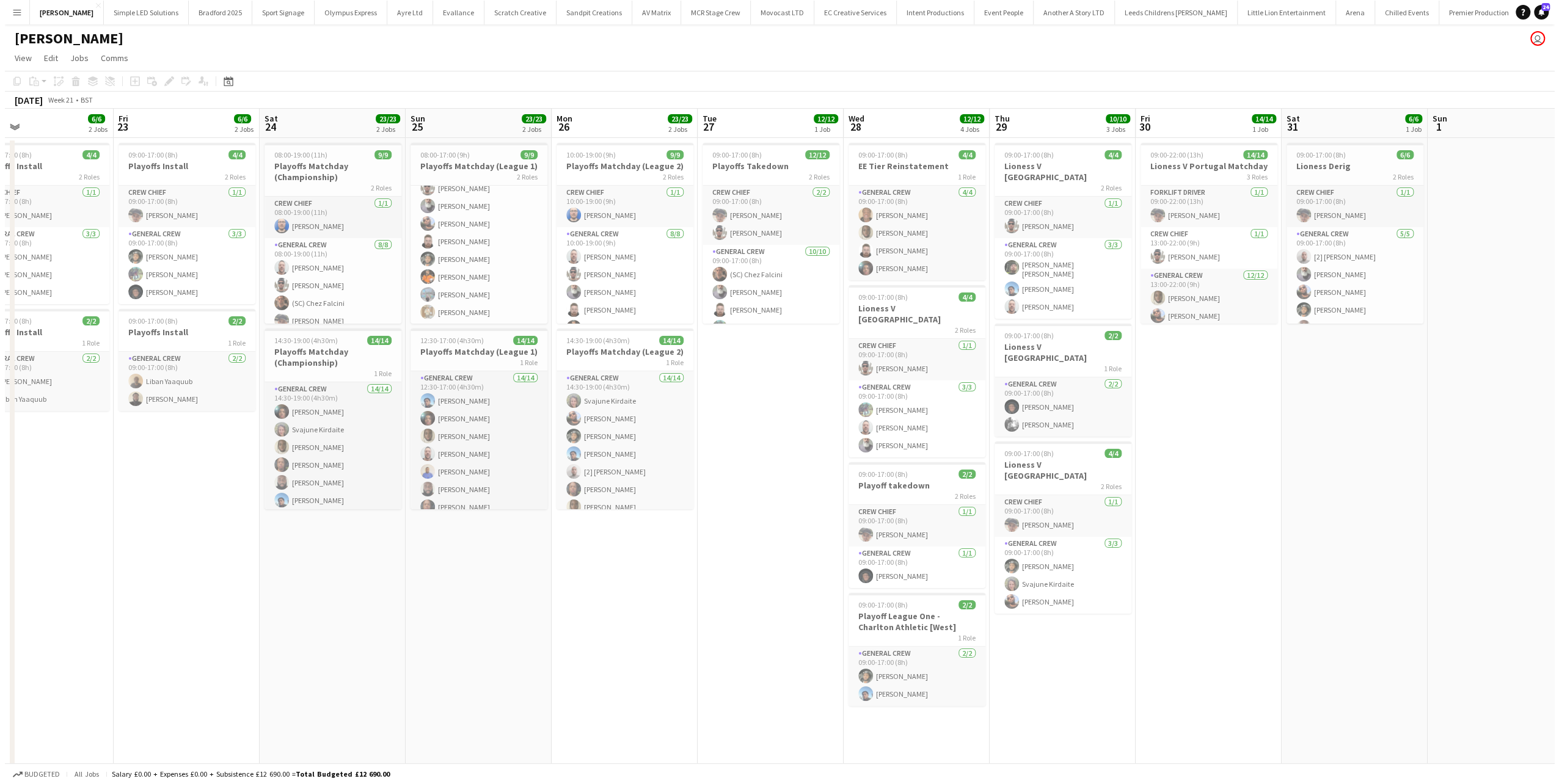
scroll to position [0, 0]
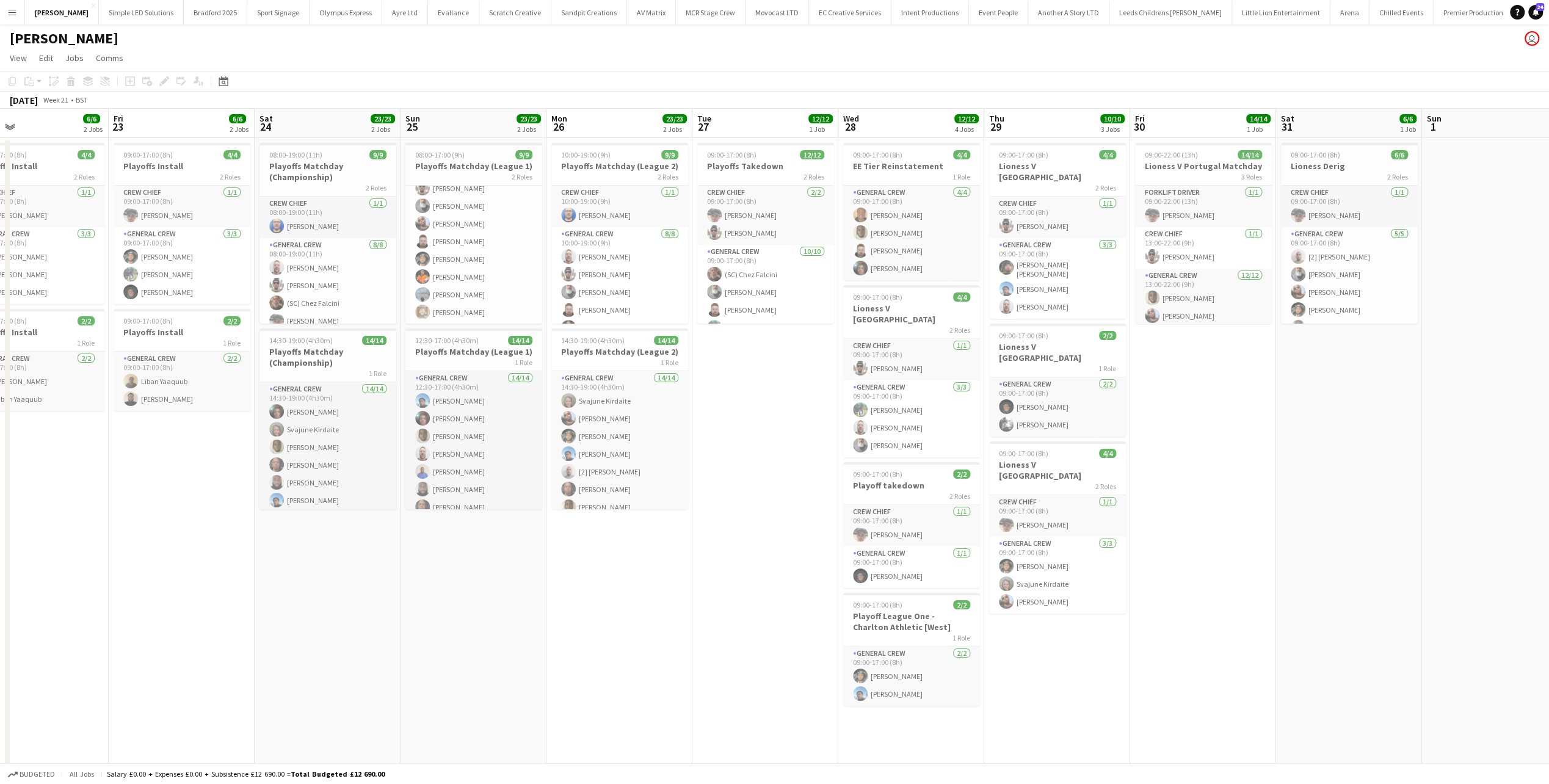
drag, startPoint x: 4, startPoint y: 12, endPoint x: 12, endPoint y: 14, distance: 8.2
click at [5, 12] on button "Menu" at bounding box center [12, 12] width 25 height 25
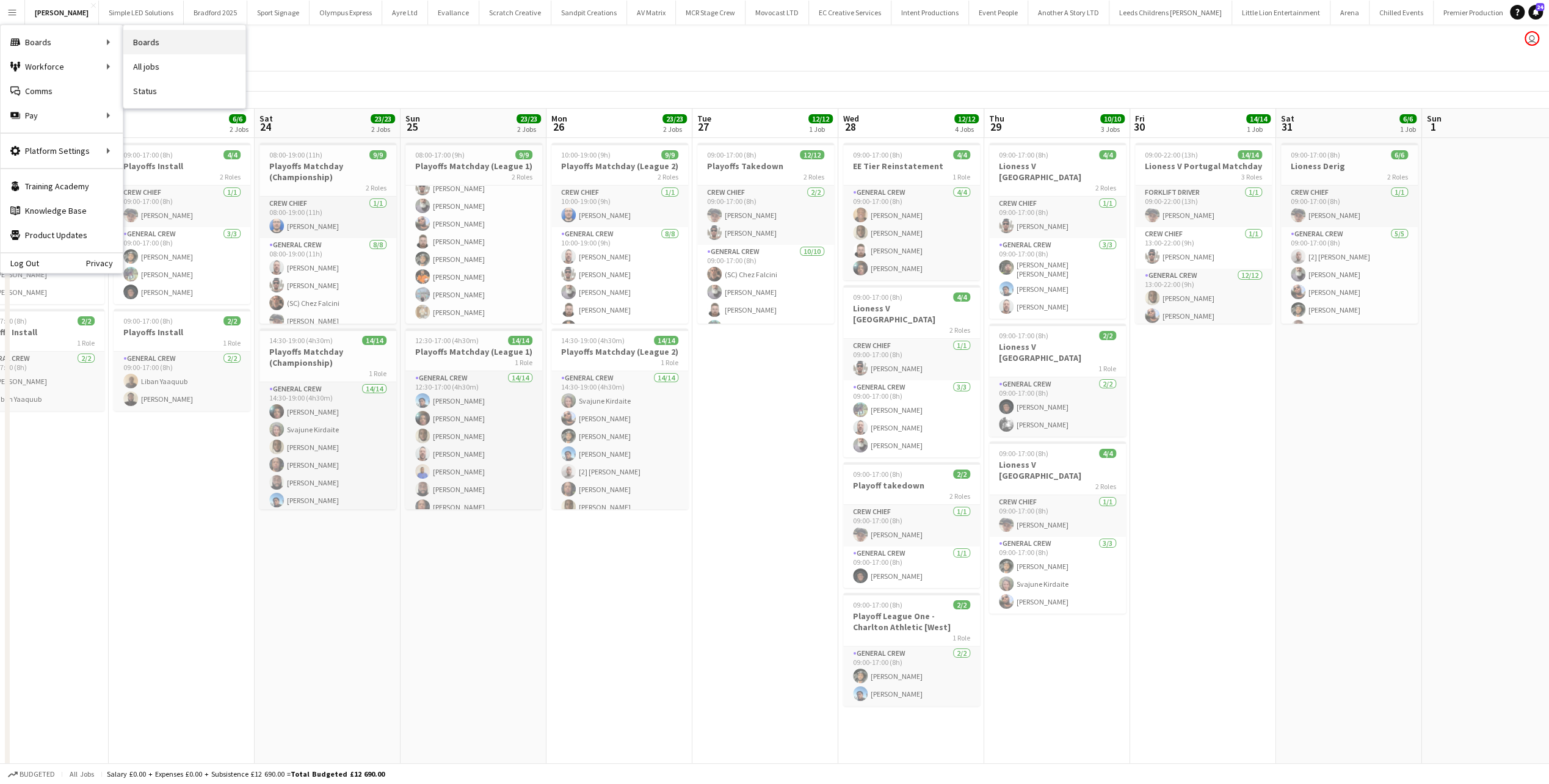
click at [168, 48] on link "Boards" at bounding box center [184, 42] width 122 height 25
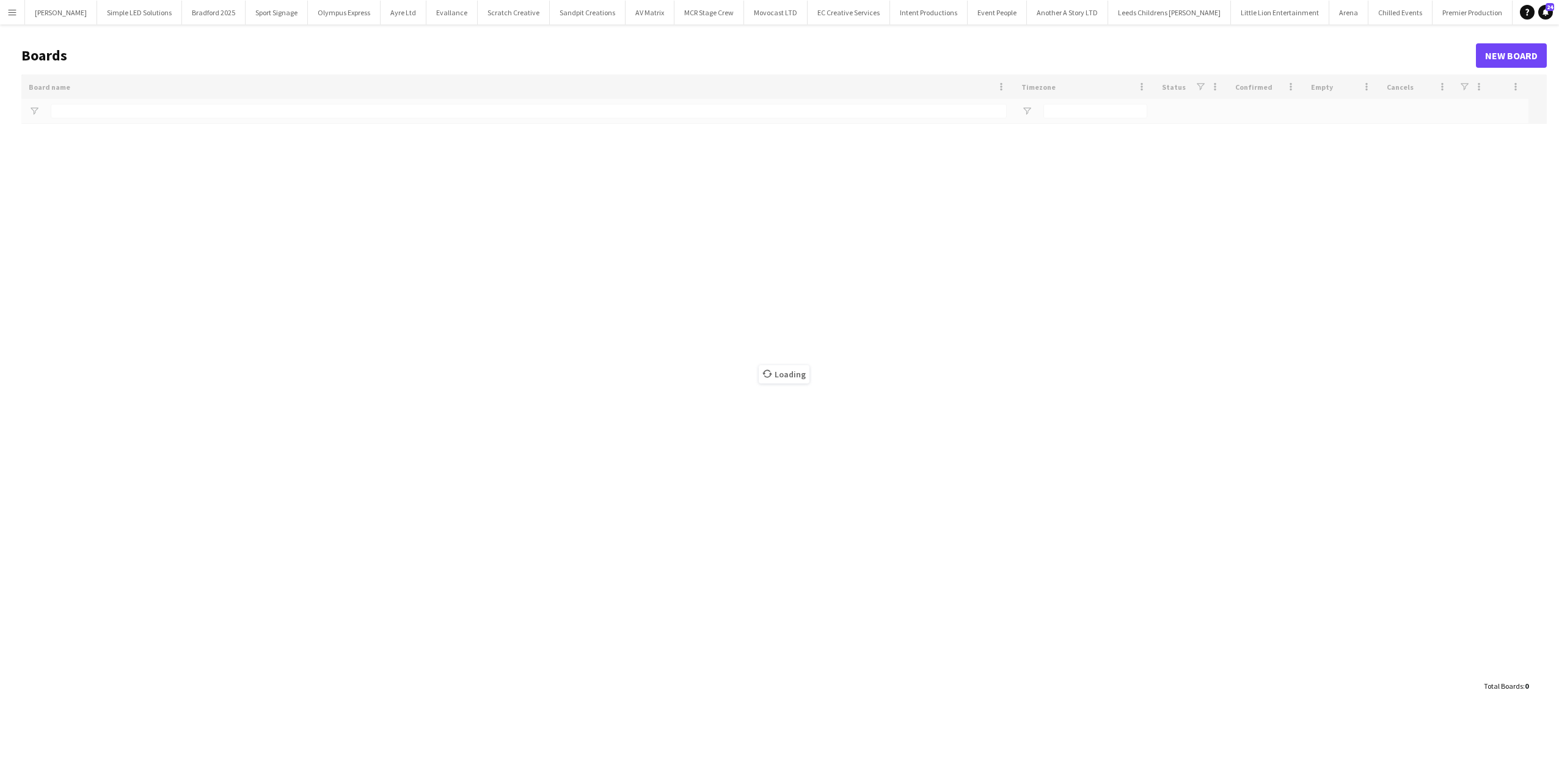
type input "*********"
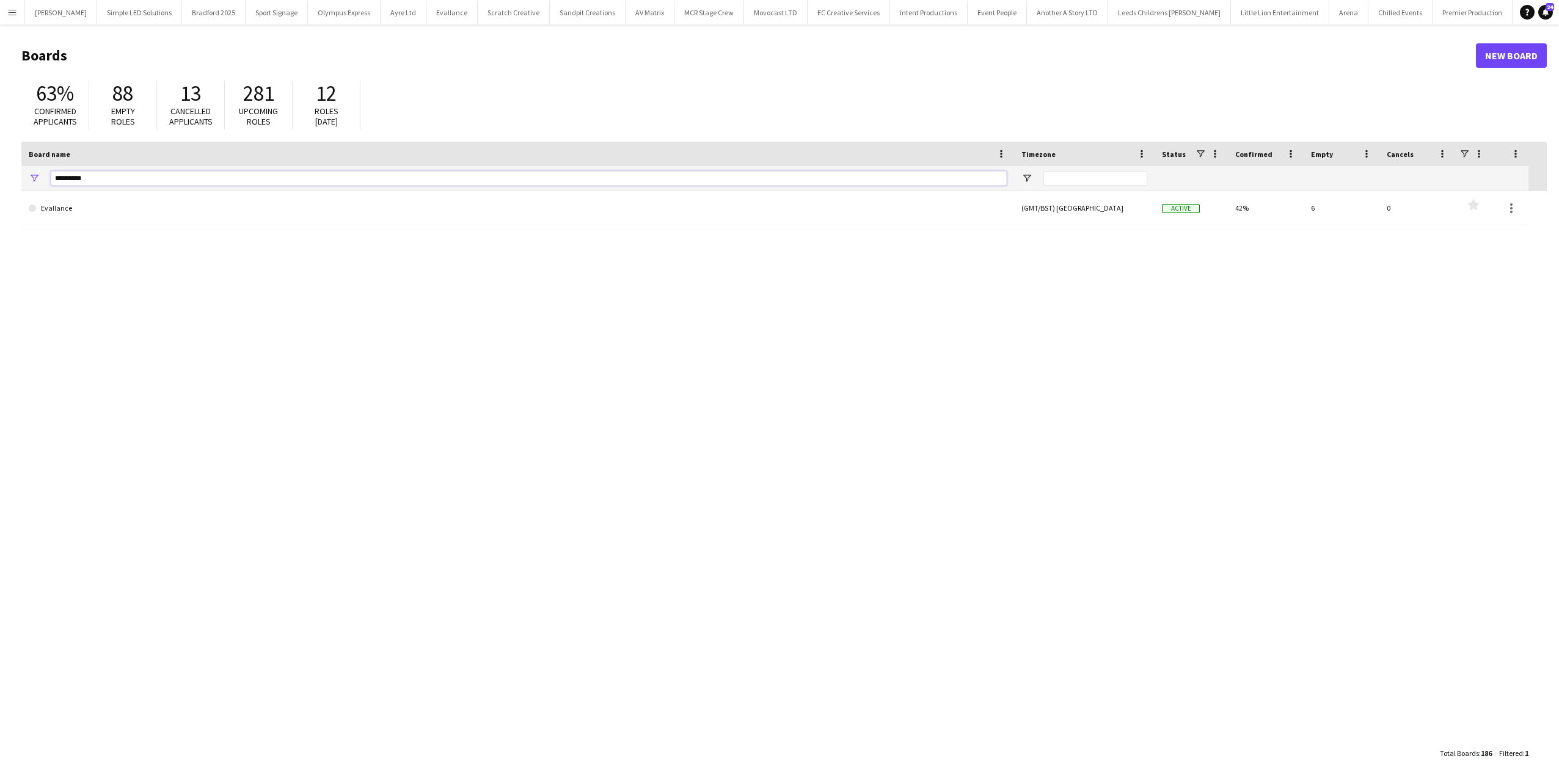
drag, startPoint x: 90, startPoint y: 184, endPoint x: 5, endPoint y: 185, distance: 85.0
click at [8, 185] on main "Boards New Board 63% Confirmed applicants 88 Empty roles 13 Cancelled applicant…" at bounding box center [779, 404] width 1559 height 759
click at [16, 3] on button "Menu" at bounding box center [12, 12] width 25 height 25
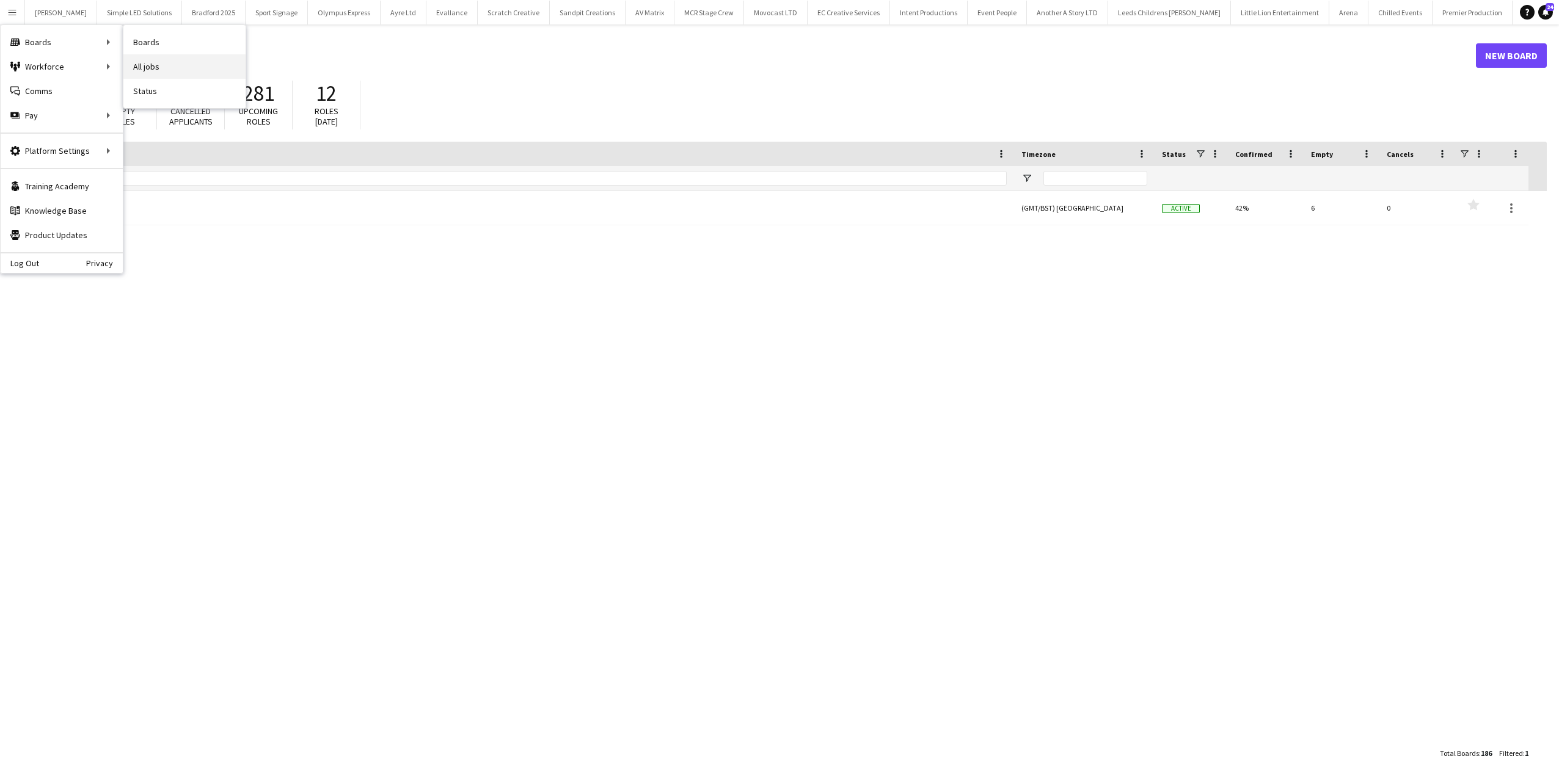
click at [147, 58] on link "All jobs" at bounding box center [184, 67] width 122 height 25
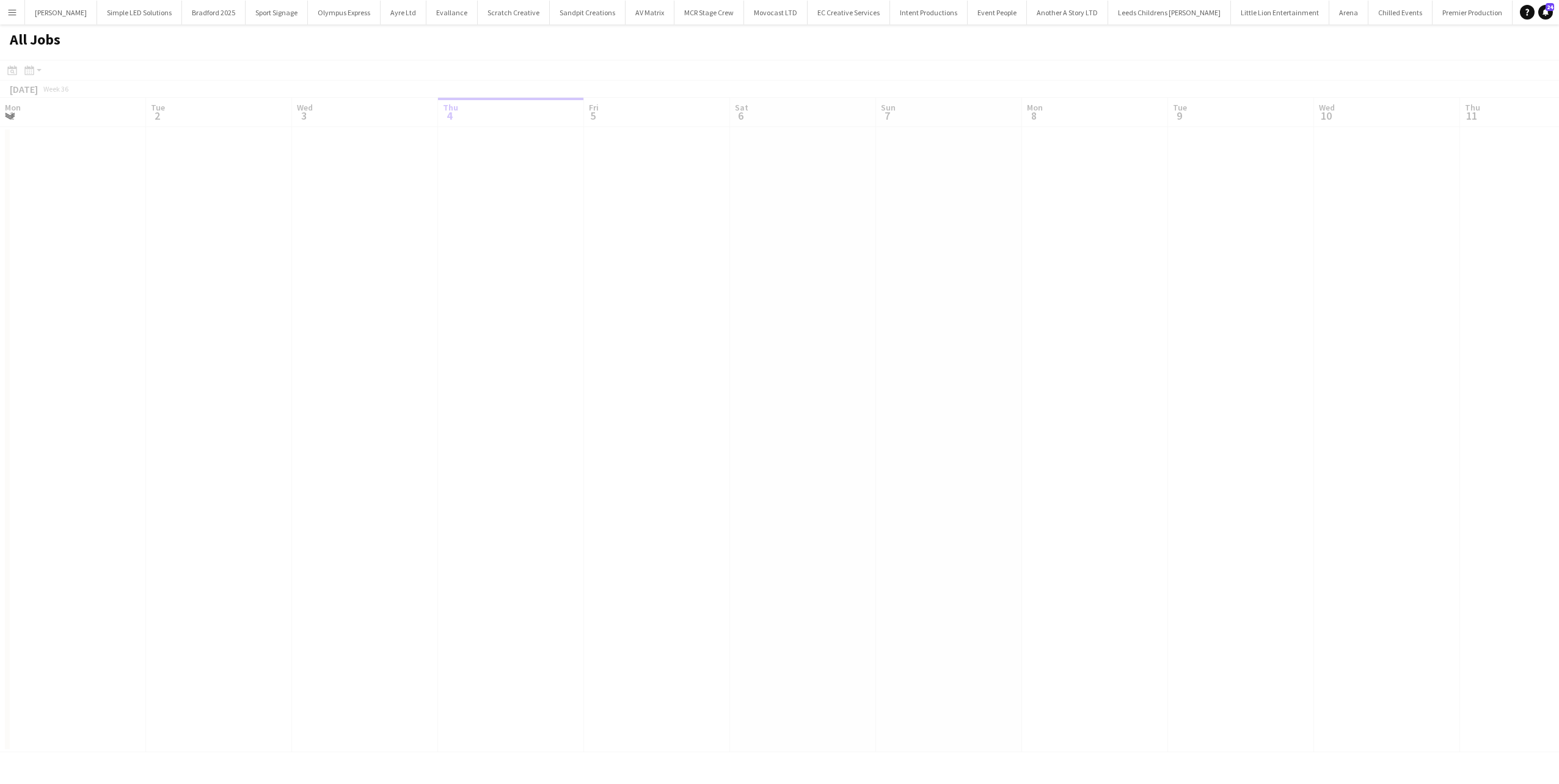
scroll to position [0, 292]
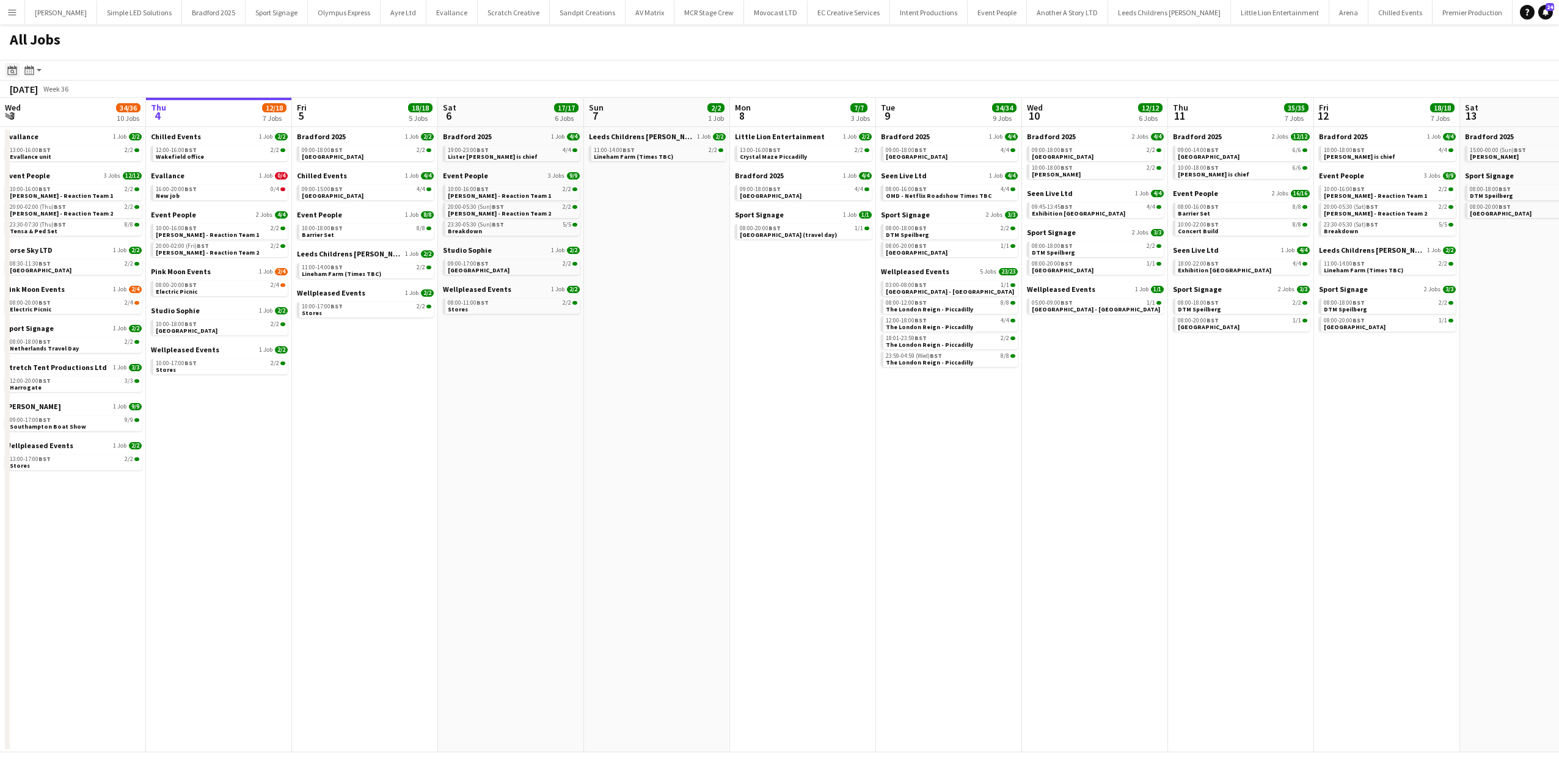
click at [15, 72] on icon "Date picker" at bounding box center [12, 70] width 10 height 10
click at [88, 109] on span "Previous month" at bounding box center [88, 112] width 25 height 25
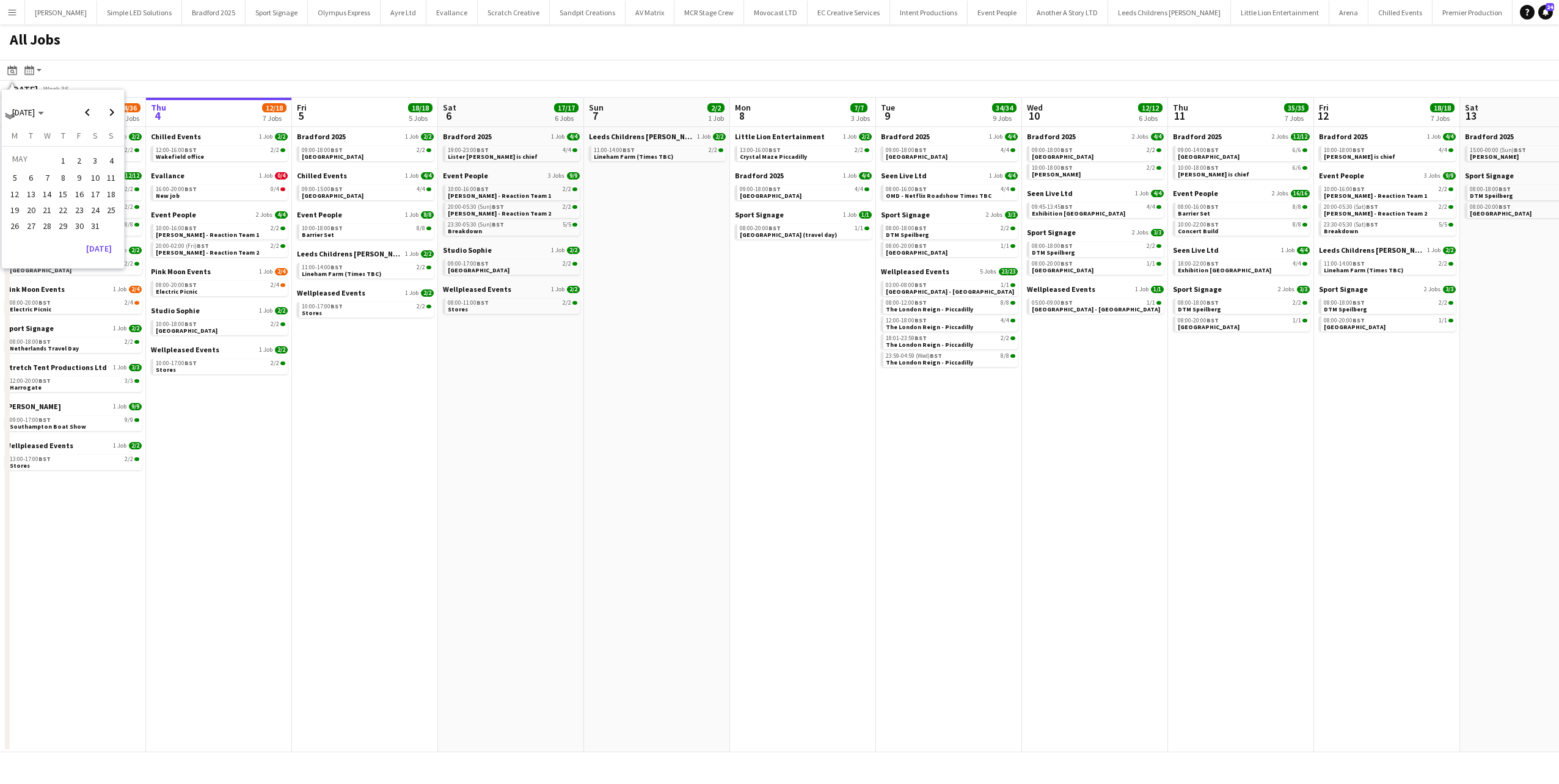
click at [112, 206] on span "25" at bounding box center [111, 210] width 15 height 15
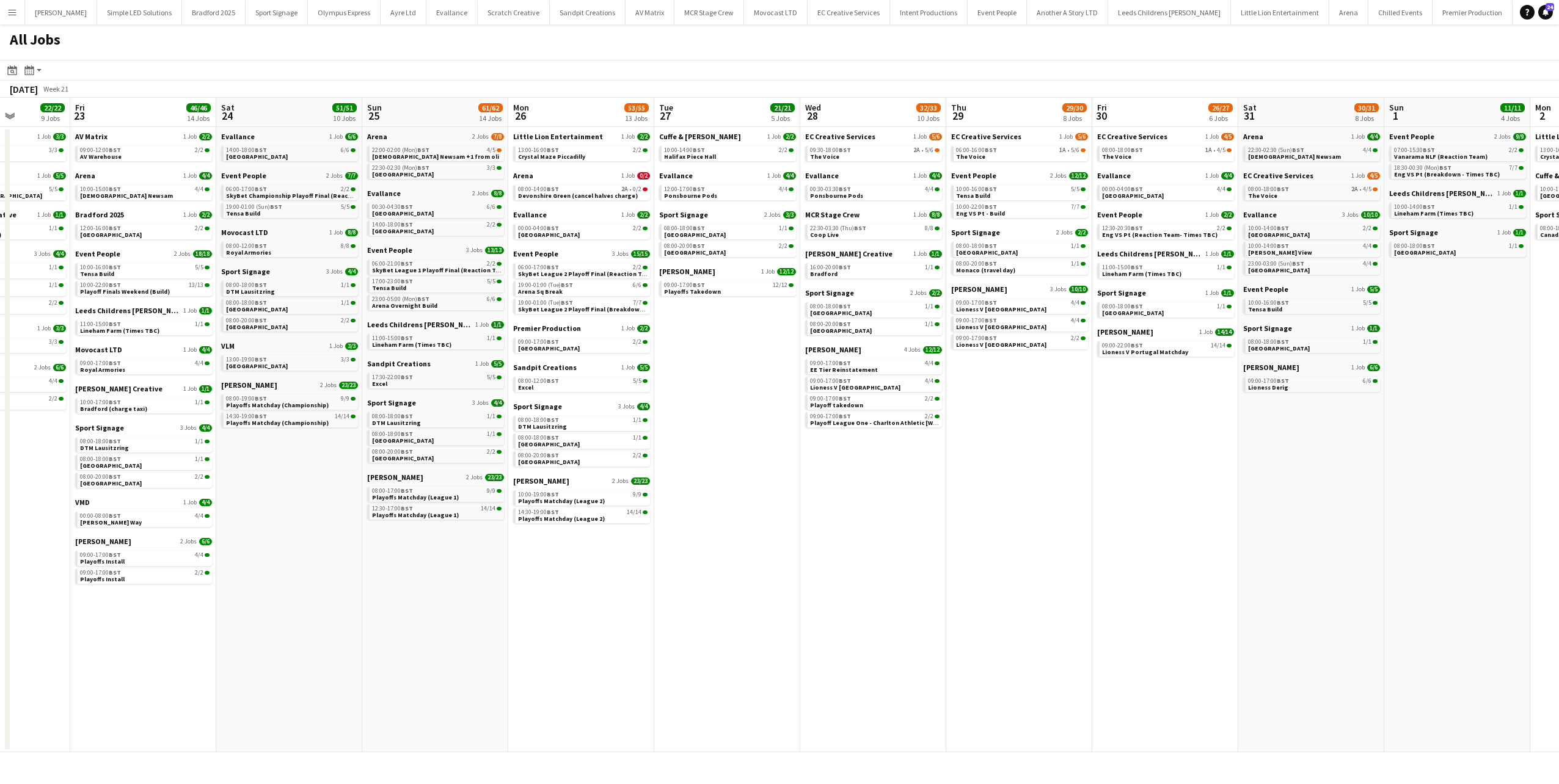
drag, startPoint x: 520, startPoint y: 244, endPoint x: 337, endPoint y: 257, distance: 183.5
click at [335, 264] on app-calendar-viewport "Mon 19 41/41 12 Jobs Tue 20 38/44 11 Jobs Wed 21 14/14 6 Jobs Thu 22 22/22 9 Jo…" at bounding box center [779, 424] width 1559 height 654
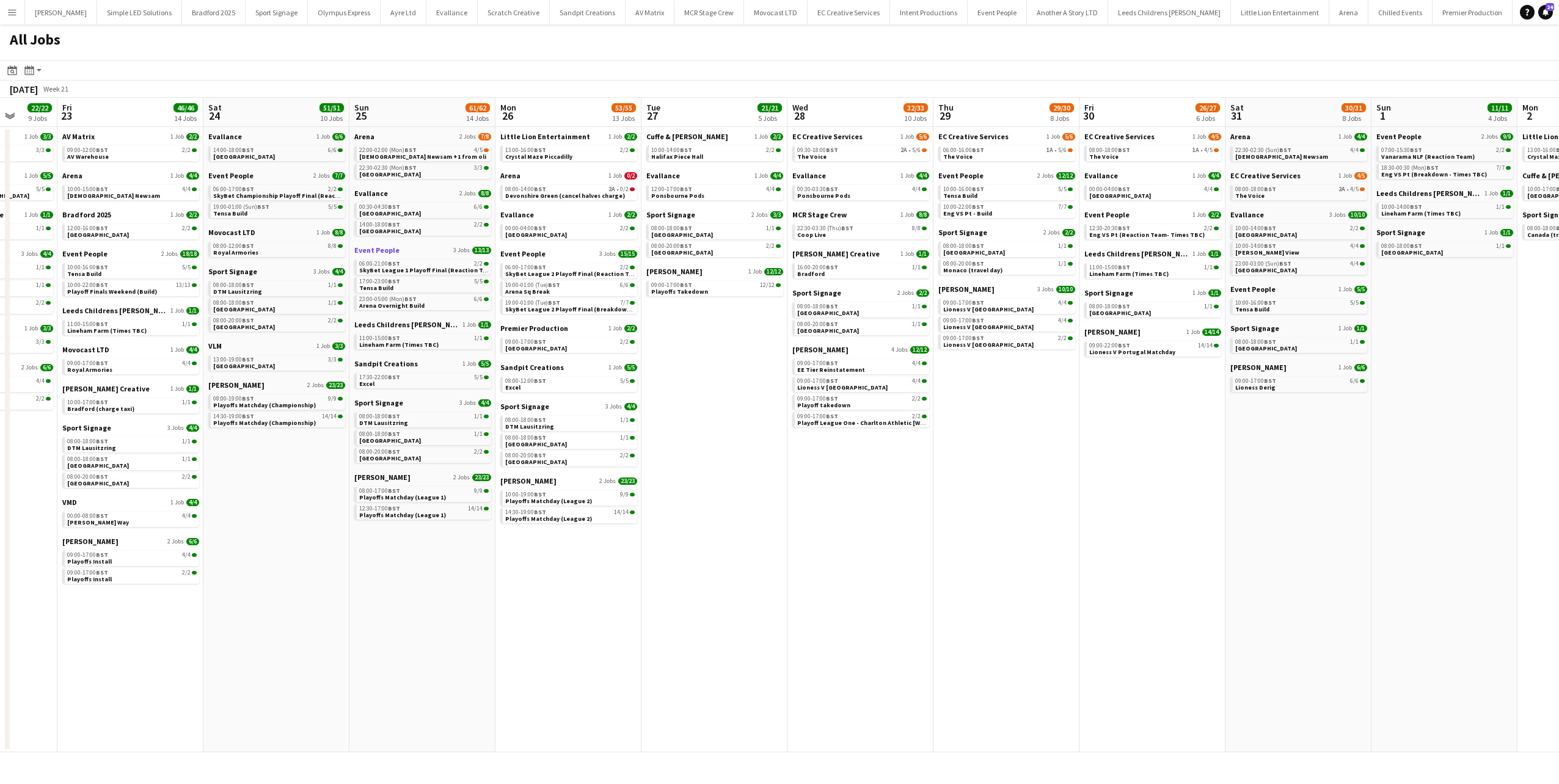
click at [388, 249] on span "Event People" at bounding box center [377, 250] width 45 height 9
click at [397, 304] on span "Arena Overnight Build" at bounding box center [391, 305] width 65 height 8
click at [6, 11] on button "Menu" at bounding box center [12, 12] width 25 height 25
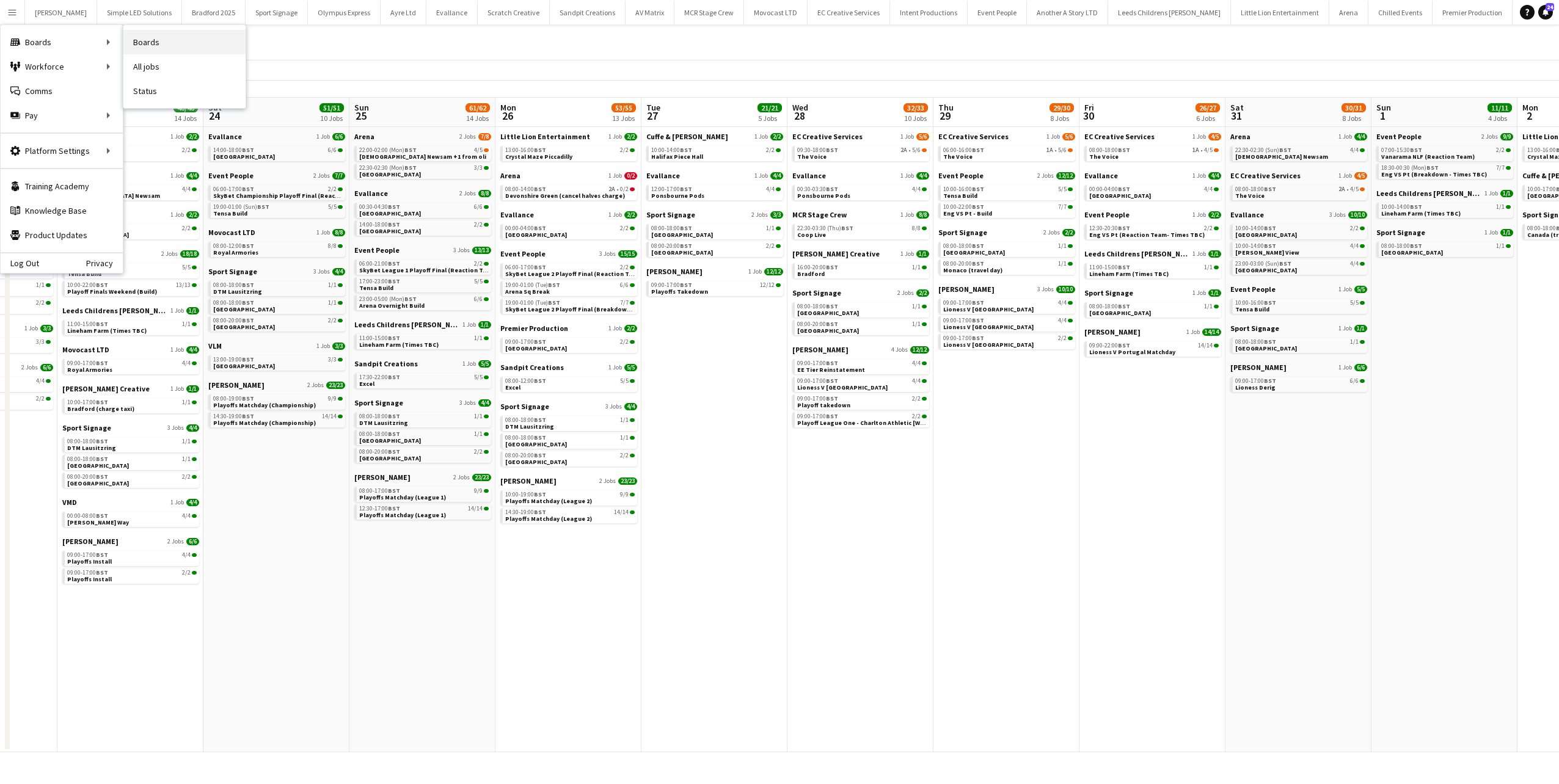
click at [183, 51] on link "Boards" at bounding box center [184, 42] width 122 height 25
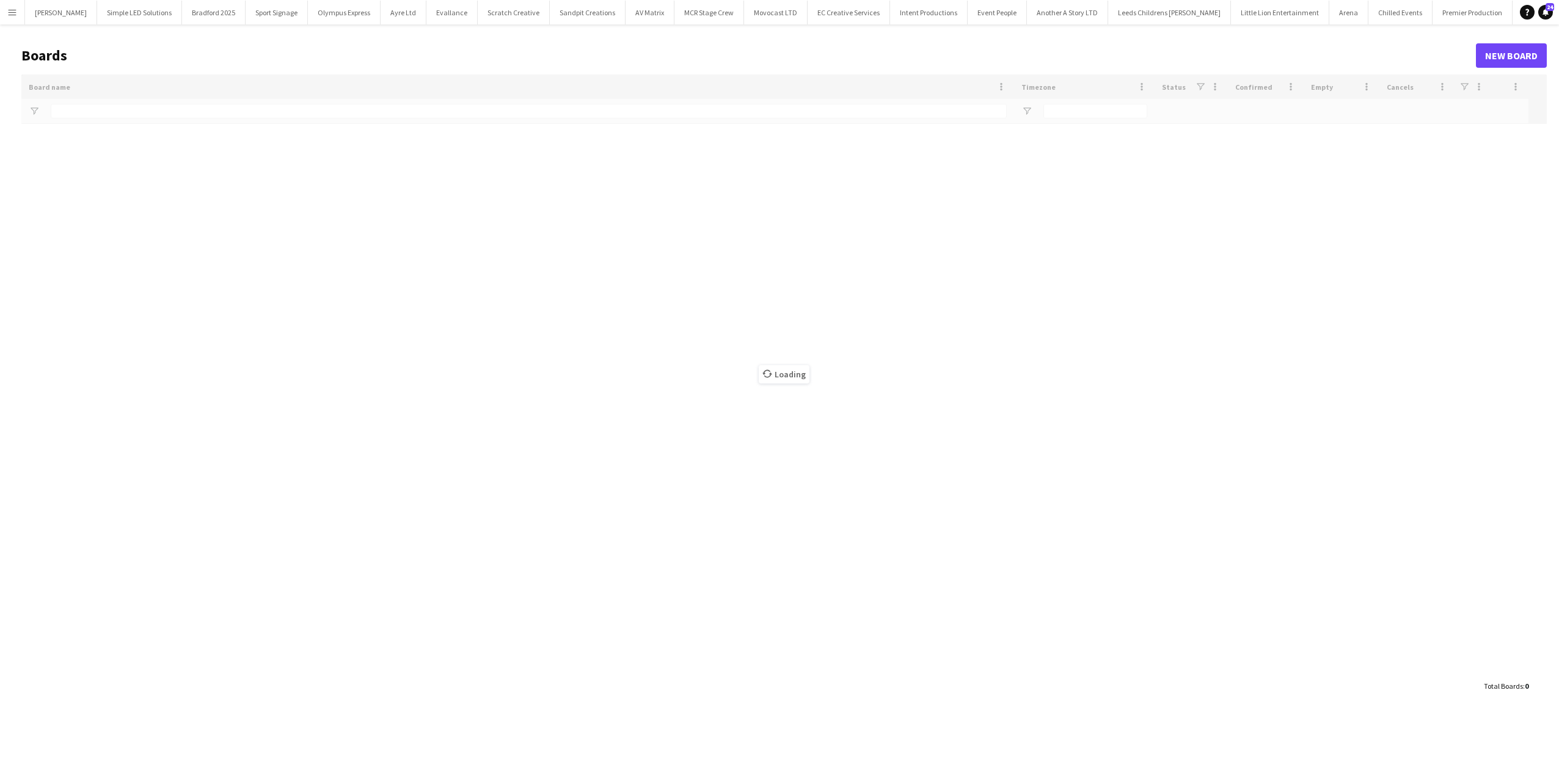
type input "*********"
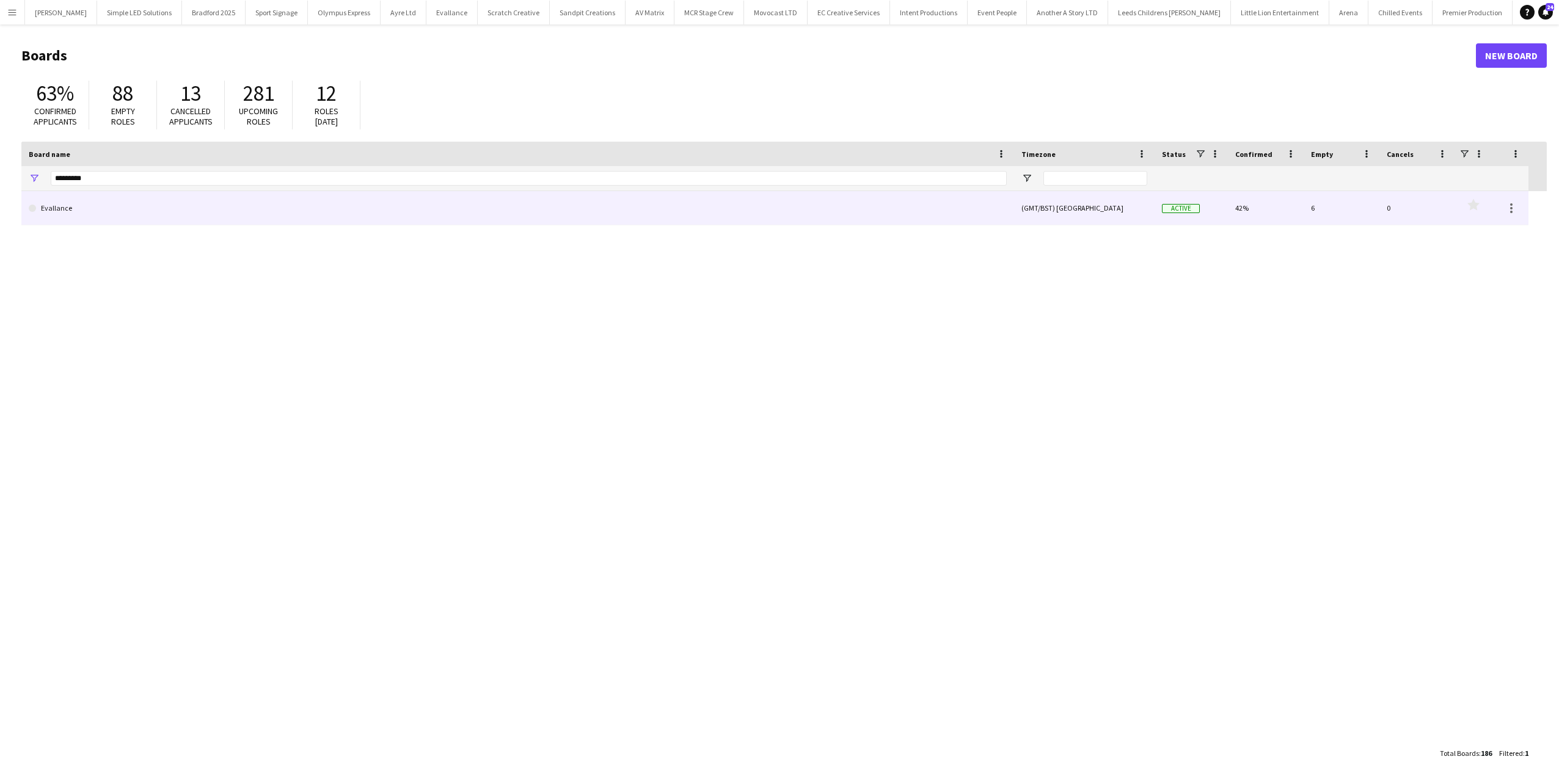
click at [97, 199] on link "Evallance" at bounding box center [518, 208] width 978 height 34
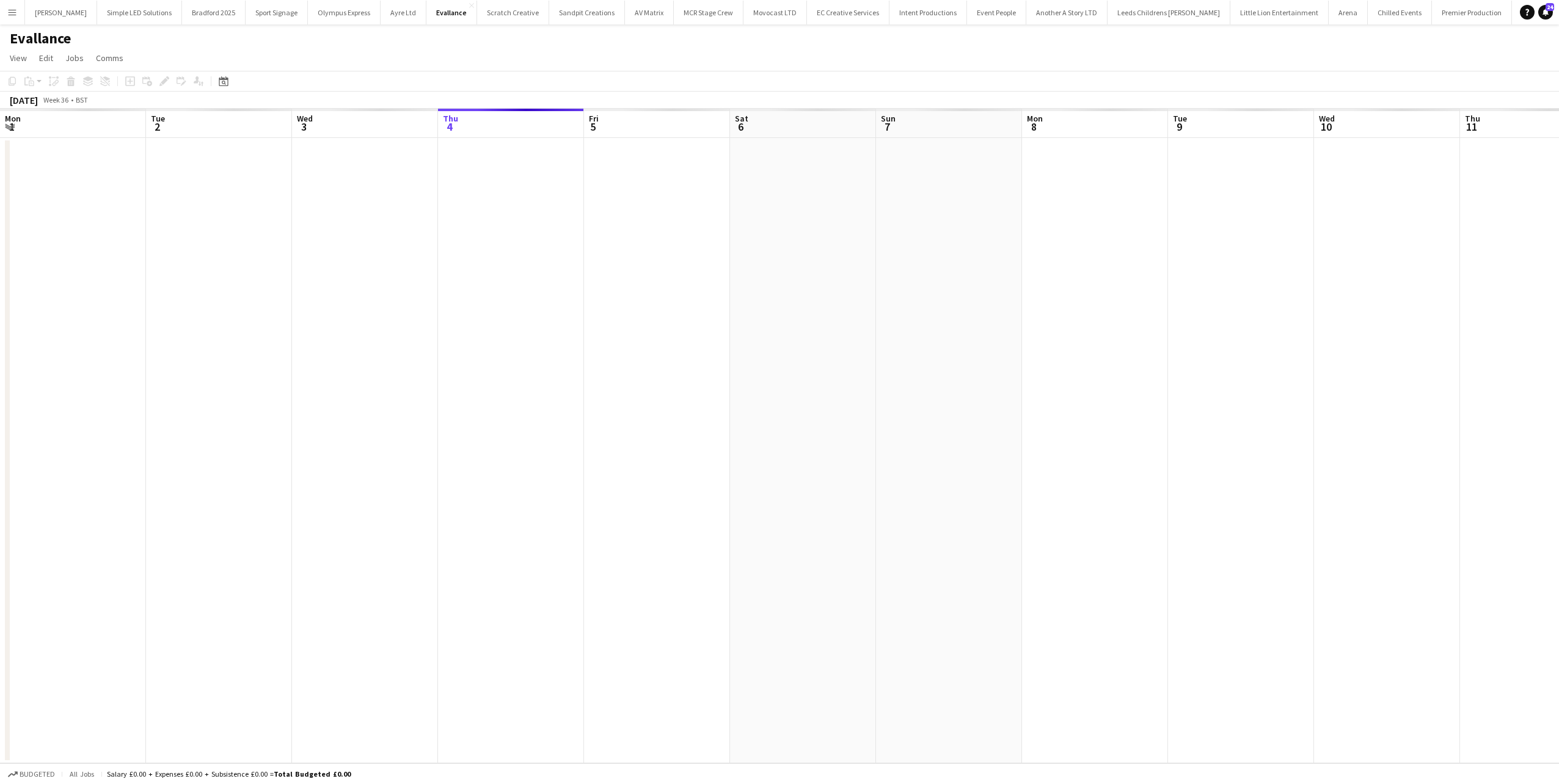
scroll to position [0, 292]
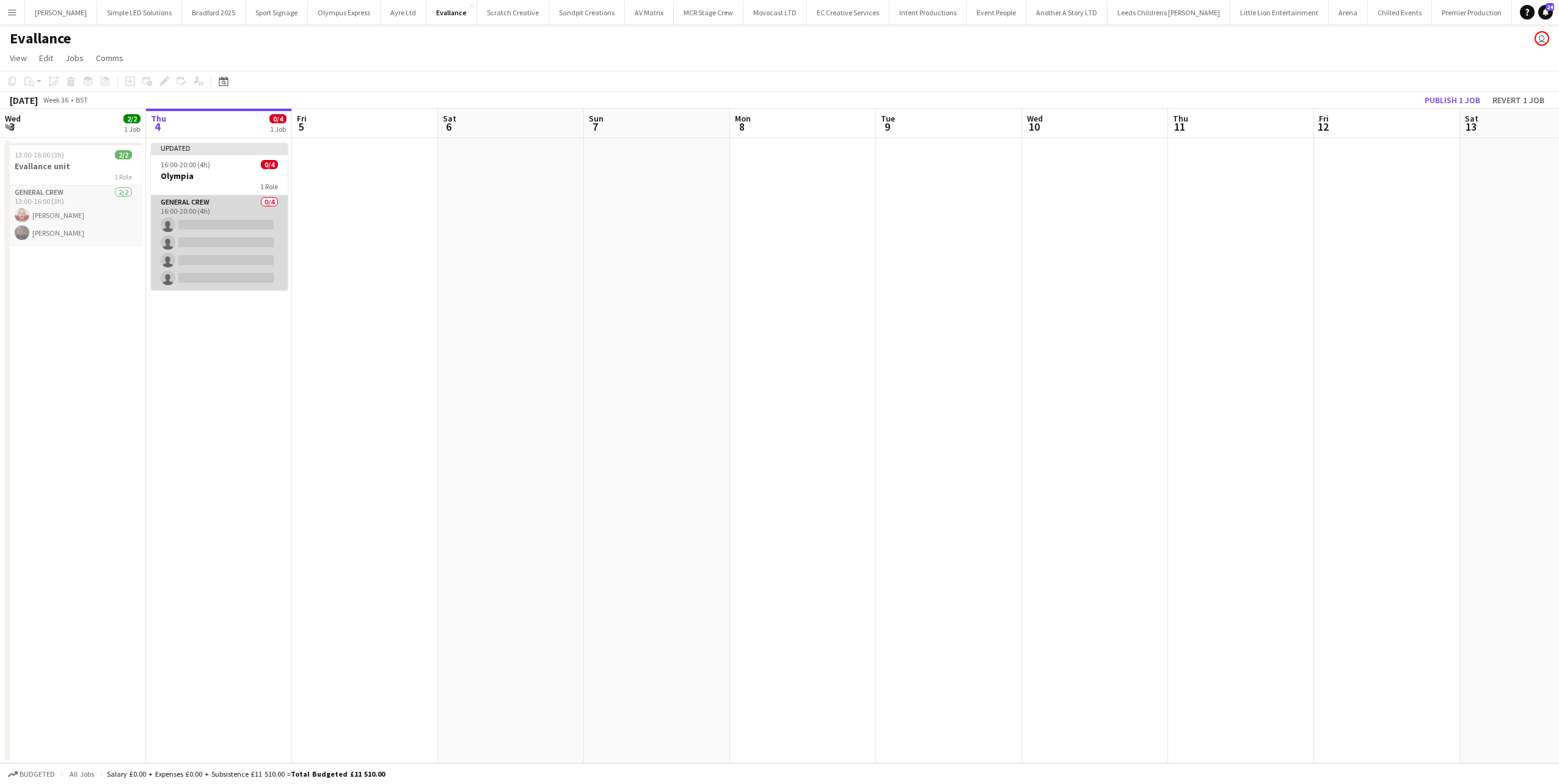
click at [209, 216] on app-card-role "General Crew 0/4 16:00-20:00 (4h) single-neutral-actions single-neutral-actions…" at bounding box center [219, 242] width 137 height 95
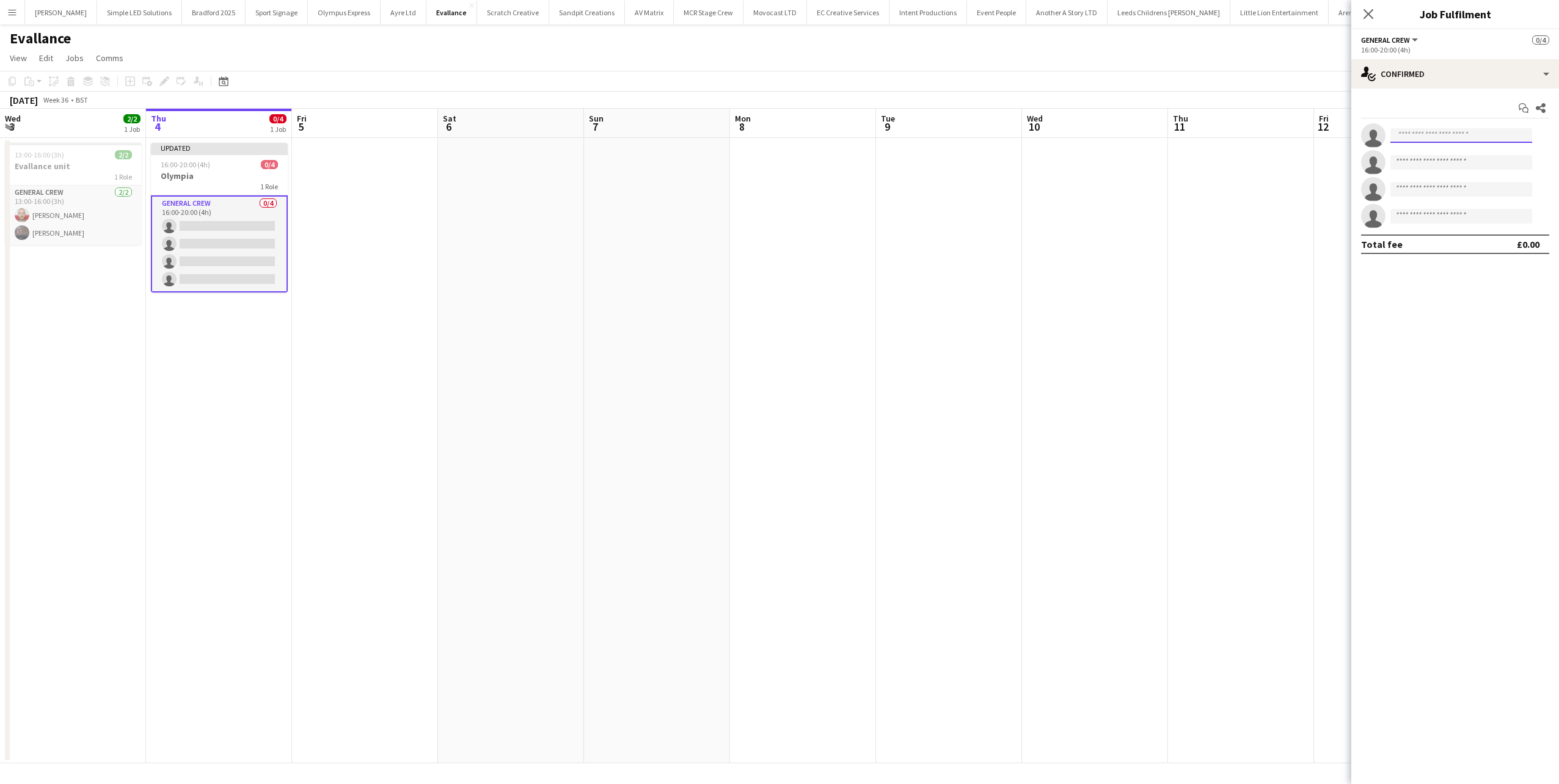
drag, startPoint x: 1484, startPoint y: 129, endPoint x: 1477, endPoint y: 144, distance: 16.6
click at [1483, 132] on input at bounding box center [1461, 135] width 142 height 15
type input "******"
click at [1456, 165] on span "thomasjf04@gmail.com" at bounding box center [1461, 163] width 122 height 10
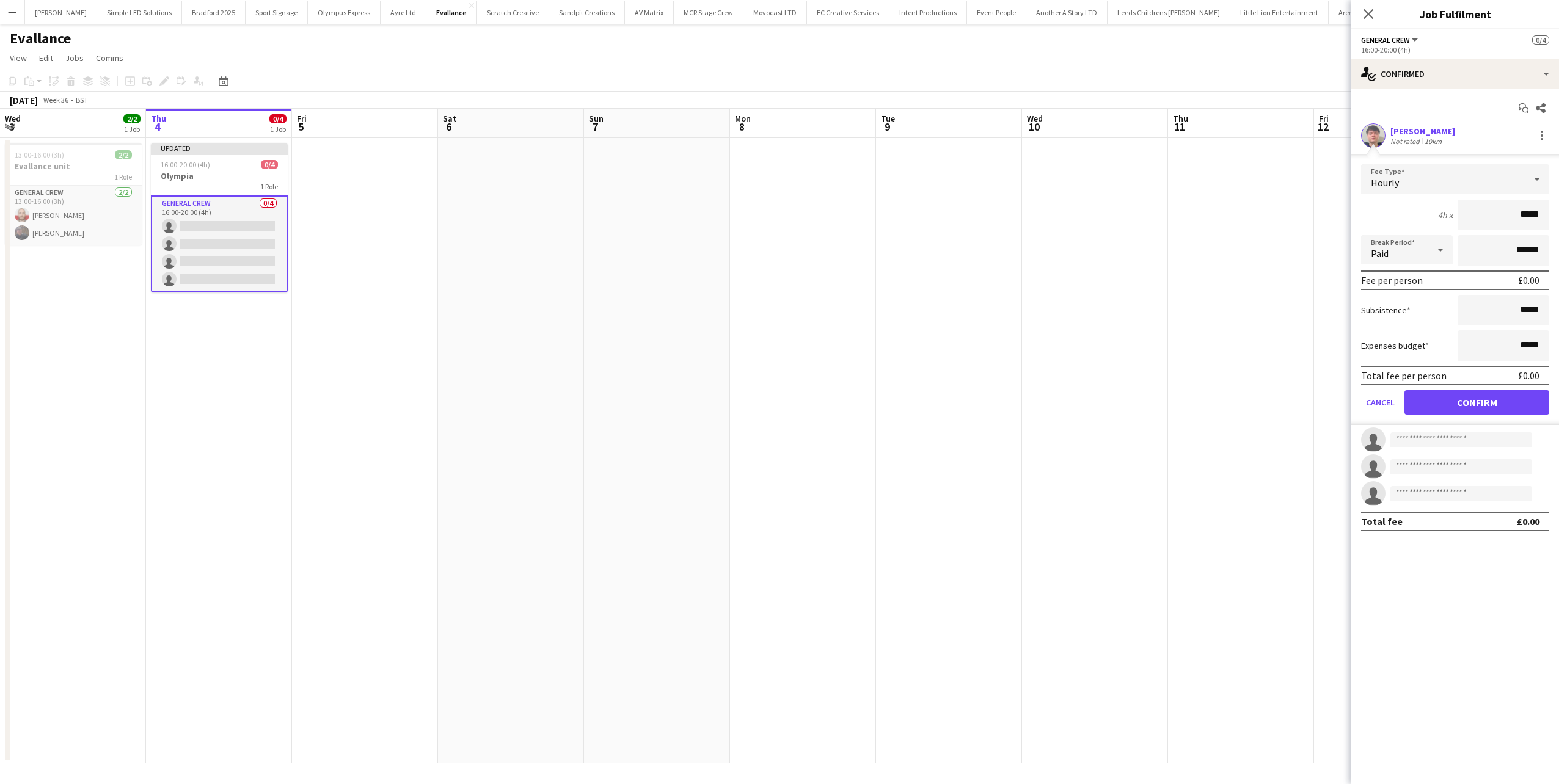
drag, startPoint x: 1510, startPoint y: 224, endPoint x: 1625, endPoint y: 209, distance: 116.0
click at [1558, 209] on html "Menu Boards Boards Boards All jobs Status Workforce Workforce My Workforce Recr…" at bounding box center [779, 392] width 1559 height 784
type input "***"
click at [1453, 400] on button "Confirm" at bounding box center [1477, 403] width 145 height 25
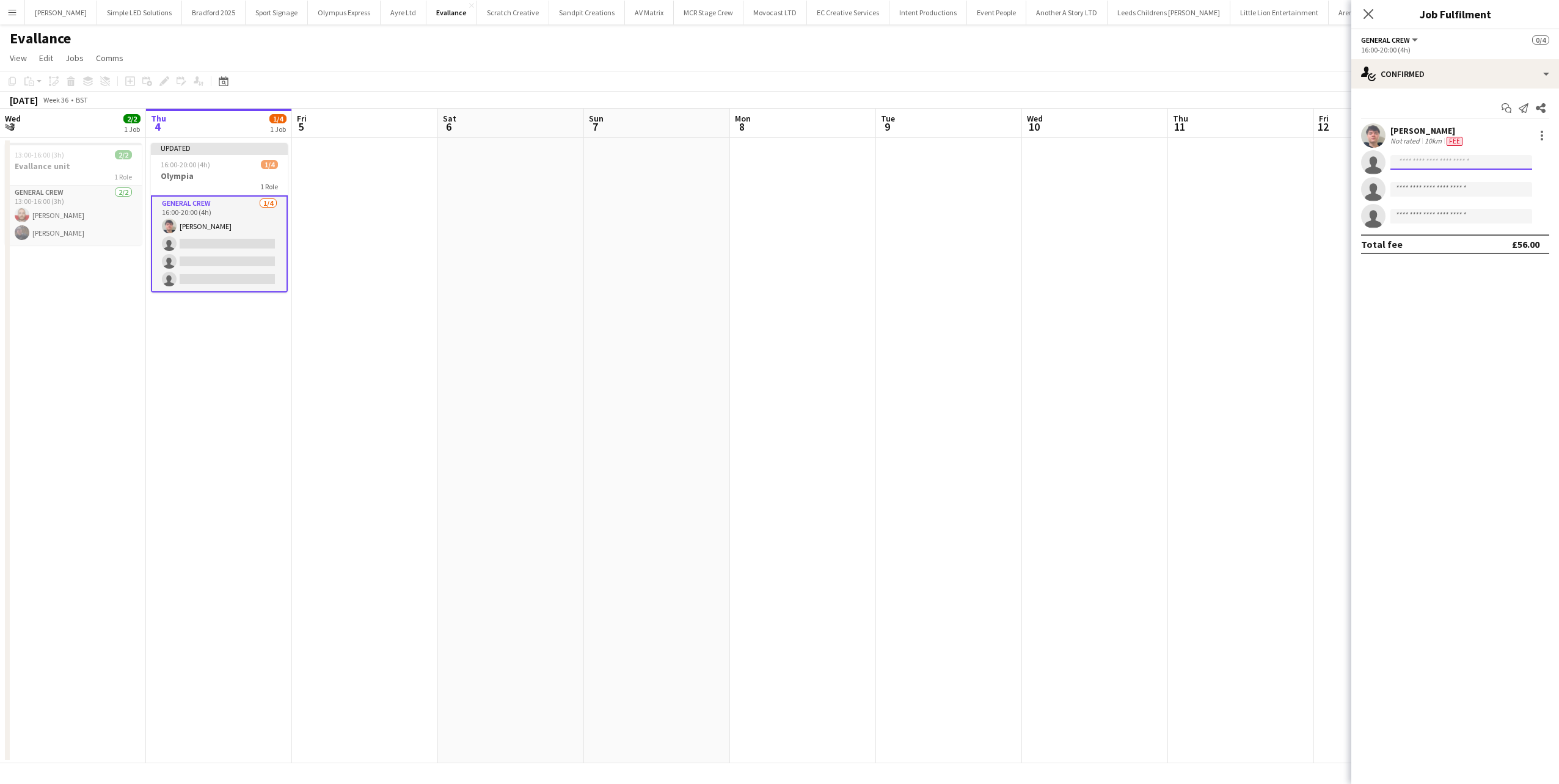
click at [1435, 164] on input at bounding box center [1461, 162] width 142 height 15
type input "****"
click at [1441, 182] on span "[PERSON_NAME] [PERSON_NAME]" at bounding box center [1442, 180] width 85 height 11
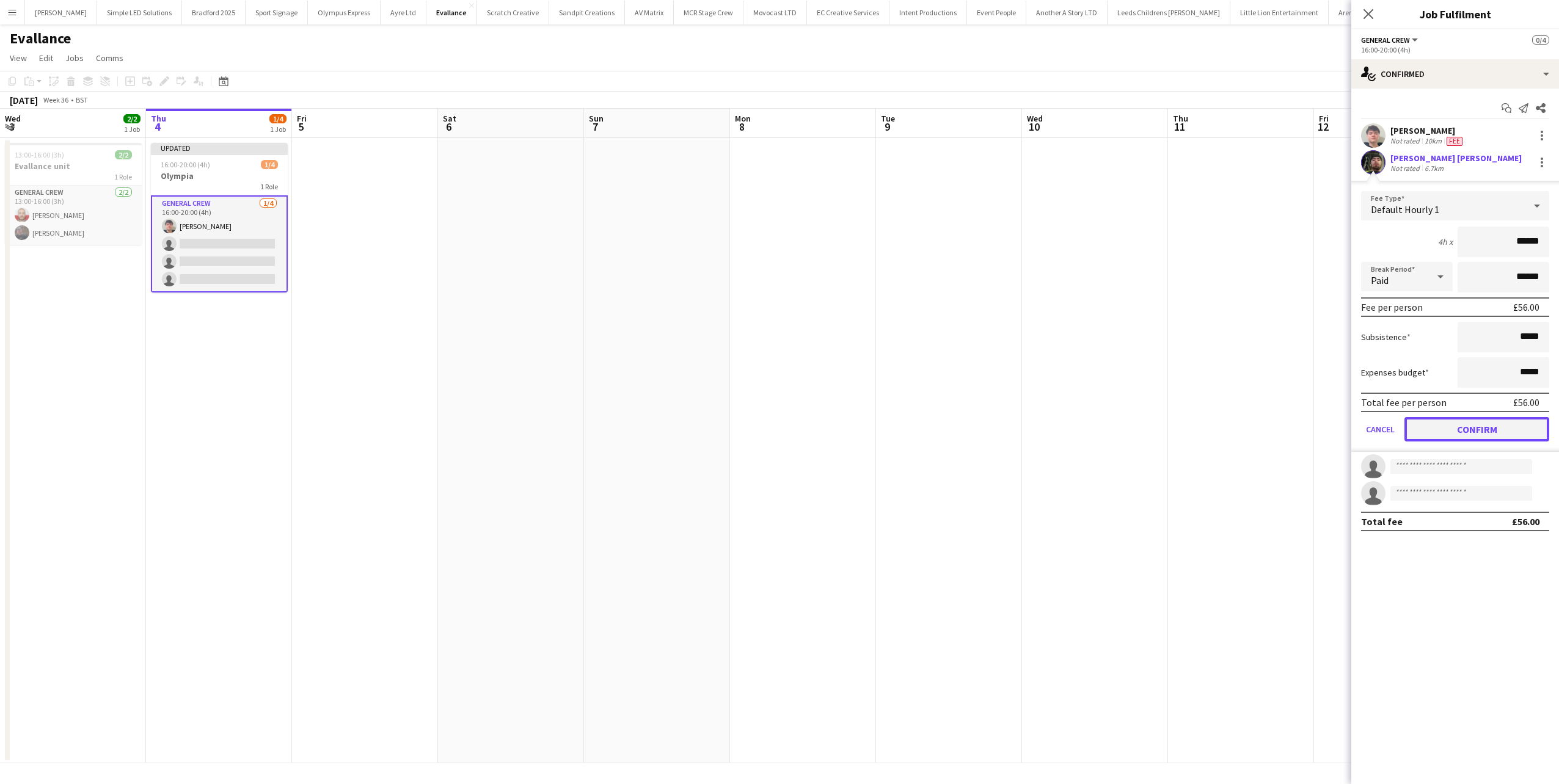
click at [1502, 420] on button "Confirm" at bounding box center [1477, 429] width 145 height 25
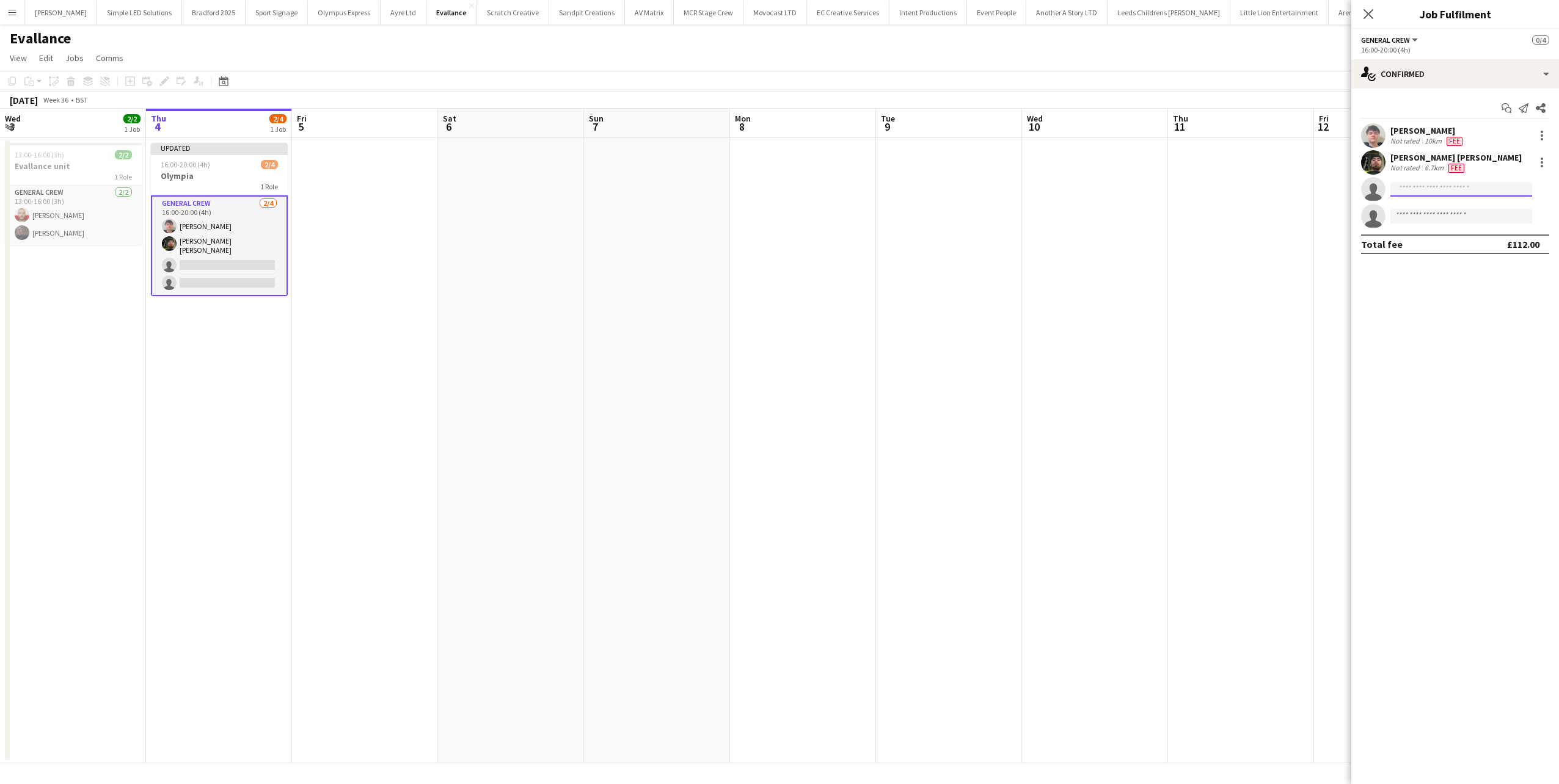
click at [1468, 186] on input at bounding box center [1461, 189] width 142 height 15
type input "*****"
click at [1447, 205] on span "Lucas Fluin Active" at bounding box center [1461, 207] width 122 height 11
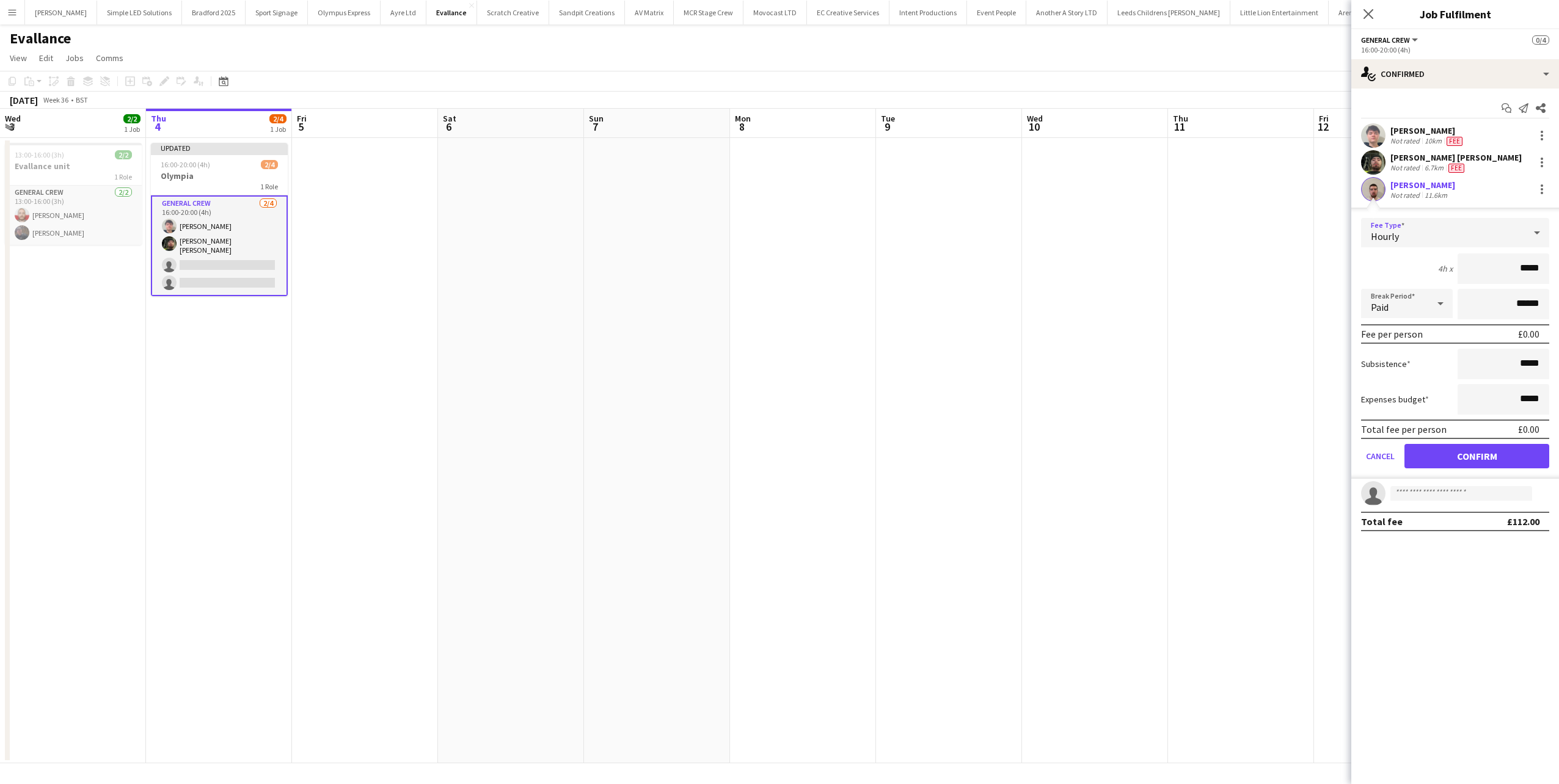
click at [1460, 239] on div "Hourly" at bounding box center [1443, 233] width 164 height 29
click at [1397, 375] on div at bounding box center [779, 392] width 1559 height 784
drag, startPoint x: 1513, startPoint y: 274, endPoint x: 1572, endPoint y: 272, distance: 59.0
click at [1558, 272] on html "Menu Boards Boards Boards All jobs Status Workforce Workforce My Workforce Recr…" at bounding box center [779, 392] width 1559 height 784
type input "******"
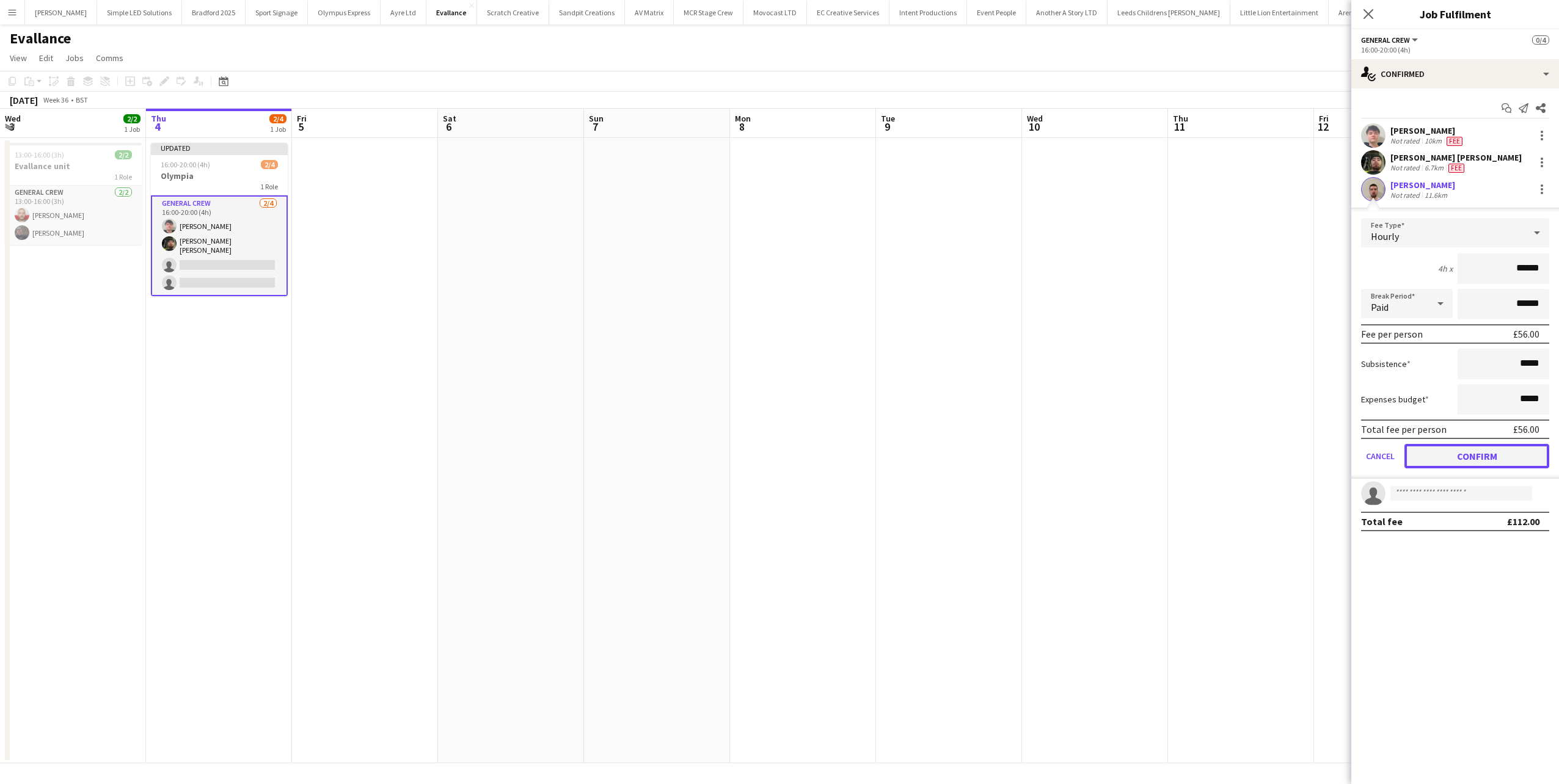
click at [1474, 453] on button "Confirm" at bounding box center [1477, 456] width 145 height 25
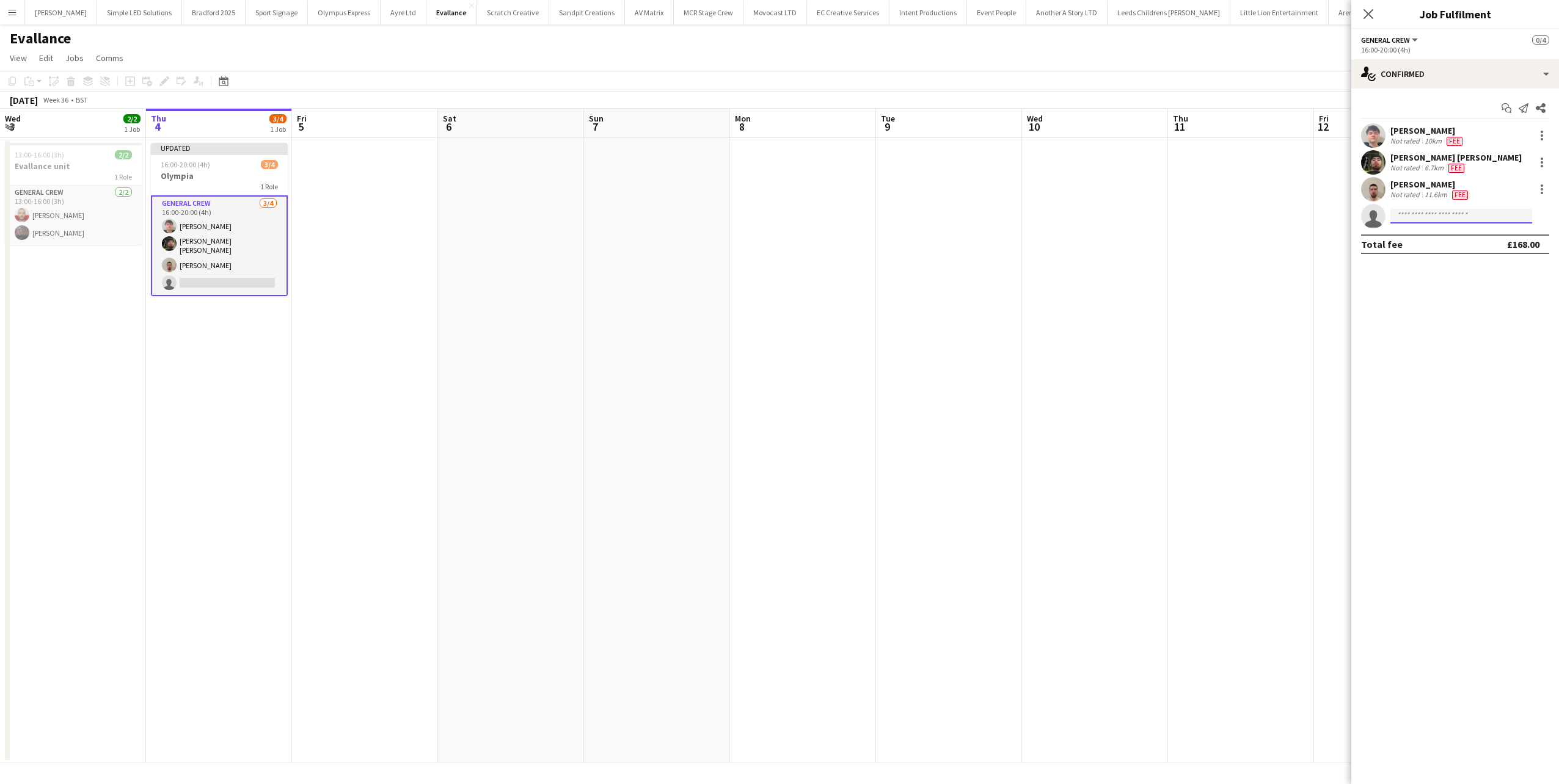
click at [1427, 217] on input at bounding box center [1461, 216] width 142 height 15
type input "*******"
click at [1433, 239] on span "raphaelc33130739@gmail.com" at bounding box center [1461, 244] width 122 height 10
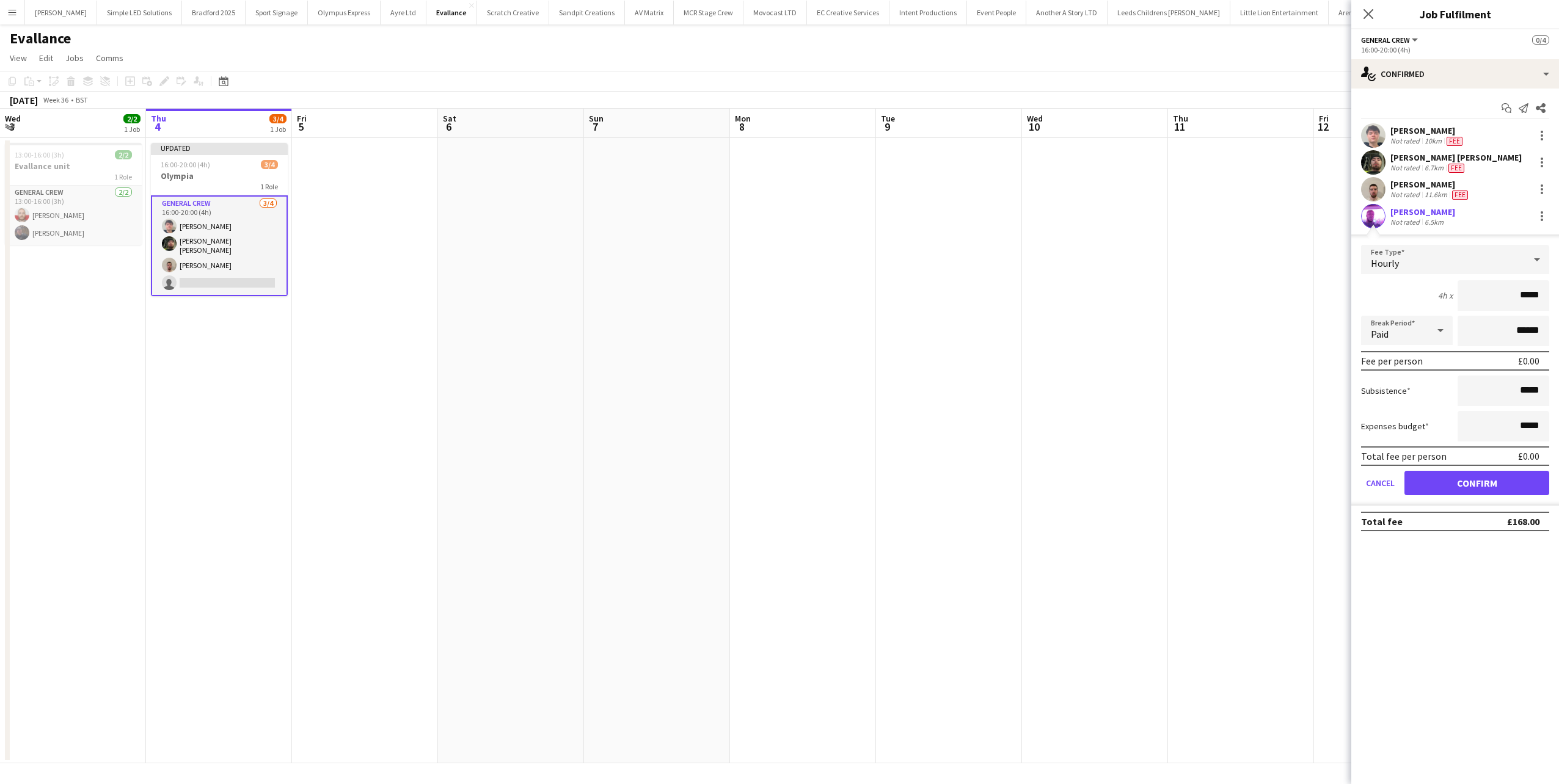
click at [1558, 304] on html "Menu Boards Boards Boards All jobs Status Workforce Workforce My Workforce Recr…" at bounding box center [779, 392] width 1559 height 784
type input "******"
click at [1466, 475] on button "Confirm" at bounding box center [1477, 483] width 145 height 25
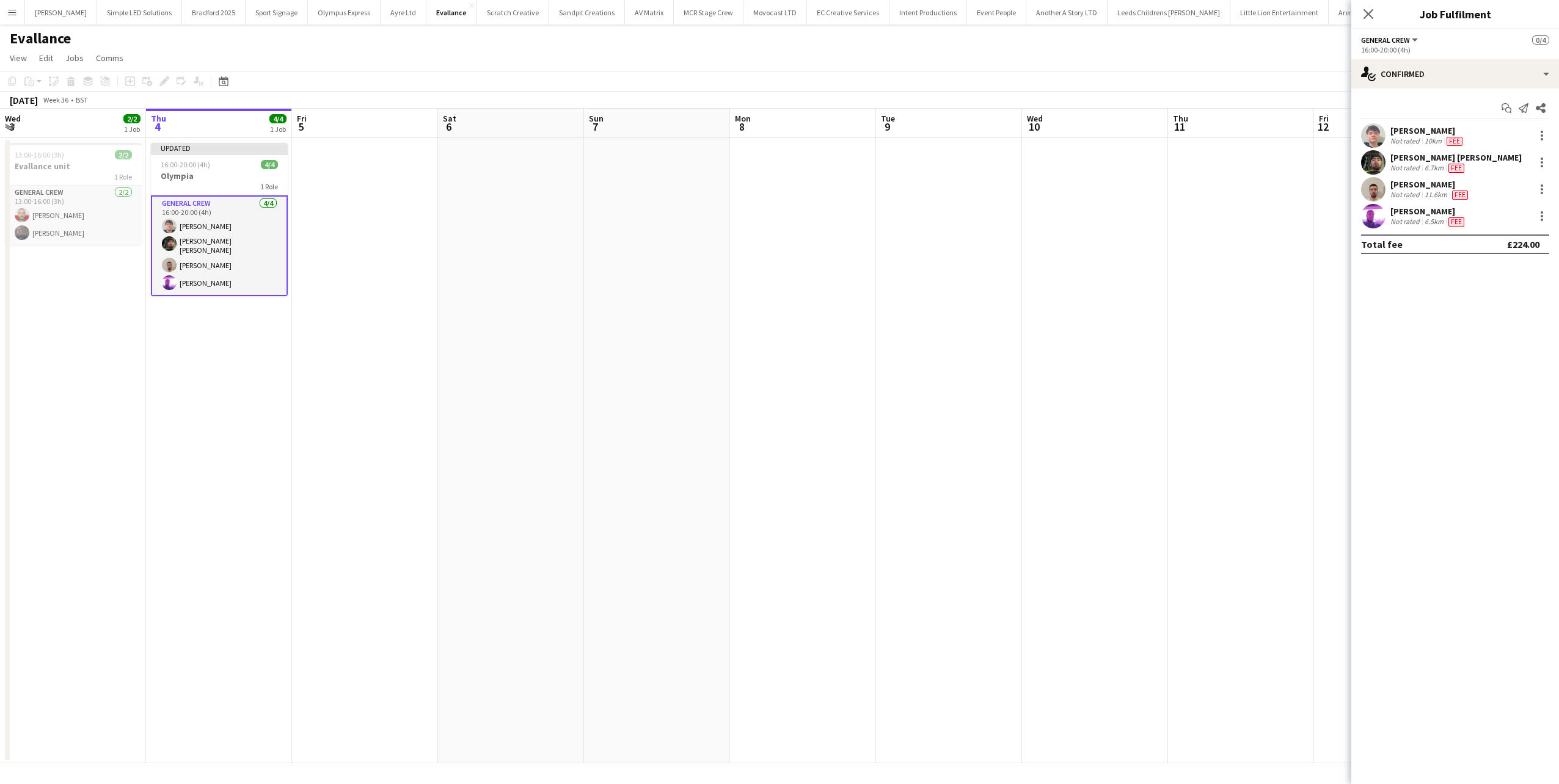
click at [875, 280] on app-date-cell at bounding box center [803, 450] width 146 height 625
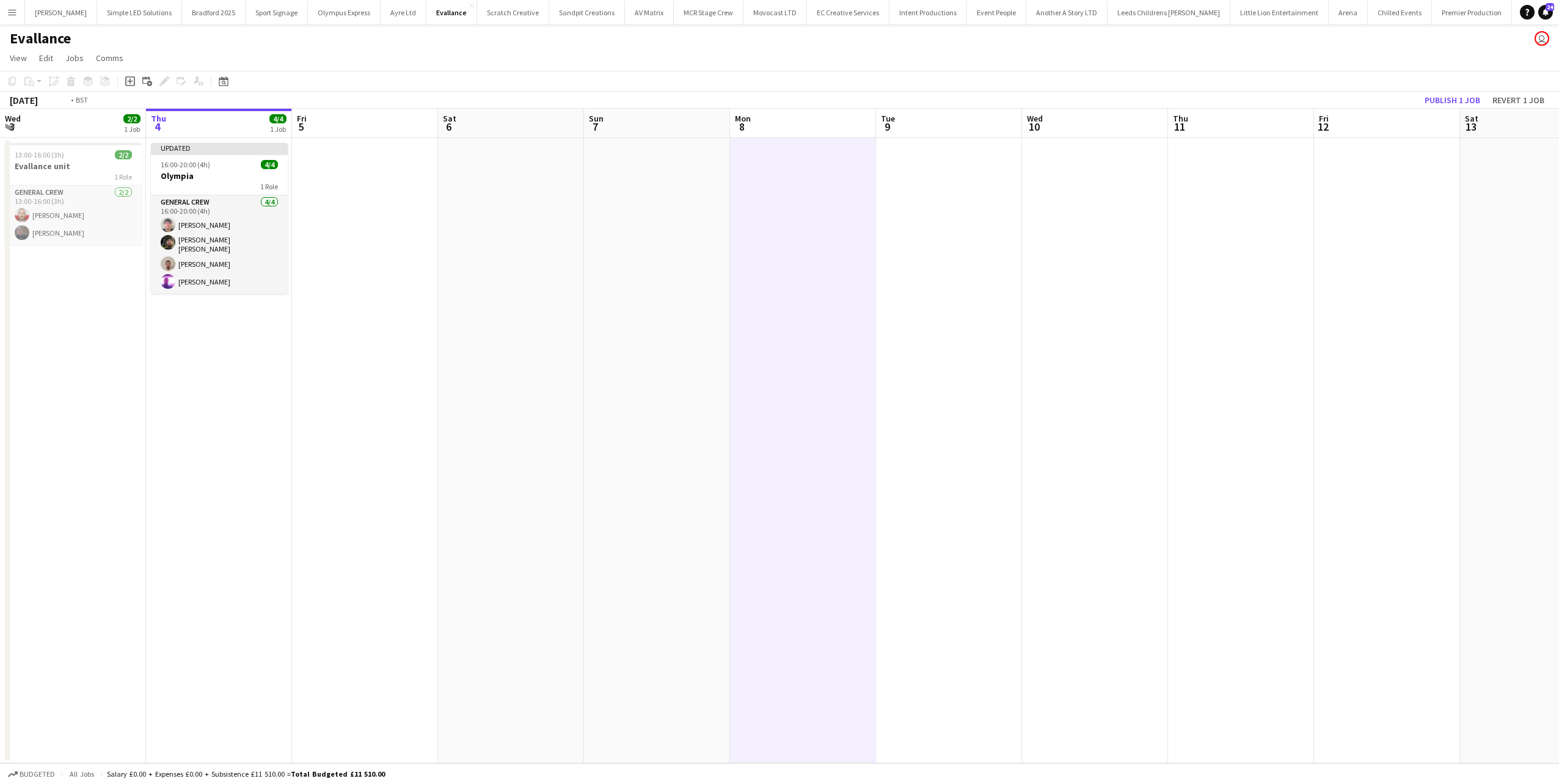
scroll to position [0, 377]
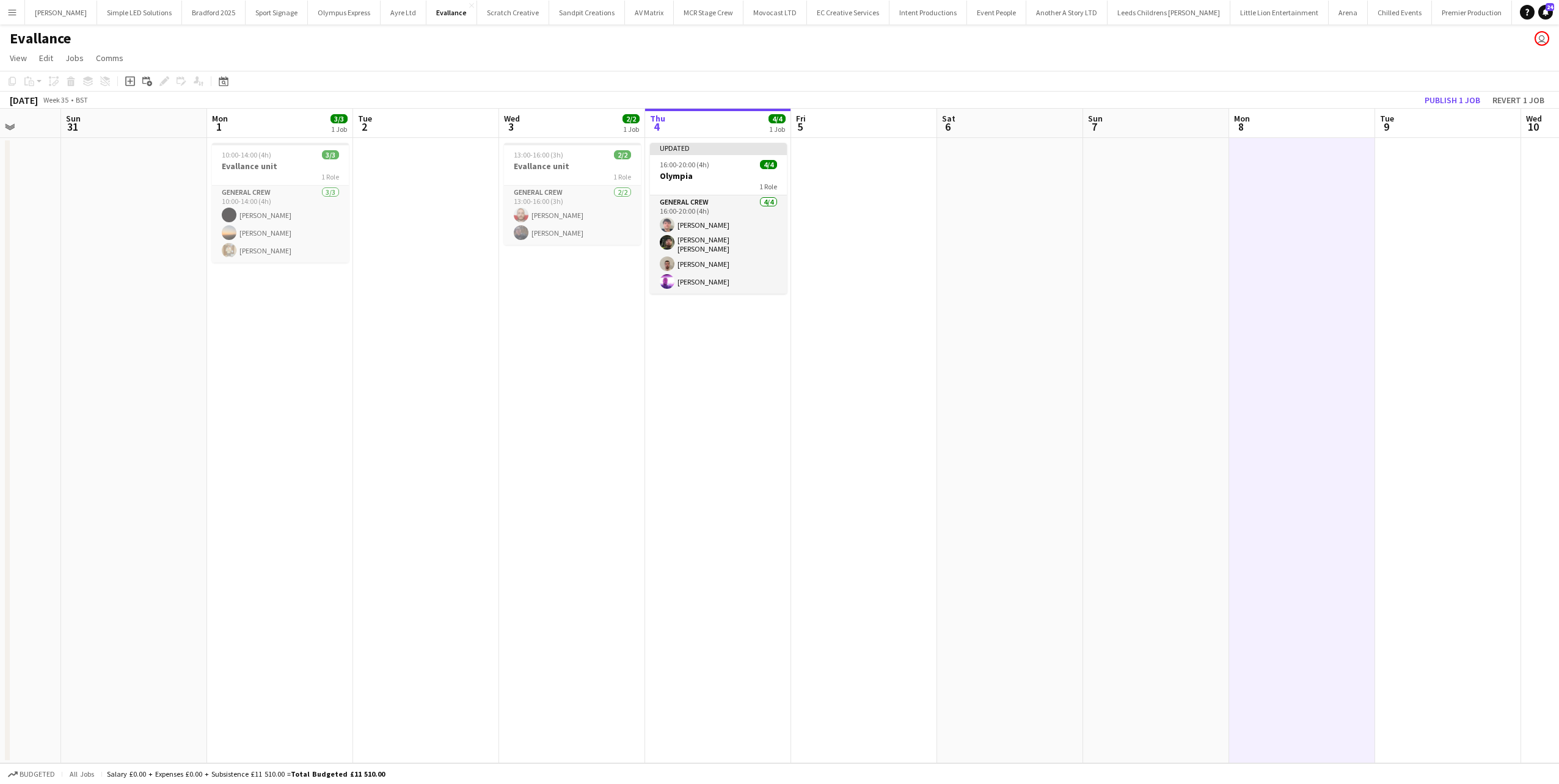
click at [1284, 284] on app-calendar-viewport "Thu 28 Fri 29 10/10 3 Jobs Sat 30 Sun 31 Mon 1 3/3 1 Job Tue 2 Wed 3 2/2 1 Job …" at bounding box center [779, 435] width 1559 height 654
click at [726, 172] on h3 "Olympia" at bounding box center [718, 176] width 137 height 11
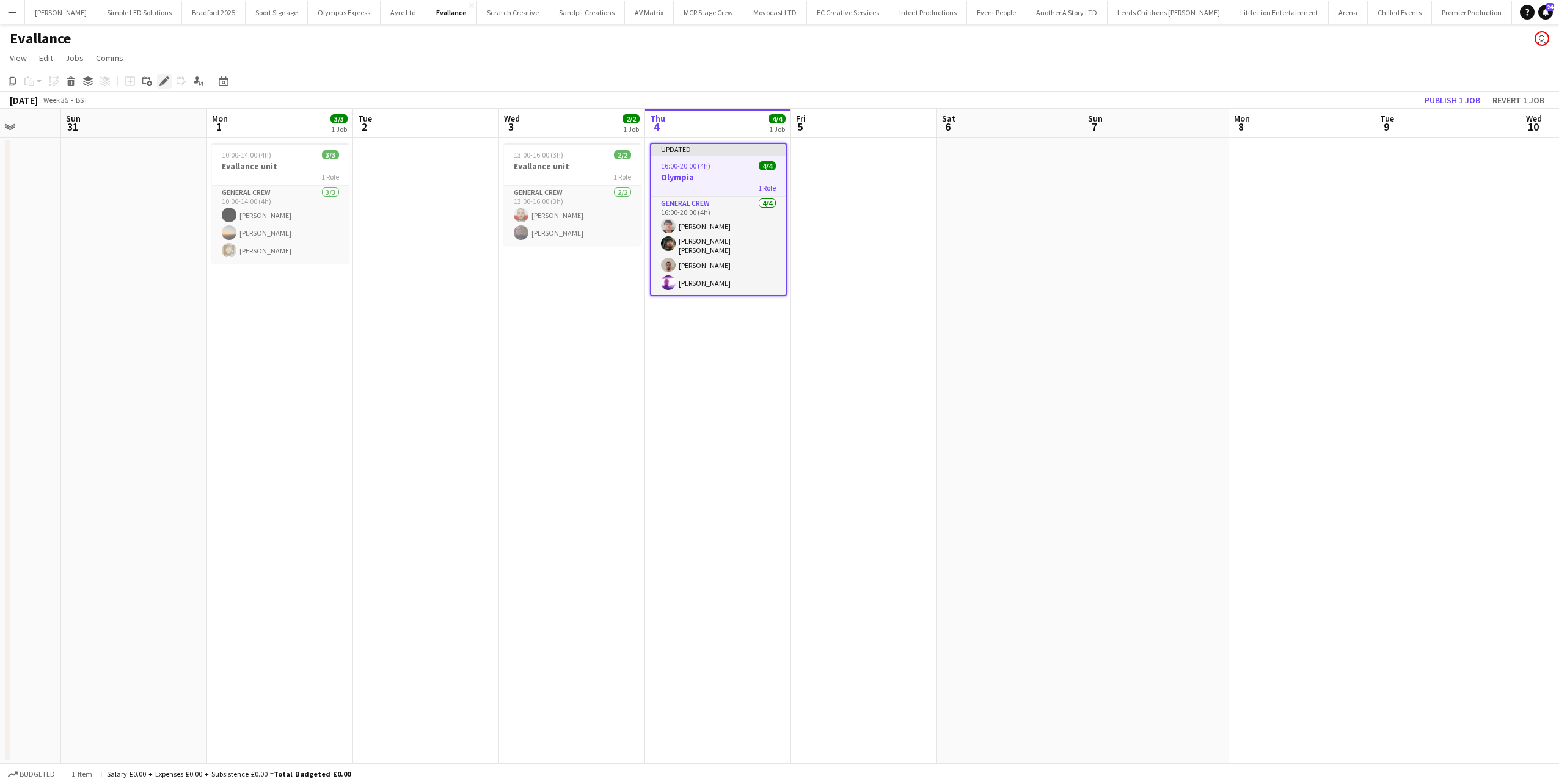
click at [170, 85] on div "Edit" at bounding box center [164, 81] width 15 height 15
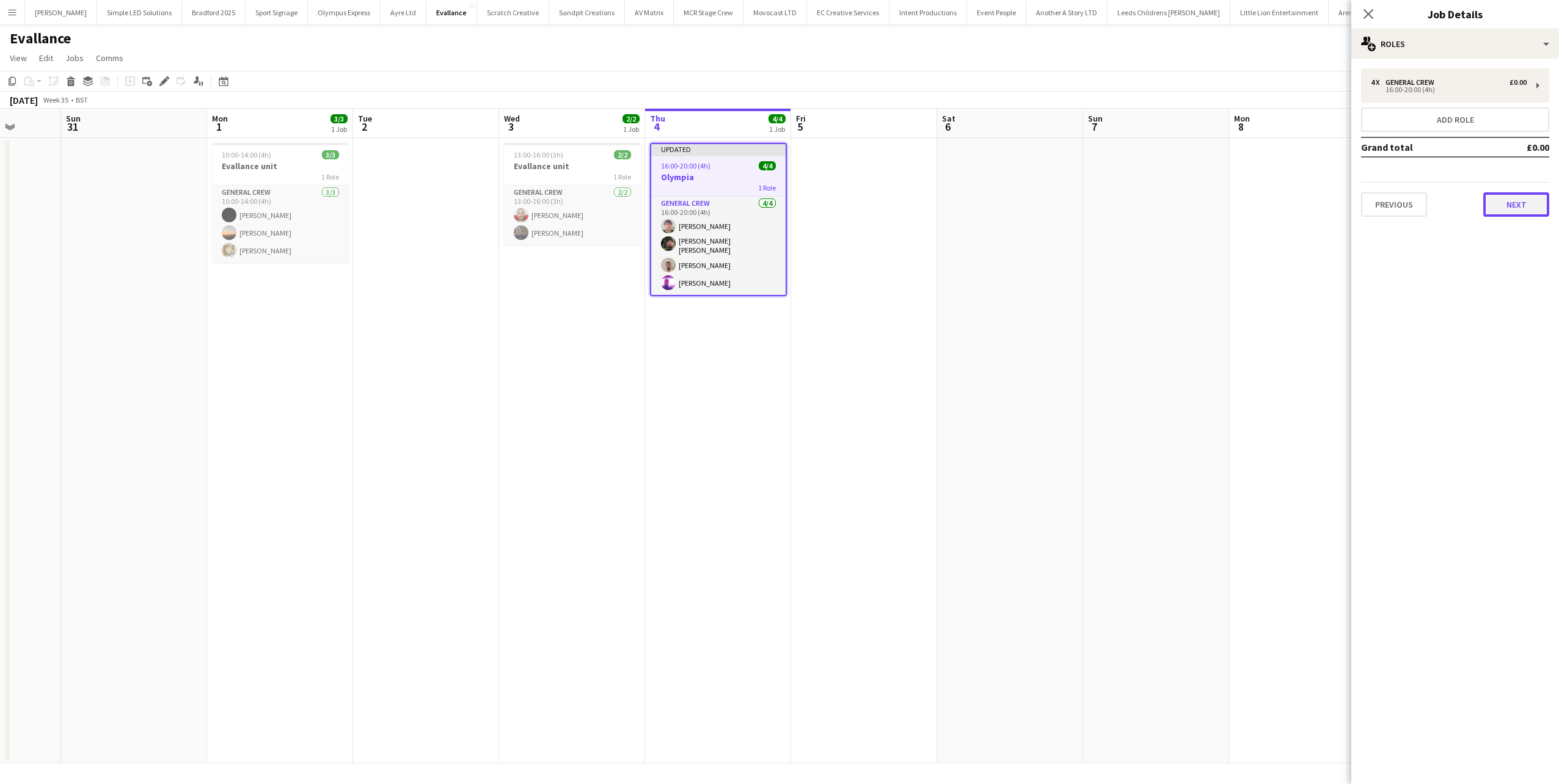
click at [1509, 197] on button "Next" at bounding box center [1516, 204] width 66 height 25
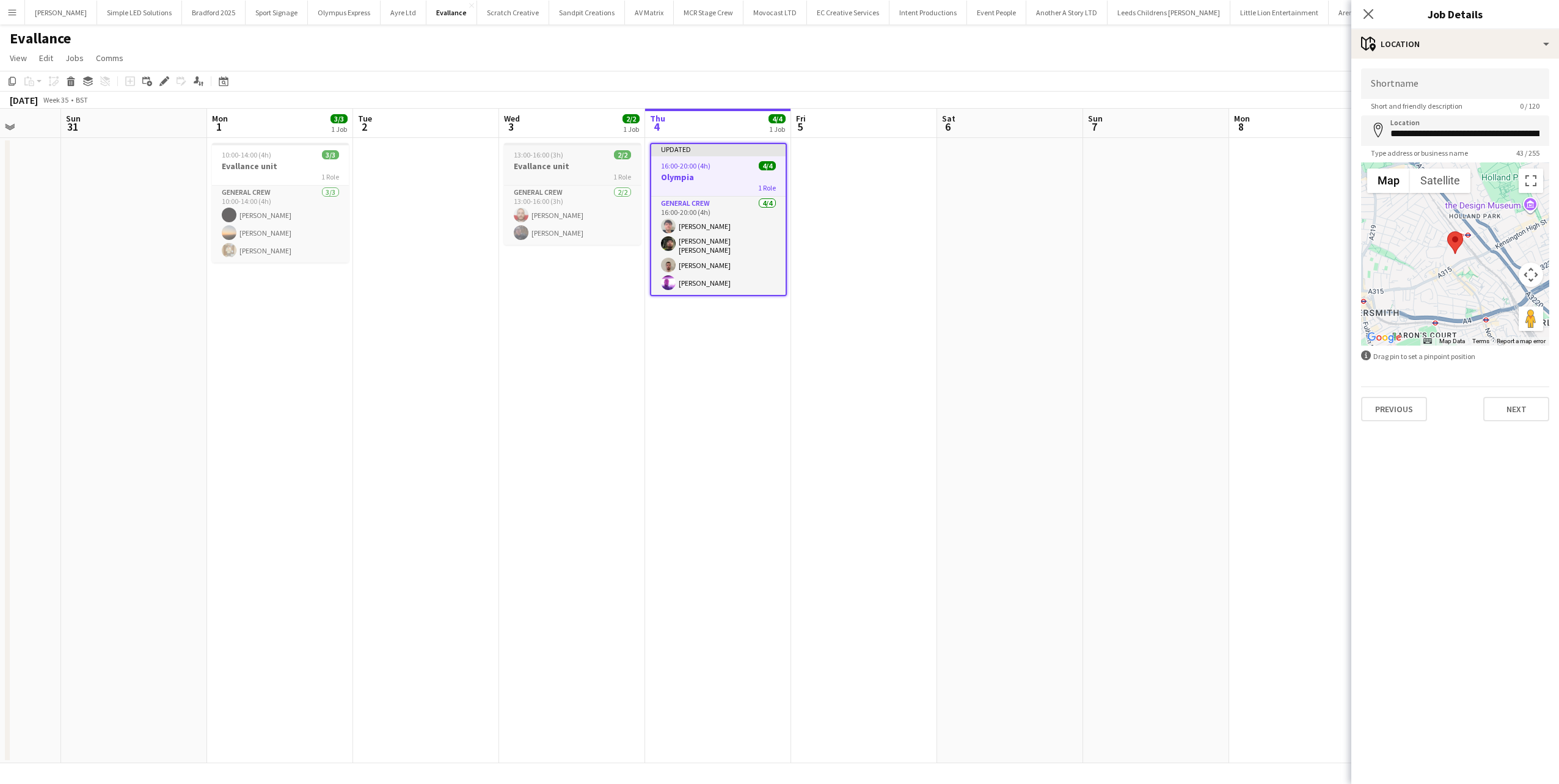
click at [585, 174] on div "1 Role" at bounding box center [572, 176] width 137 height 10
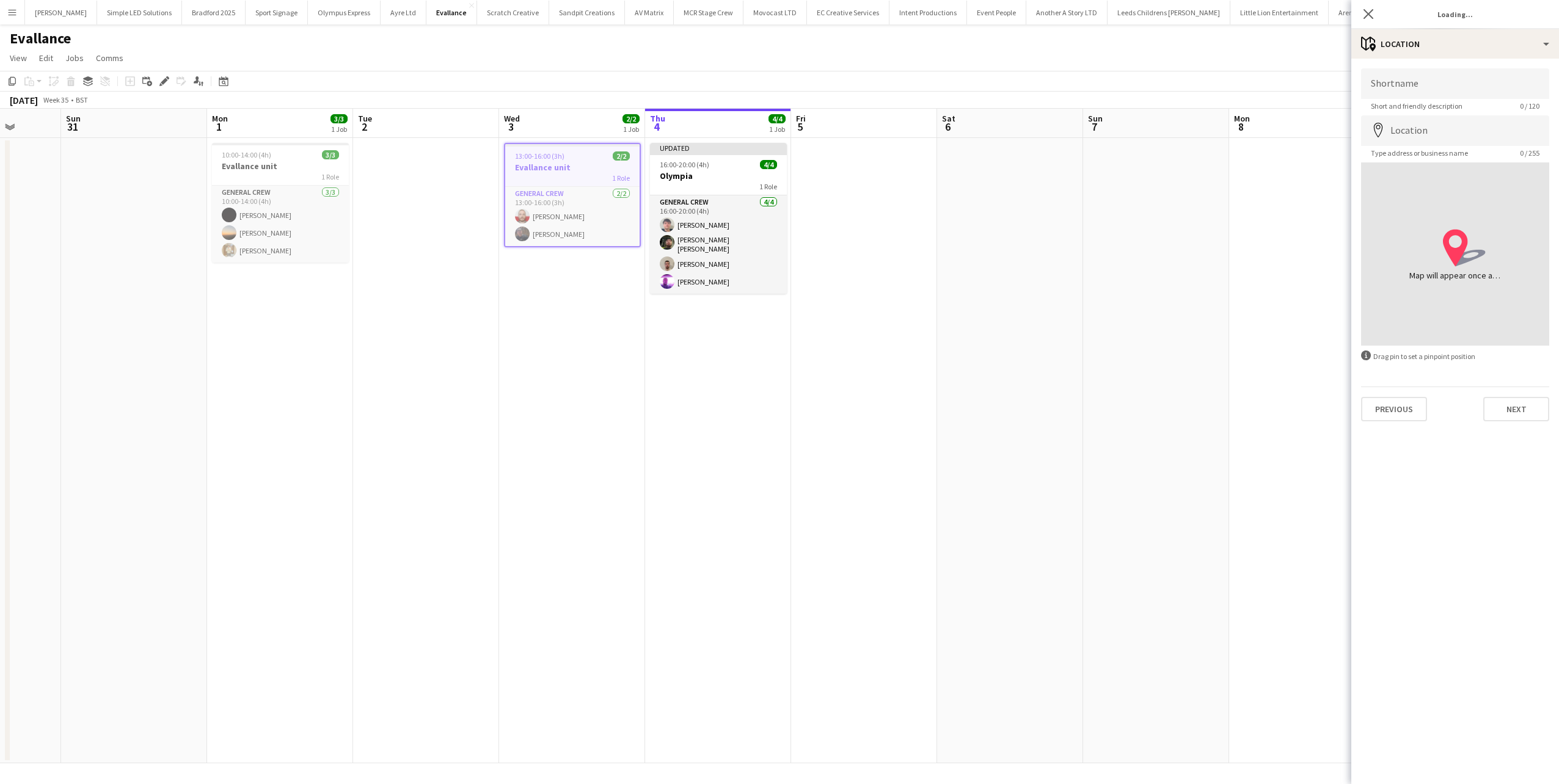
type input "**********"
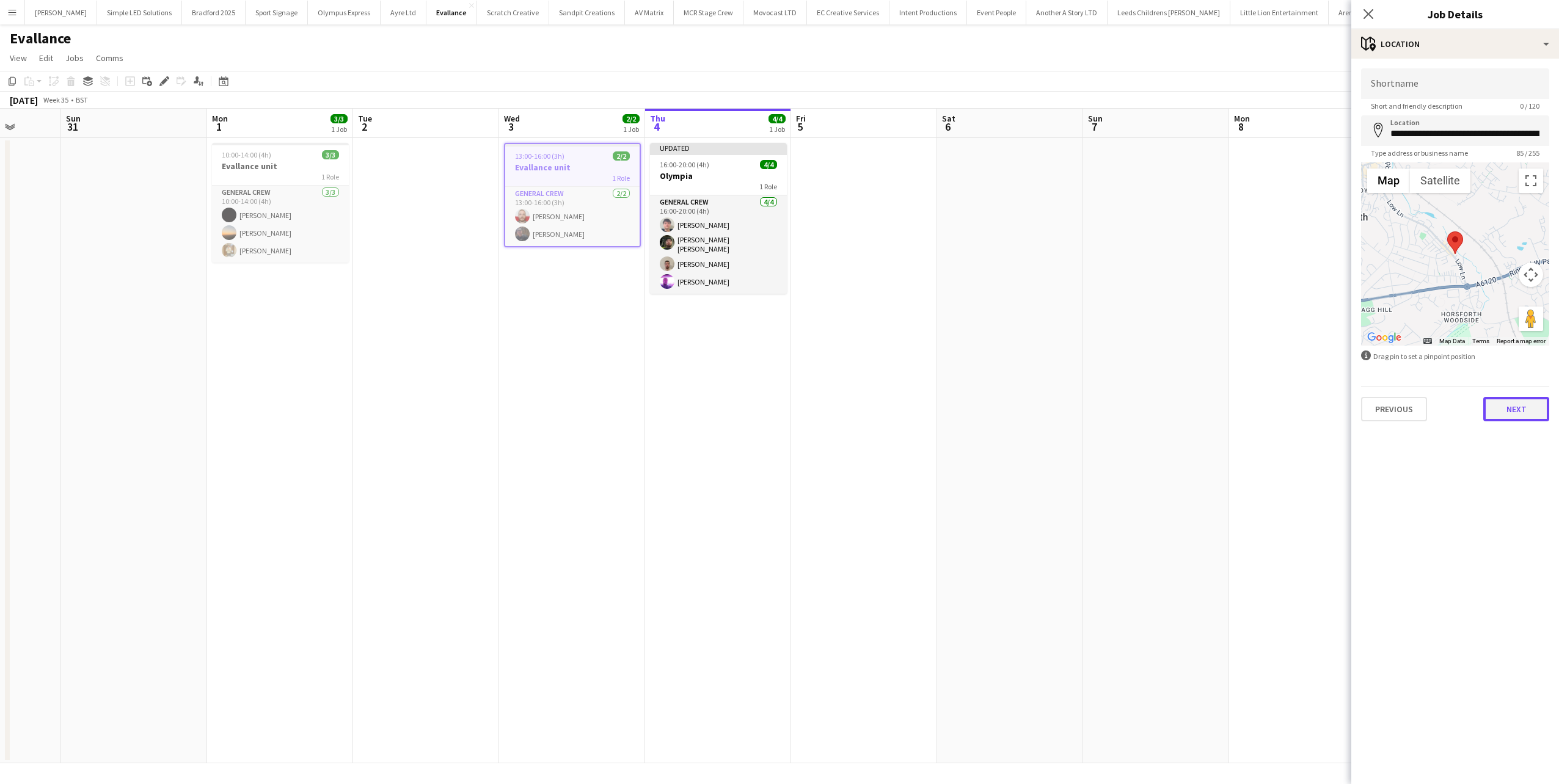
click at [1514, 414] on button "Next" at bounding box center [1516, 409] width 66 height 25
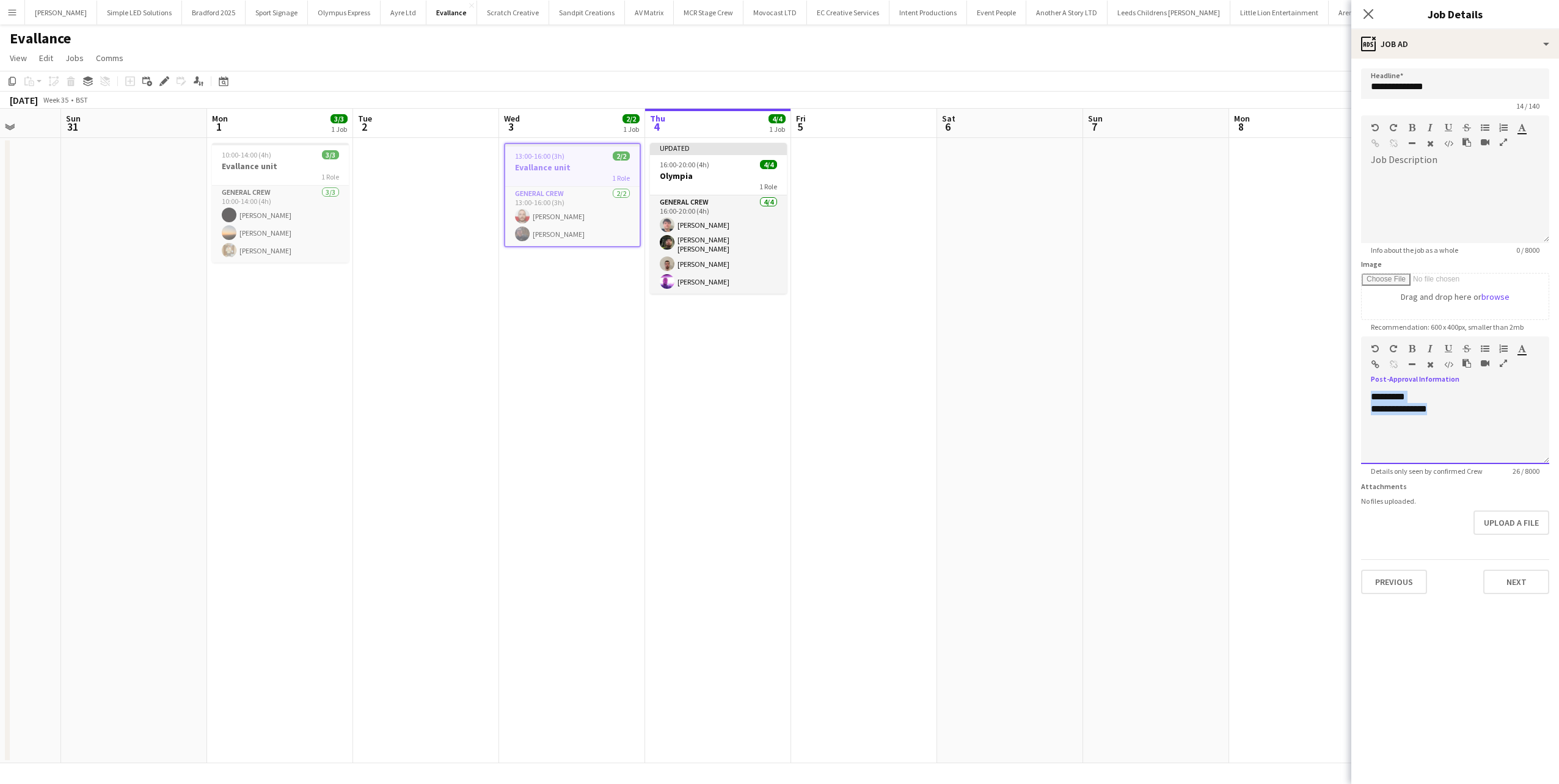
drag, startPoint x: 1467, startPoint y: 410, endPoint x: 1322, endPoint y: 399, distance: 145.4
click at [1322, 399] on body "Menu Boards Boards Boards All jobs Status Workforce Workforce My Workforce Recr…" at bounding box center [779, 392] width 1559 height 784
copy div "**********"
click at [701, 176] on h3 "Olympia" at bounding box center [718, 176] width 137 height 11
type input "*******"
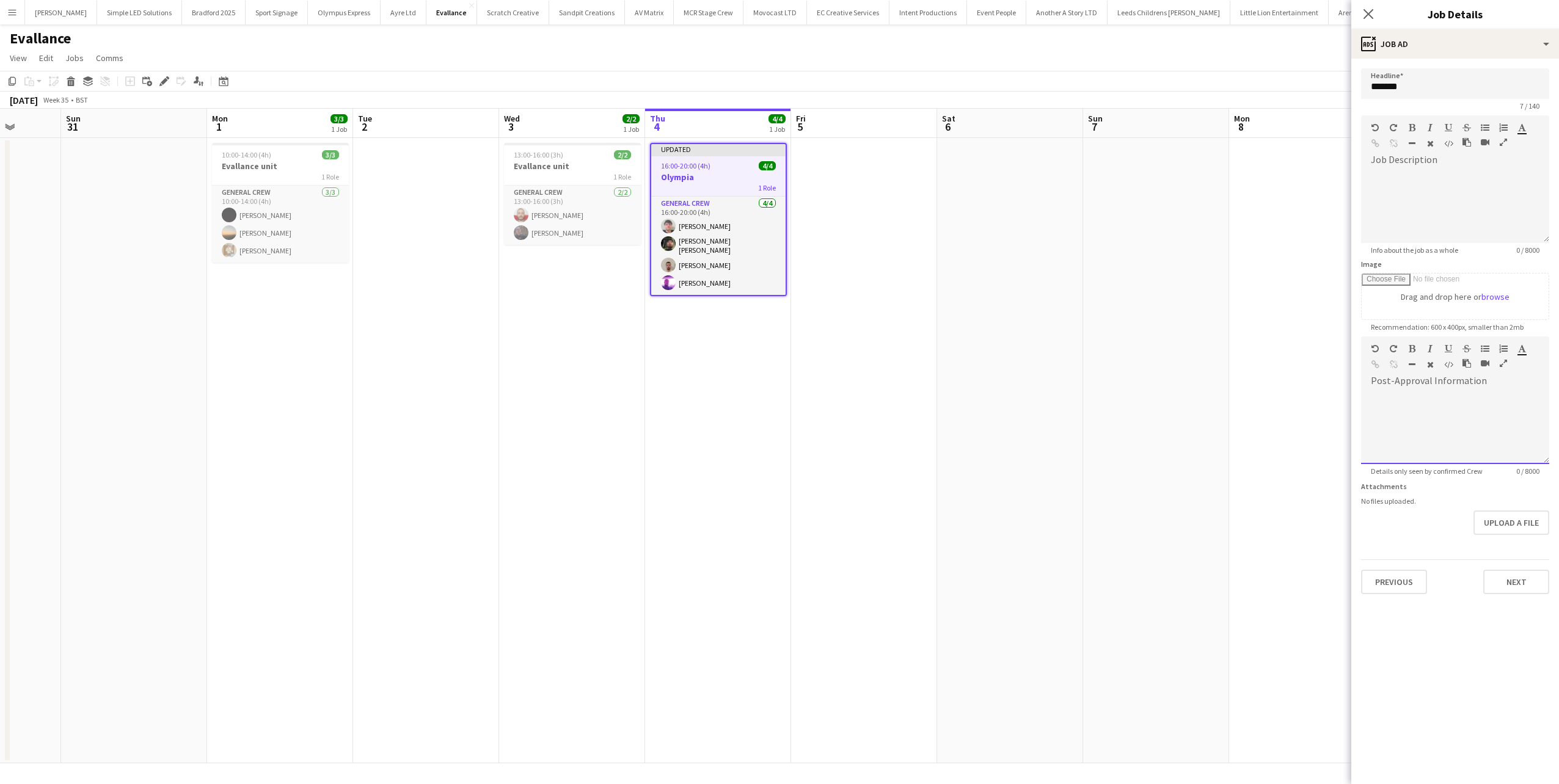
click at [1462, 410] on div at bounding box center [1455, 427] width 188 height 73
paste div
click at [1371, 11] on icon "Close pop-in" at bounding box center [1367, 13] width 12 height 12
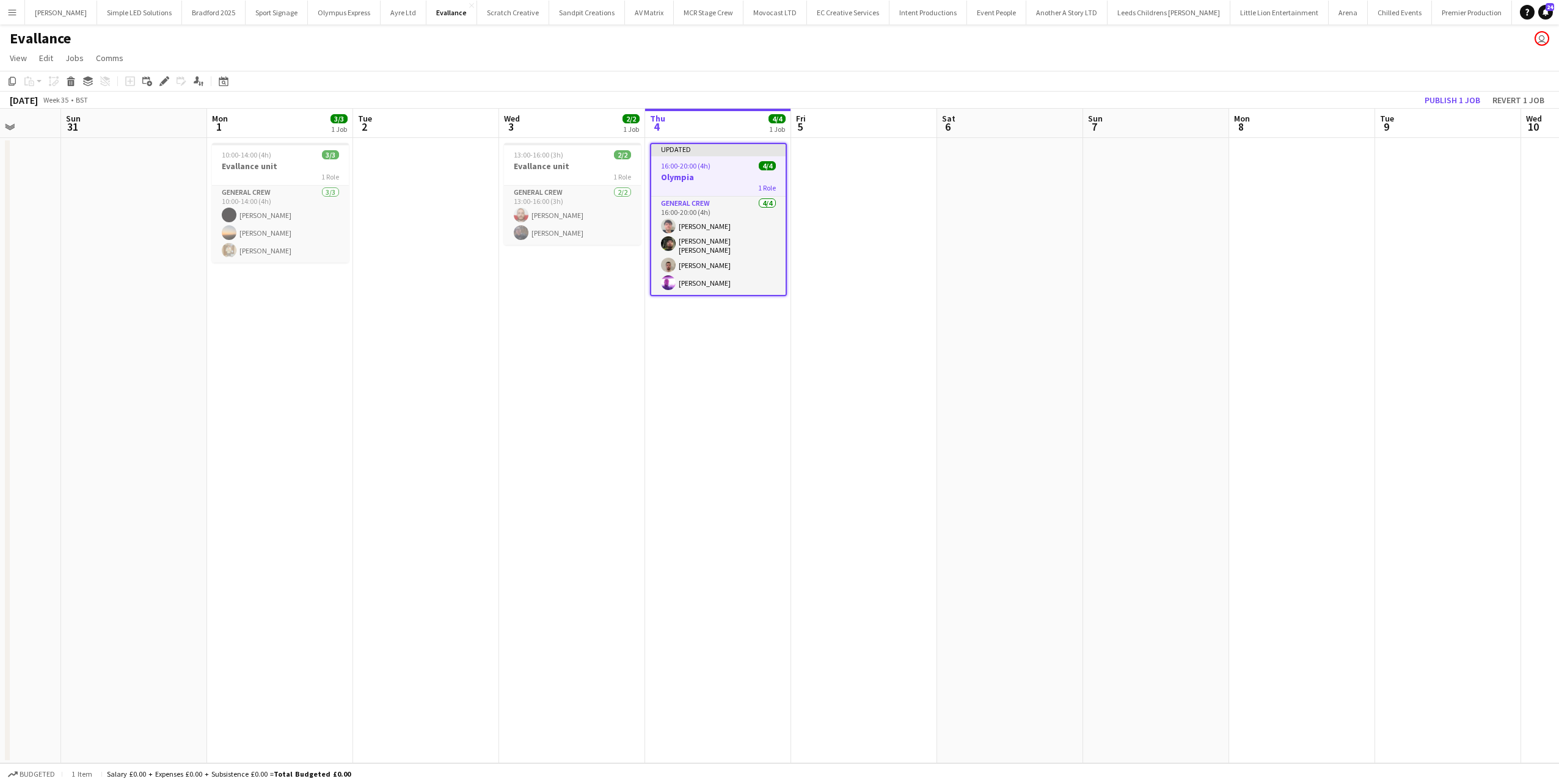
drag, startPoint x: 1068, startPoint y: 214, endPoint x: 1131, endPoint y: 228, distance: 64.5
click at [1068, 215] on app-date-cell at bounding box center [1010, 450] width 146 height 625
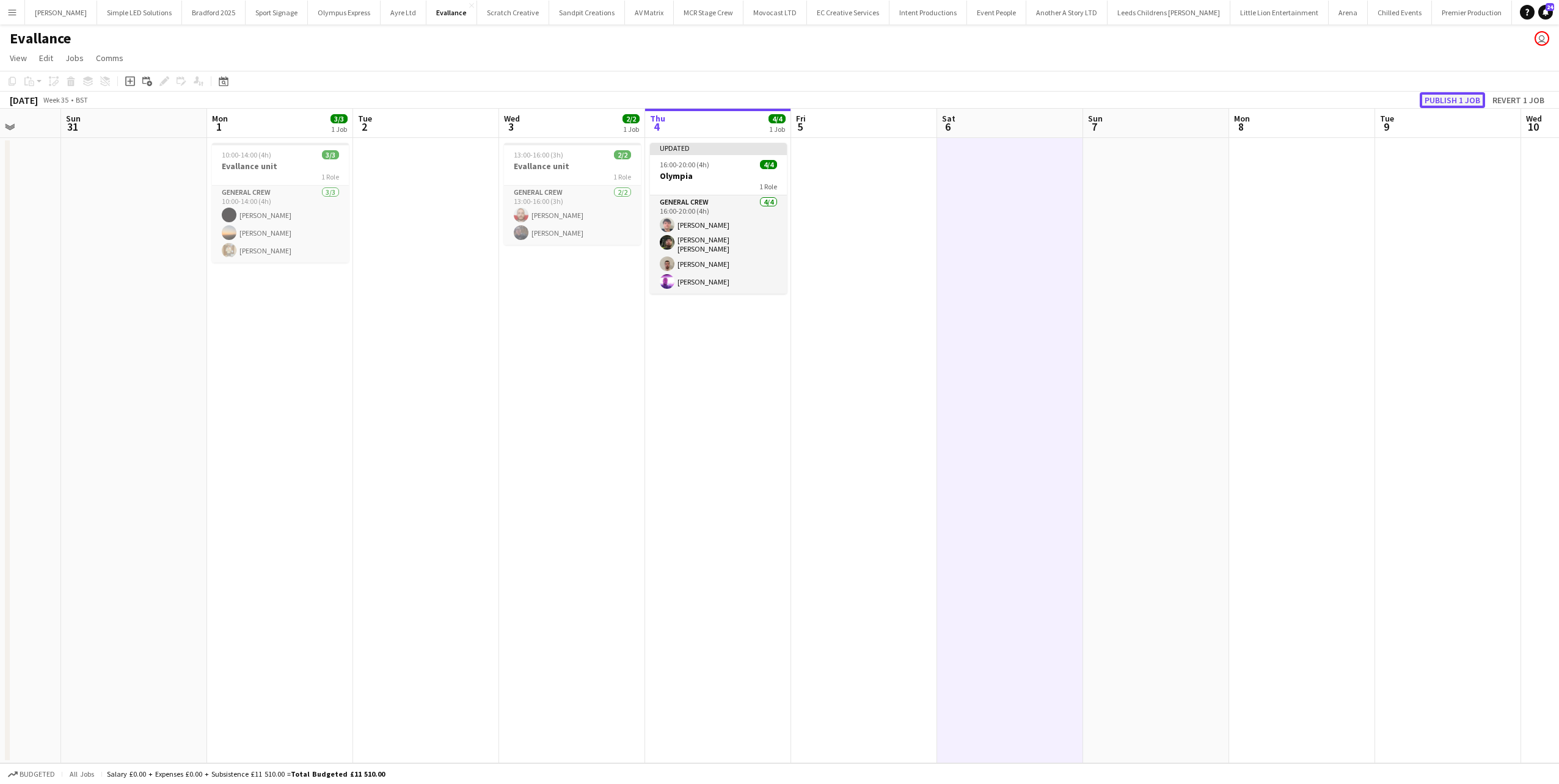
click at [1470, 95] on button "Publish 1 job" at bounding box center [1452, 100] width 65 height 16
click at [891, 380] on app-date-cell at bounding box center [864, 450] width 146 height 625
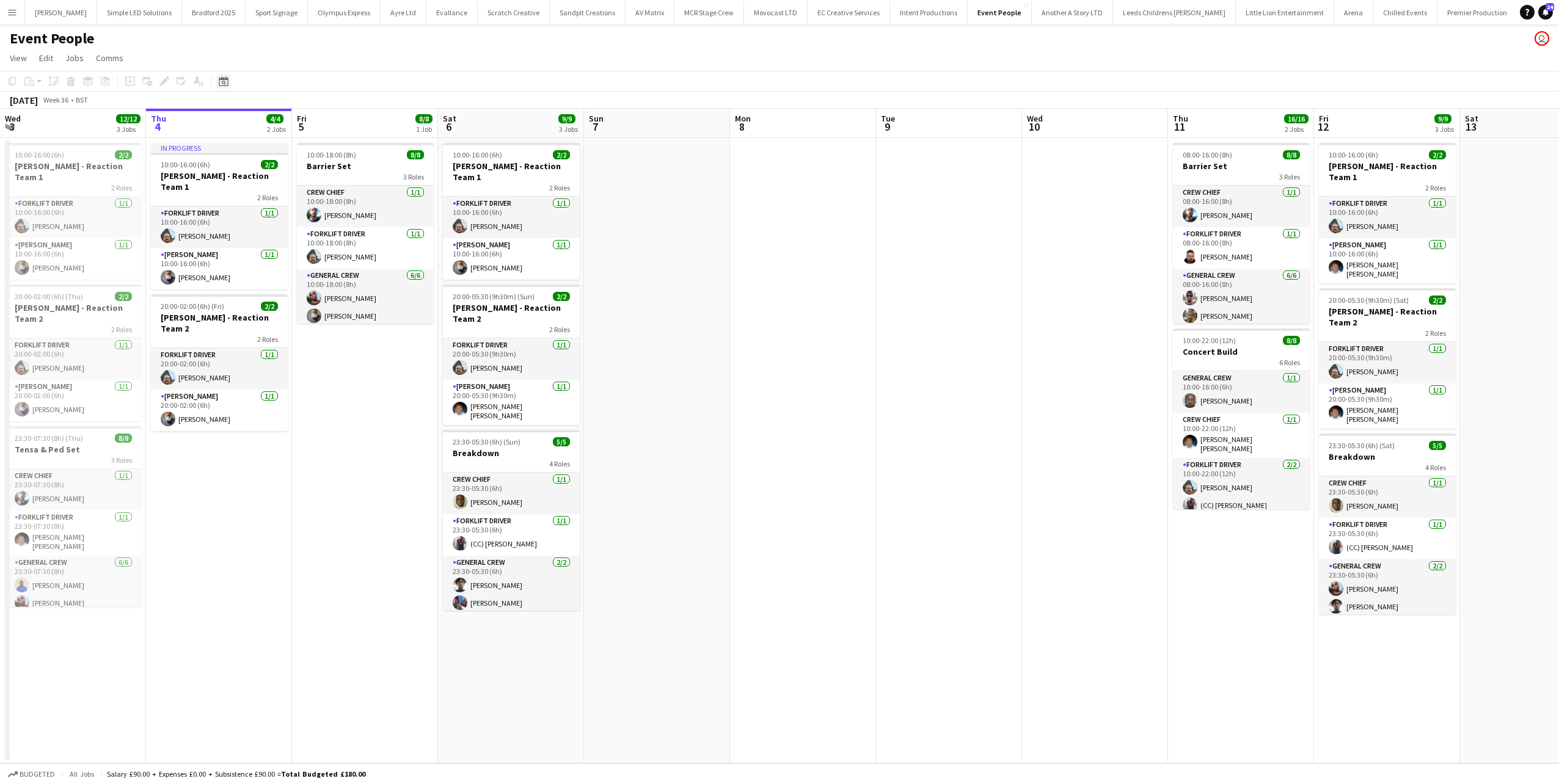
click at [222, 75] on div "Date picker" at bounding box center [223, 81] width 15 height 15
click at [298, 132] on span "Previous month" at bounding box center [298, 124] width 25 height 25
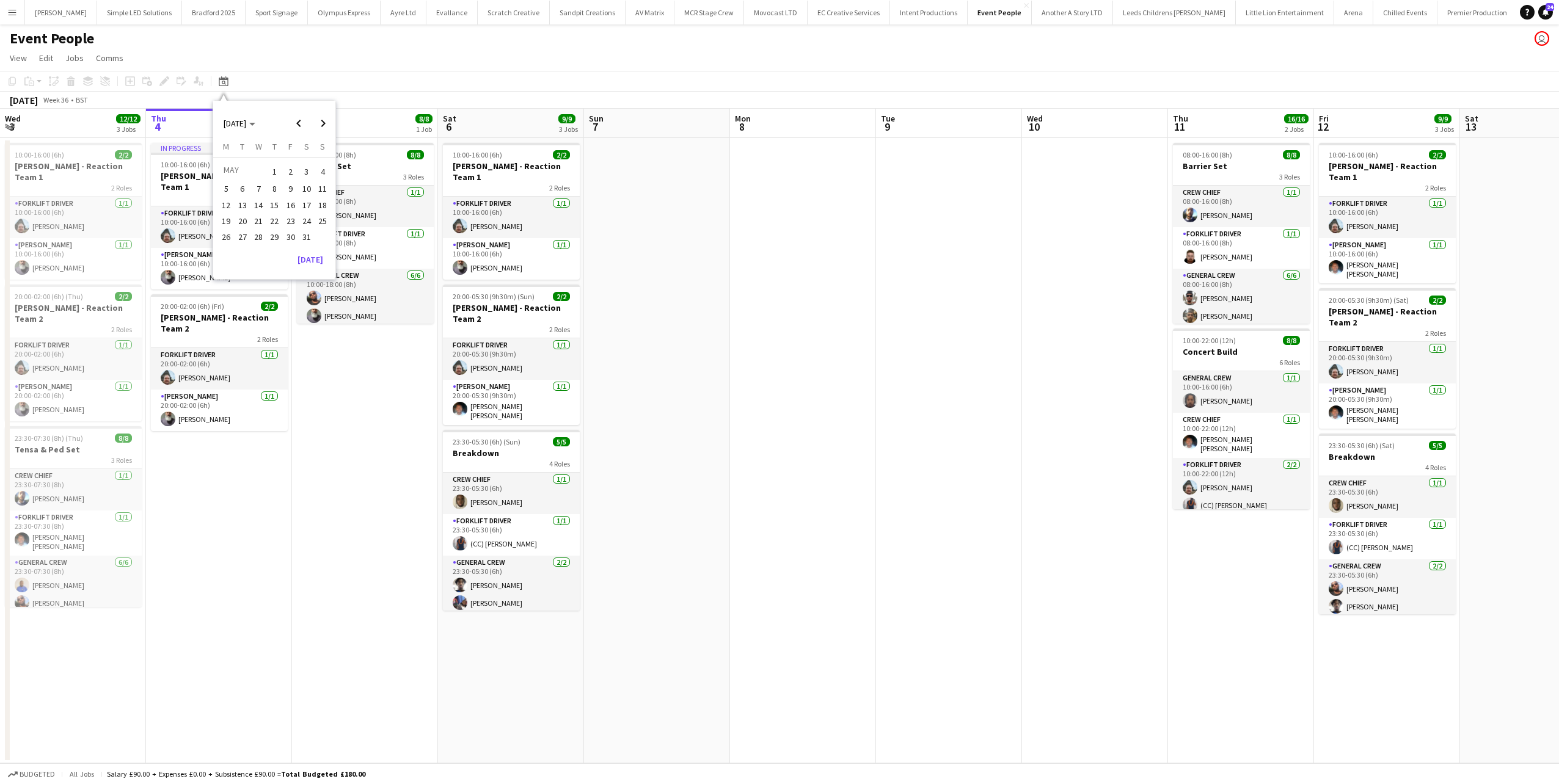
click at [328, 216] on button "25" at bounding box center [322, 221] width 16 height 16
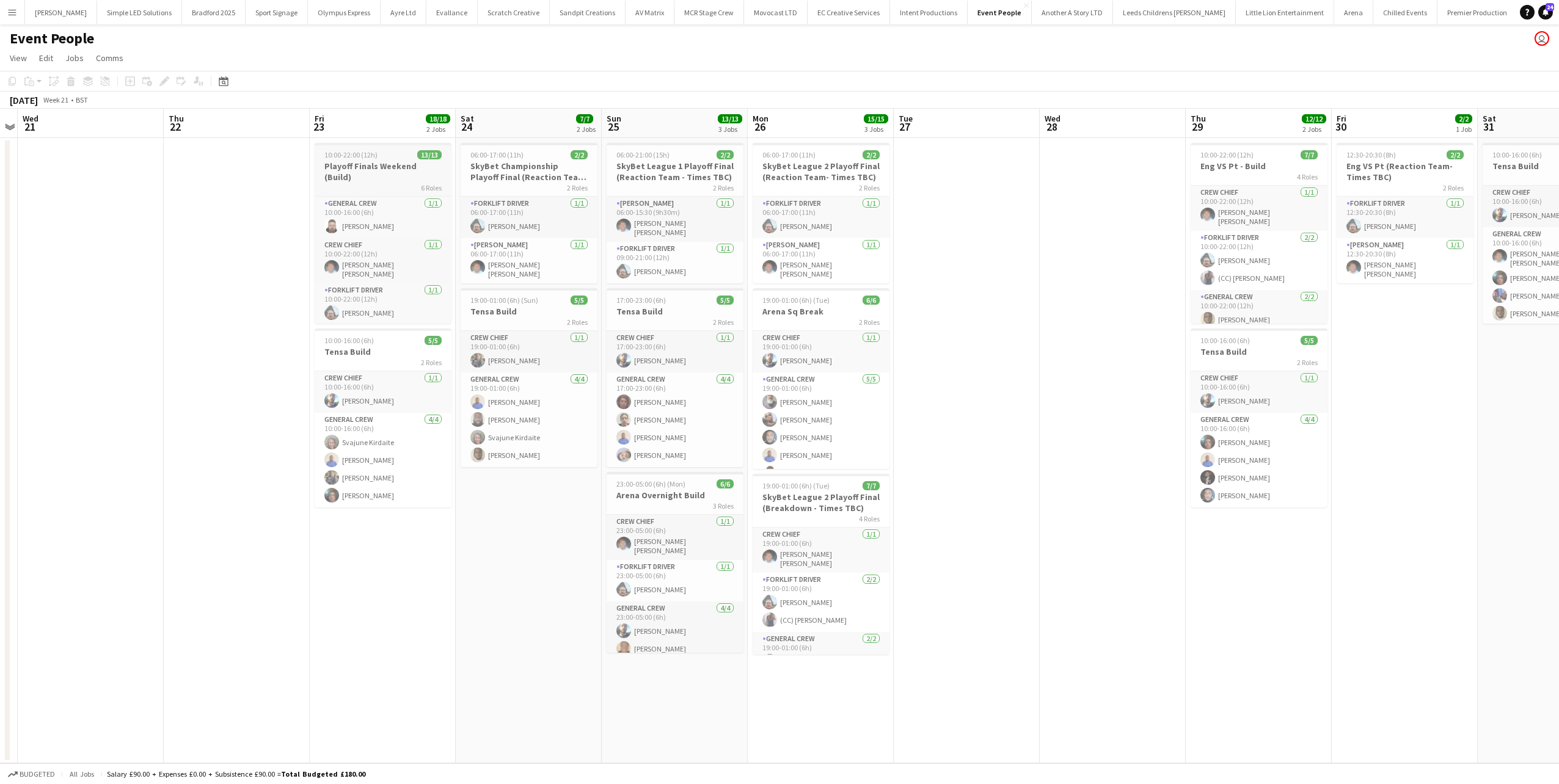
scroll to position [121, 0]
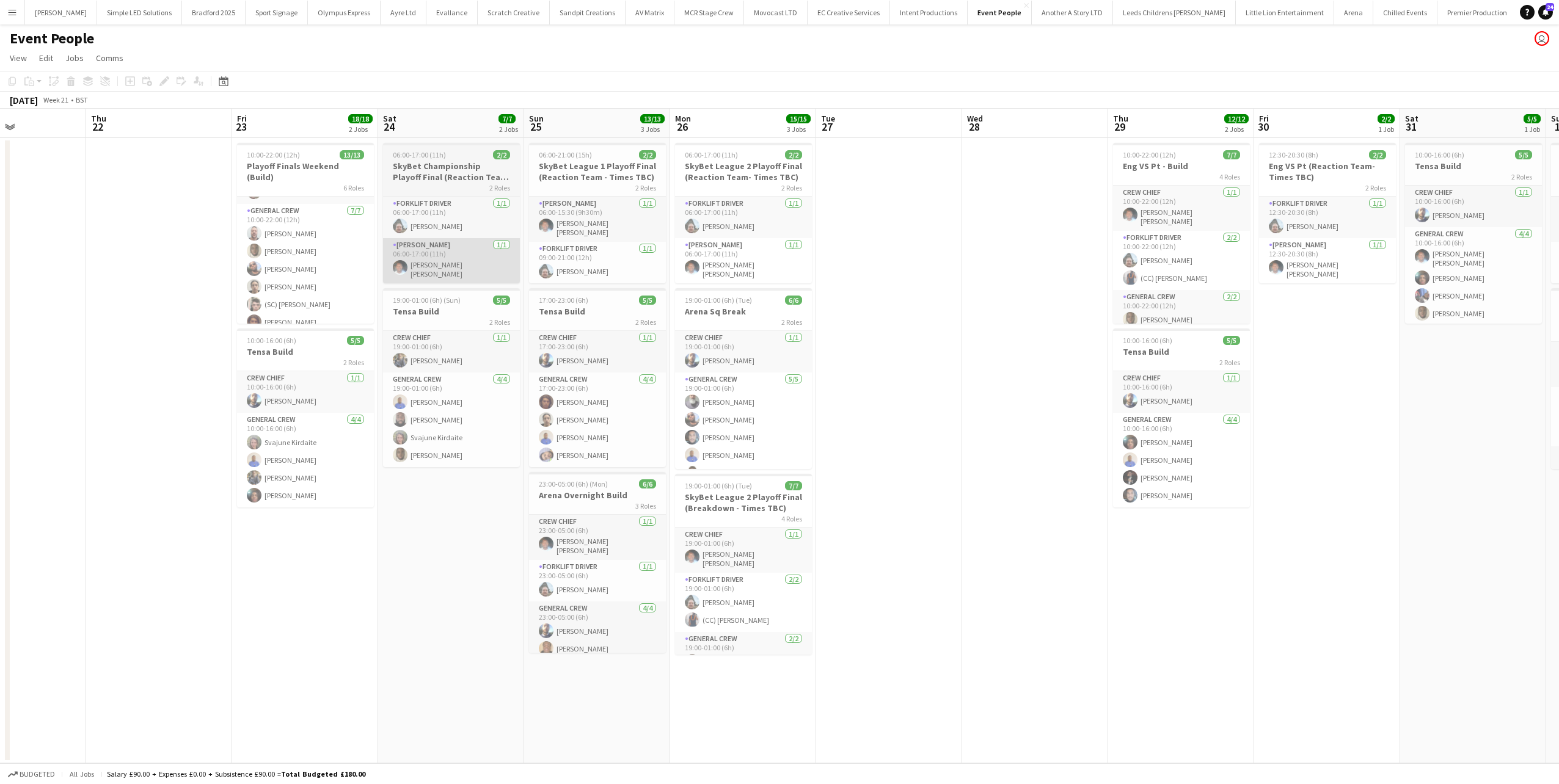
drag, startPoint x: 399, startPoint y: 267, endPoint x: 223, endPoint y: 264, distance: 176.0
click at [223, 265] on app-calendar-viewport "Sun 18 8/8 2 Jobs Mon 19 6/6 1 Job Tue 20 Wed 21 Thu 22 Fri 23 18/18 2 Jobs Sat…" at bounding box center [779, 435] width 1559 height 654
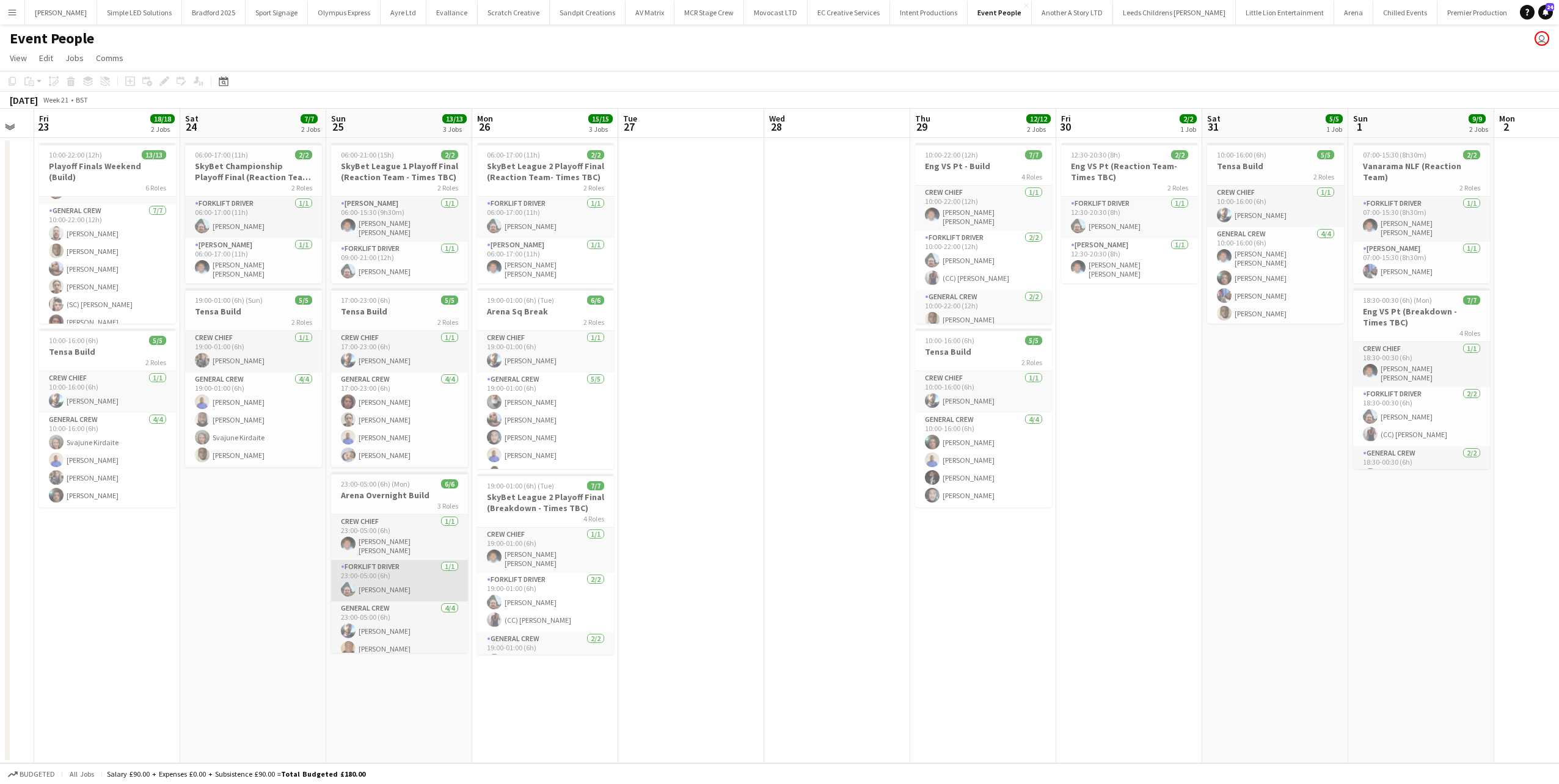
scroll to position [39, 0]
click at [62, 17] on button "[PERSON_NAME] Close" at bounding box center [62, 12] width 72 height 24
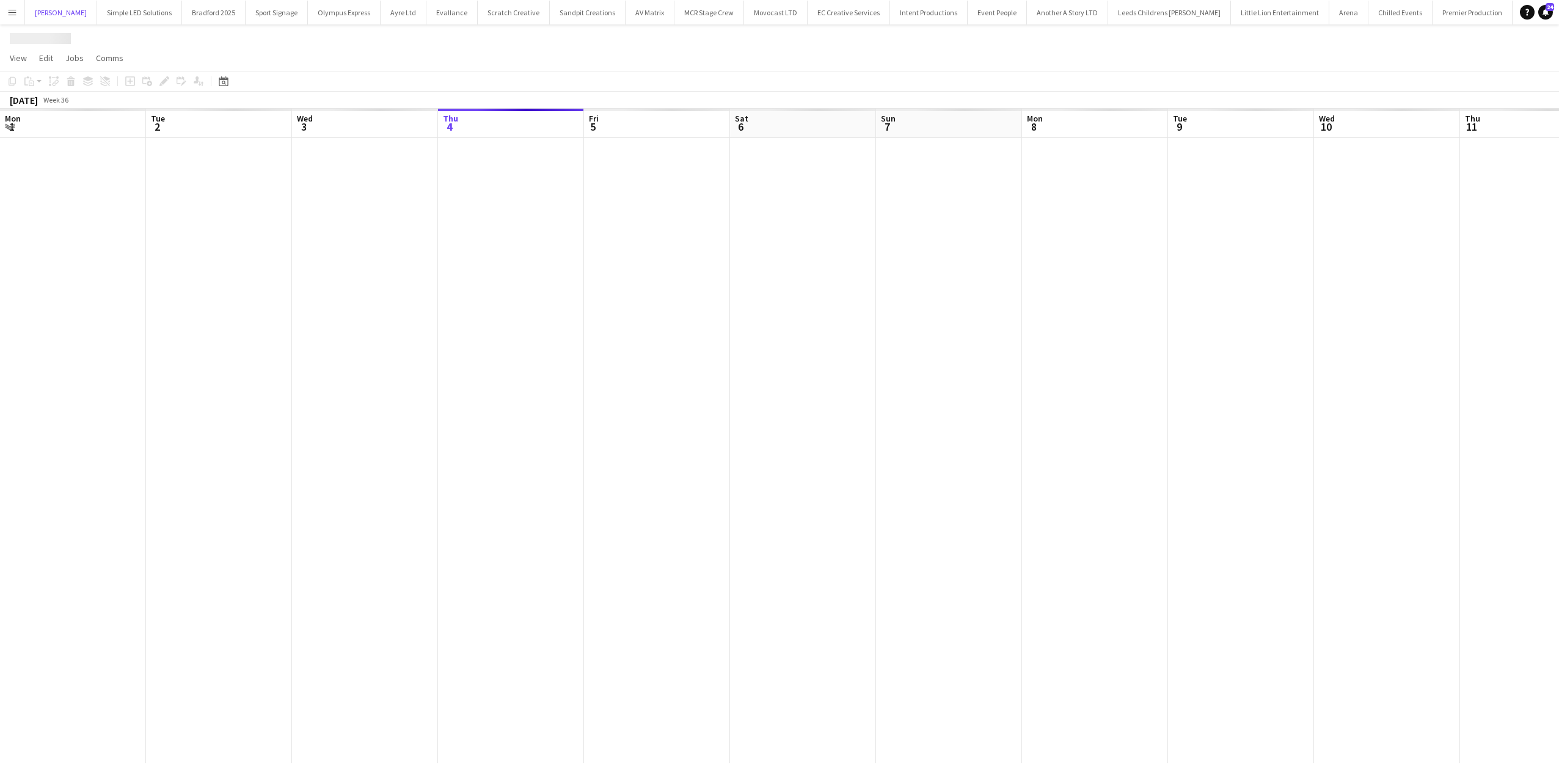
scroll to position [0, 292]
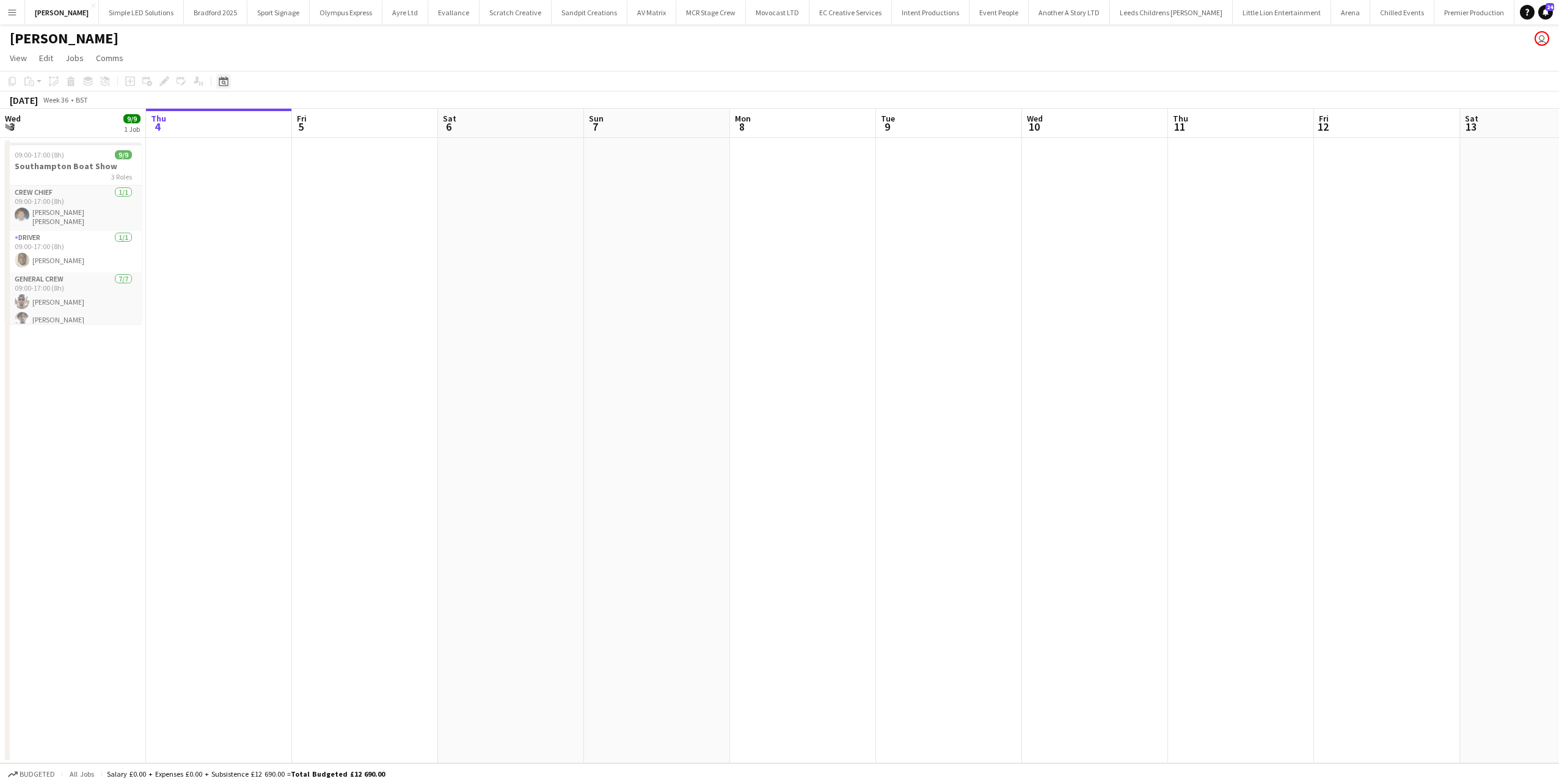
click at [227, 79] on icon at bounding box center [223, 81] width 9 height 10
click at [297, 128] on span "Previous month" at bounding box center [298, 124] width 25 height 25
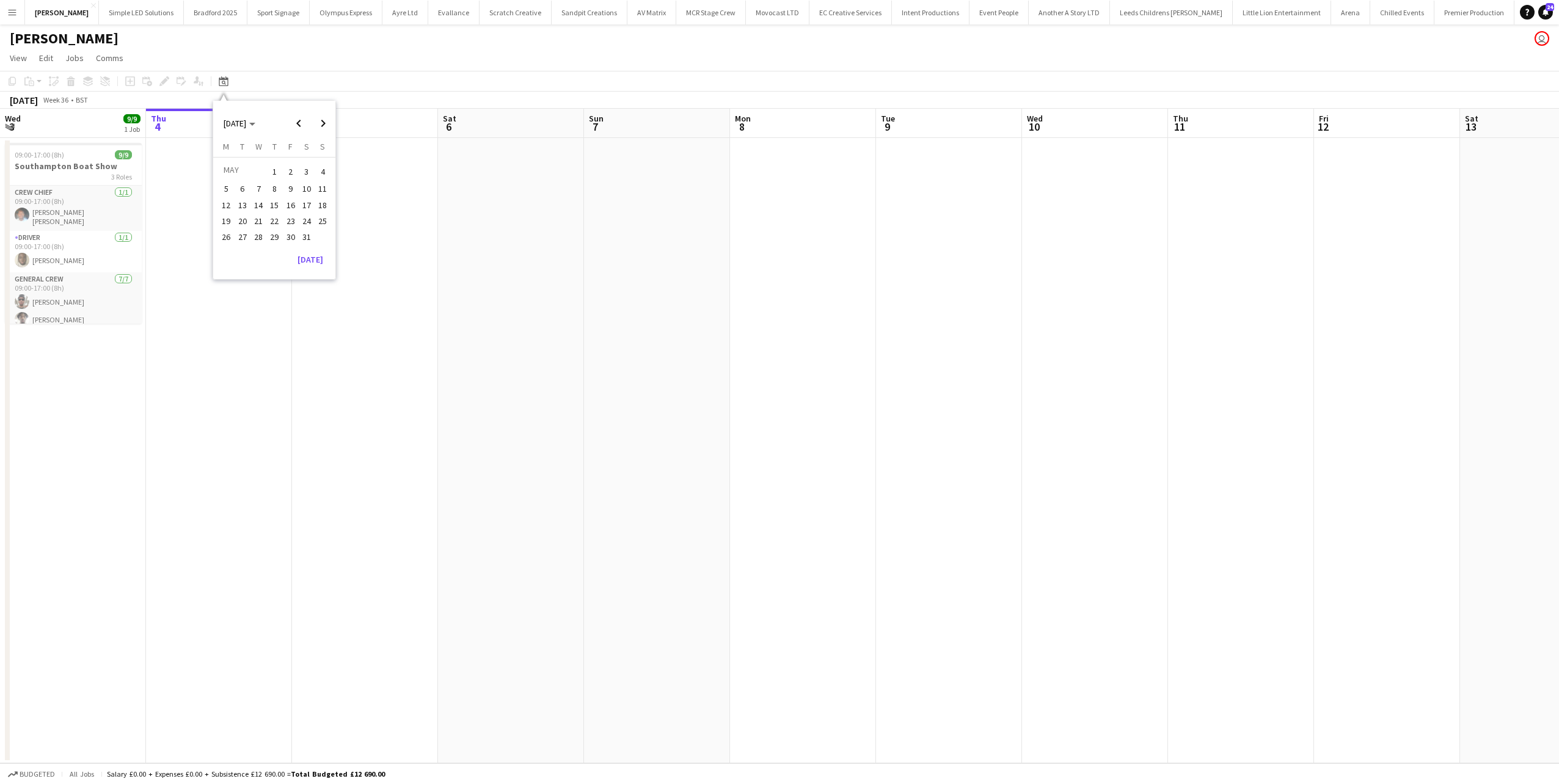
click at [328, 214] on button "25" at bounding box center [322, 221] width 16 height 16
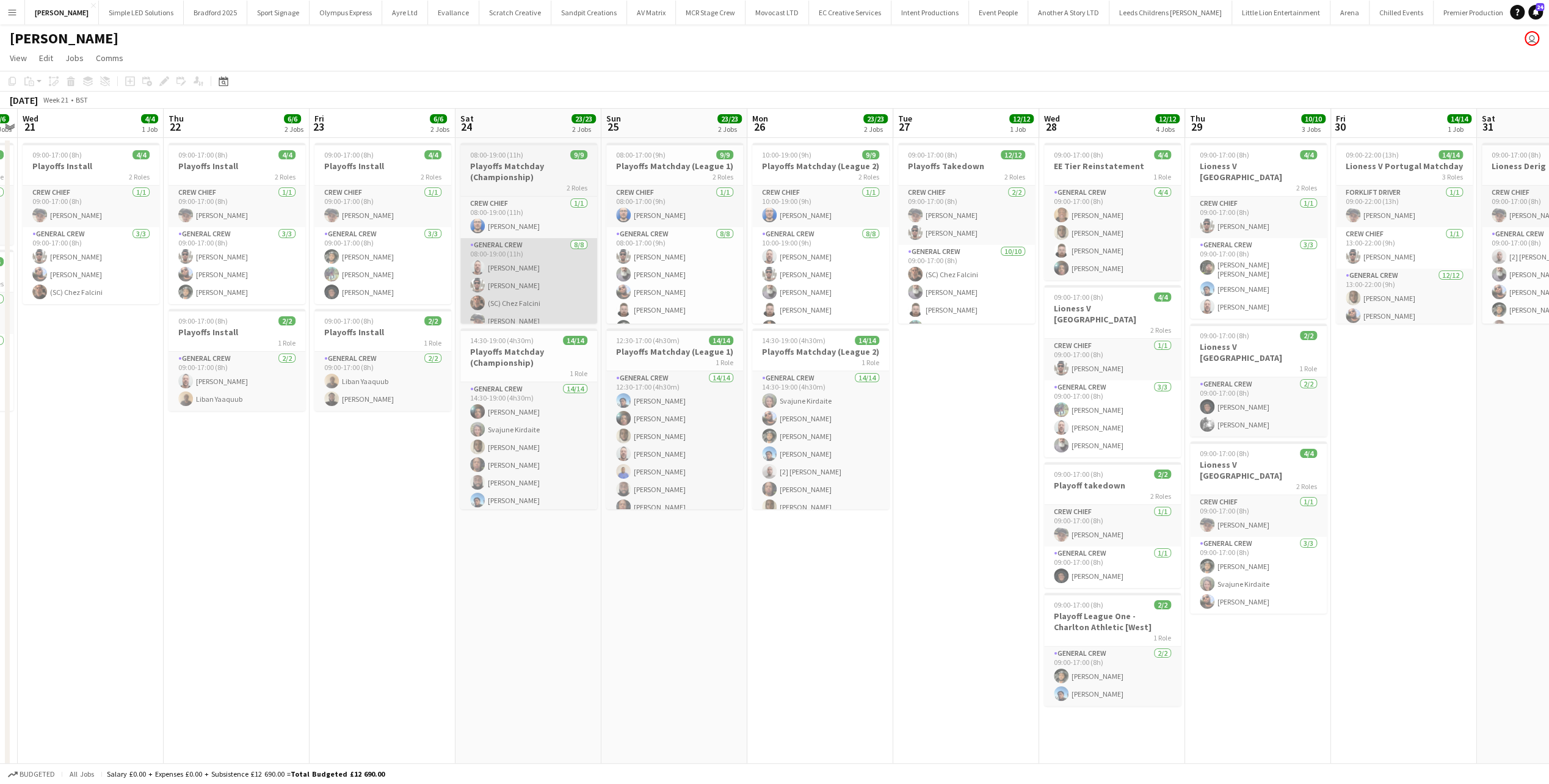
scroll to position [0, 507]
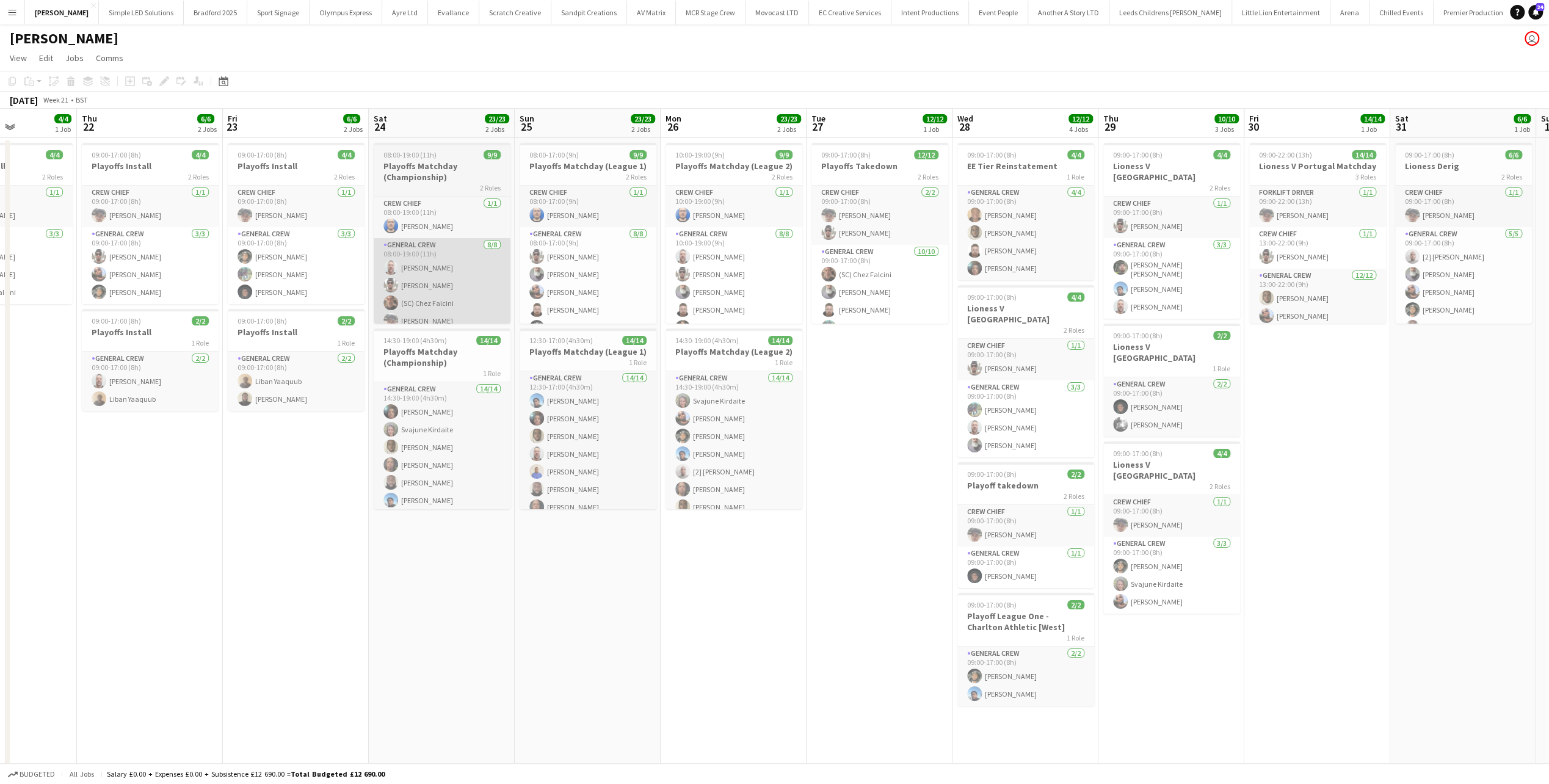
drag, startPoint x: 454, startPoint y: 304, endPoint x: 314, endPoint y: 301, distance: 140.0
click at [311, 304] on app-calendar-viewport "Sun 18 21/21 2 Jobs Mon 19 20/20 5 Jobs Tue 20 6/6 2 Jobs Wed 21 4/4 1 Job Thu …" at bounding box center [774, 517] width 1549 height 819
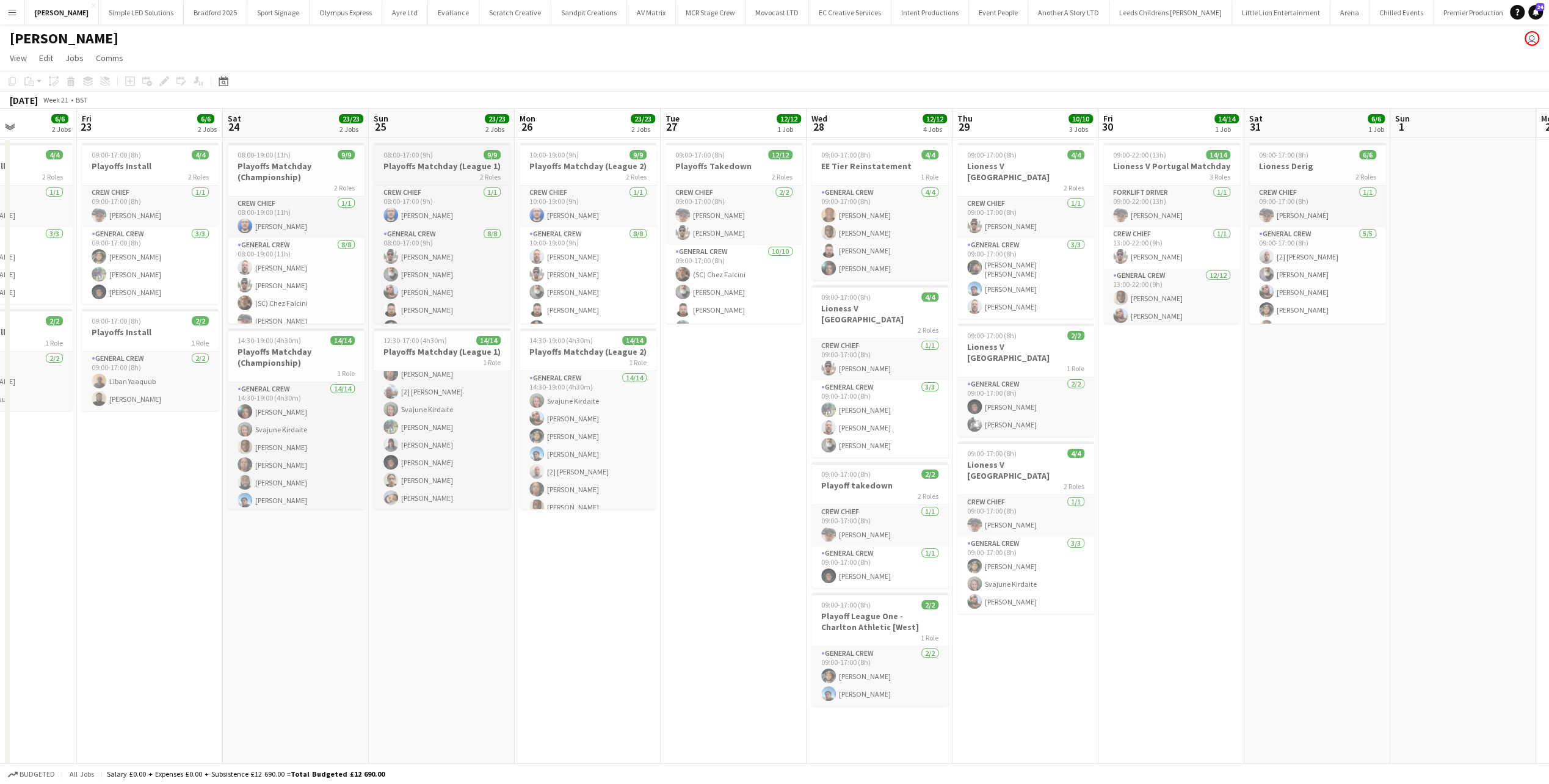
scroll to position [68, 0]
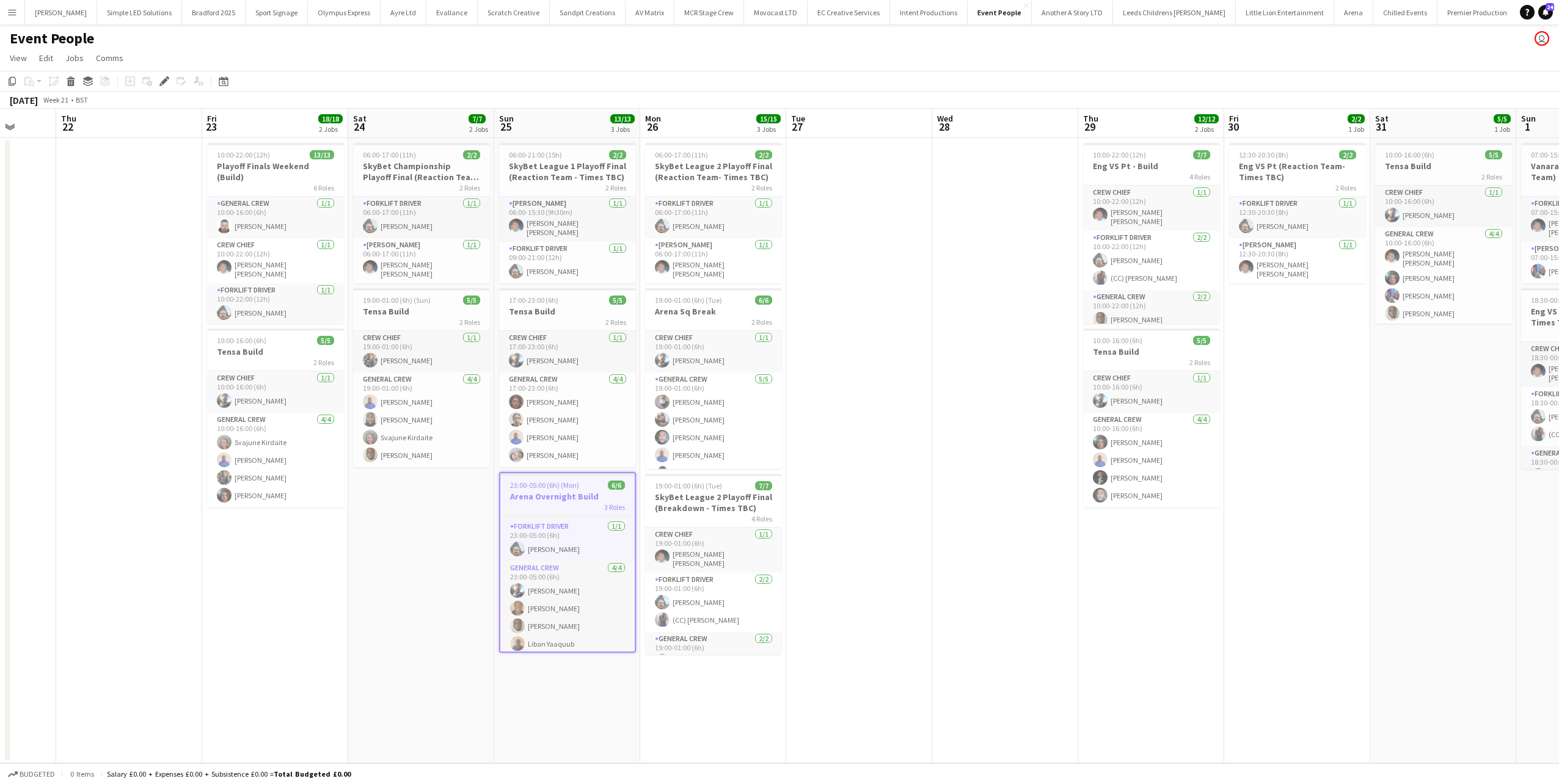
scroll to position [0, 398]
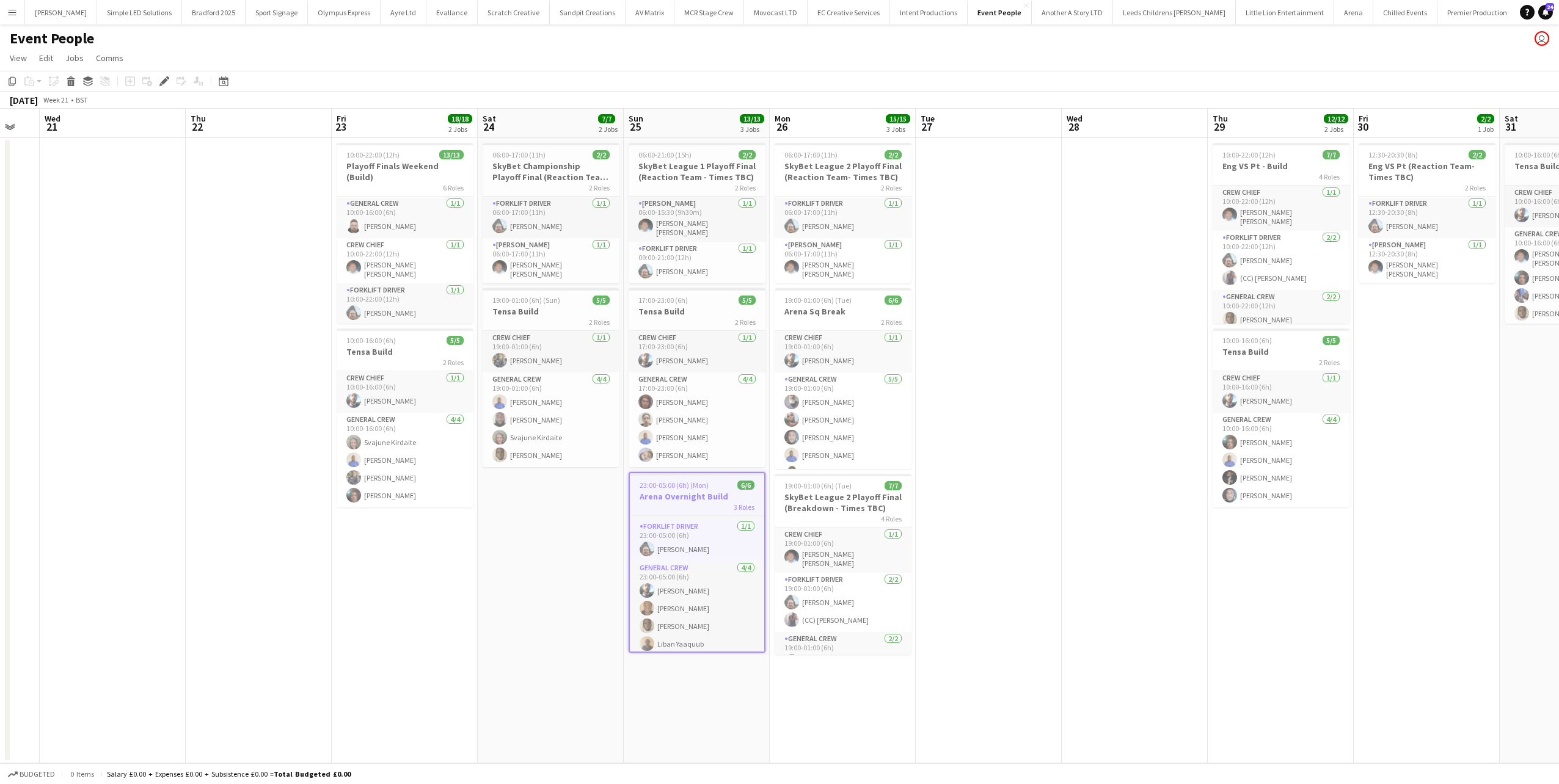
drag, startPoint x: 486, startPoint y: 560, endPoint x: 362, endPoint y: 579, distance: 125.4
click at [362, 579] on app-calendar-viewport "Sun 18 8/8 2 Jobs Mon 19 6/6 1 Job Tue 20 Wed 21 Thu 22 Fri 23 18/18 2 Jobs Sat…" at bounding box center [779, 435] width 1559 height 654
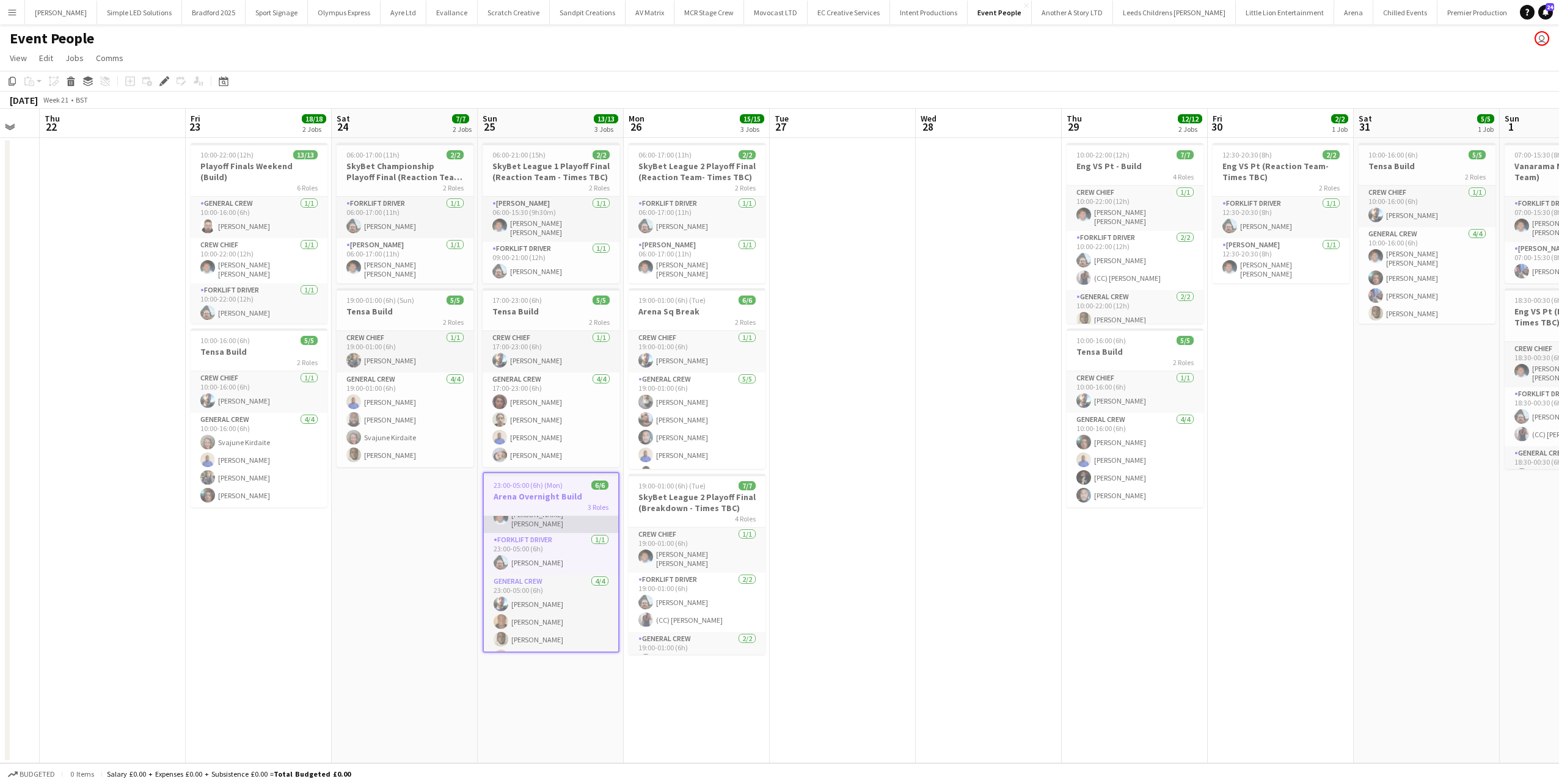
scroll to position [42, 0]
click at [79, 13] on button "Wasserman Close" at bounding box center [62, 12] width 72 height 24
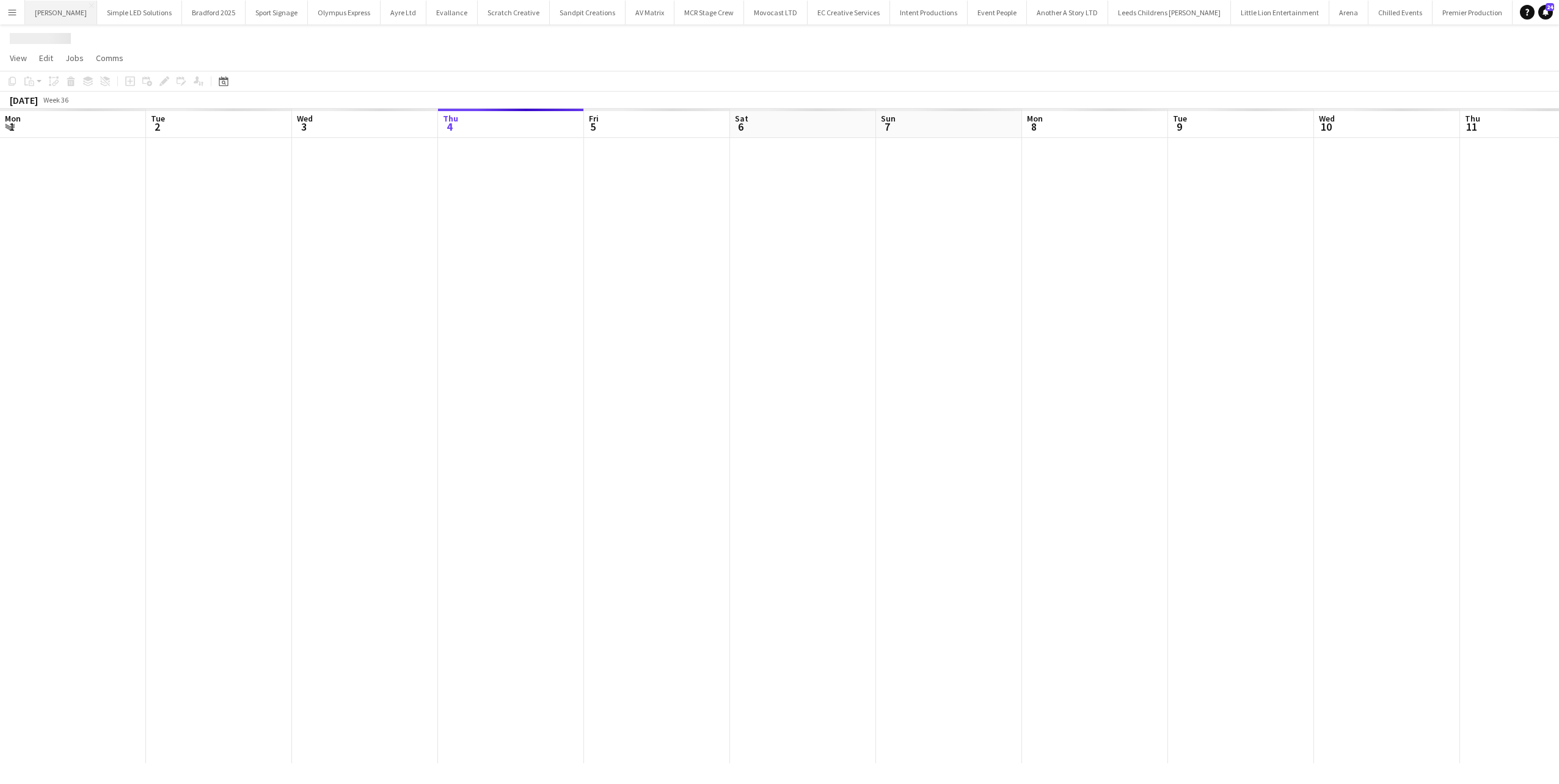
scroll to position [0, 292]
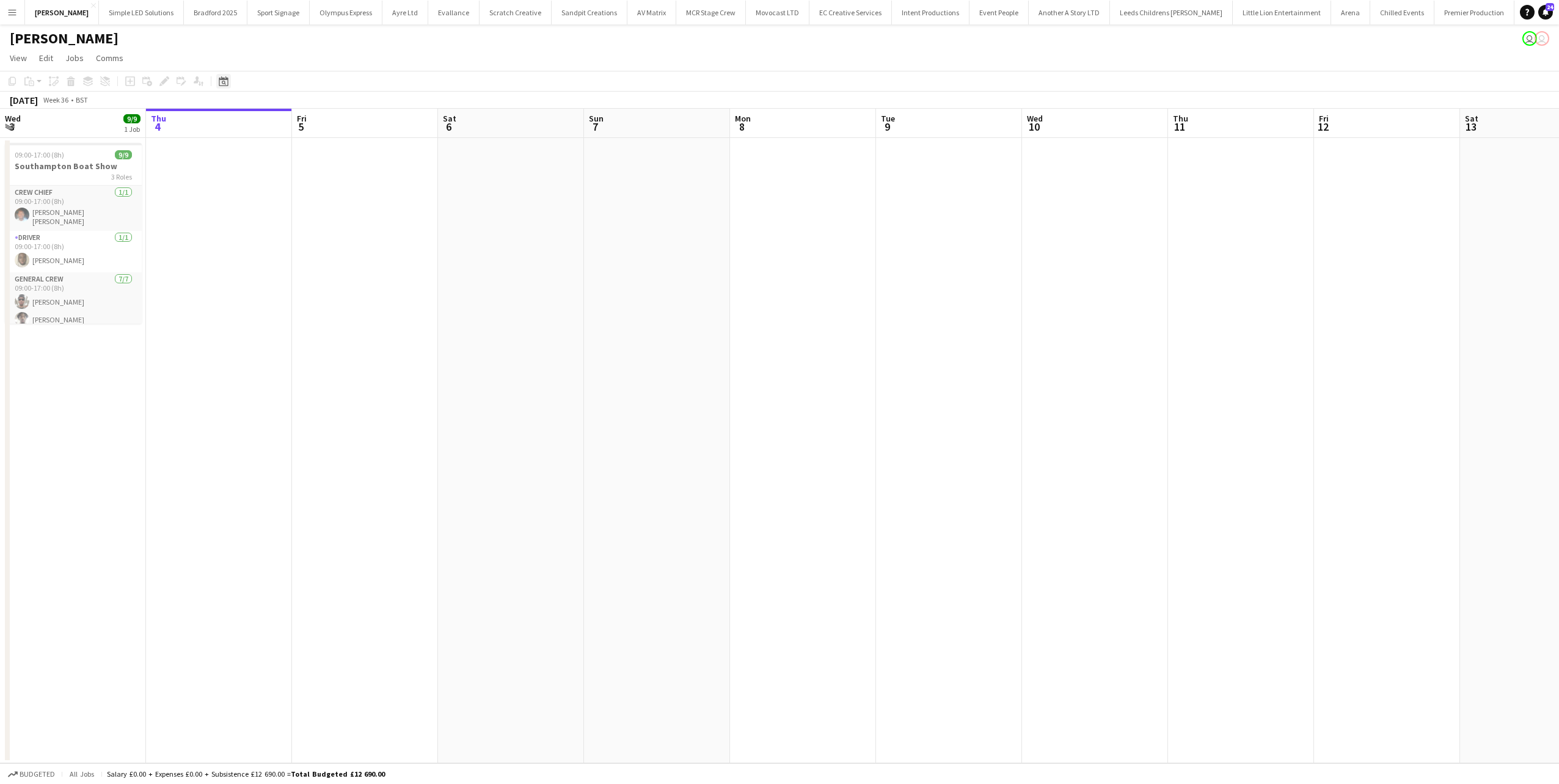
click at [224, 75] on div "Date picker" at bounding box center [223, 81] width 15 height 15
click at [298, 122] on span "Previous month" at bounding box center [298, 124] width 25 height 25
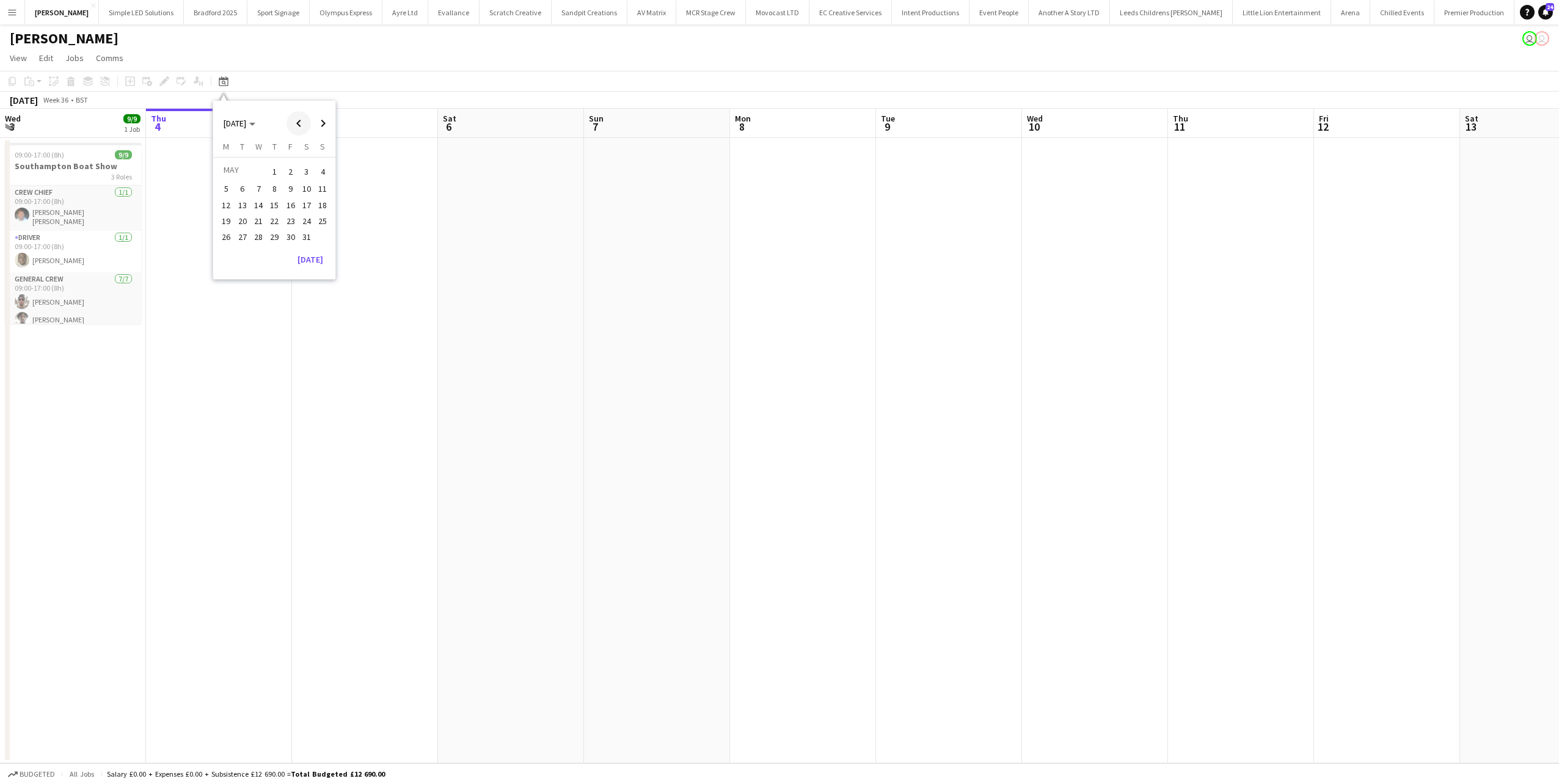
click at [298, 122] on span "Previous month" at bounding box center [298, 124] width 25 height 25
click at [322, 123] on span "Next month" at bounding box center [323, 124] width 25 height 25
click at [325, 216] on span "25" at bounding box center [322, 221] width 15 height 15
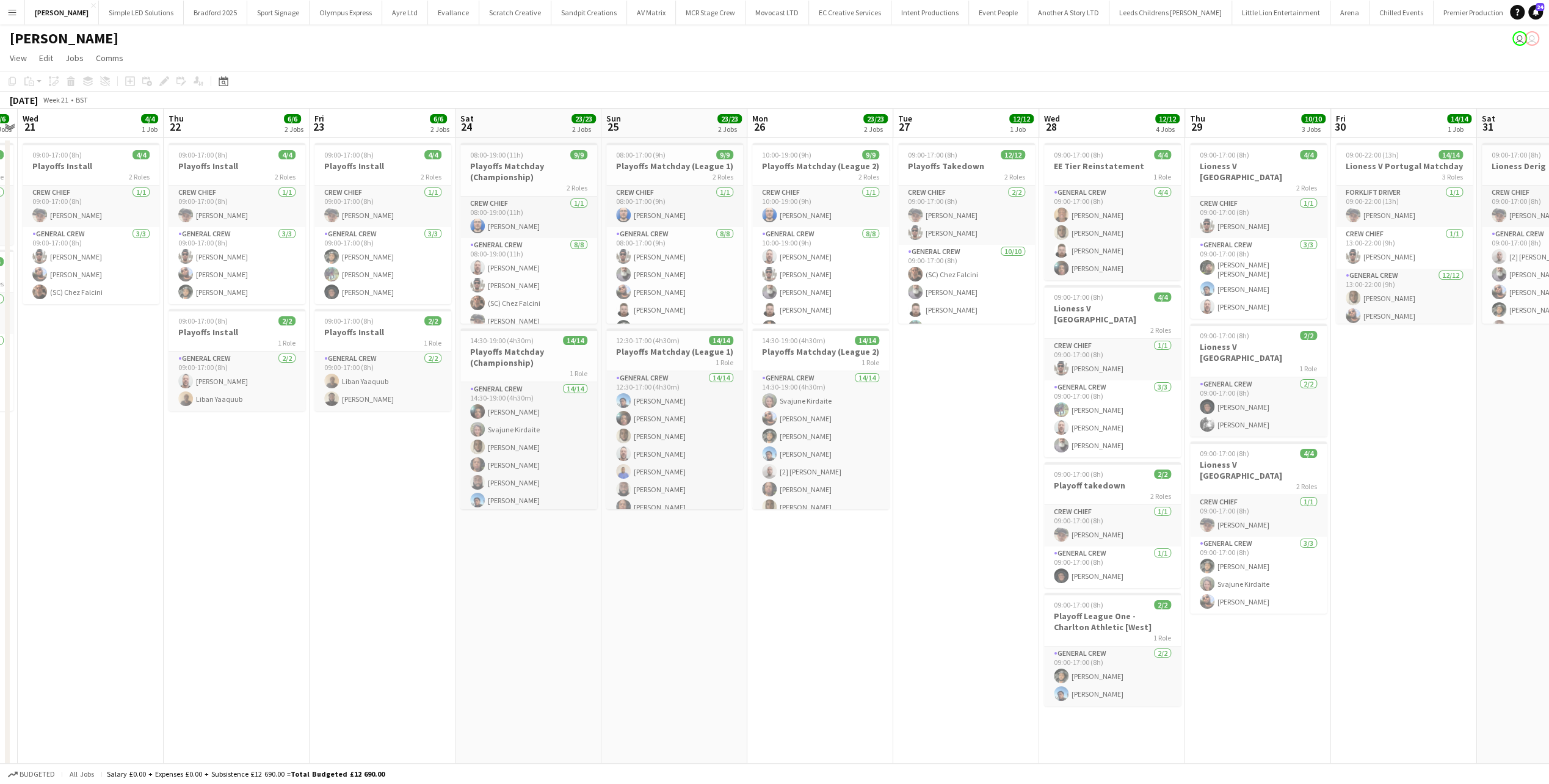
scroll to position [0, 432]
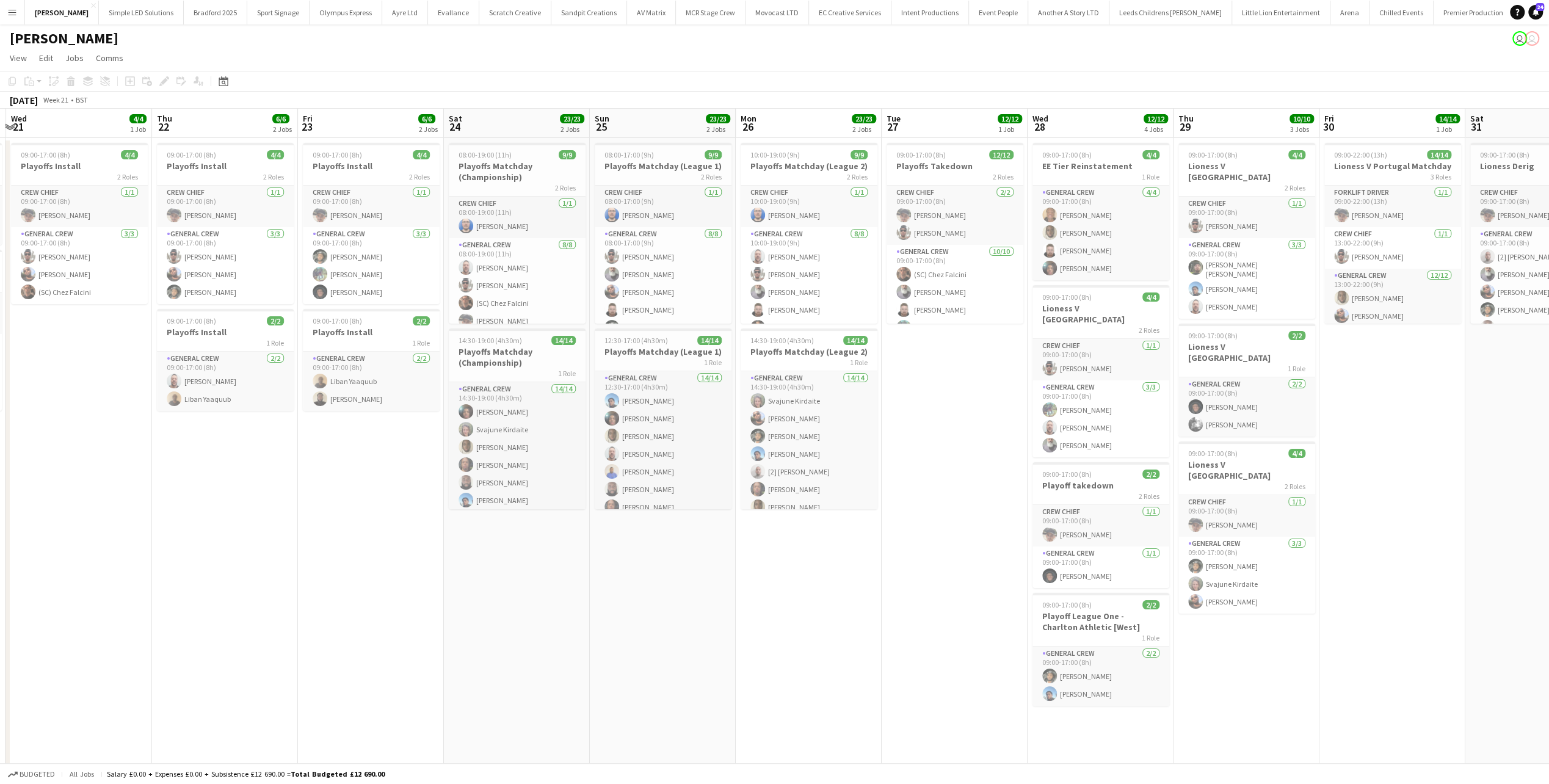
click at [513, 565] on app-calendar-viewport "Sun 18 21/21 2 Jobs Mon 19 20/20 5 Jobs Tue 20 6/6 2 Jobs Wed 21 4/4 1 Job Thu …" at bounding box center [774, 517] width 1549 height 819
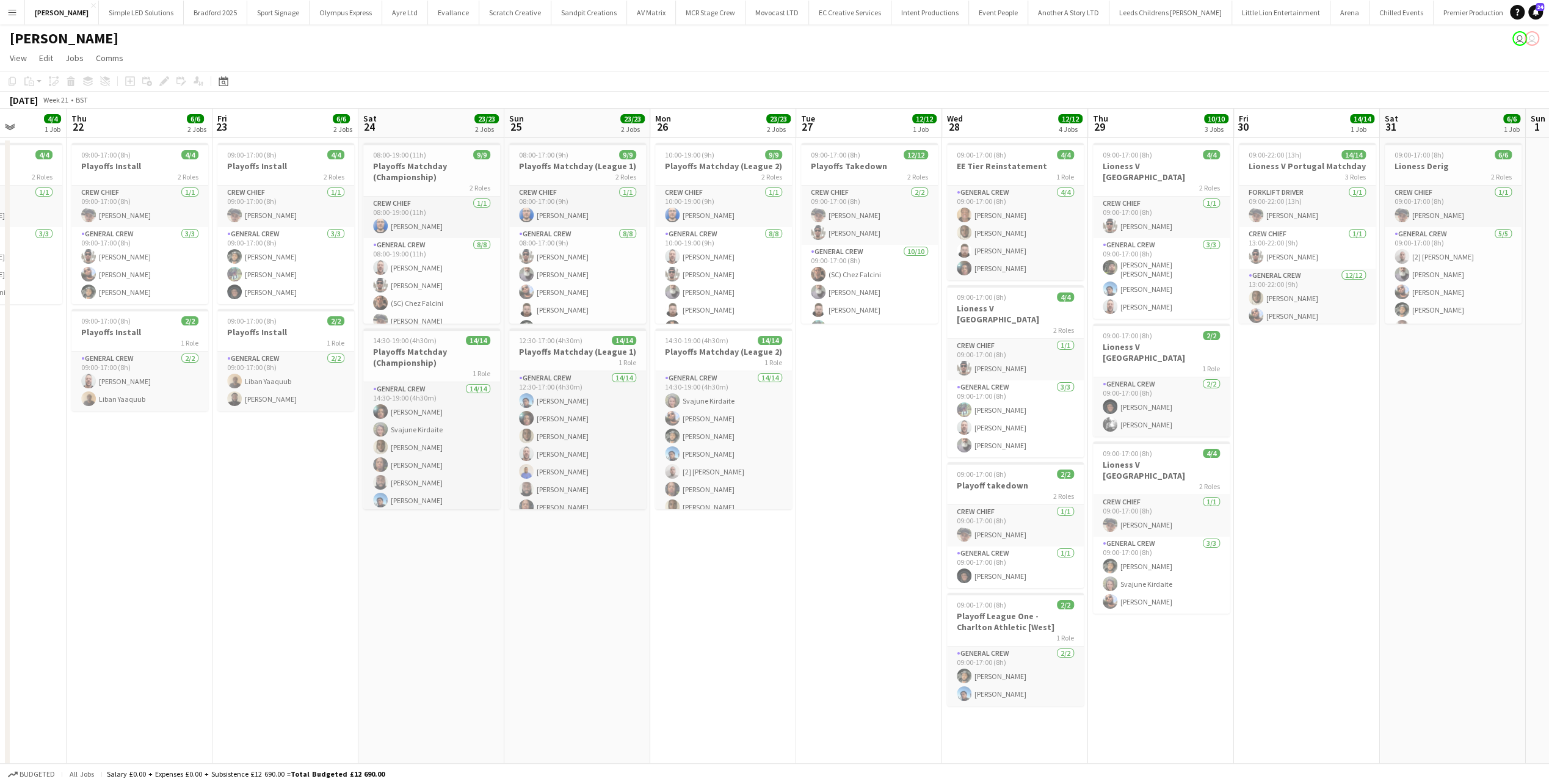
scroll to position [0, 346]
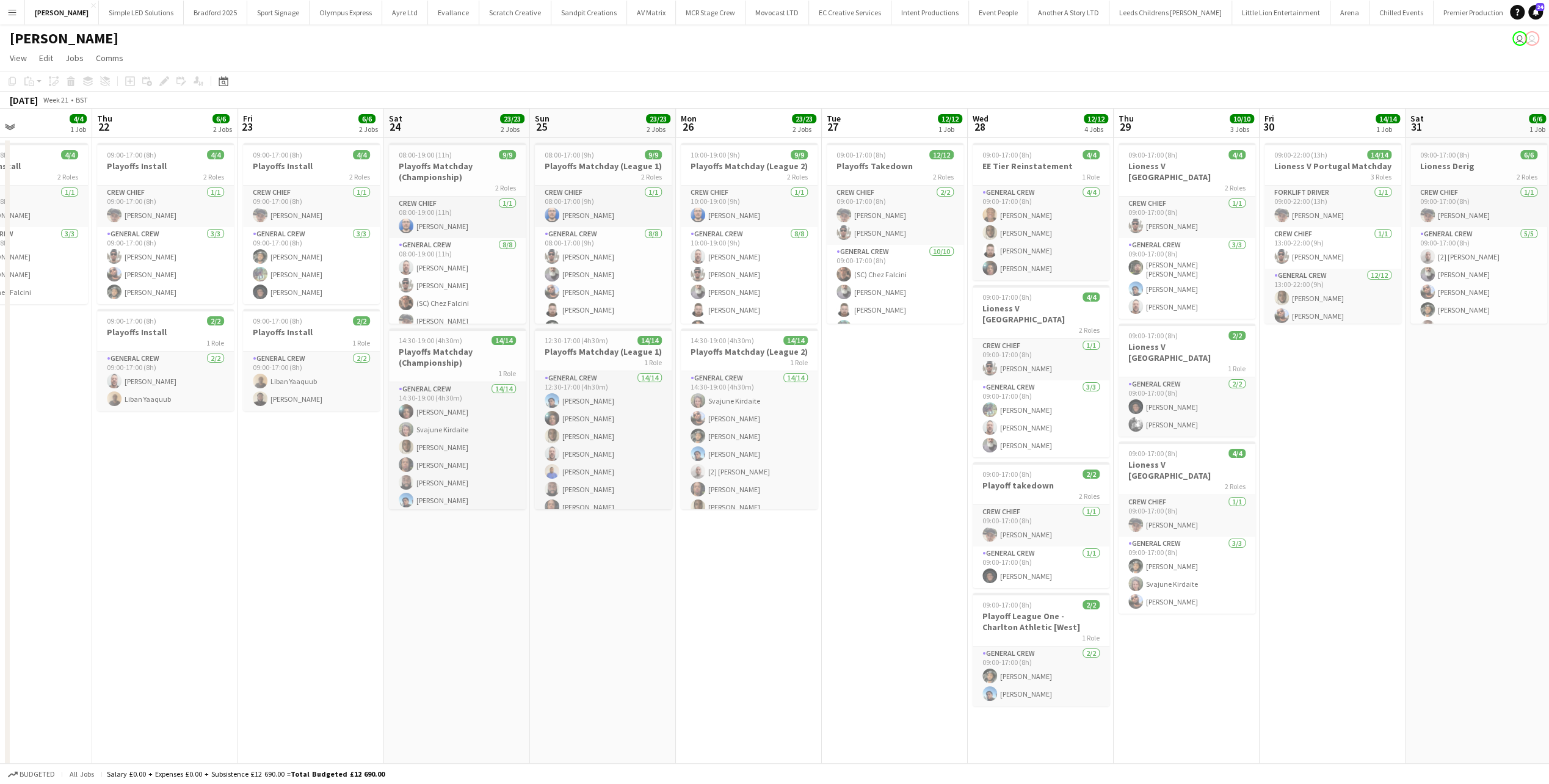
drag, startPoint x: 540, startPoint y: 573, endPoint x: 565, endPoint y: 571, distance: 25.1
click at [565, 571] on app-calendar-viewport "Mon 19 20/20 5 Jobs Tue 20 6/6 2 Jobs Wed 21 4/4 1 Job Thu 22 6/6 2 Jobs Fri 23…" at bounding box center [774, 517] width 1549 height 819
click at [224, 84] on icon at bounding box center [224, 83] width 5 height 5
click at [255, 126] on span "MAY 2025" at bounding box center [239, 123] width 32 height 11
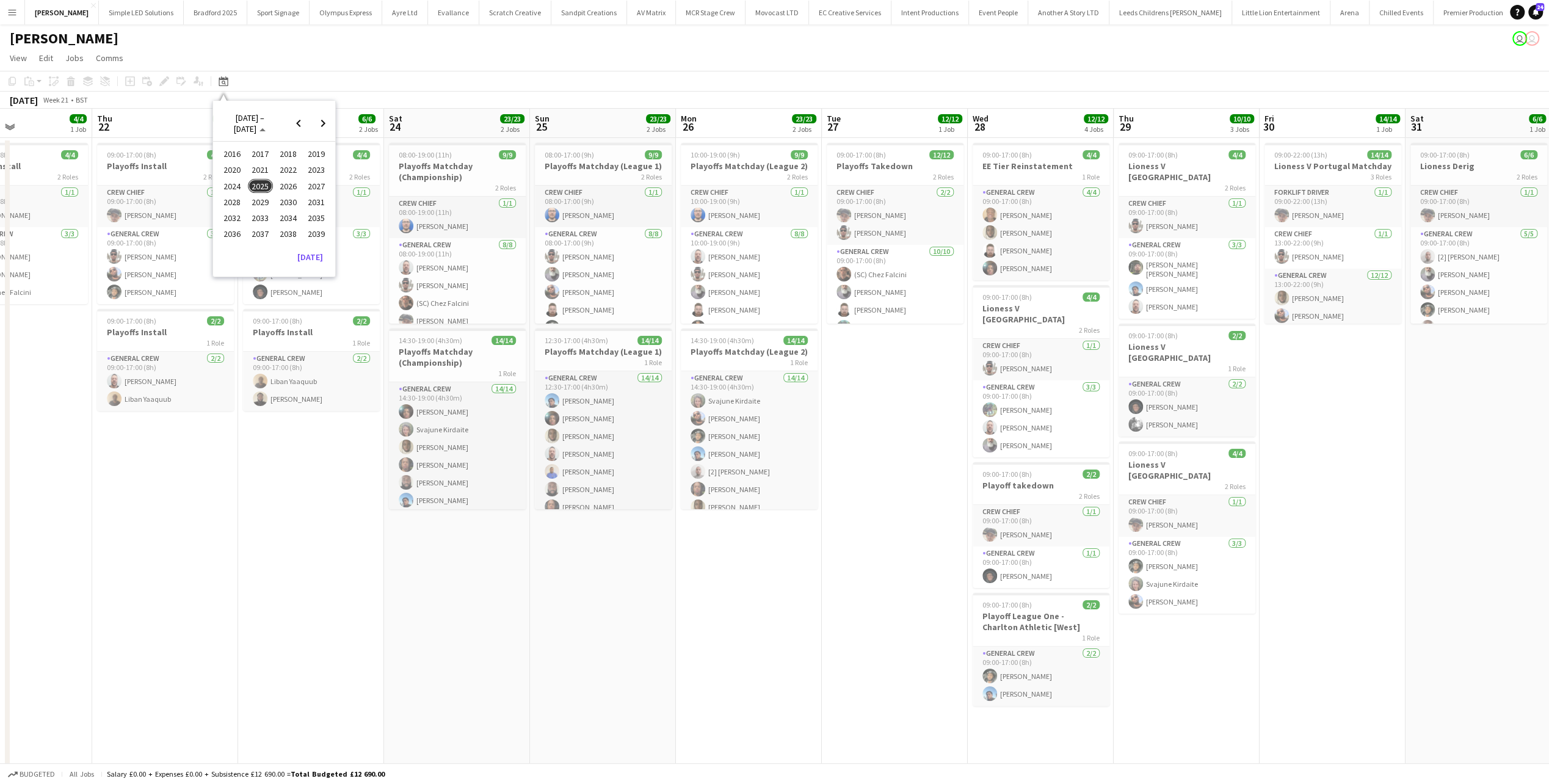
click at [241, 187] on span "2024" at bounding box center [232, 186] width 25 height 15
click at [239, 187] on span "MAY" at bounding box center [232, 186] width 25 height 15
click at [304, 231] on span "25" at bounding box center [306, 234] width 15 height 15
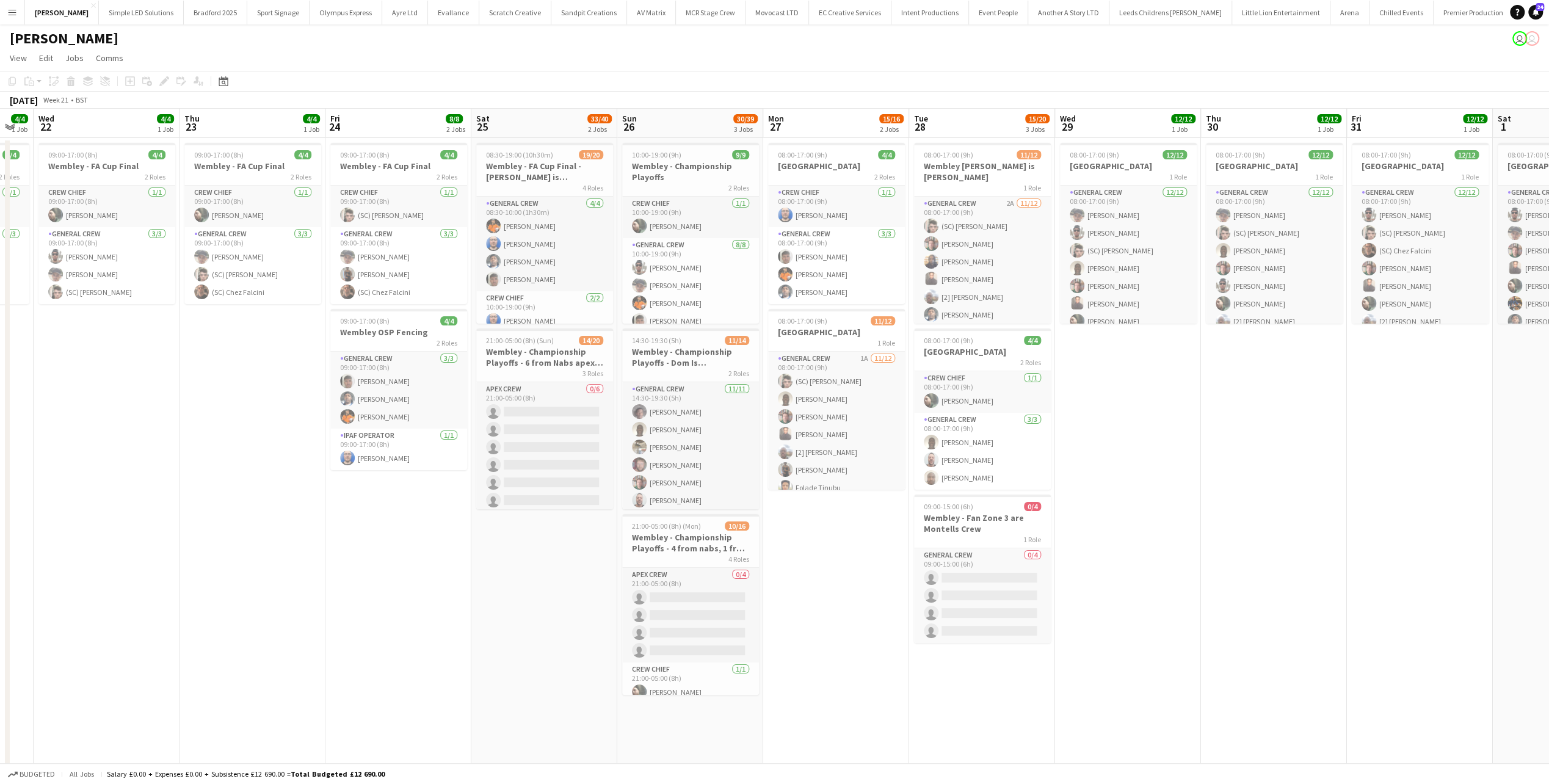
scroll to position [0, 488]
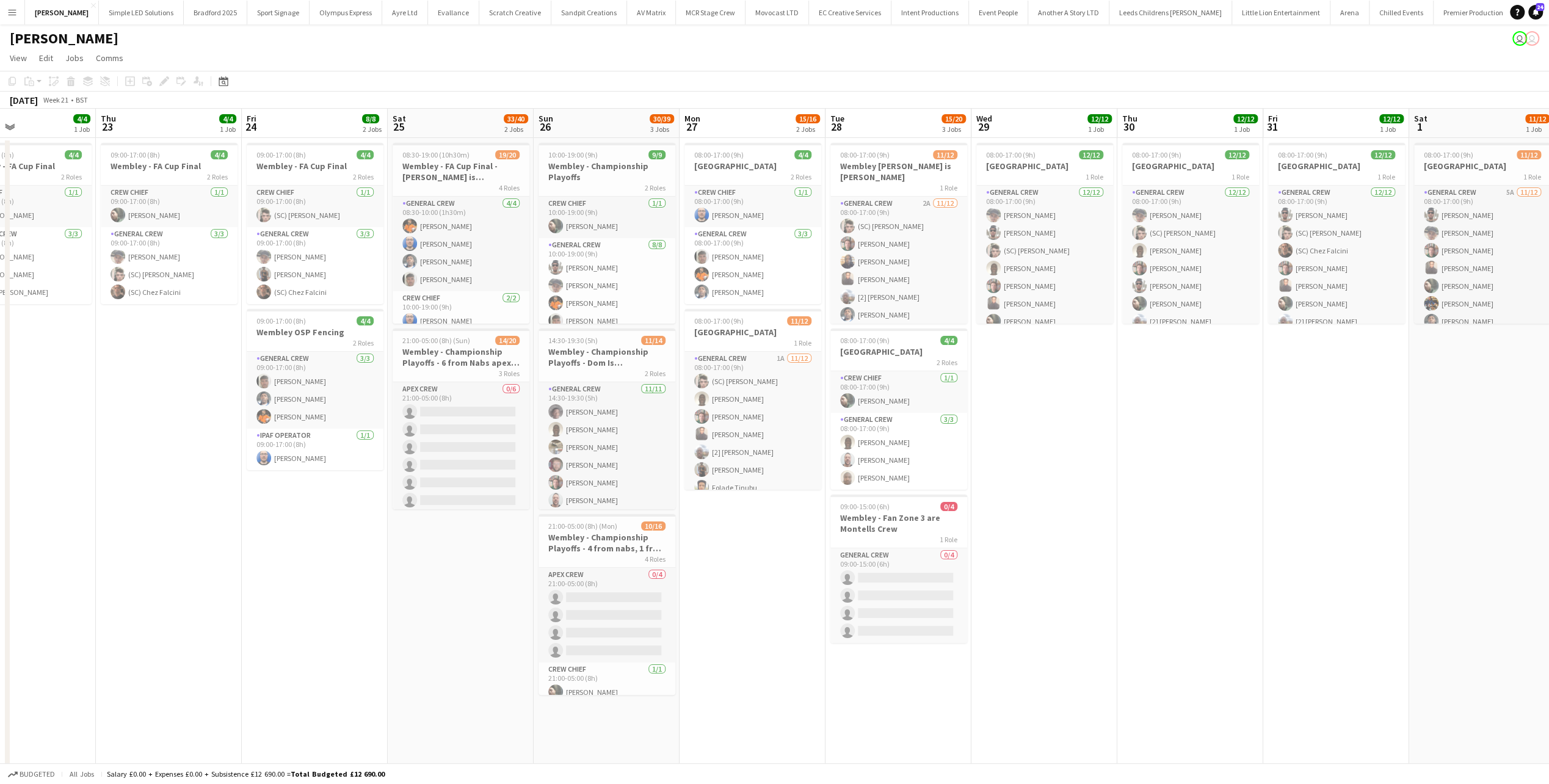
drag, startPoint x: 437, startPoint y: 273, endPoint x: 224, endPoint y: 292, distance: 213.8
click at [224, 292] on app-calendar-viewport "Sun 19 21/23 2 Jobs Mon 20 11/11 2 Jobs Tue 21 4/4 1 Job Wed 22 4/4 1 Job Thu 2…" at bounding box center [774, 517] width 1549 height 819
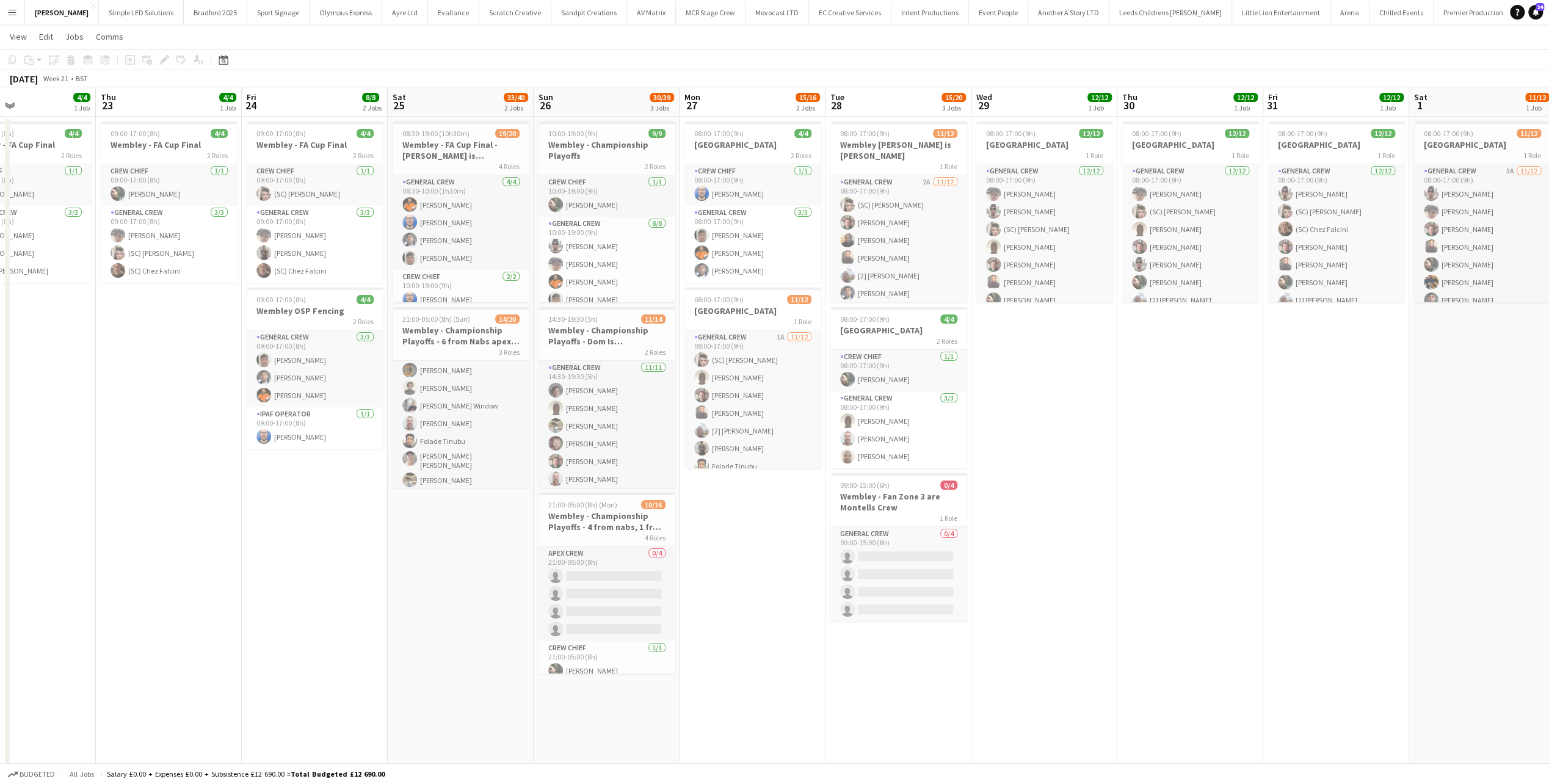
scroll to position [0, 0]
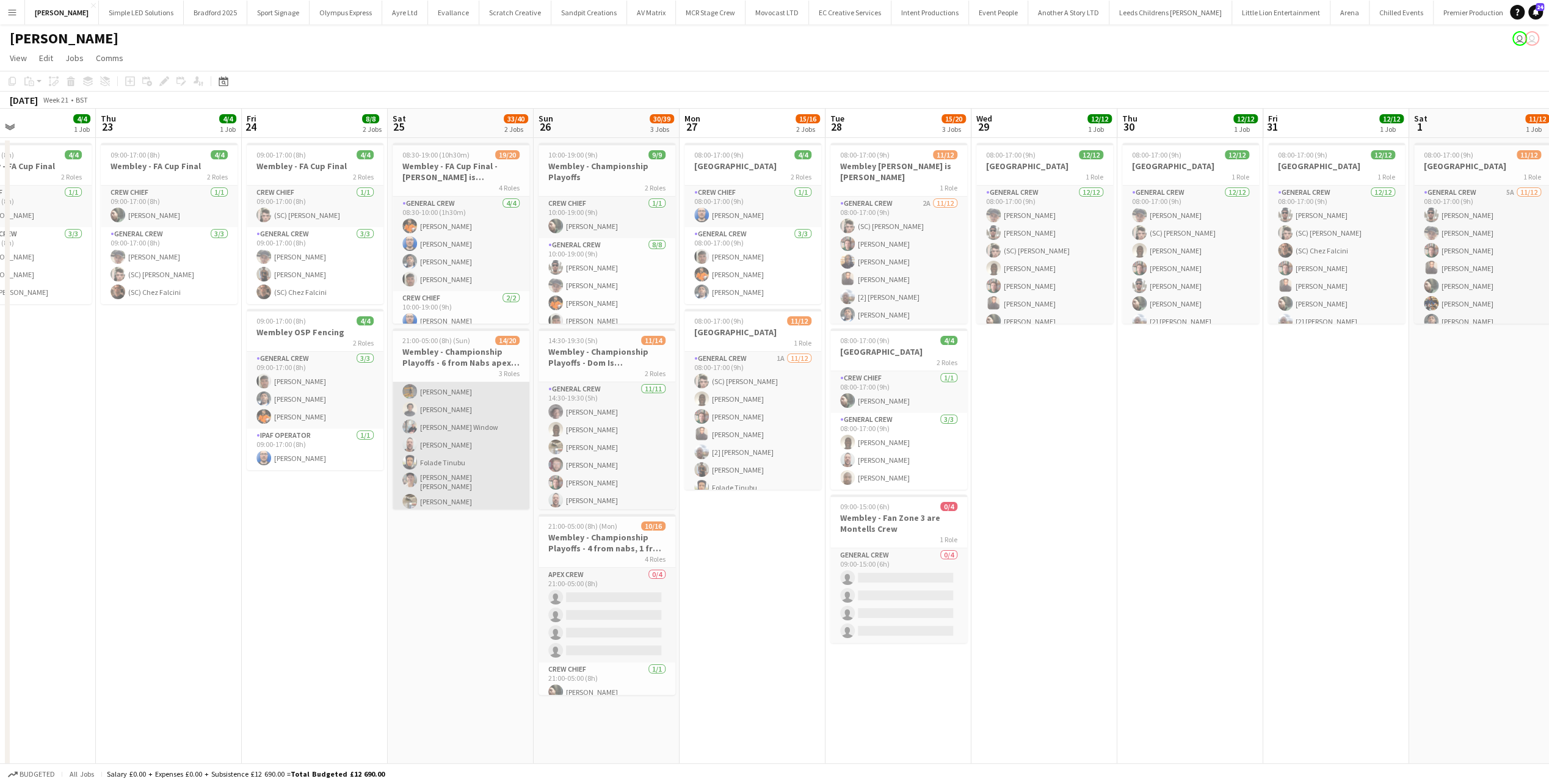
drag, startPoint x: 453, startPoint y: 498, endPoint x: 517, endPoint y: 479, distance: 66.8
click at [453, 497] on app-card-role "General Crew 13/13 21:00-05:00 (8h) Szymon Matyjasik Luke Walcott-holder Javier…" at bounding box center [461, 384] width 137 height 257
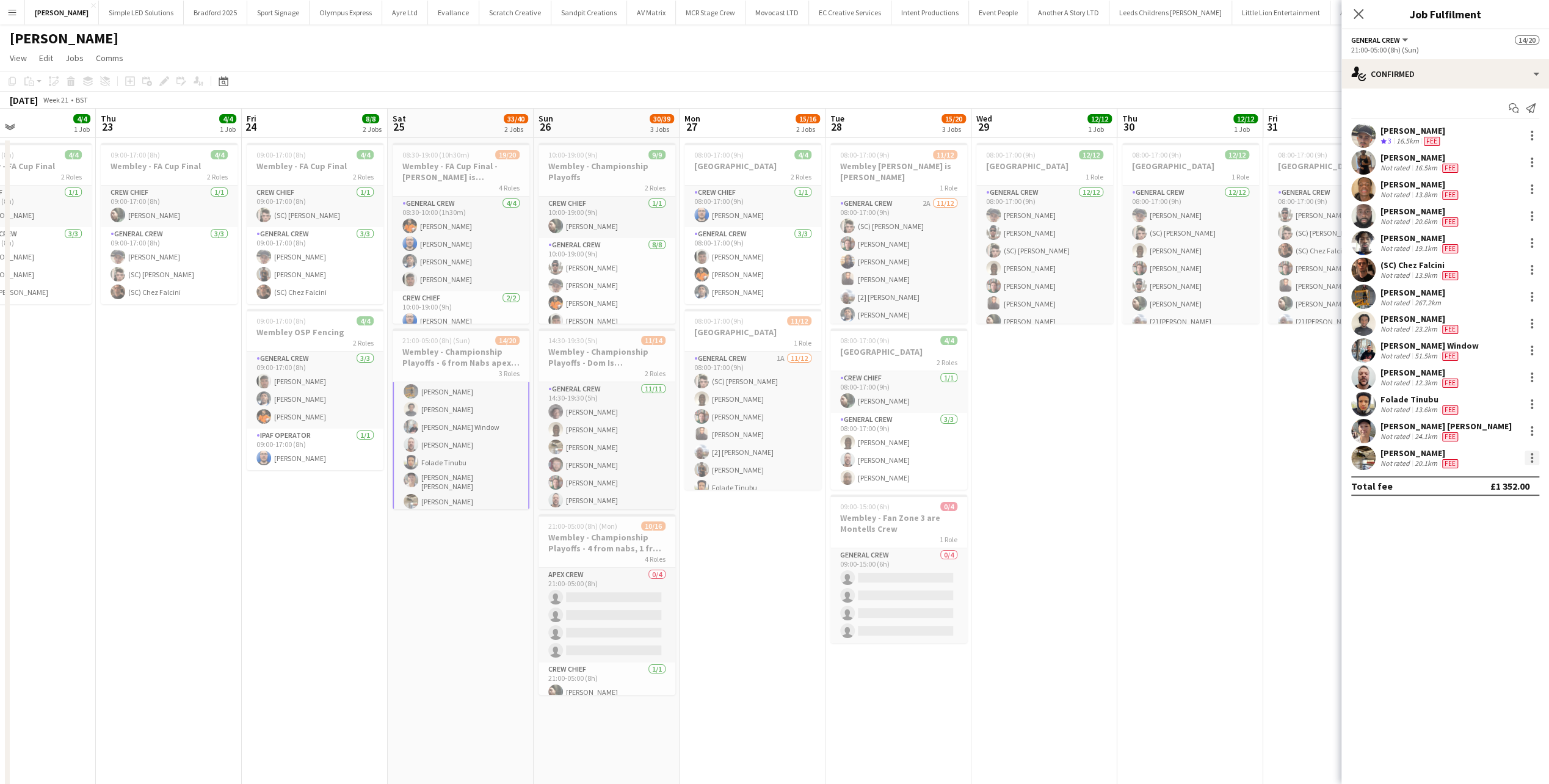
click at [1531, 460] on div at bounding box center [1531, 461] width 2 height 2
click at [1490, 480] on span "Edit fee" at bounding box center [1491, 480] width 75 height 11
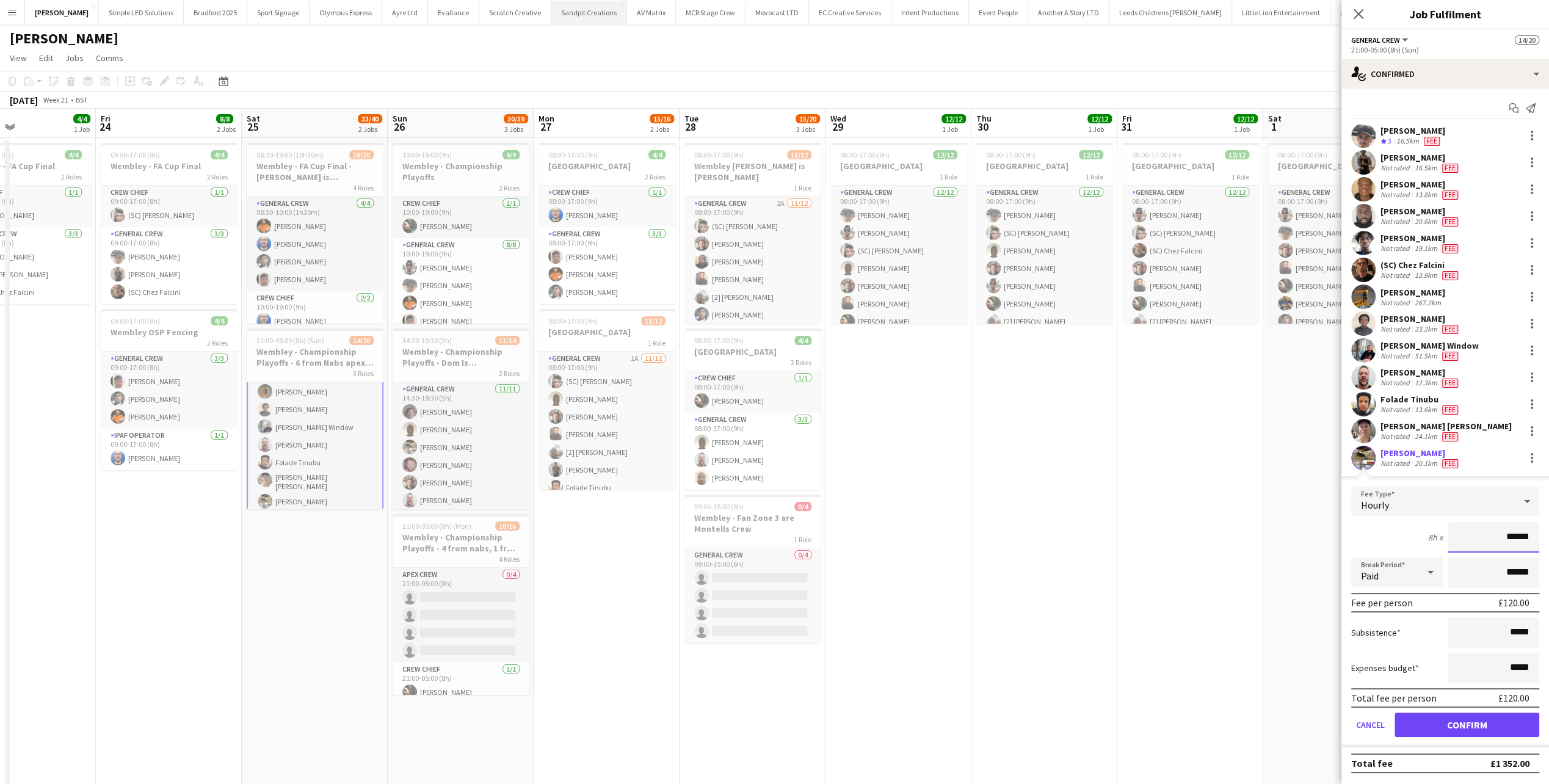
scroll to position [300, 0]
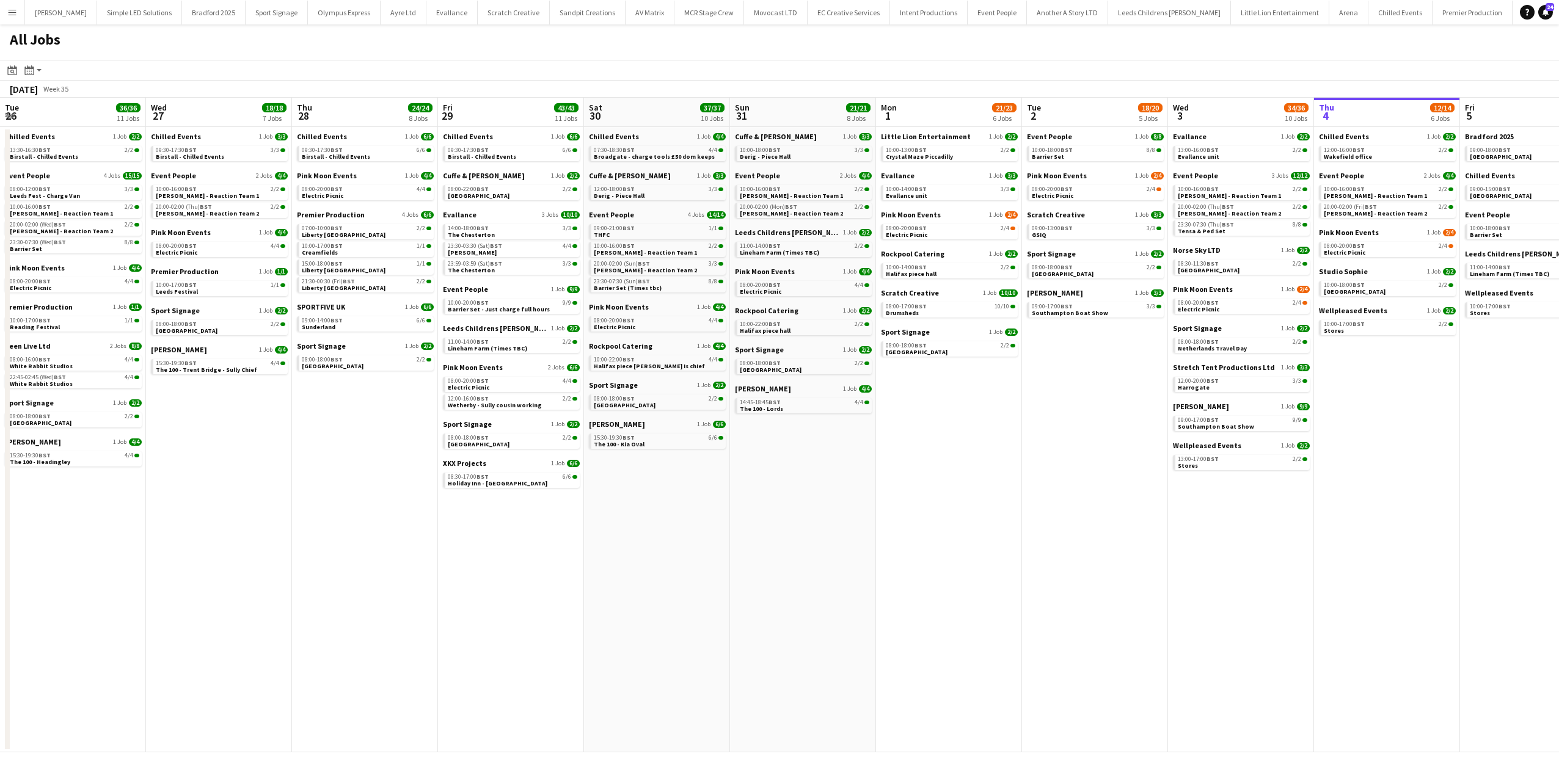
scroll to position [0, 345]
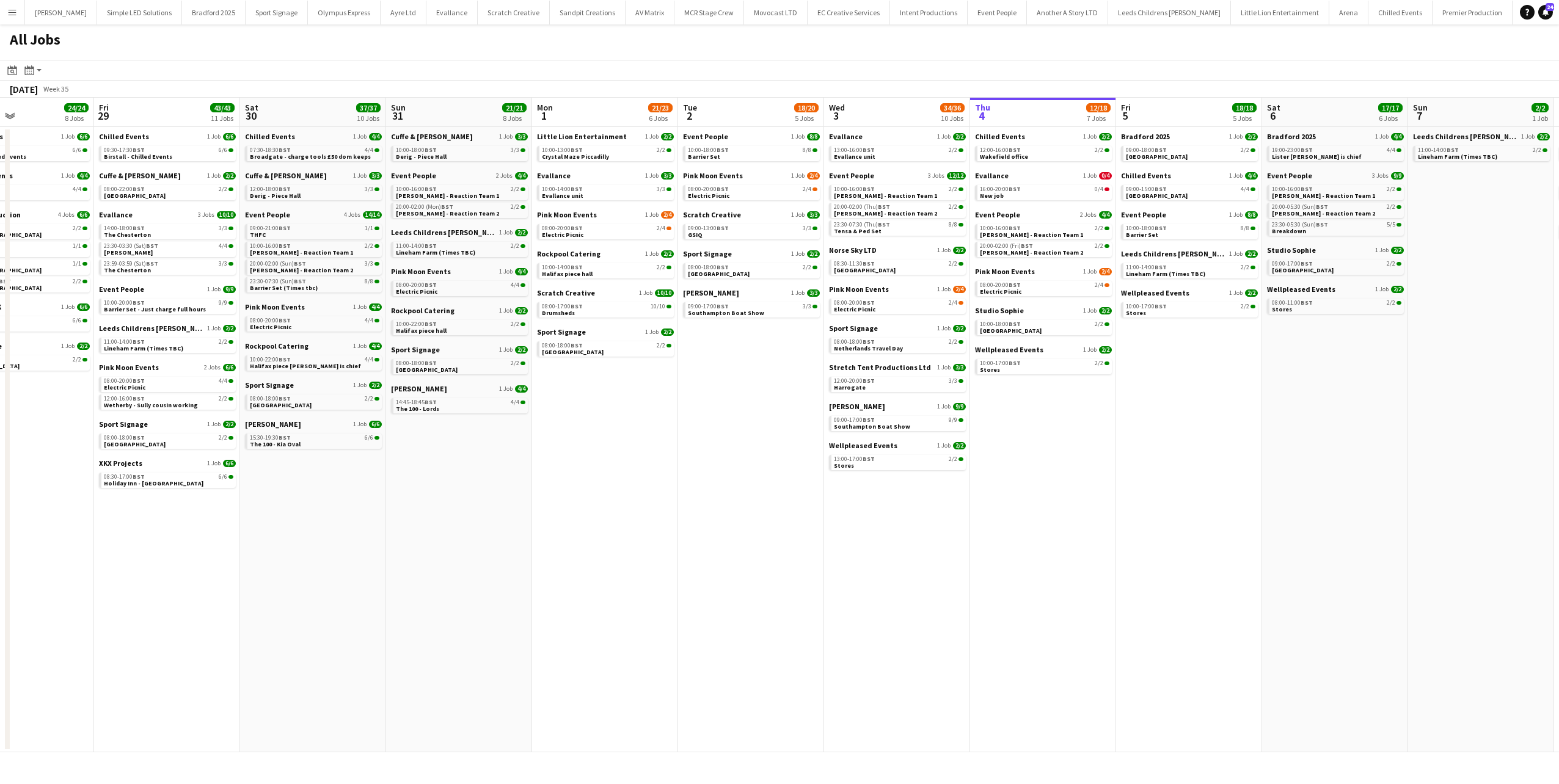
scroll to position [0, 347]
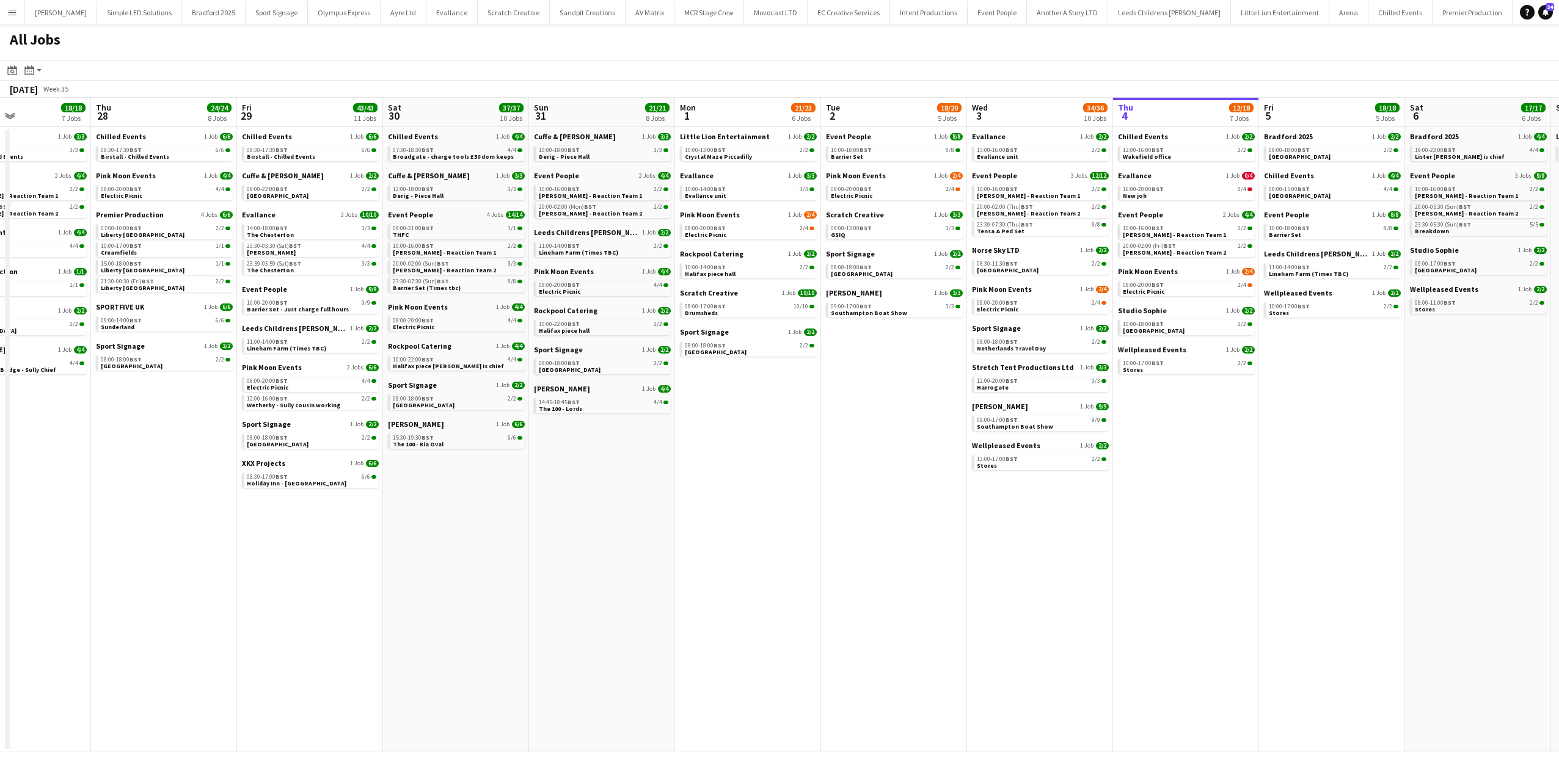
drag, startPoint x: 251, startPoint y: 301, endPoint x: 421, endPoint y: 301, distance: 170.0
click at [421, 301] on app-calendar-viewport "Mon 25 37/37 11 Jobs Tue 26 36/36 11 Jobs Wed 27 18/18 7 Jobs Thu 28 24/24 8 Jo…" at bounding box center [779, 424] width 1559 height 654
click at [263, 215] on span "Evallance" at bounding box center [259, 214] width 34 height 9
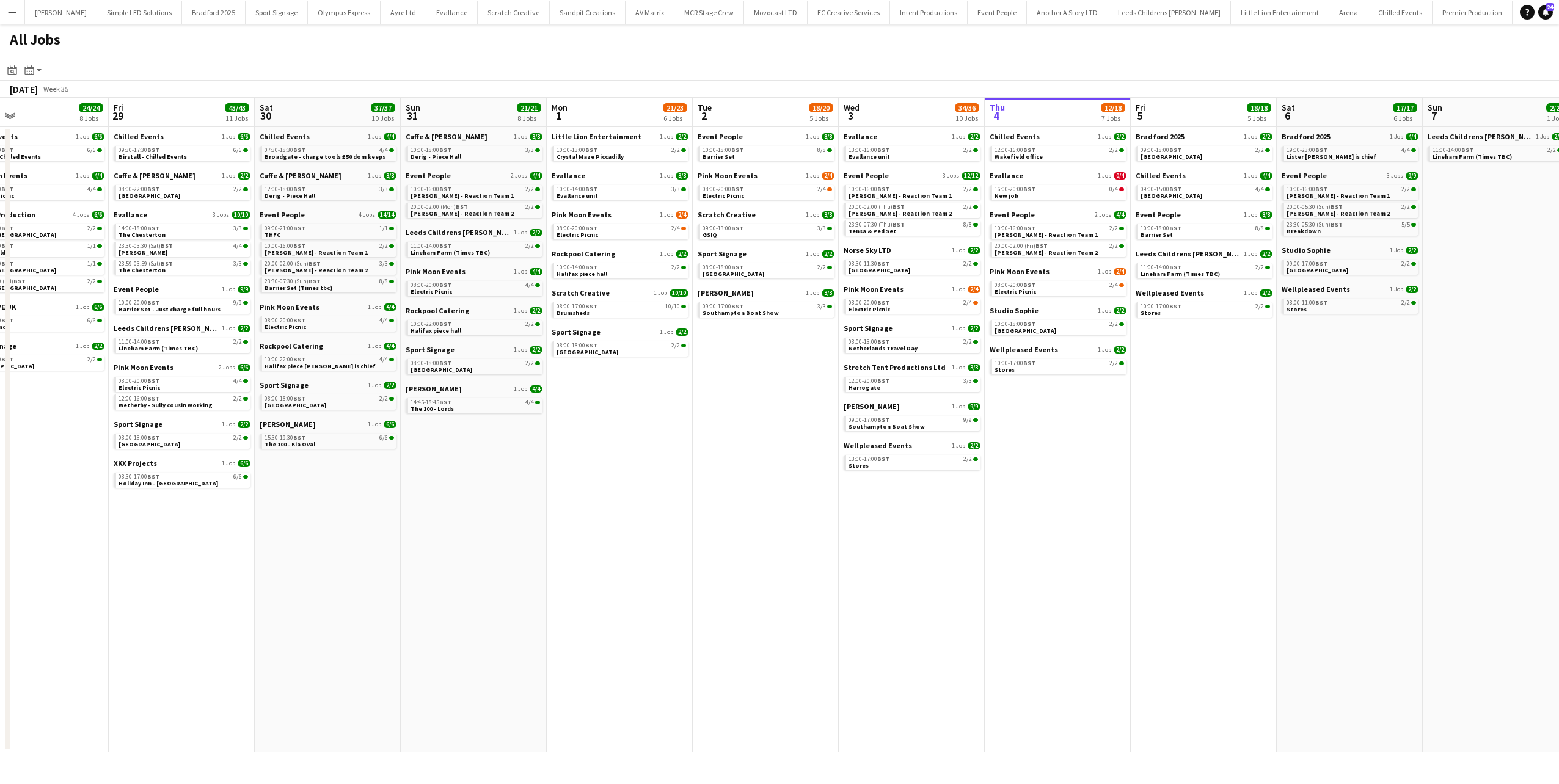
drag, startPoint x: 777, startPoint y: 469, endPoint x: 486, endPoint y: 481, distance: 291.2
click at [486, 486] on app-calendar-viewport "Mon 25 37/37 11 Jobs Tue 26 36/36 11 Jobs Wed 27 18/18 7 Jobs Thu 28 24/24 8 Jo…" at bounding box center [779, 424] width 1559 height 654
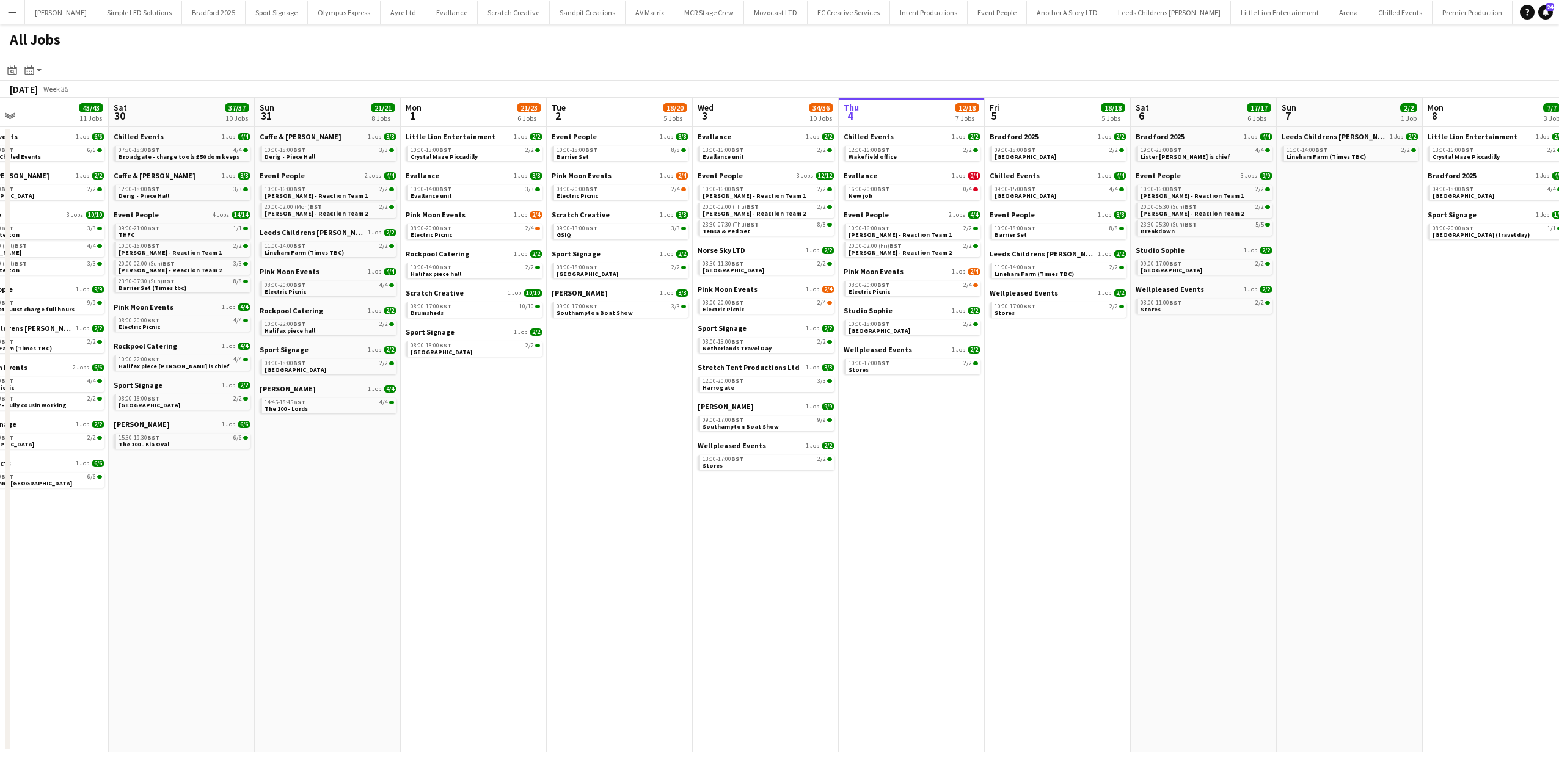
scroll to position [0, 518]
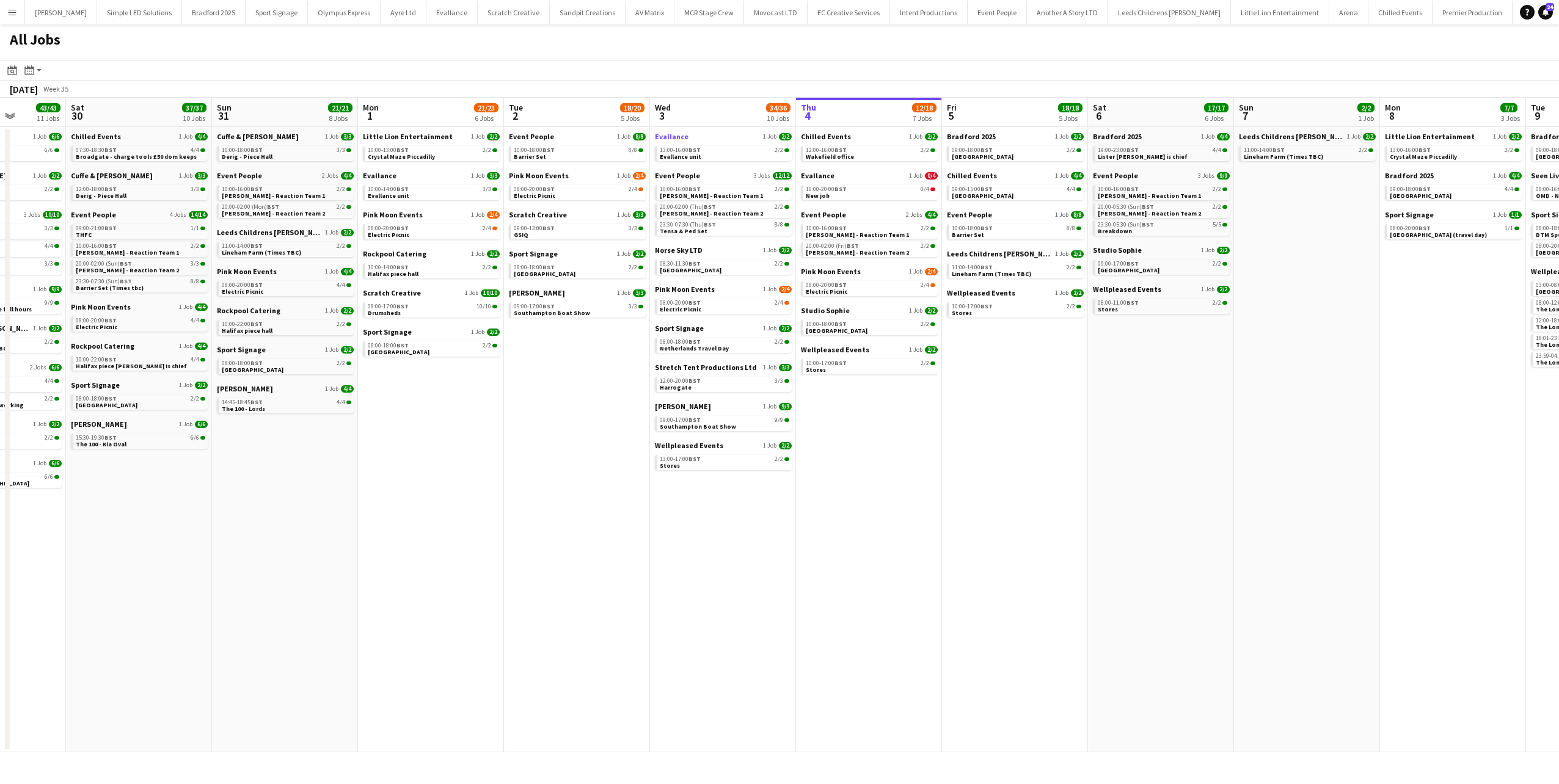
click at [678, 135] on span "Evallance" at bounding box center [671, 137] width 34 height 9
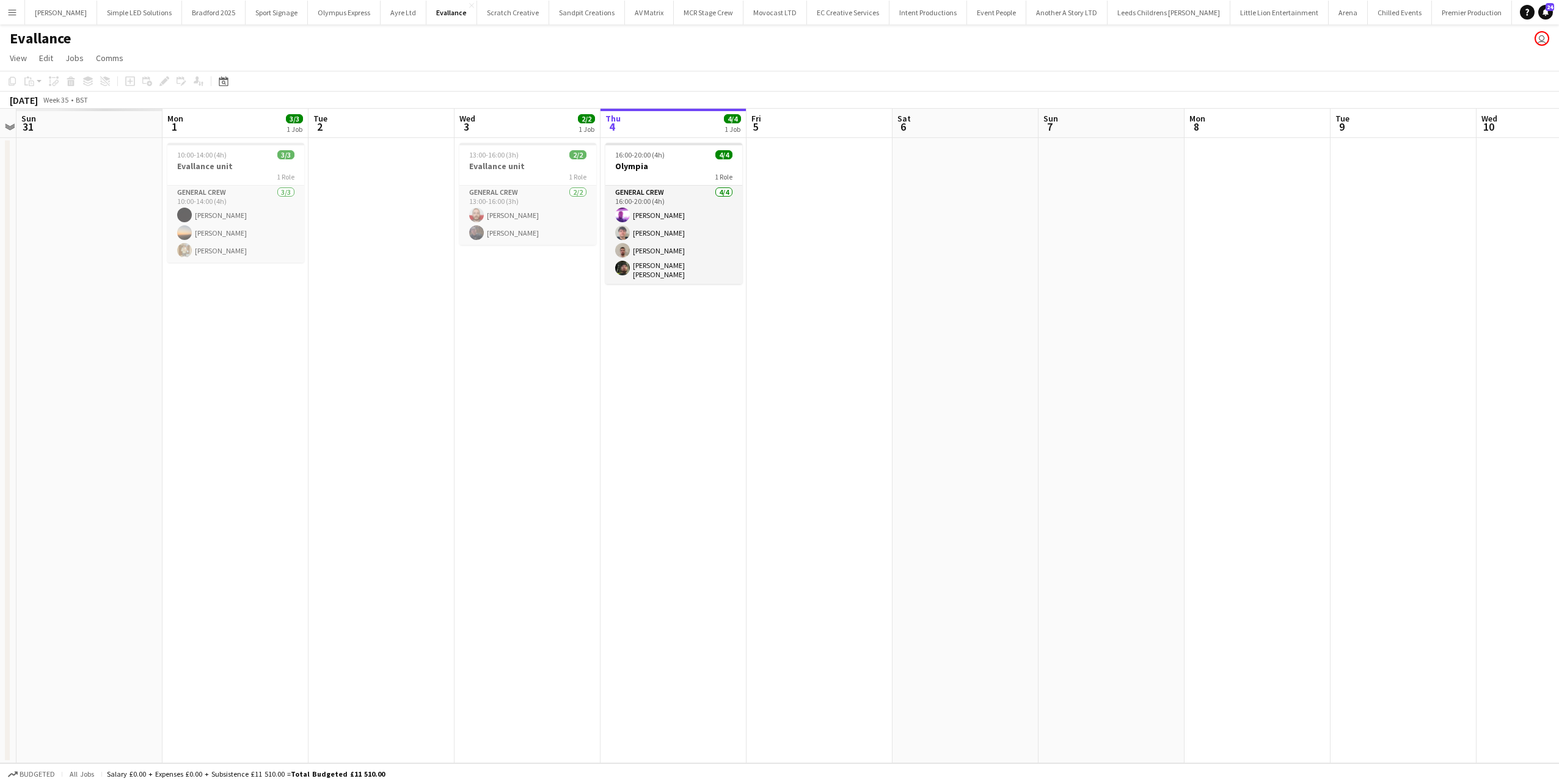
drag, startPoint x: 539, startPoint y: 447, endPoint x: 603, endPoint y: 459, distance: 65.1
click at [930, 455] on app-calendar-viewport "Fri 29 Sat 30 Sun 31 Mon 1 3/3 1 Job Tue 2 Wed 3 2/2 1 Job Thu 4 4/4 1 Job Fri …" at bounding box center [779, 435] width 1559 height 654
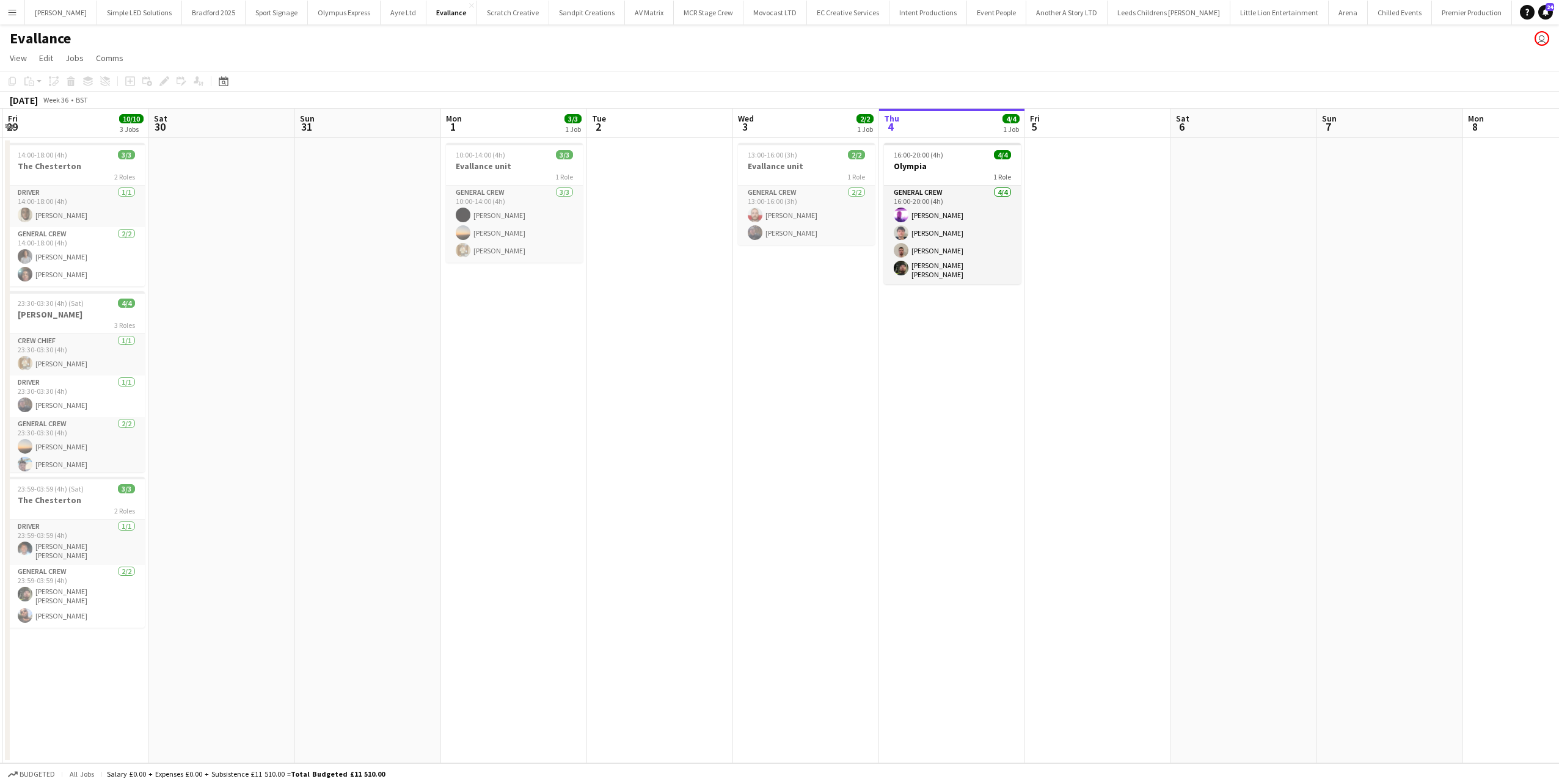
drag, startPoint x: 951, startPoint y: 443, endPoint x: 904, endPoint y: 456, distance: 48.8
click at [1018, 445] on app-calendar-viewport "Tue 26 Wed 27 Thu 28 Fri 29 10/10 3 Jobs Sat 30 Sun 31 Mon 1 3/3 1 Job Tue 2 We…" at bounding box center [779, 435] width 1559 height 654
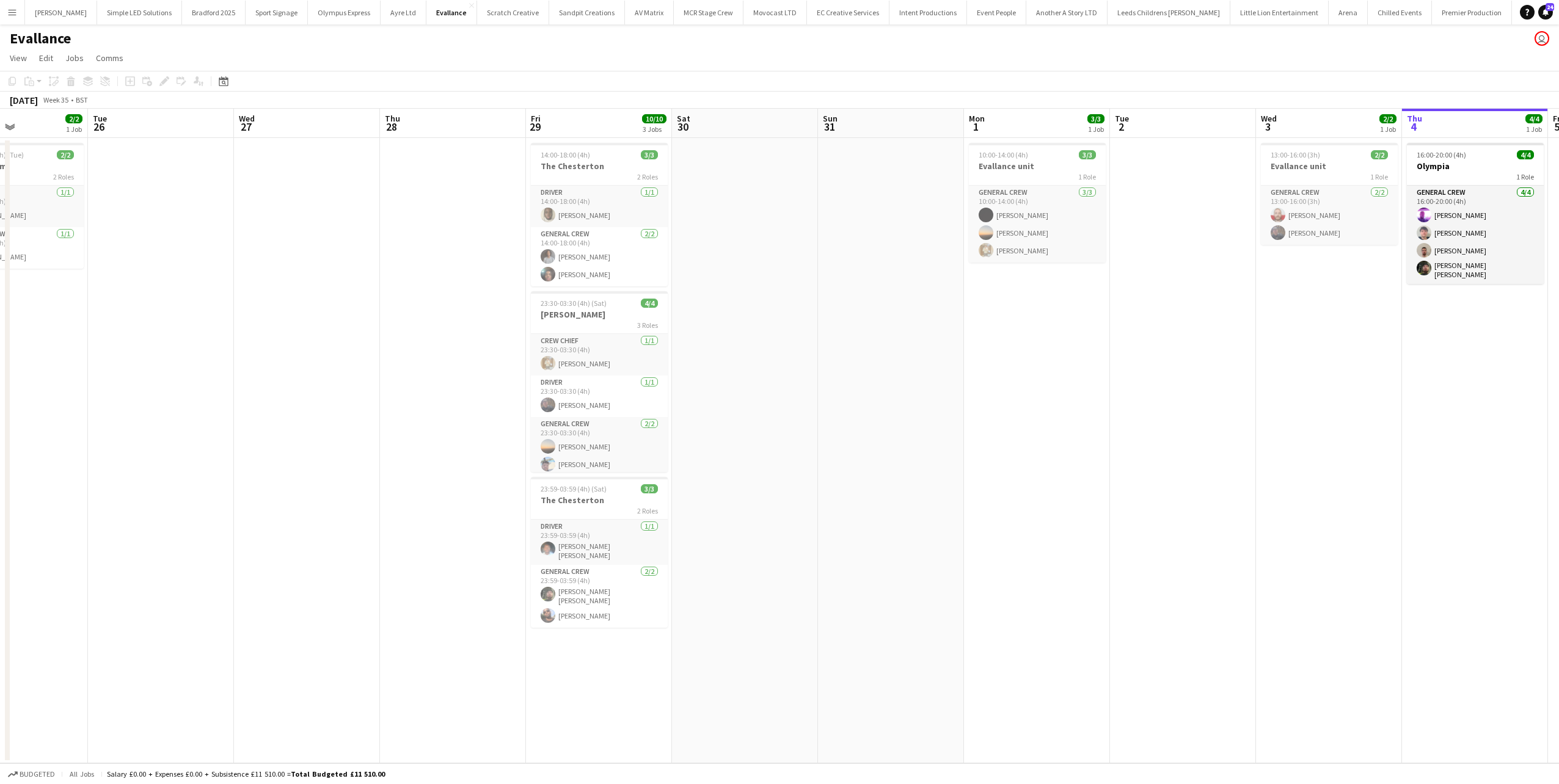
scroll to position [0, 339]
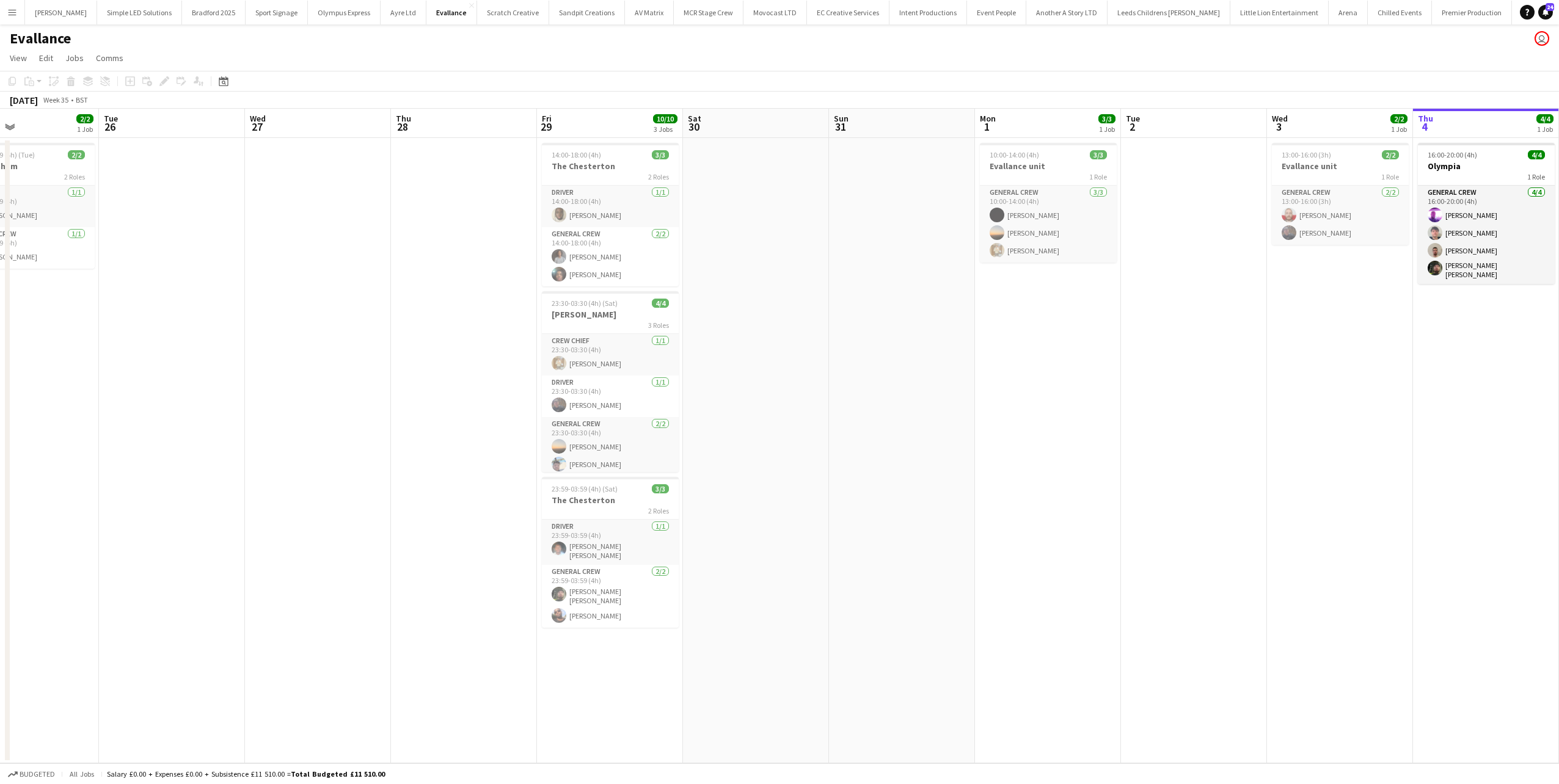
drag, startPoint x: 822, startPoint y: 450, endPoint x: 833, endPoint y: 450, distance: 11.0
click at [833, 450] on app-calendar-viewport "Sat 23 Sun 24 2/2 1 Job Mon 25 2/2 1 Job Tue 26 Wed 27 Thu 28 Fri 29 10/10 3 Jo…" at bounding box center [779, 435] width 1559 height 654
drag, startPoint x: 844, startPoint y: 447, endPoint x: 471, endPoint y: 447, distance: 373.0
click at [488, 447] on app-calendar-viewport "Sat 23 Sun 24 2/2 1 Job Mon 25 2/2 1 Job Tue 26 Wed 27 Thu 28 Fri 29 10/10 3 Jo…" at bounding box center [779, 435] width 1559 height 654
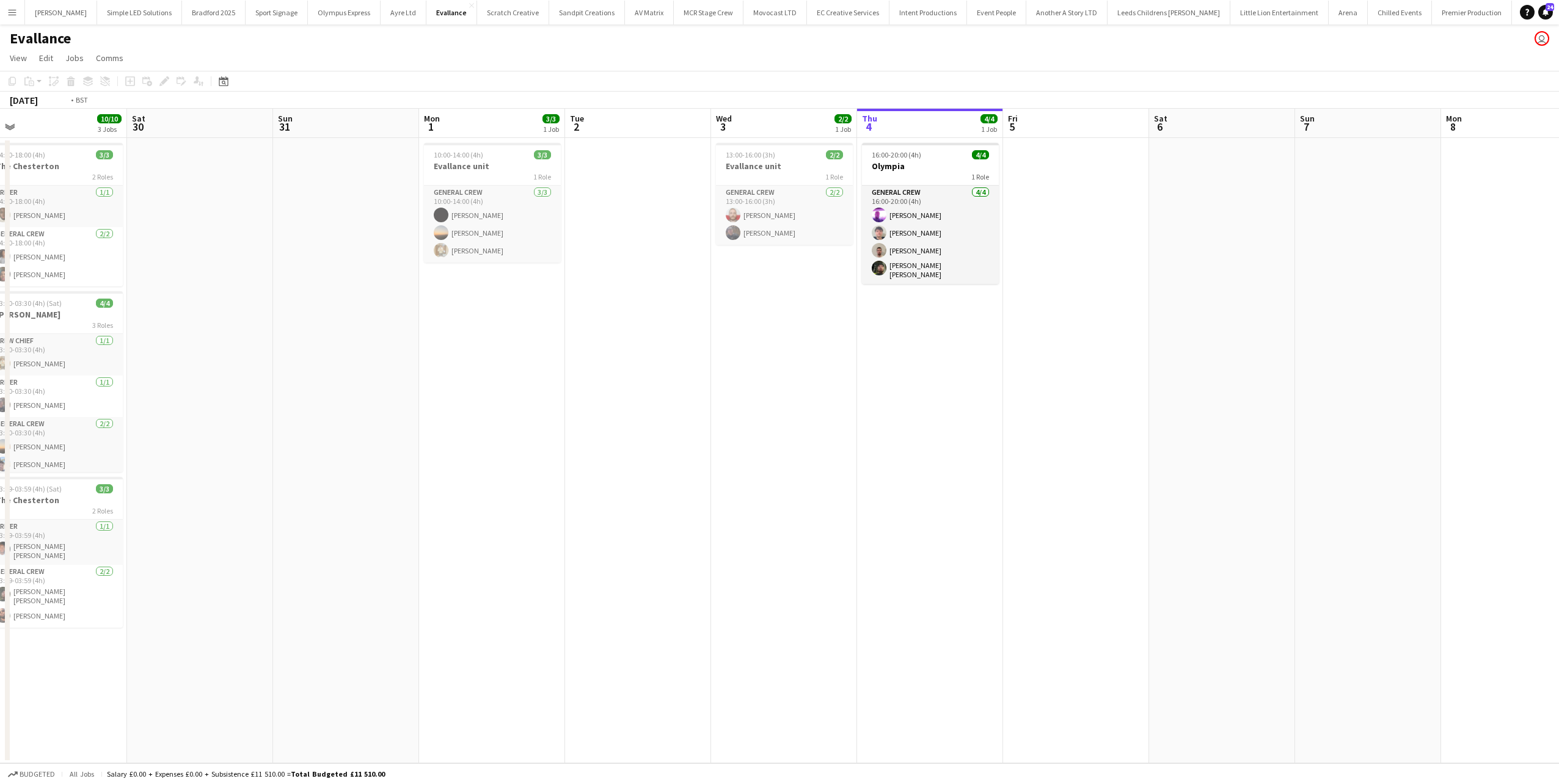
drag, startPoint x: 972, startPoint y: 442, endPoint x: 501, endPoint y: 436, distance: 471.0
click at [492, 440] on app-calendar-viewport "Wed 27 Thu 28 Fri 29 10/10 3 Jobs Sat 30 Sun 31 Mon 1 3/3 1 Job Tue 2 Wed 3 2/2…" at bounding box center [779, 435] width 1559 height 654
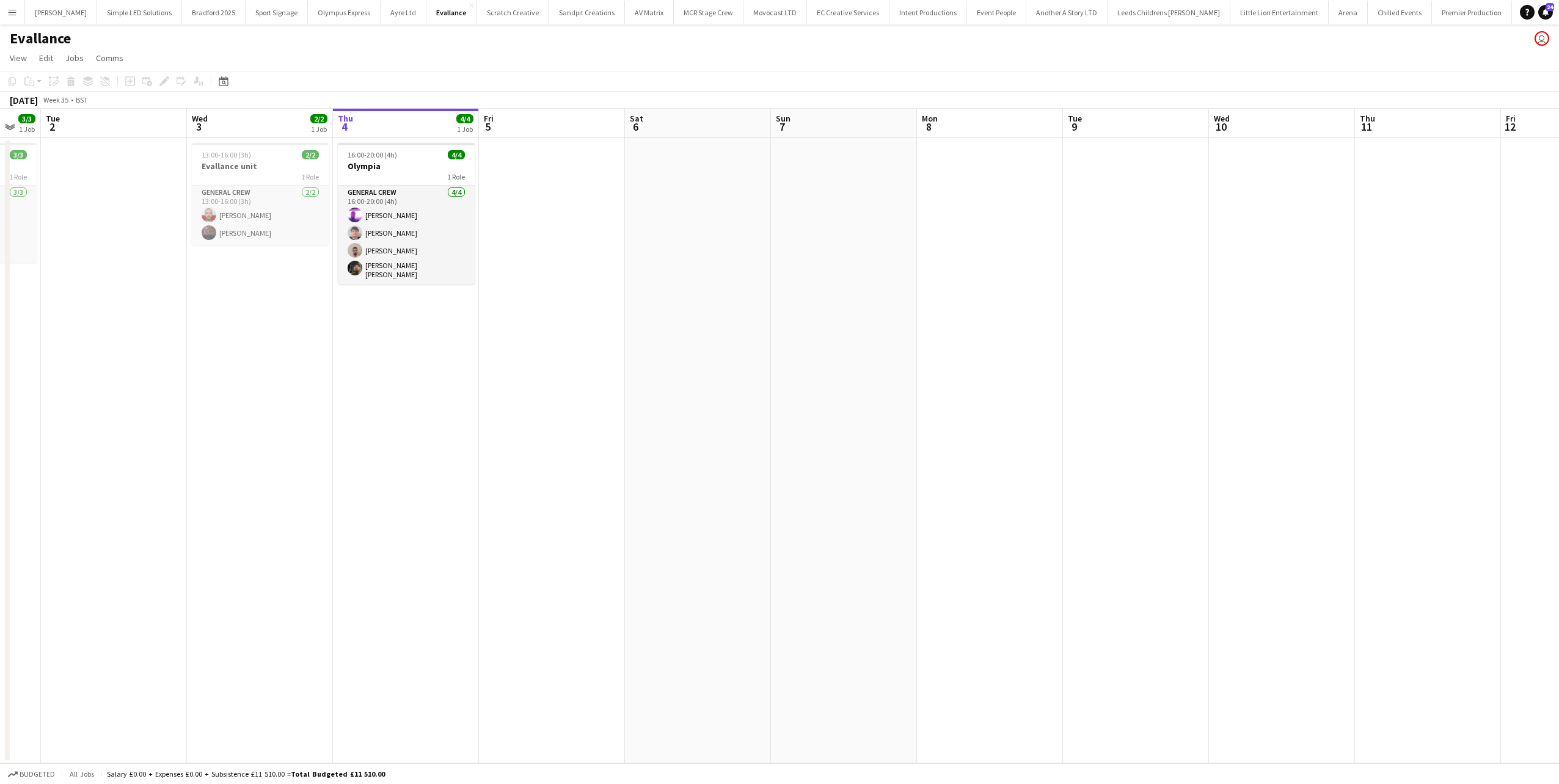
drag, startPoint x: 666, startPoint y: 446, endPoint x: 546, endPoint y: 430, distance: 121.1
click at [333, 450] on app-calendar-viewport "Sat 30 Sun 31 Mon 1 3/3 1 Job Tue 2 Wed 3 2/2 1 Job Thu 4 4/4 1 Job Fri 5 Sat 6…" at bounding box center [779, 435] width 1559 height 654
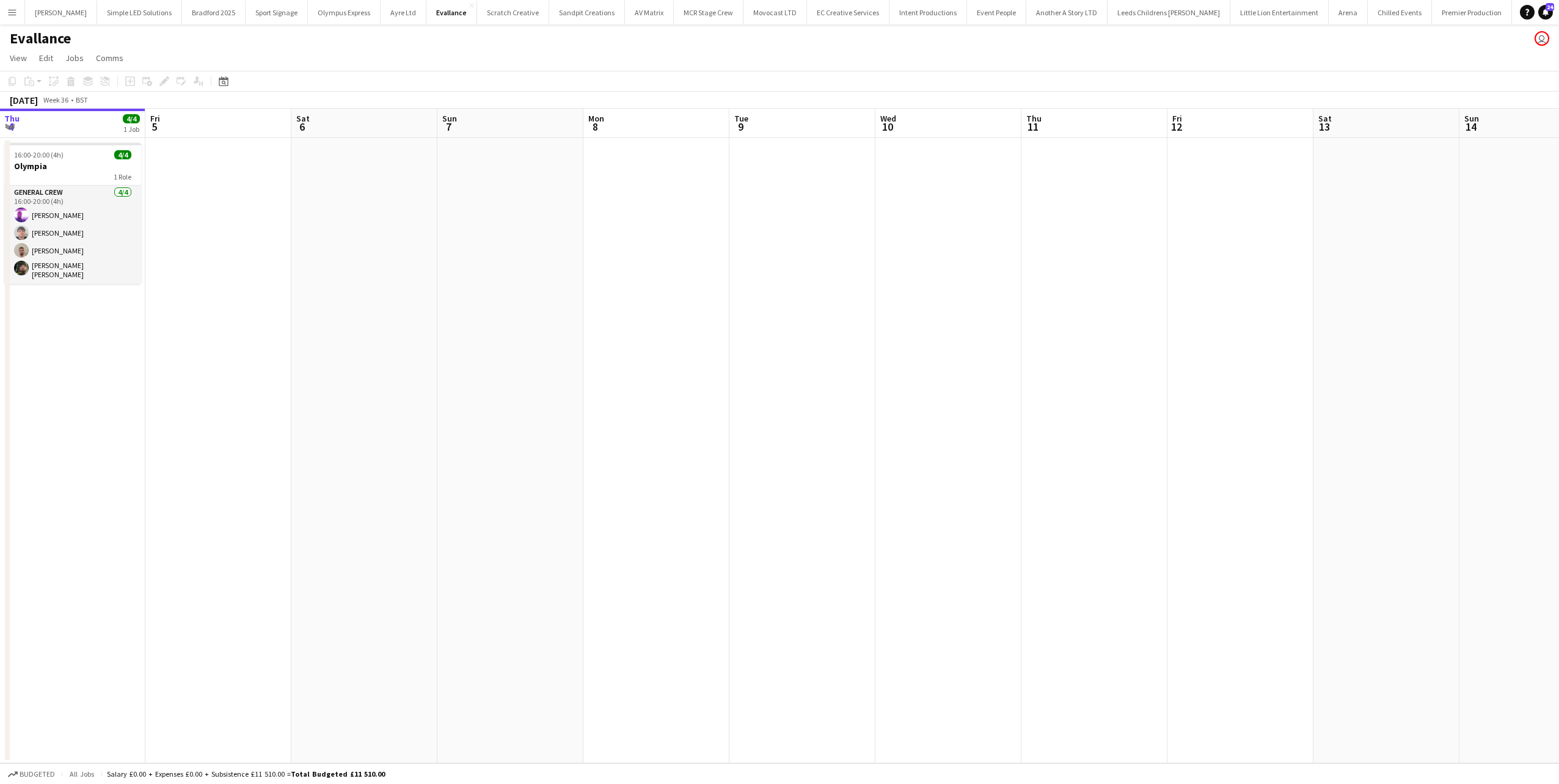
drag, startPoint x: 885, startPoint y: 443, endPoint x: 495, endPoint y: 434, distance: 390.1
click at [351, 442] on app-calendar-viewport "Mon 1 3/3 1 Job Tue 2 Wed 3 2/2 1 Job Thu 4 4/4 1 Job Fri 5 Sat 6 Sun 7 Mon 8 T…" at bounding box center [779, 435] width 1559 height 654
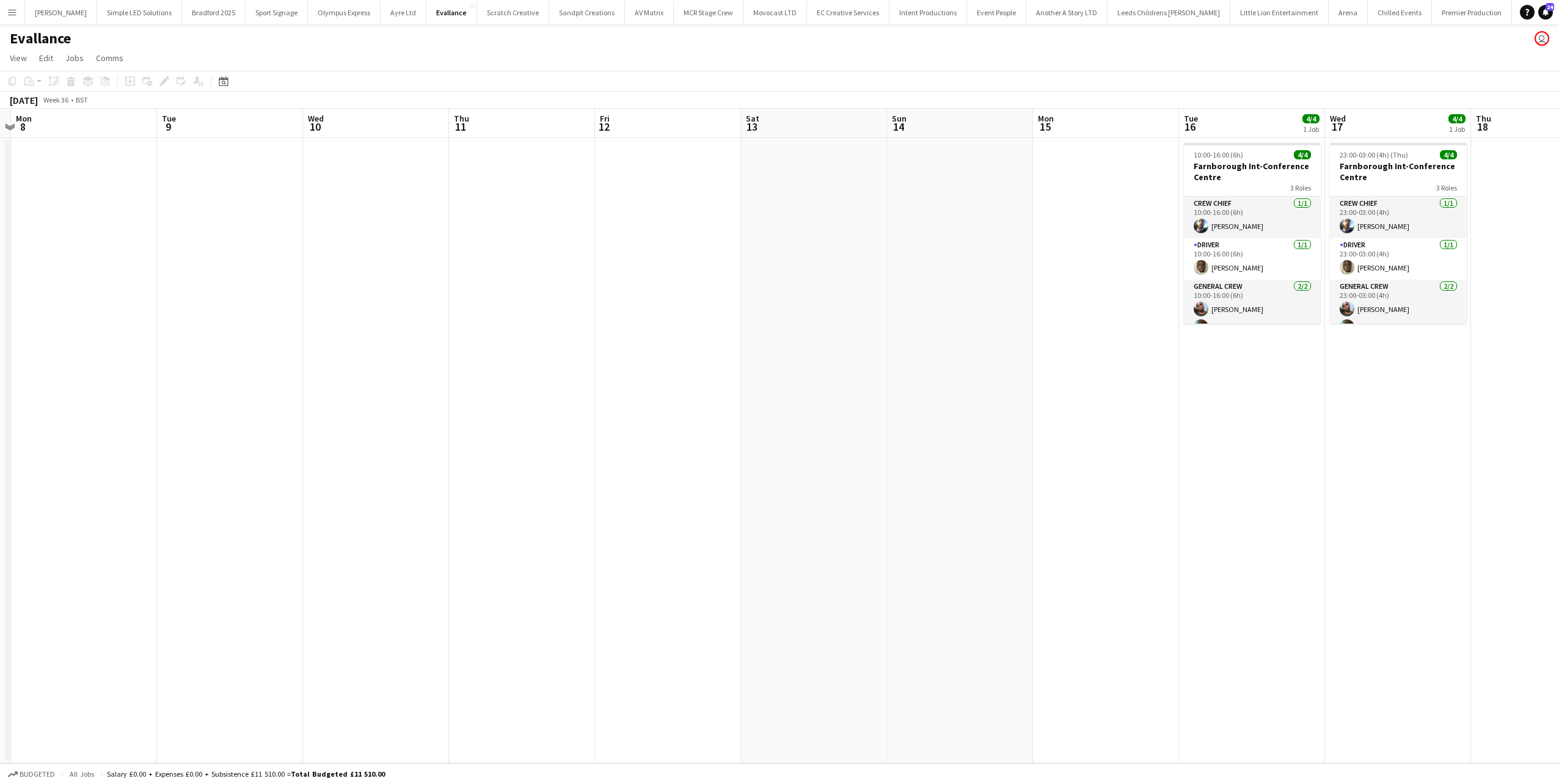
drag, startPoint x: 479, startPoint y: 440, endPoint x: 776, endPoint y: 463, distance: 297.9
click at [1202, 437] on app-calendar-viewport "Fri 5 Sat 6 Sun 7 Mon 8 Tue 9 Wed 10 Thu 11 Fri 12 Sat 13 Sun 14 Mon 15 Tue 16 …" at bounding box center [779, 435] width 1559 height 654
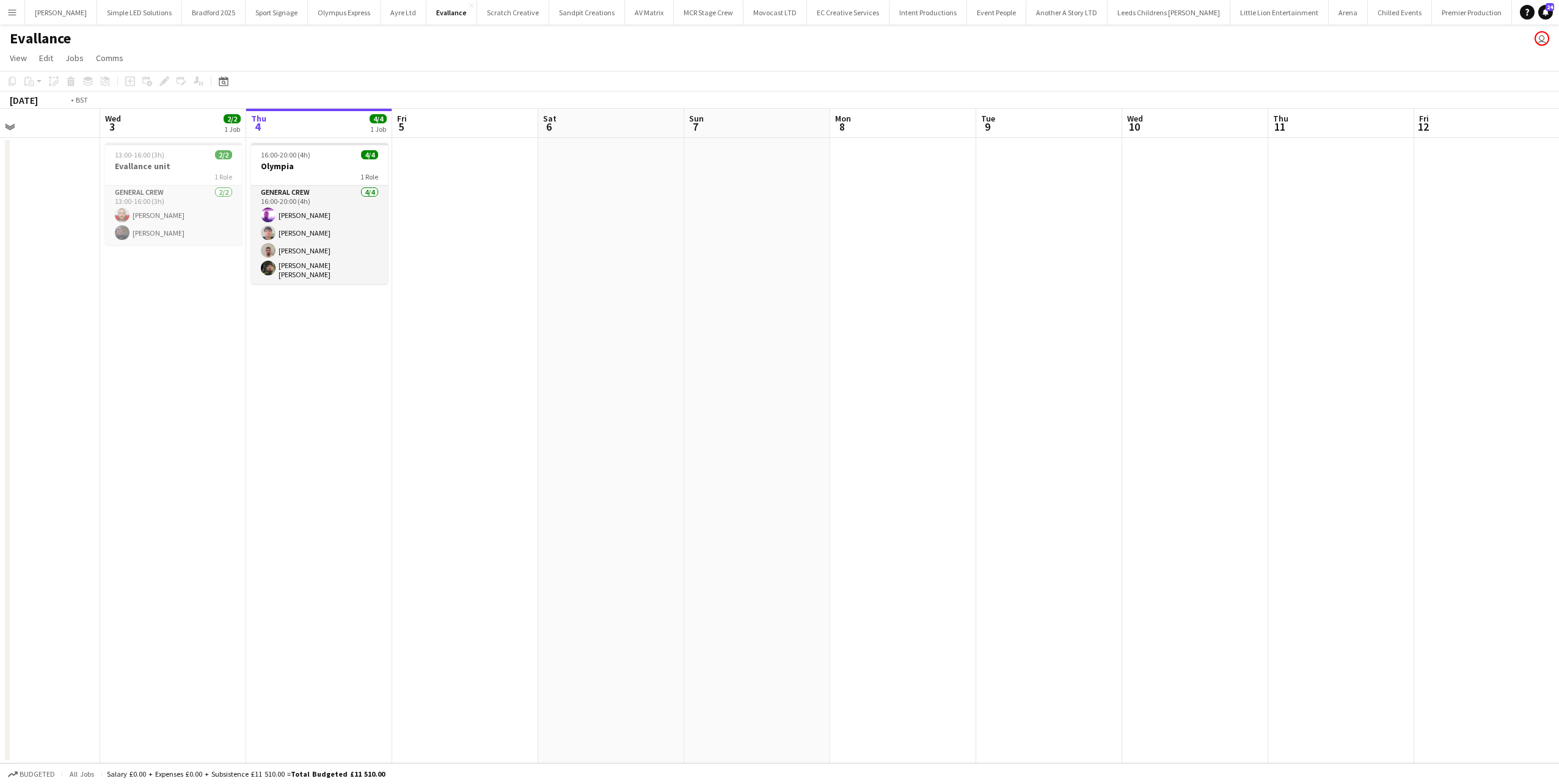
drag, startPoint x: 952, startPoint y: 446, endPoint x: 992, endPoint y: 450, distance: 40.2
click at [1030, 445] on app-calendar-viewport "Sun 31 Mon 1 3/3 1 Job Tue 2 Wed 3 2/2 1 Job Thu 4 4/4 1 Job Fri 5 Sat 6 Sun 7 …" at bounding box center [779, 435] width 1559 height 654
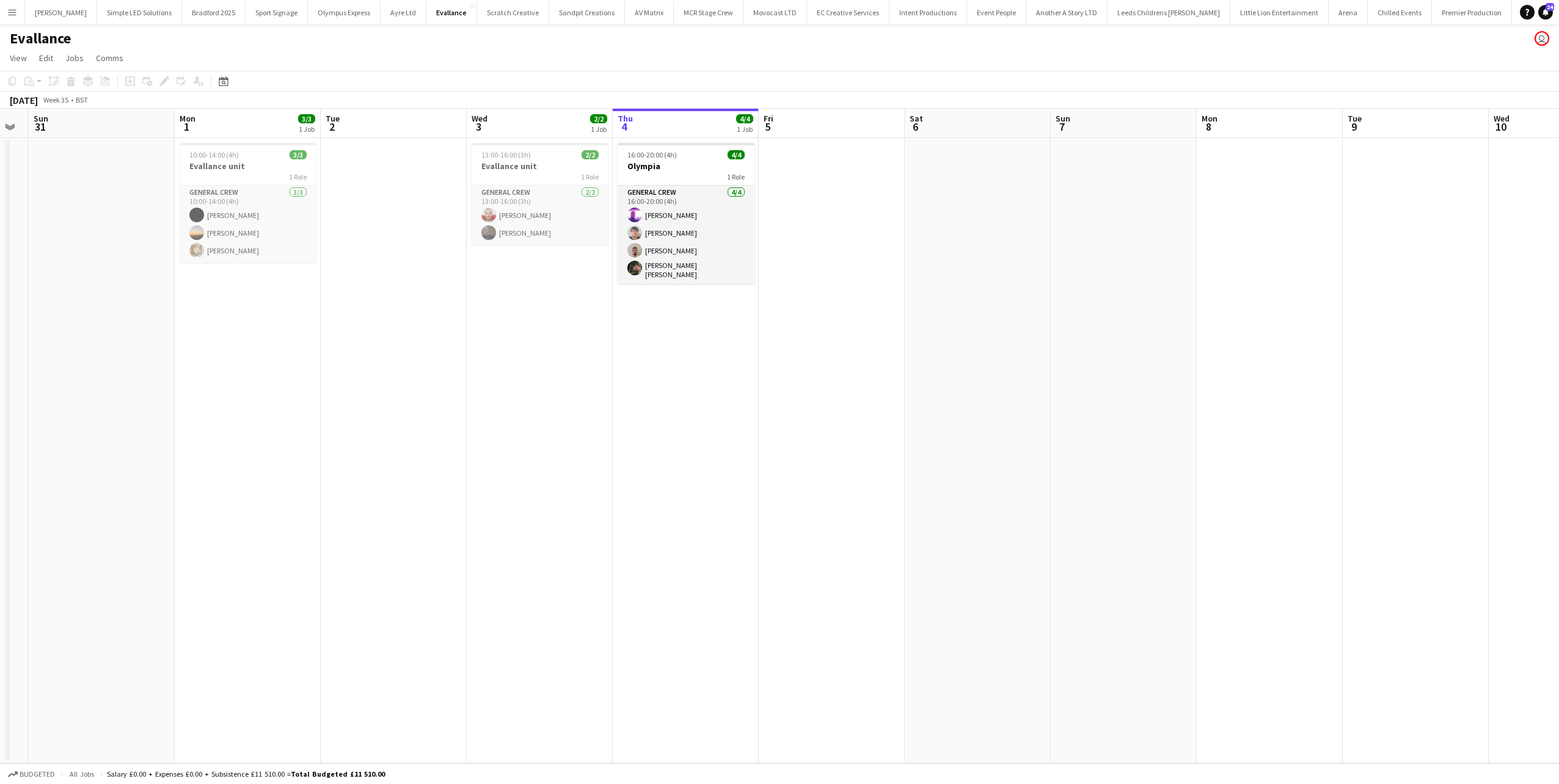
drag, startPoint x: 892, startPoint y: 337, endPoint x: 899, endPoint y: 337, distance: 7.0
click at [899, 337] on app-calendar-viewport "Fri 29 10/10 3 Jobs Sat 30 Sun 31 Mon 1 3/3 1 Job Tue 2 Wed 3 2/2 1 Job Thu 4 4…" at bounding box center [779, 435] width 1559 height 654
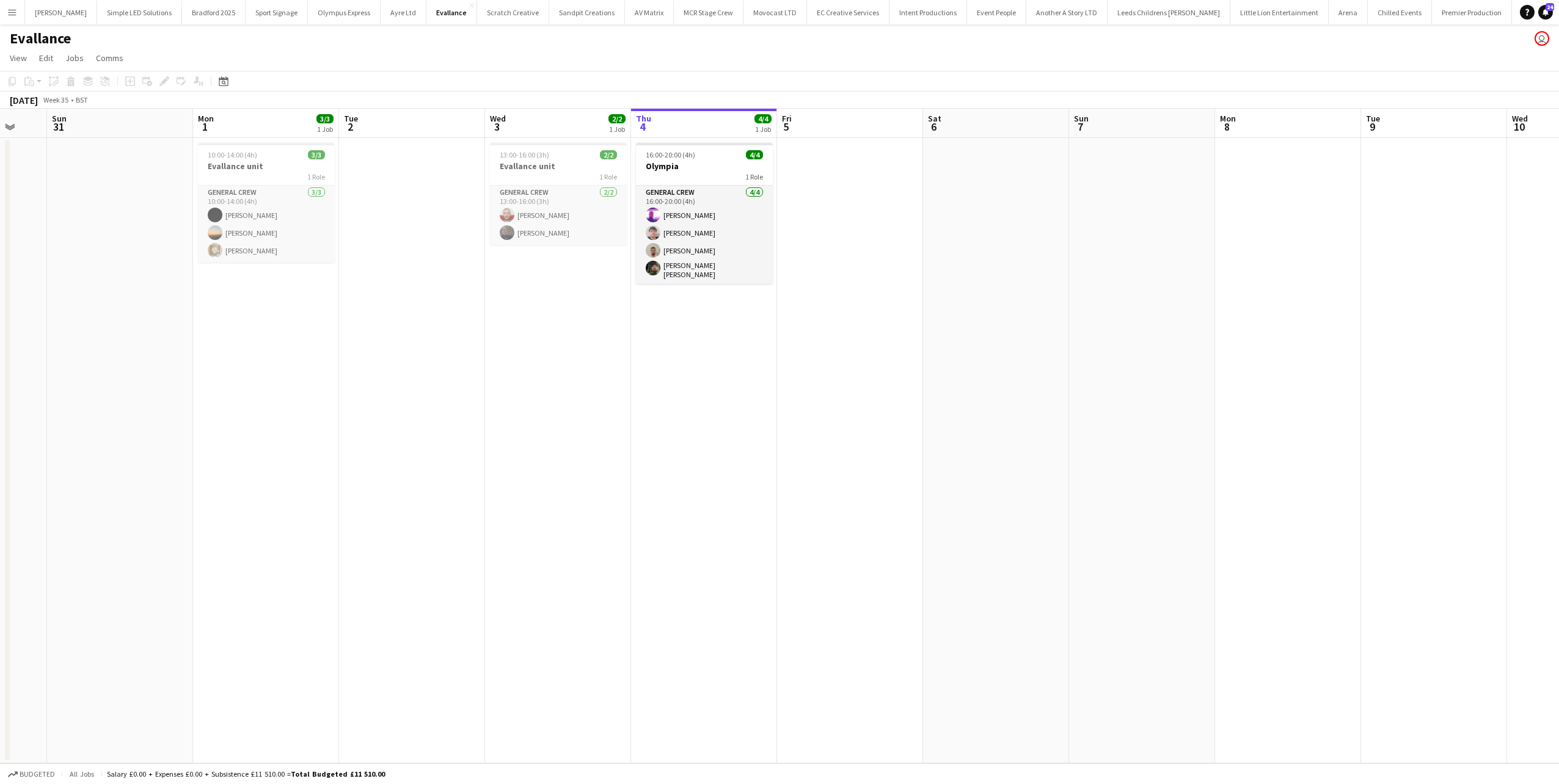
drag, startPoint x: 622, startPoint y: 353, endPoint x: 960, endPoint y: 353, distance: 338.0
click at [960, 353] on app-calendar-viewport "Fri 29 10/10 3 Jobs Sat 30 Sun 31 Mon 1 3/3 1 Job Tue 2 Wed 3 2/2 1 Job Thu 4 4…" at bounding box center [779, 435] width 1559 height 654
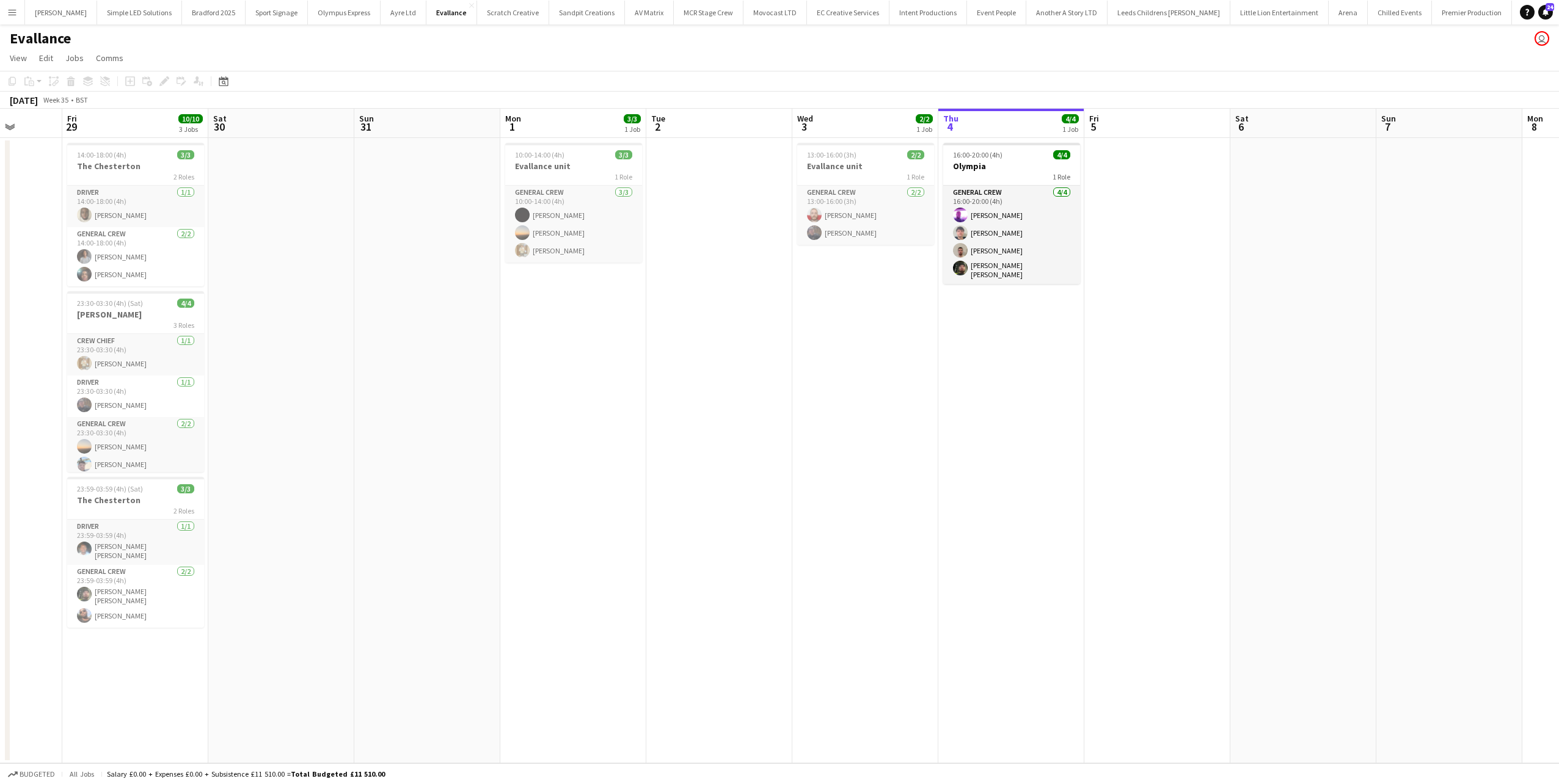
drag, startPoint x: 1062, startPoint y: 369, endPoint x: 1044, endPoint y: 374, distance: 18.7
click at [1072, 369] on app-calendar-viewport "Tue 26 Wed 27 Thu 28 Fri 29 10/10 3 Jobs Sat 30 Sun 31 Mon 1 3/3 1 Job Tue 2 We…" at bounding box center [779, 435] width 1559 height 654
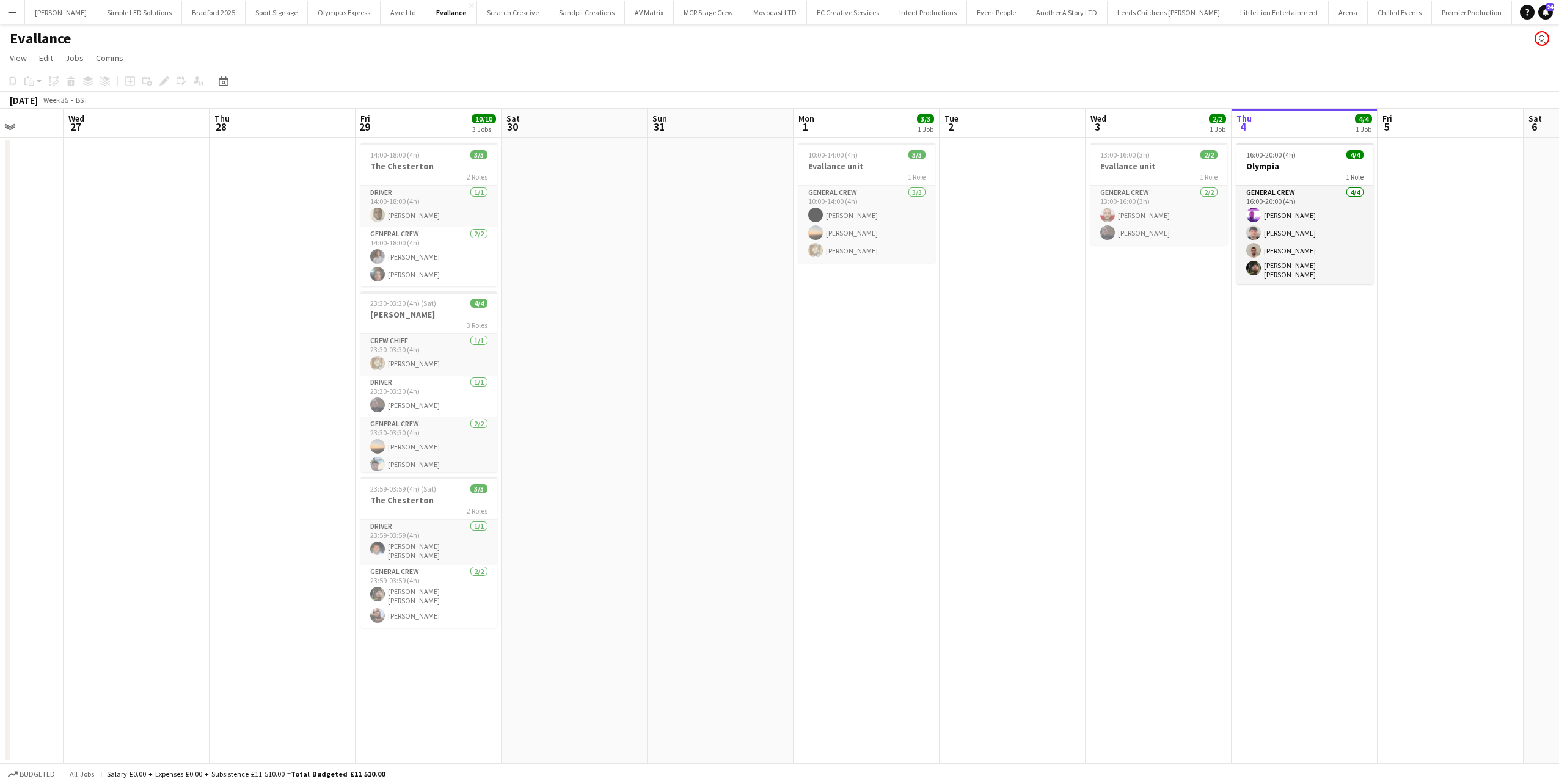
scroll to position [0, 291]
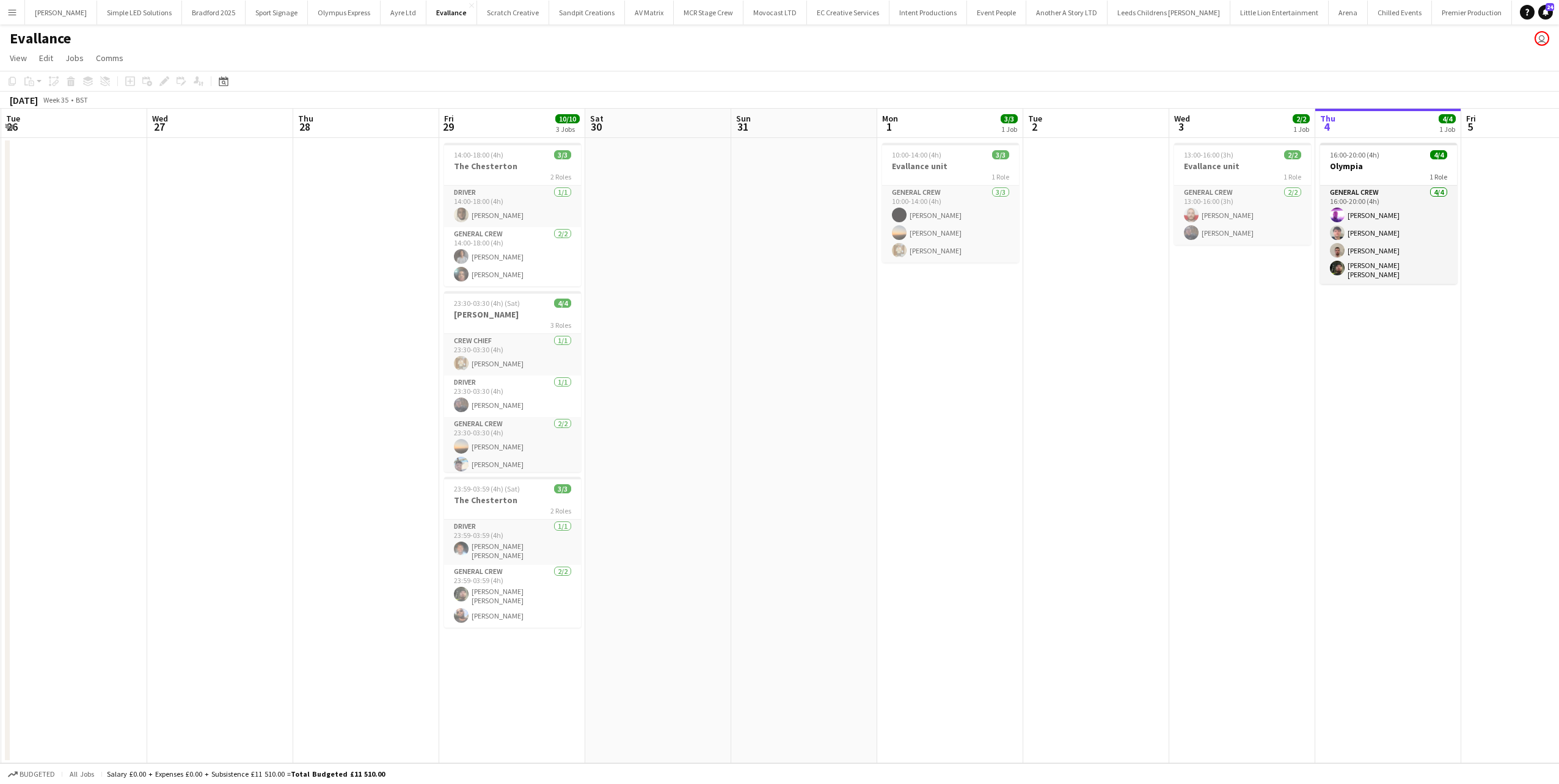
click at [1016, 378] on app-calendar-viewport "Sun 24 2/2 1 Job Mon 25 2/2 1 Job Tue 26 Wed 27 Thu 28 Fri 29 10/10 3 Jobs Sat …" at bounding box center [779, 435] width 1559 height 654
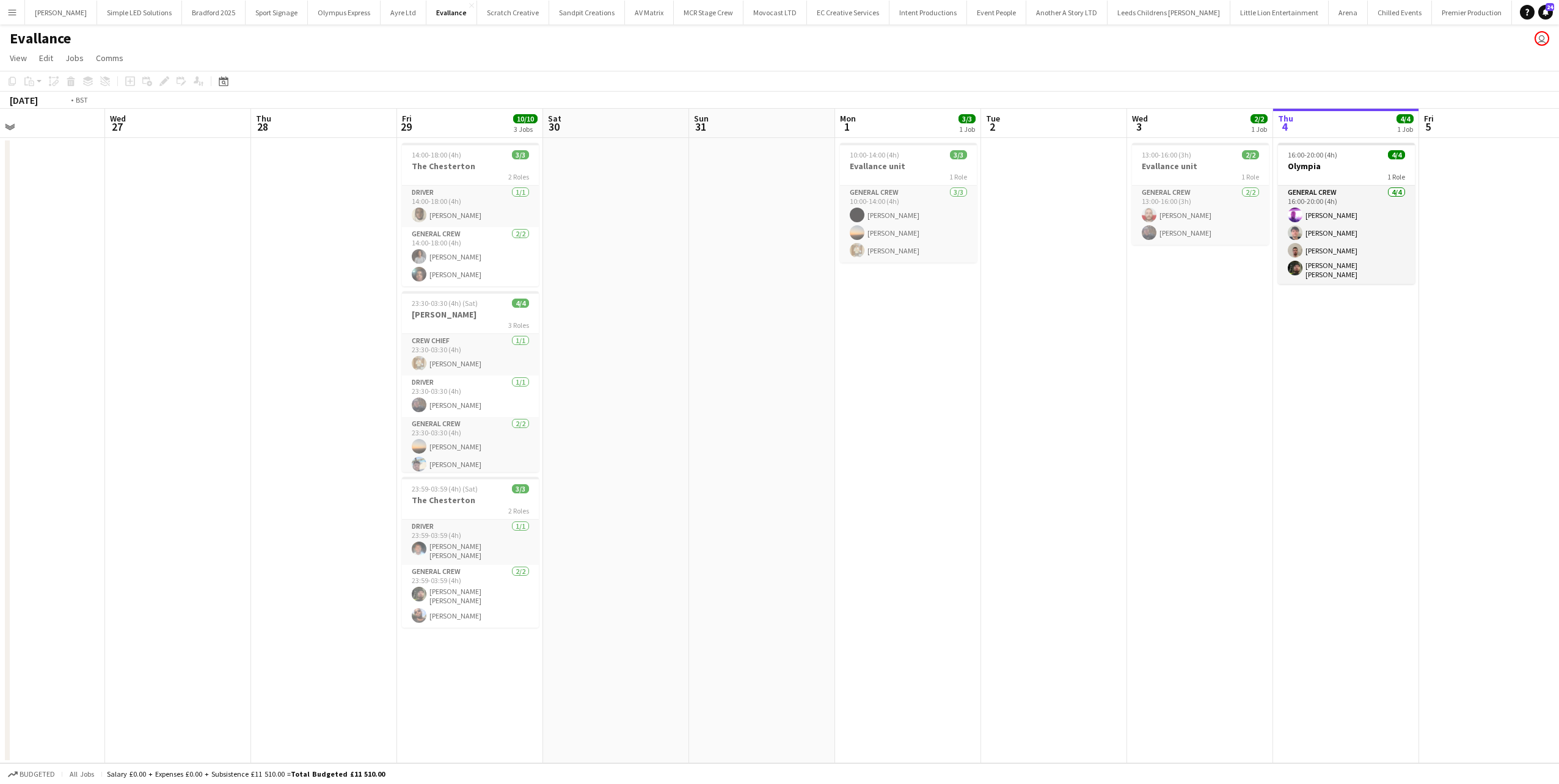
drag, startPoint x: 1129, startPoint y: 397, endPoint x: 1226, endPoint y: 397, distance: 97.0
click at [1226, 397] on app-calendar-viewport "Sun 24 2/2 1 Job Mon 25 2/2 1 Job Tue 26 Wed 27 Thu 28 Fri 29 10/10 3 Jobs Sat …" at bounding box center [779, 435] width 1559 height 654
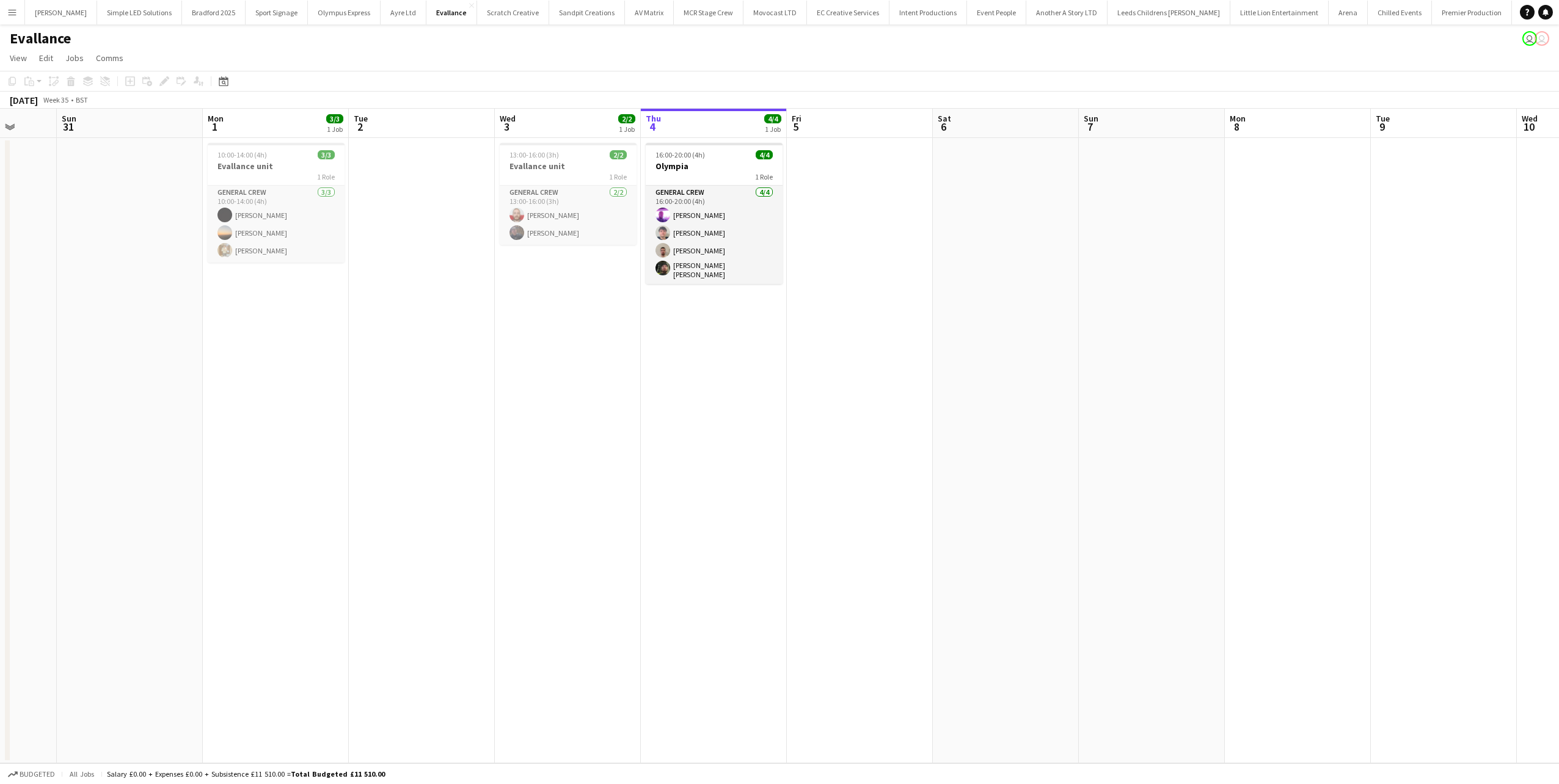
drag, startPoint x: 386, startPoint y: 370, endPoint x: 880, endPoint y: 355, distance: 494.2
click at [880, 355] on app-calendar-viewport "Thu 28 Fri 29 10/10 3 Jobs Sat 30 Sun 31 Mon 1 3/3 1 Job Tue 2 Wed 3 2/2 1 Job …" at bounding box center [779, 435] width 1559 height 654
